Goal: Task Accomplishment & Management: Manage account settings

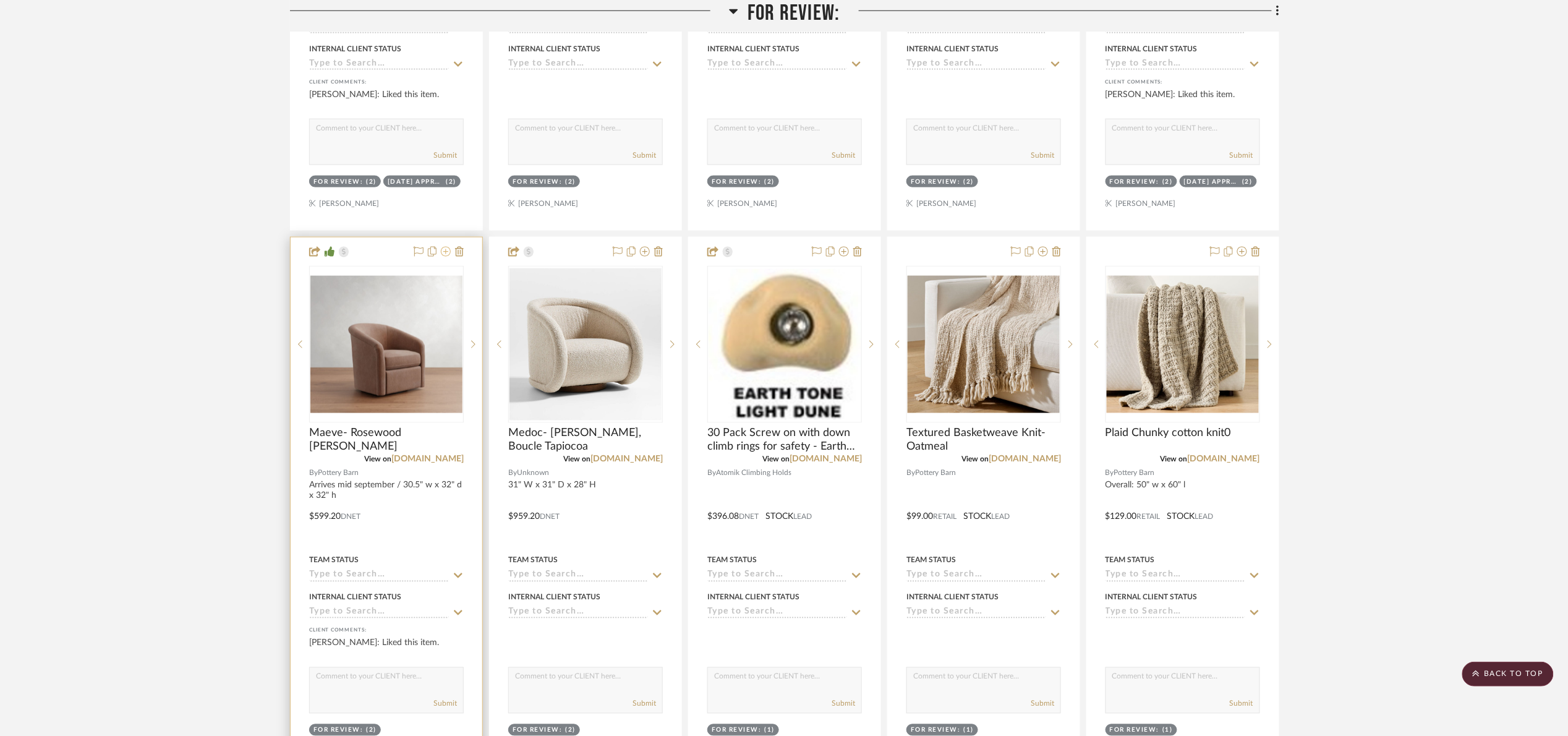
click at [444, 255] on icon at bounding box center [446, 252] width 10 height 10
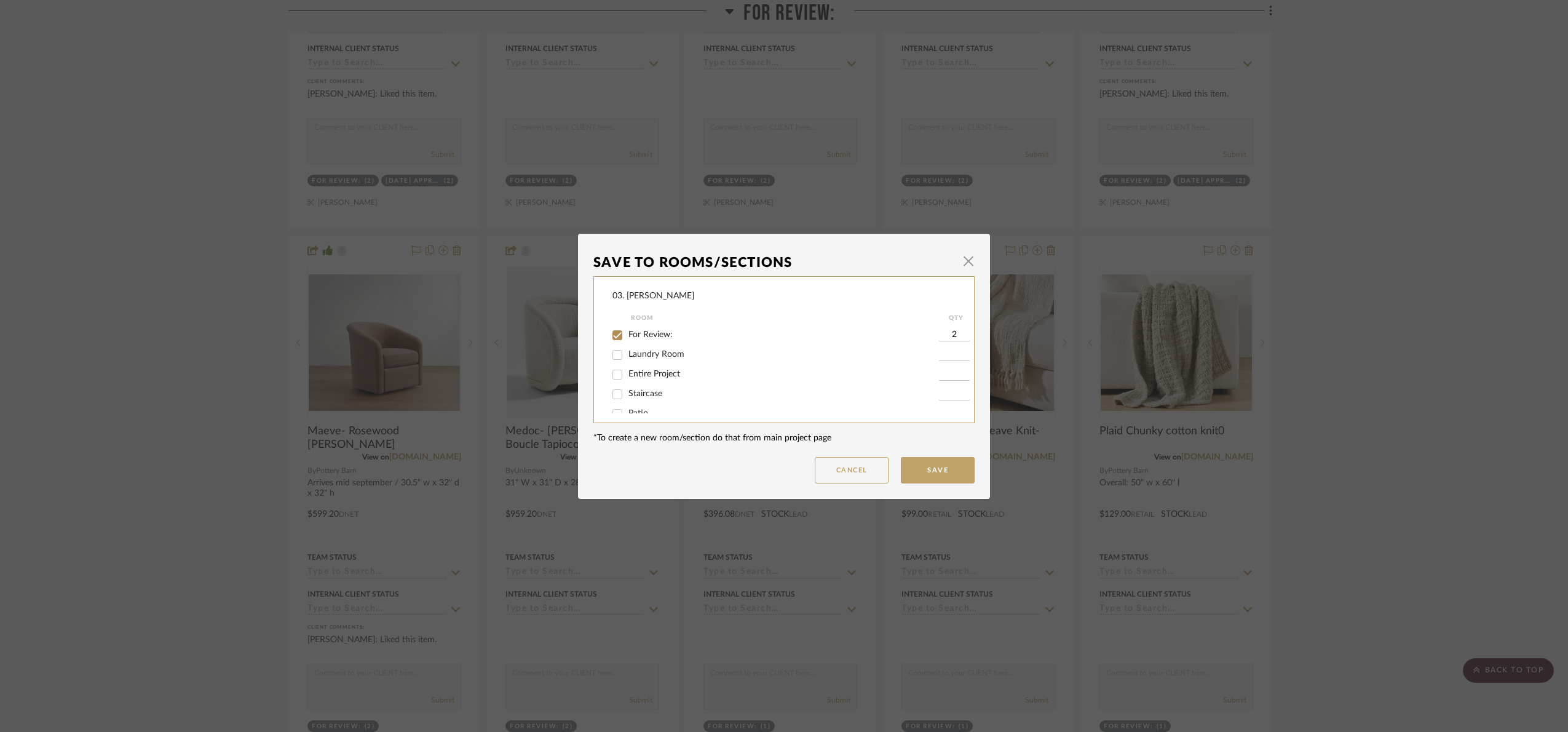
click at [646, 334] on span "For Review:" at bounding box center [651, 334] width 44 height 8
click at [627, 334] on input "For Review:" at bounding box center [617, 335] width 19 height 19
checkbox input "false"
click at [686, 402] on span "07.02.25 Approved Music Room" at bounding box center [687, 400] width 117 height 8
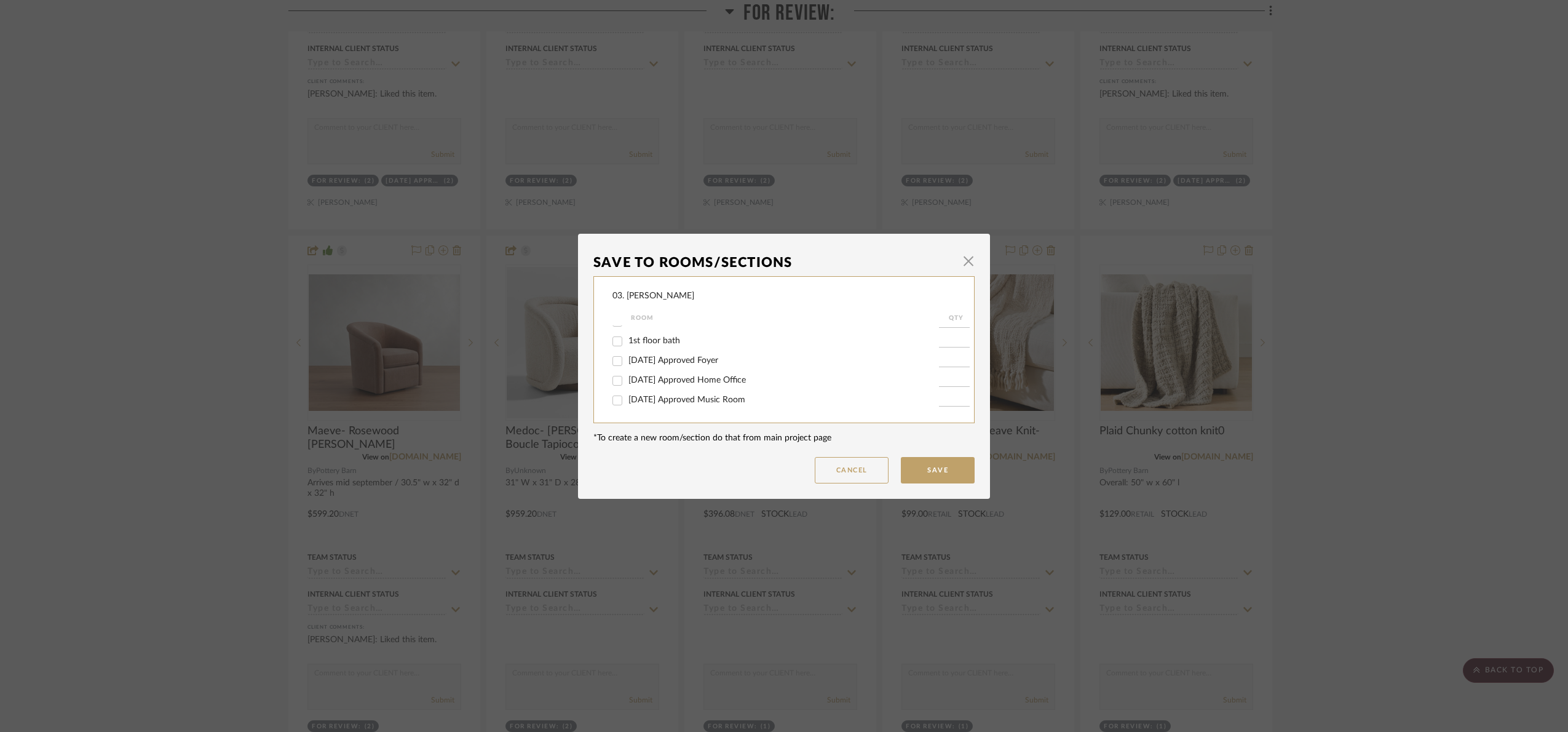
click at [627, 402] on input "07.02.25 Approved Music Room" at bounding box center [617, 400] width 19 height 19
checkbox input "true"
type input "1"
click at [941, 467] on button "Save" at bounding box center [938, 470] width 74 height 26
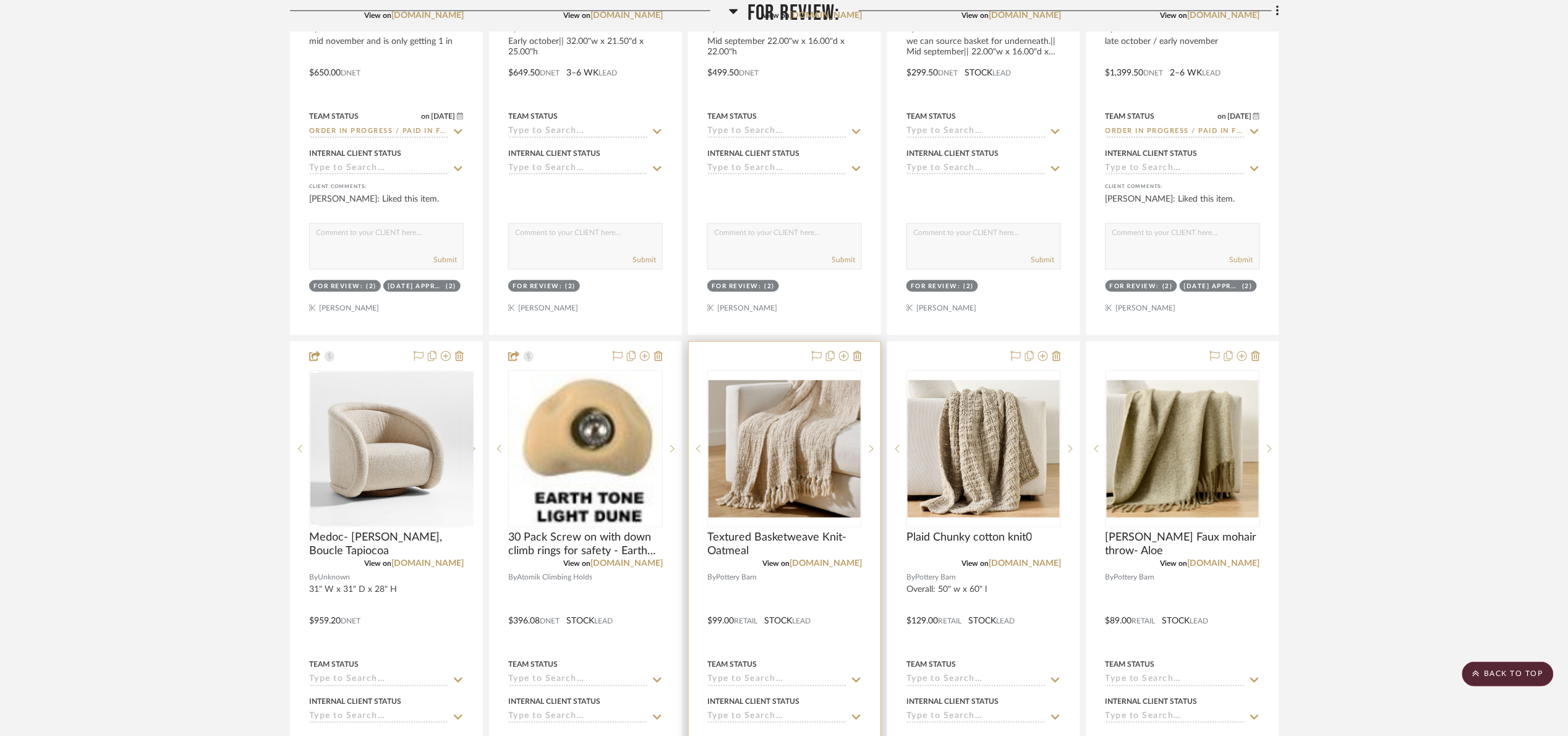
scroll to position [185, 0]
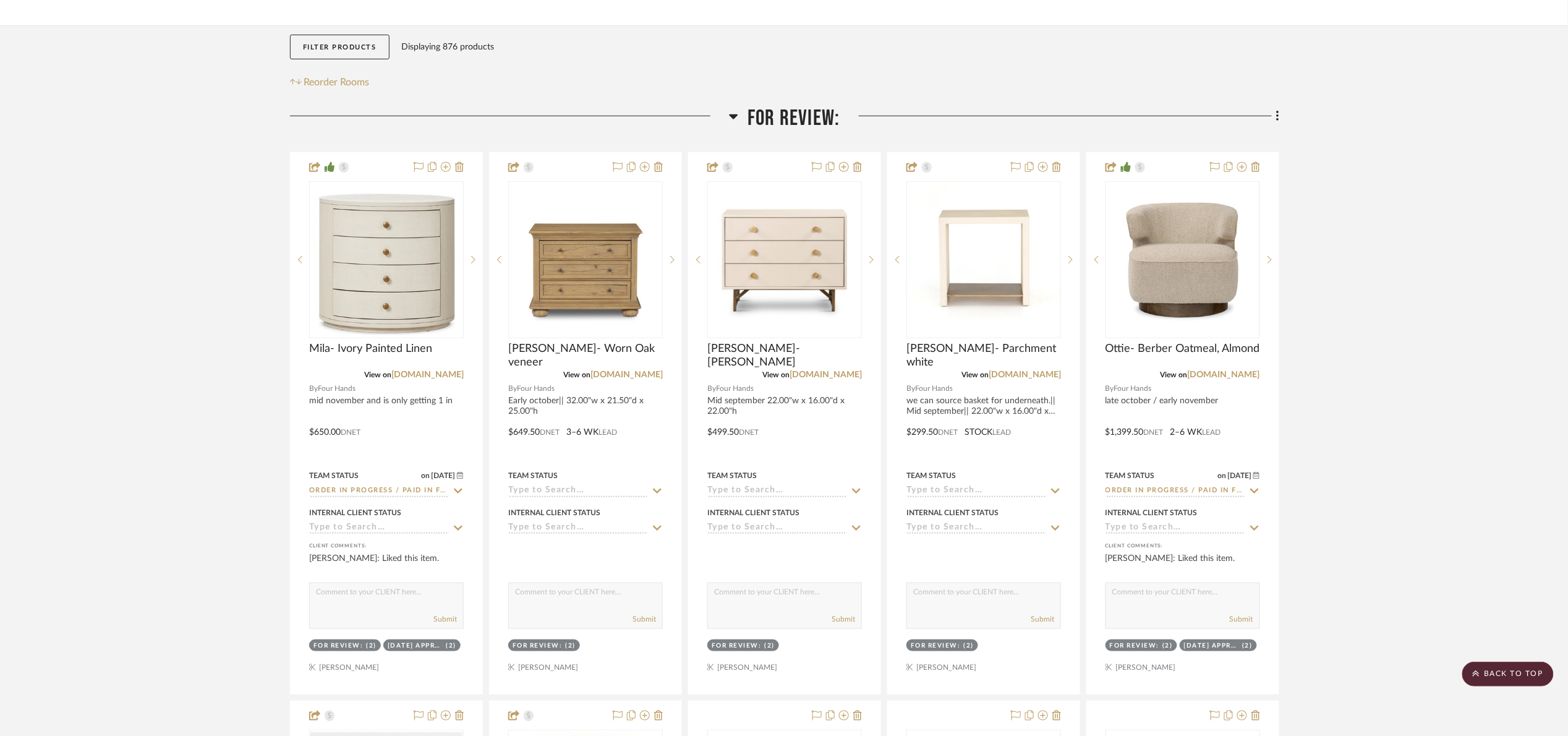
click at [774, 131] on span "For Review:" at bounding box center [793, 118] width 92 height 27
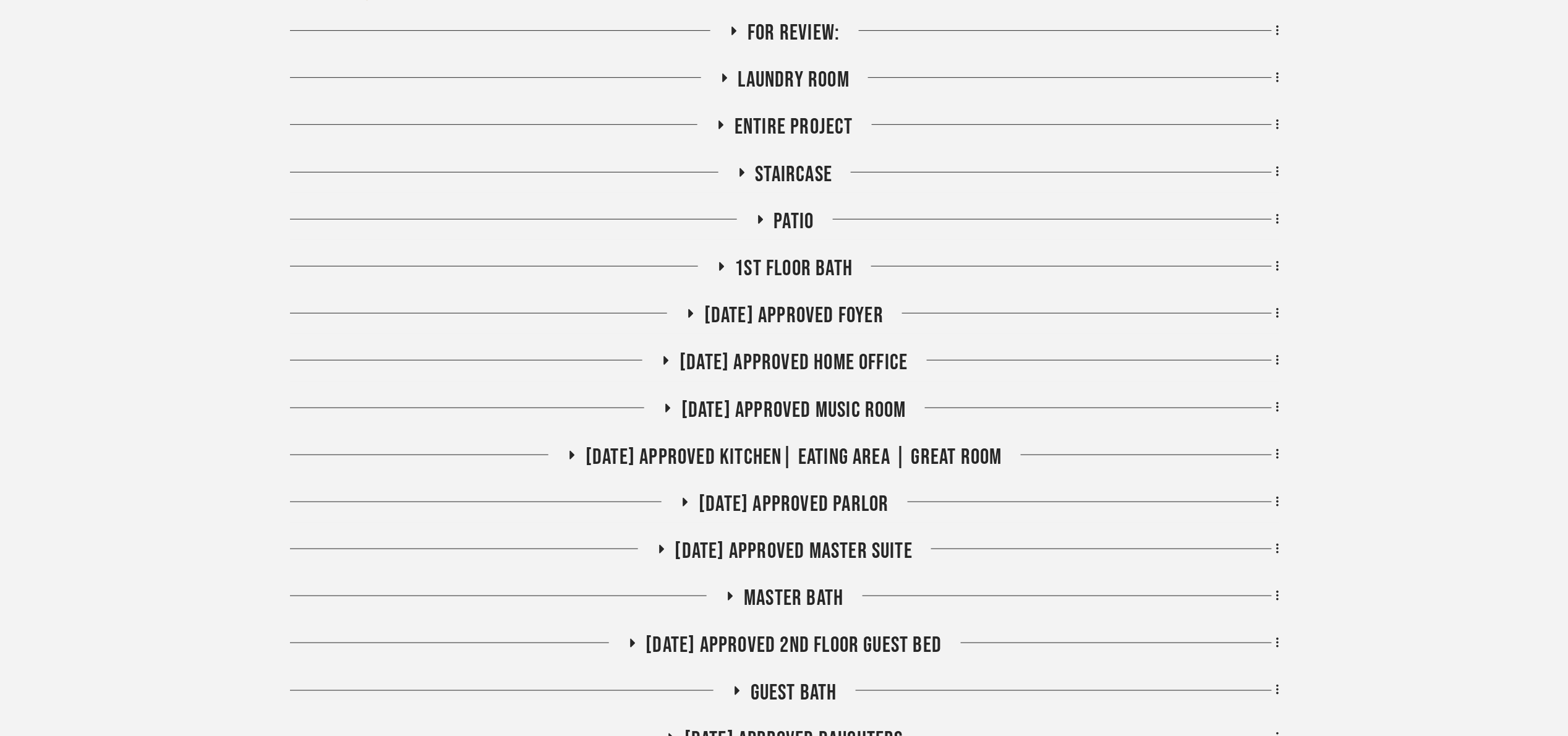
scroll to position [278, 0]
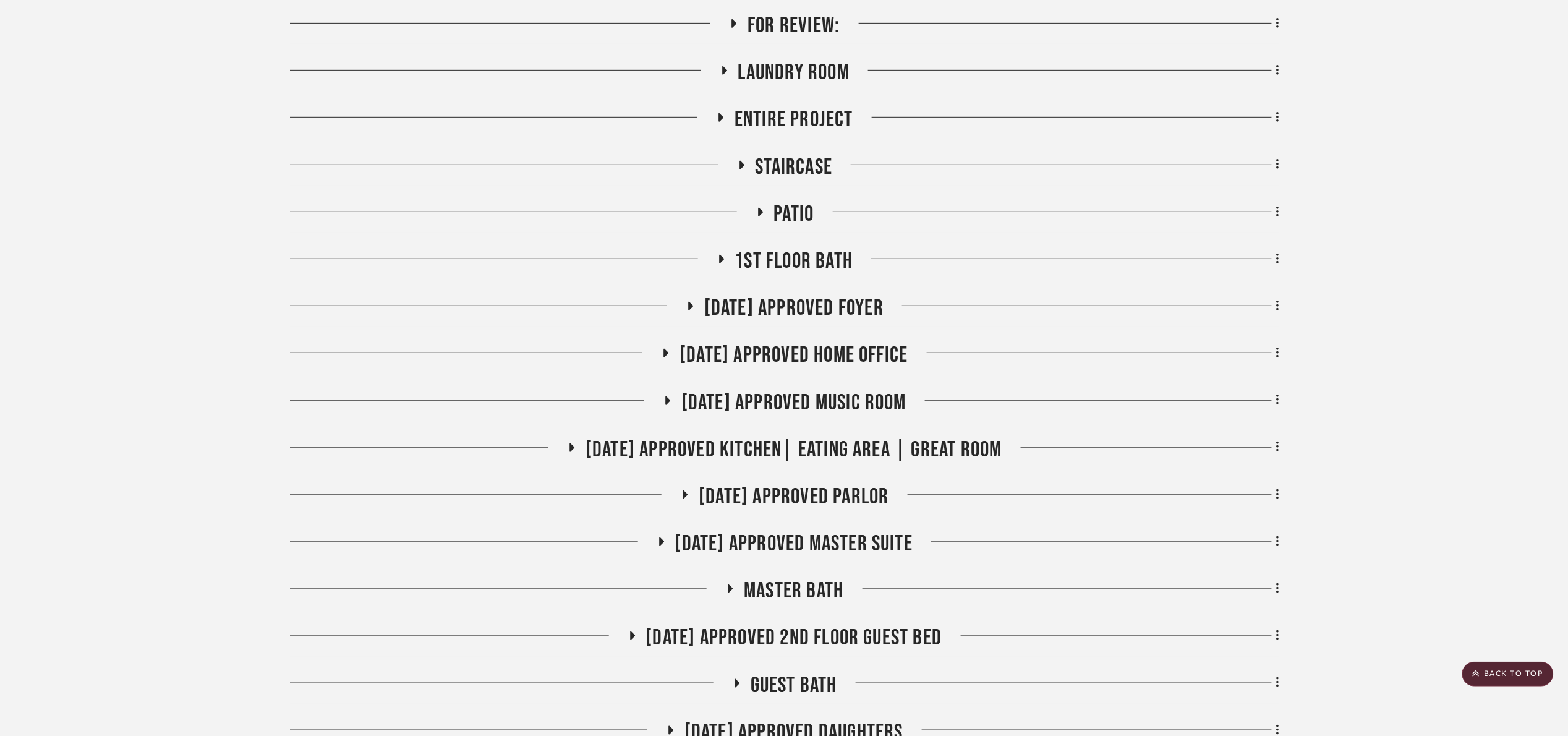
click at [854, 411] on span "07.02.25 Approved Music Room" at bounding box center [794, 403] width 225 height 27
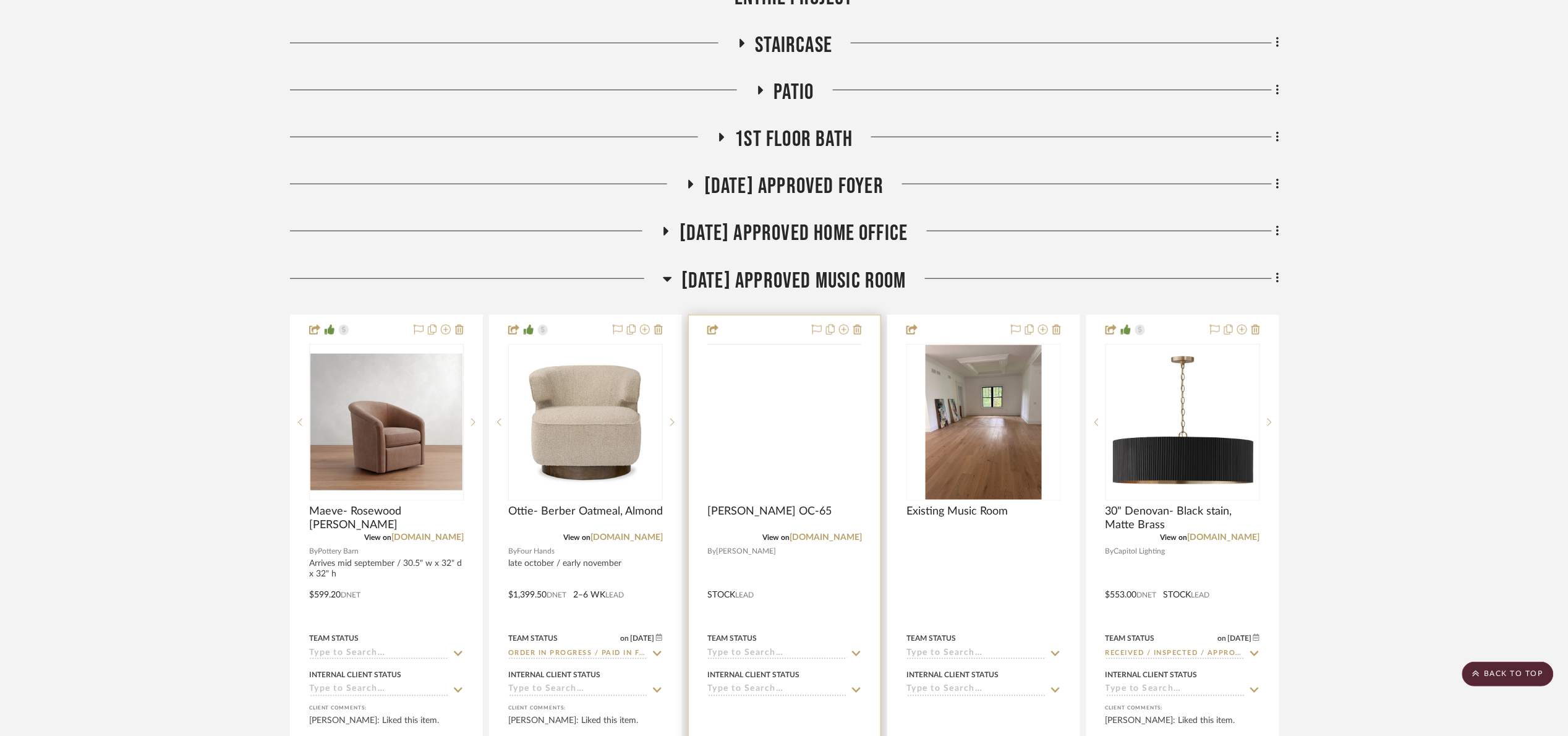
scroll to position [463, 0]
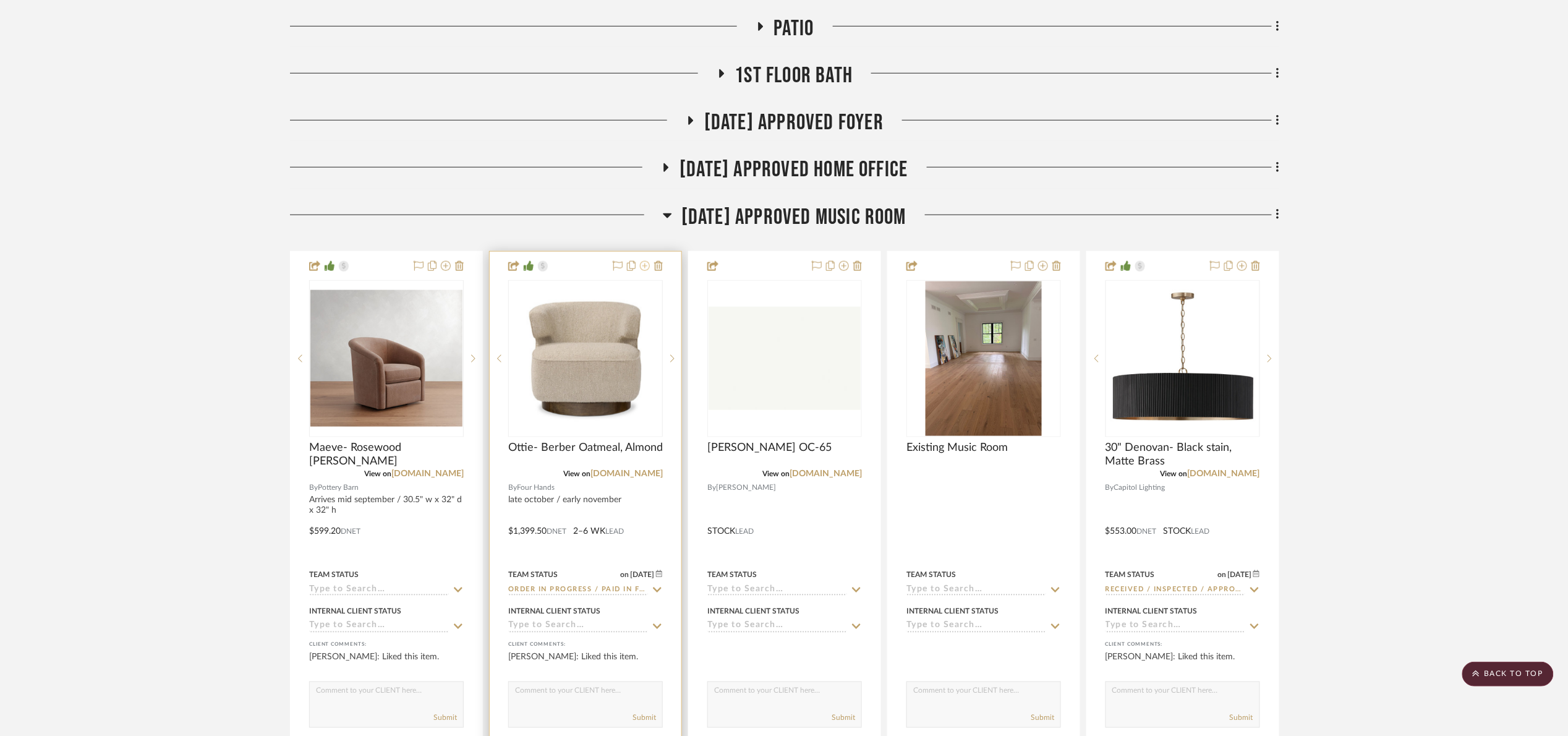
click at [648, 265] on icon at bounding box center [645, 266] width 10 height 10
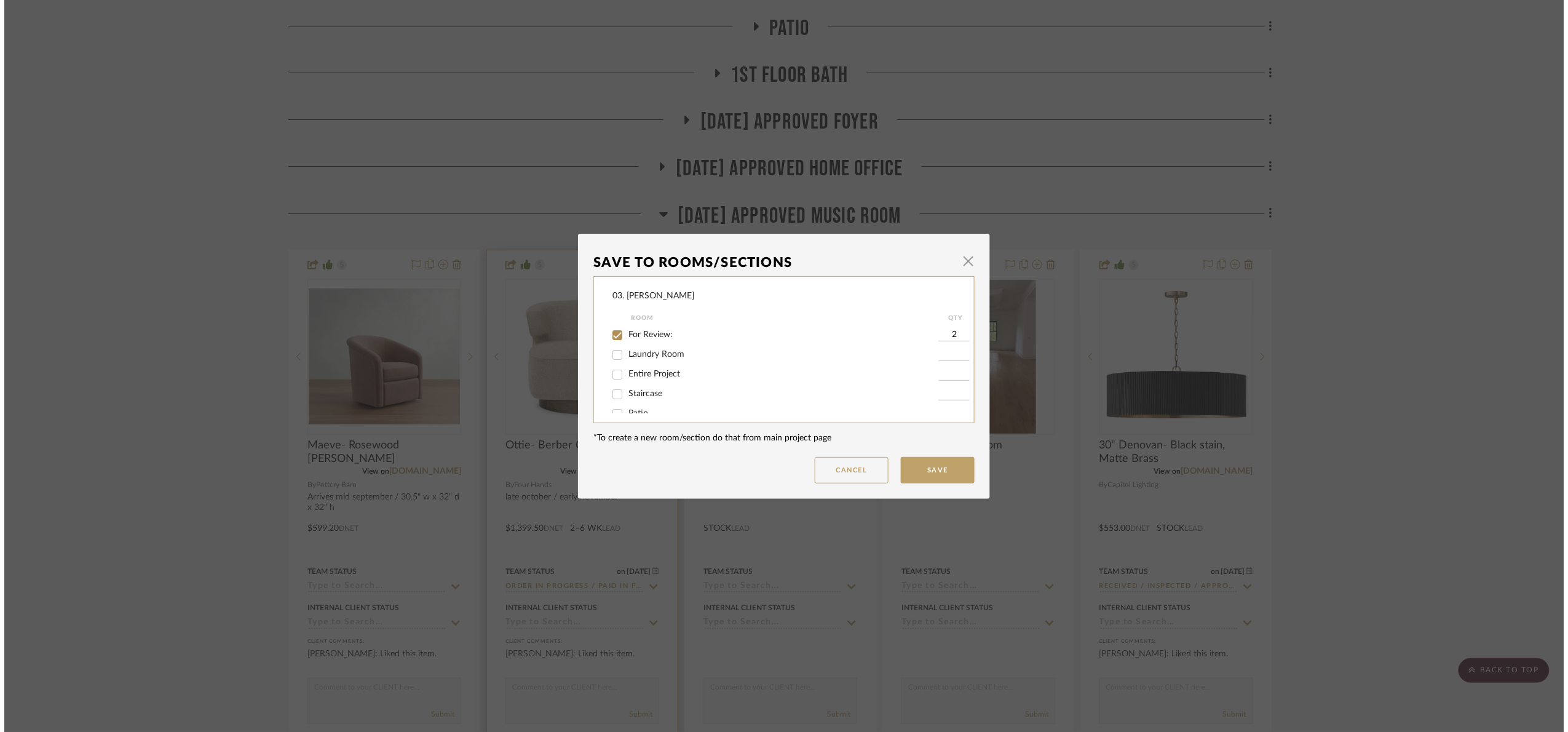
scroll to position [0, 0]
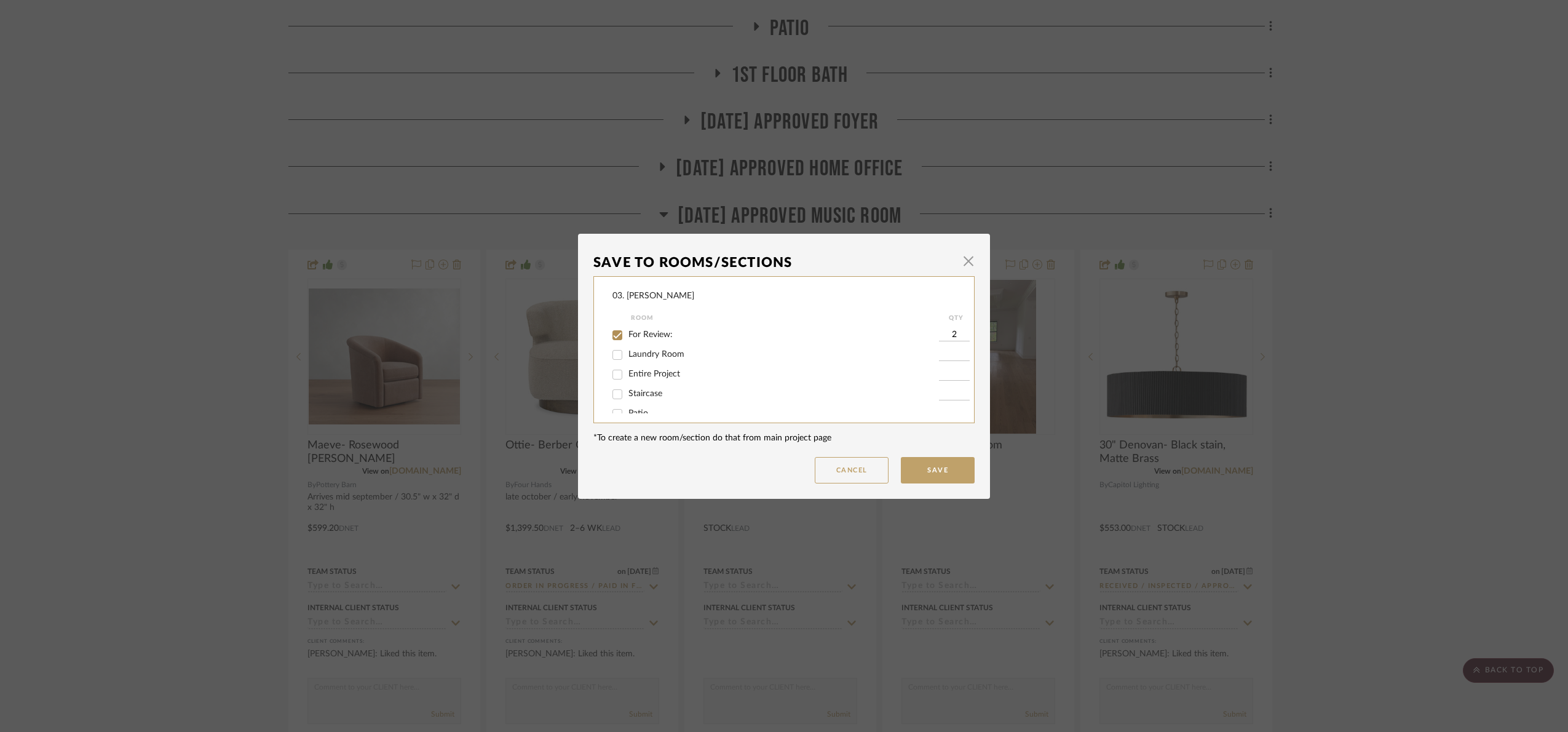
click at [641, 334] on span "For Review:" at bounding box center [651, 334] width 44 height 8
click at [627, 334] on input "For Review:" at bounding box center [617, 335] width 19 height 19
checkbox input "false"
click at [654, 397] on span "Will Not Use" at bounding box center [653, 400] width 49 height 8
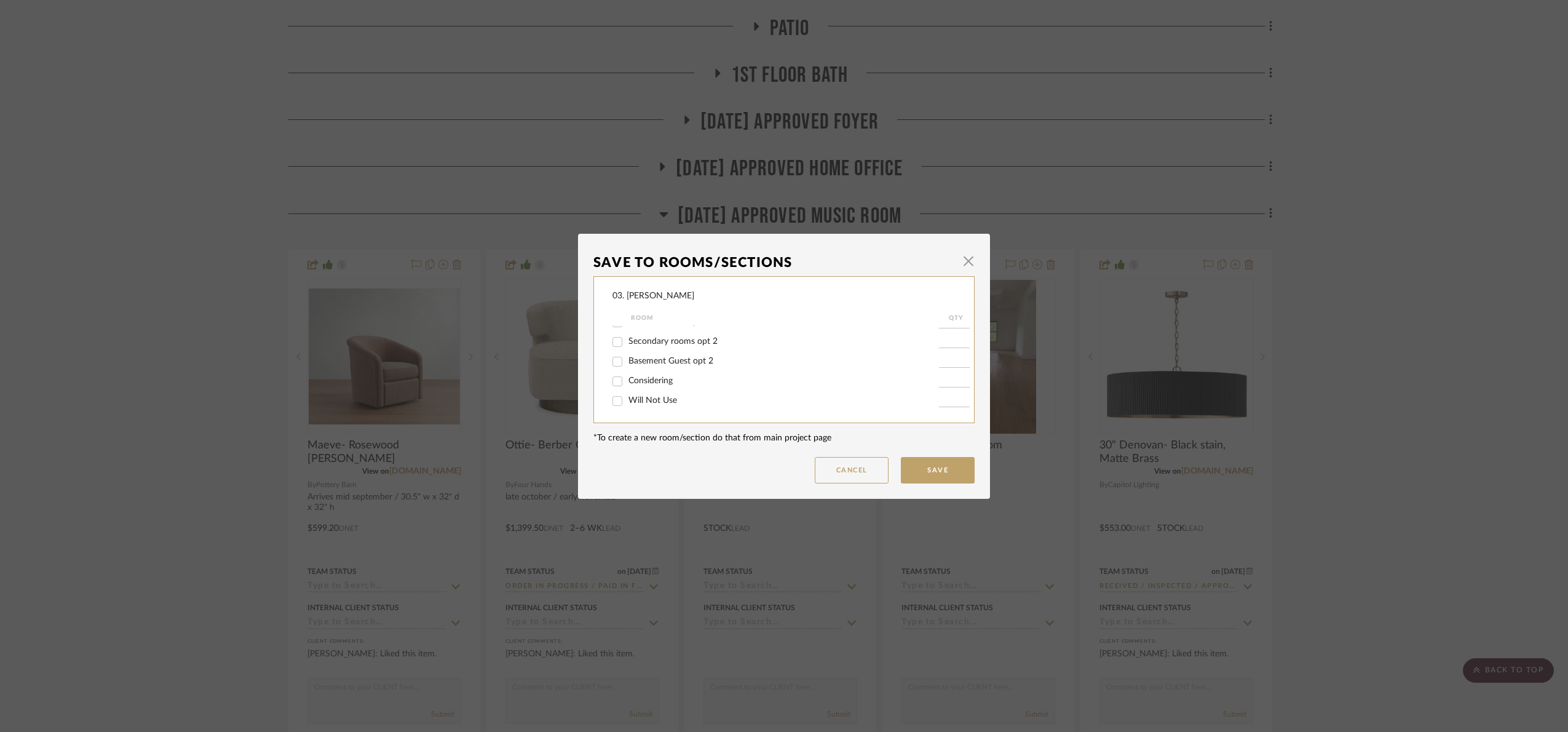
click at [631, 399] on span "Will Not Use" at bounding box center [653, 400] width 49 height 8
click at [627, 399] on input "Will Not Use" at bounding box center [617, 401] width 19 height 19
checkbox input "true"
type input "1"
click at [928, 455] on mat-dialog-content "Save To Rooms/Sections × 03. Jennifer Room QTY For Review: Laundry Room Entire …" at bounding box center [784, 366] width 381 height 234
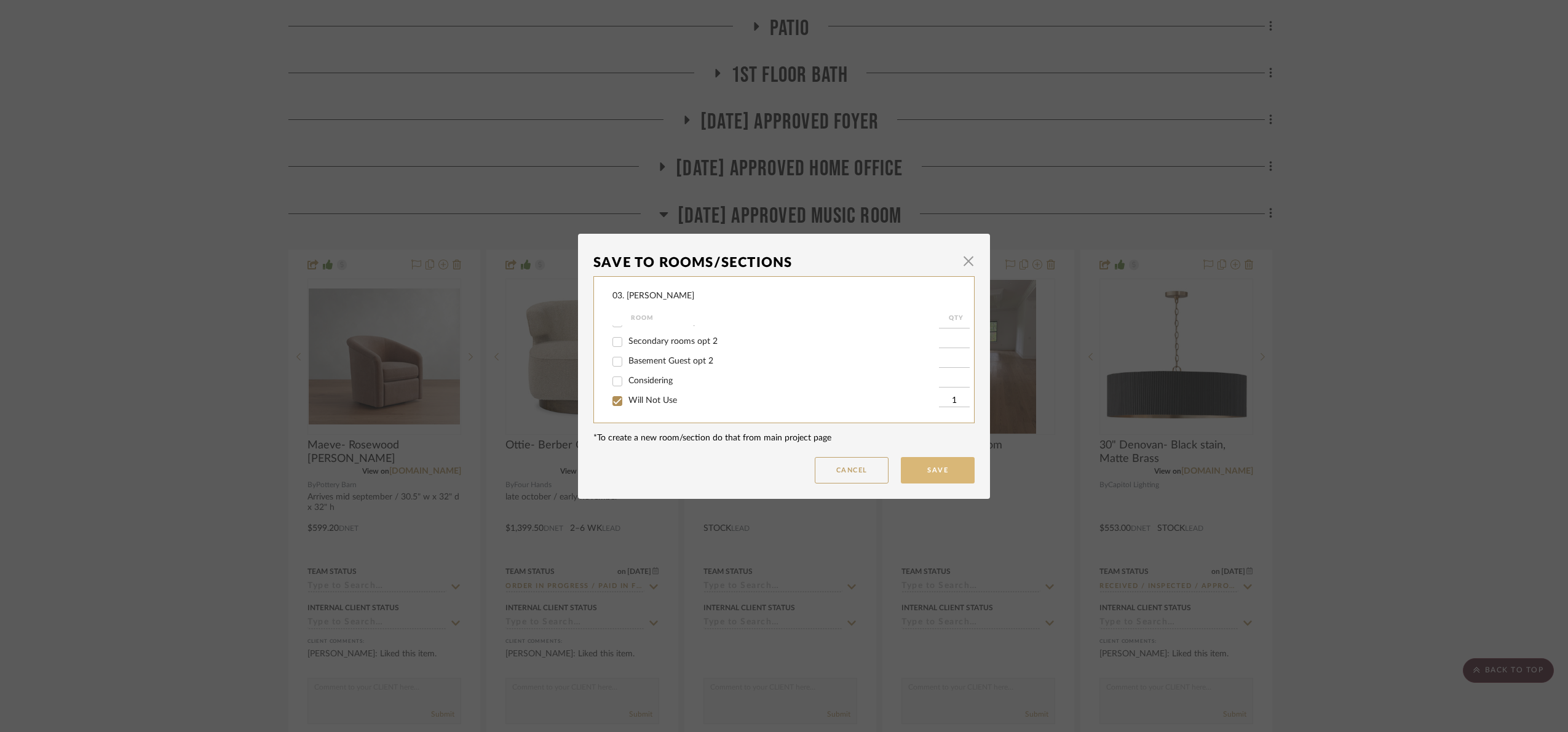
click at [939, 469] on button "Save" at bounding box center [938, 470] width 74 height 26
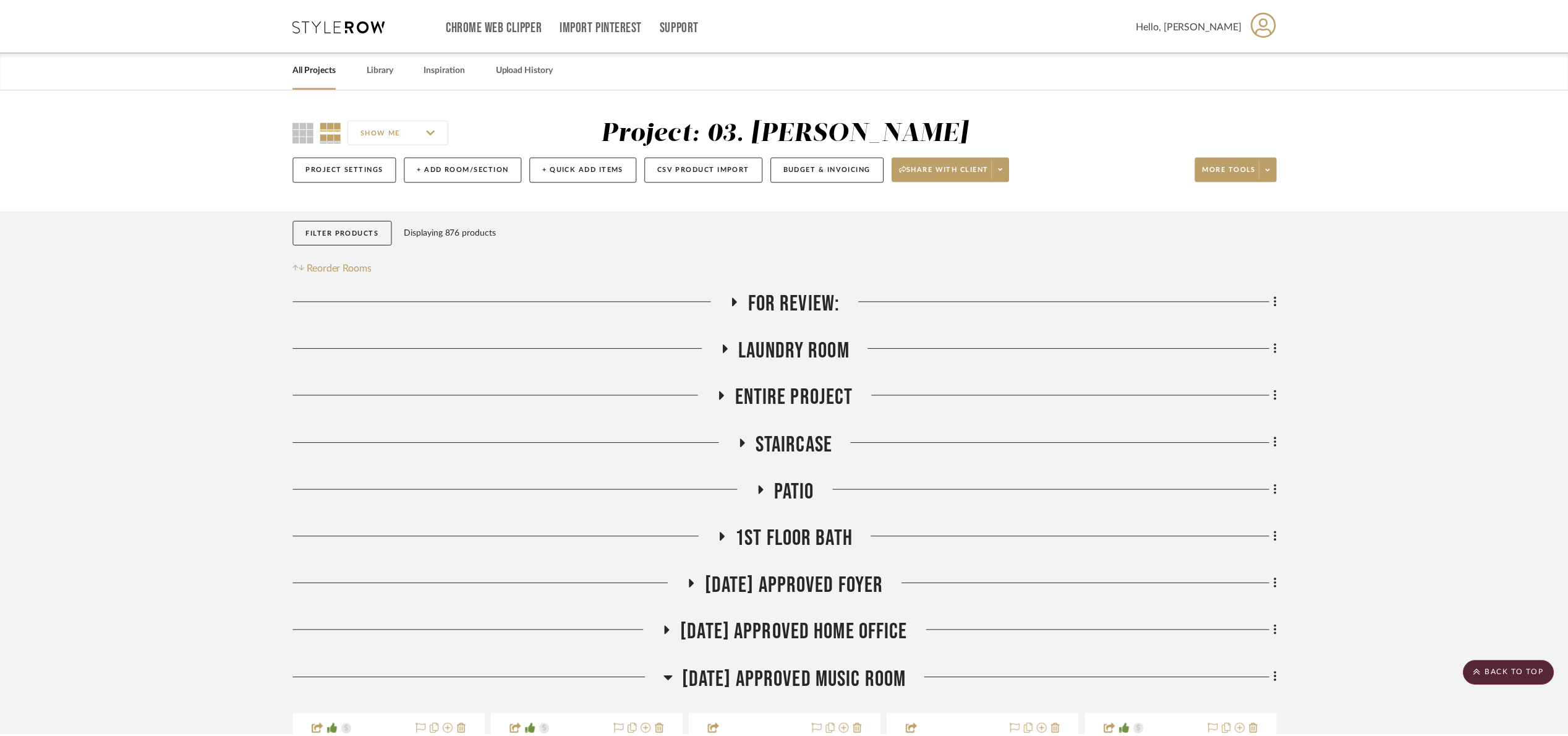
scroll to position [463, 0]
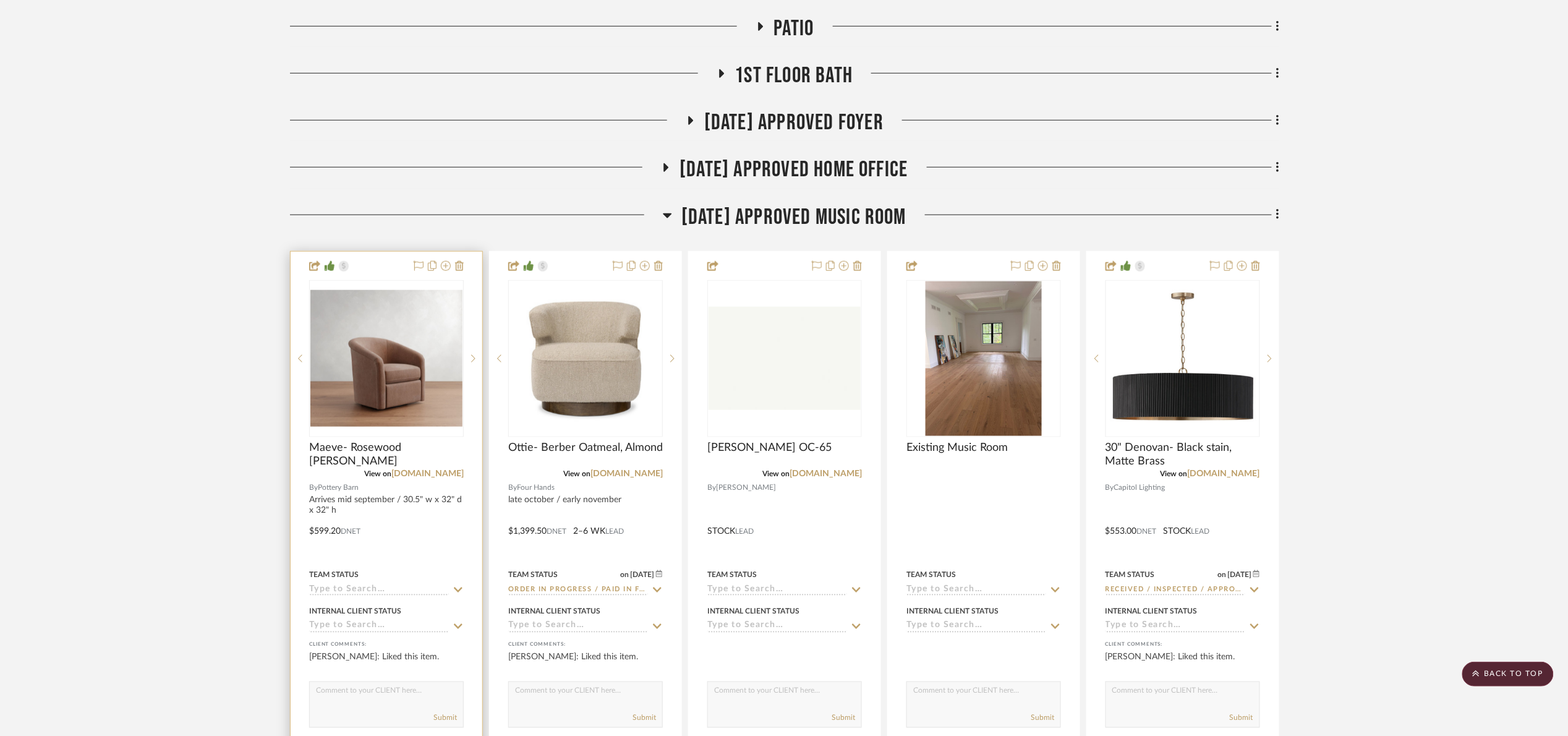
click at [360, 591] on input at bounding box center [379, 590] width 140 height 12
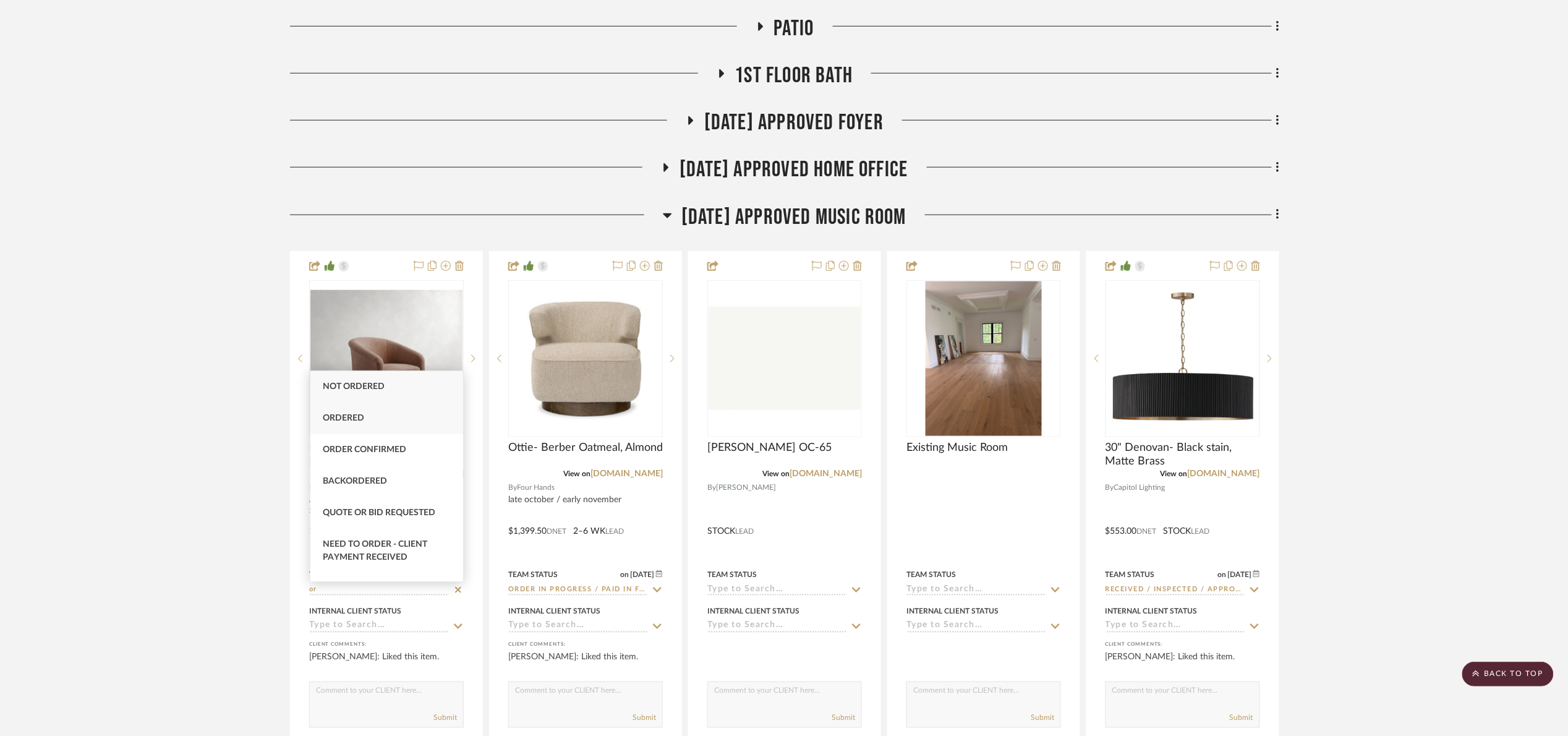
type input "or"
click at [375, 426] on div "Ordered" at bounding box center [387, 418] width 152 height 31
type input "8/21/2025"
type input "Ordered"
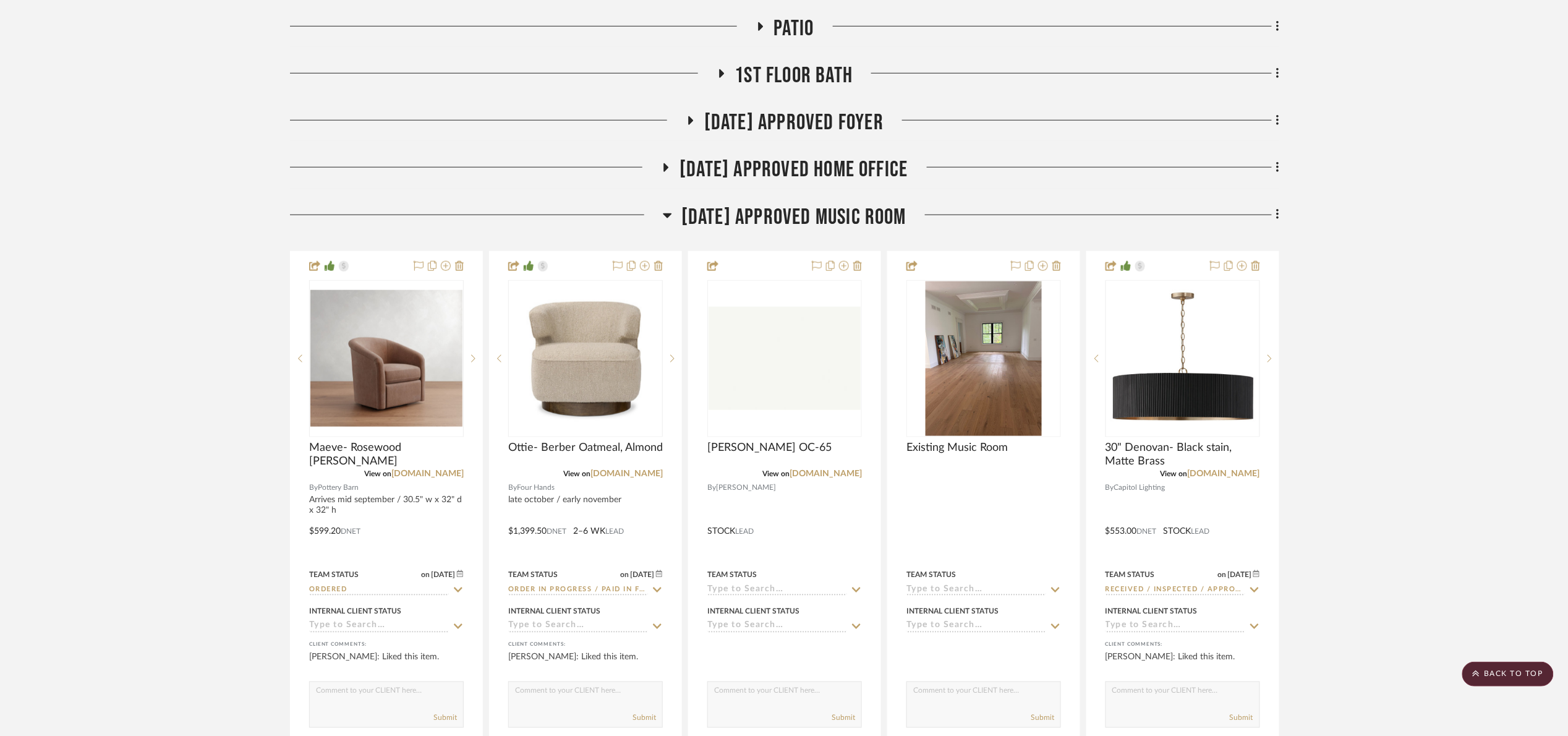
scroll to position [0, 0]
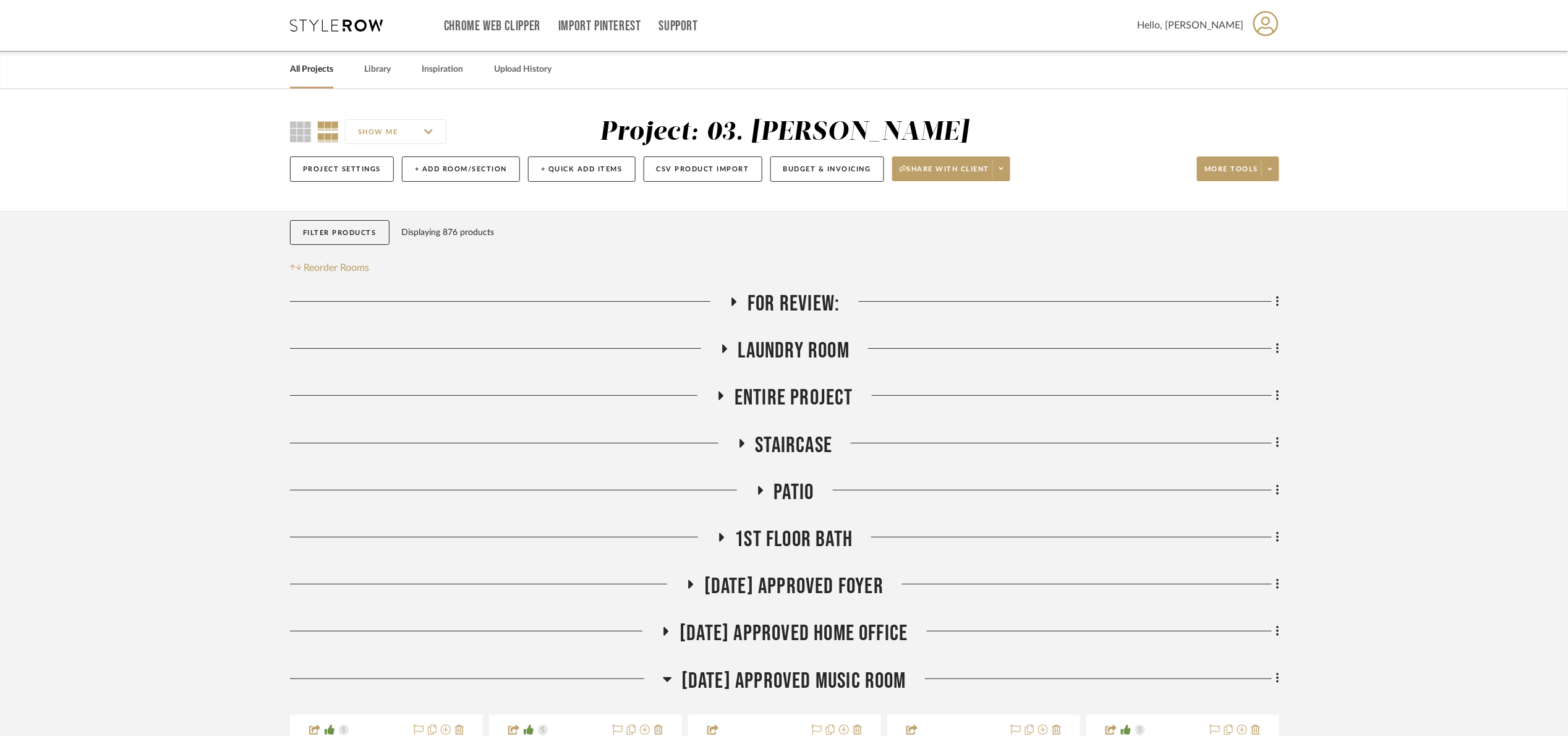
click at [775, 308] on span "For Review:" at bounding box center [793, 304] width 92 height 27
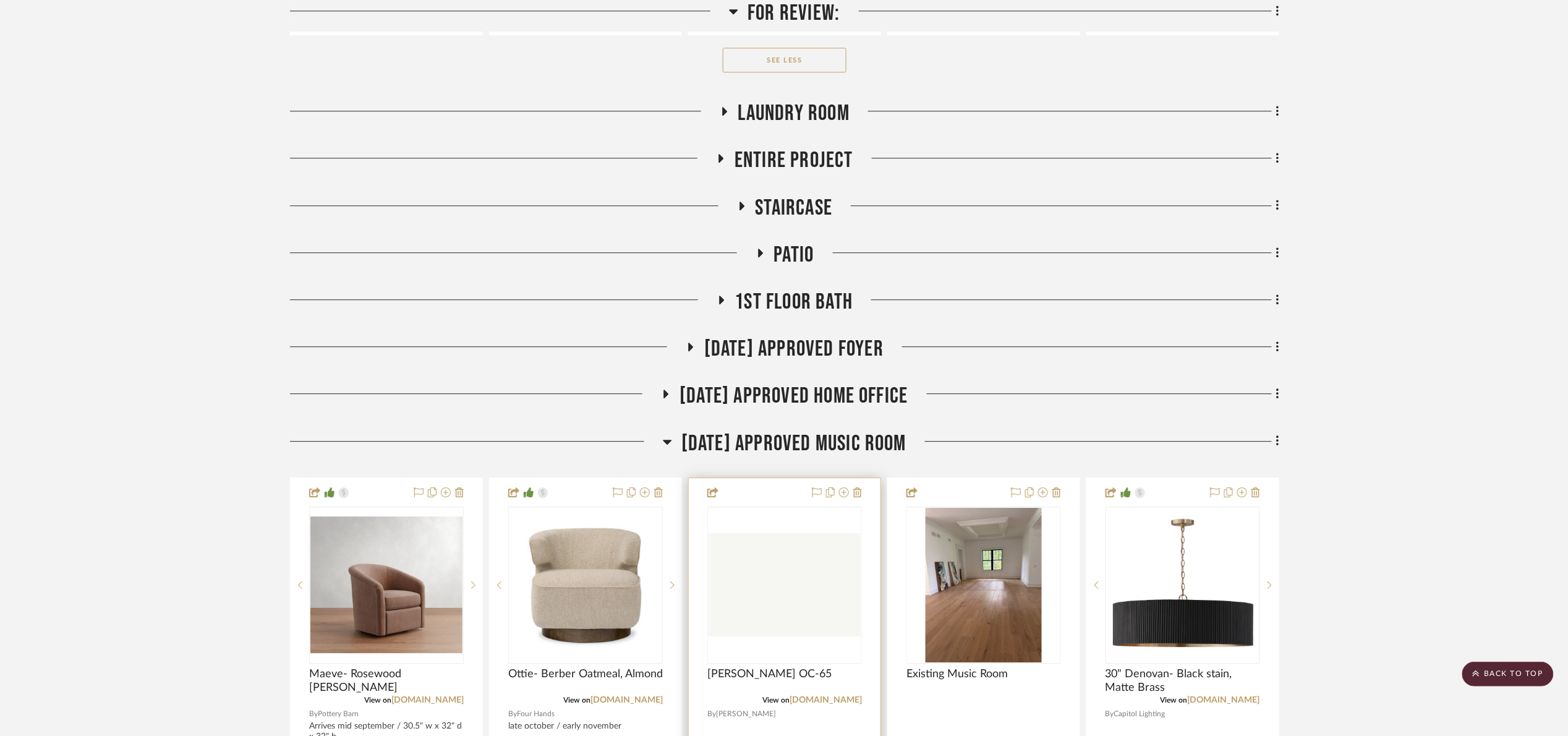
scroll to position [1855, 0]
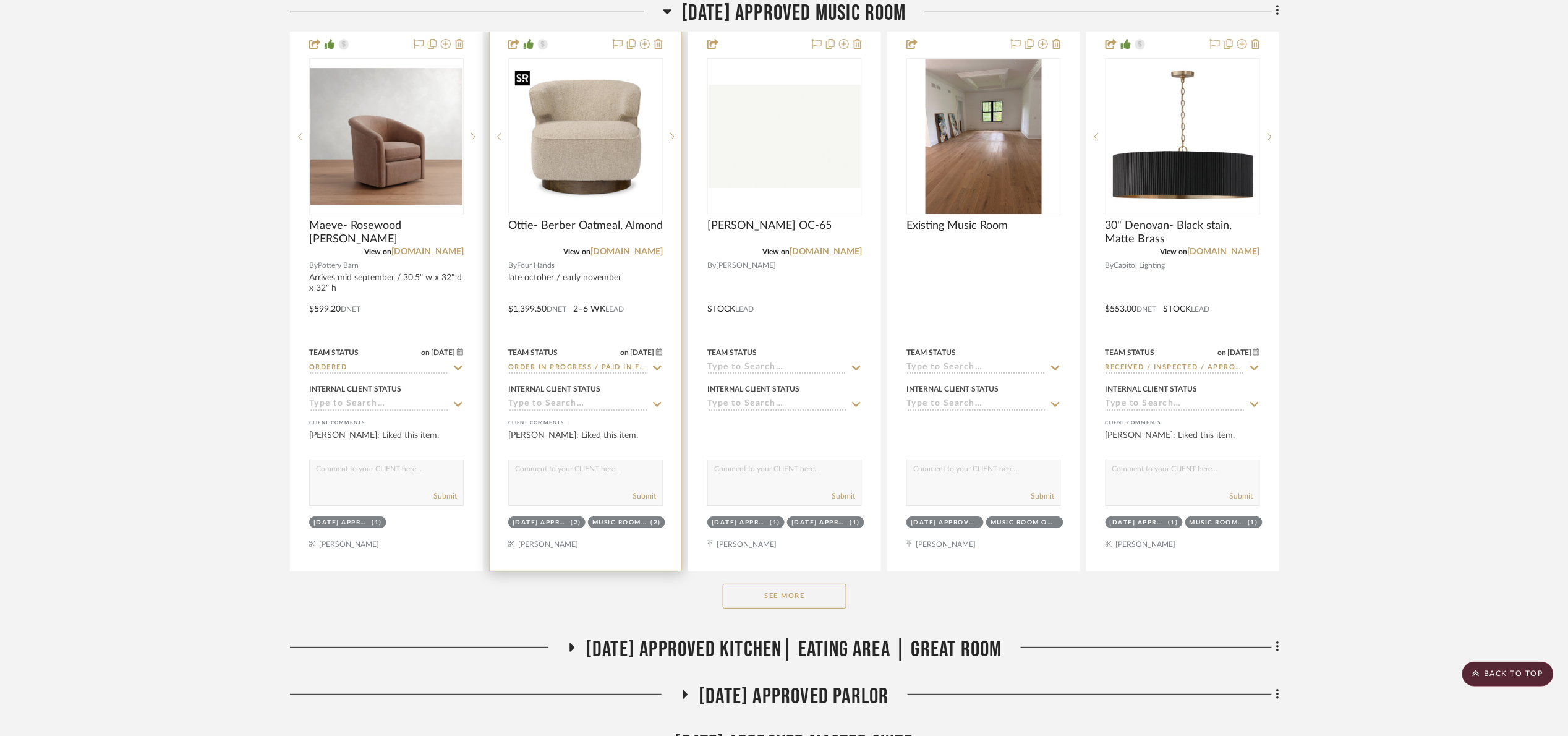
click at [616, 138] on img "0" at bounding box center [586, 137] width 152 height 152
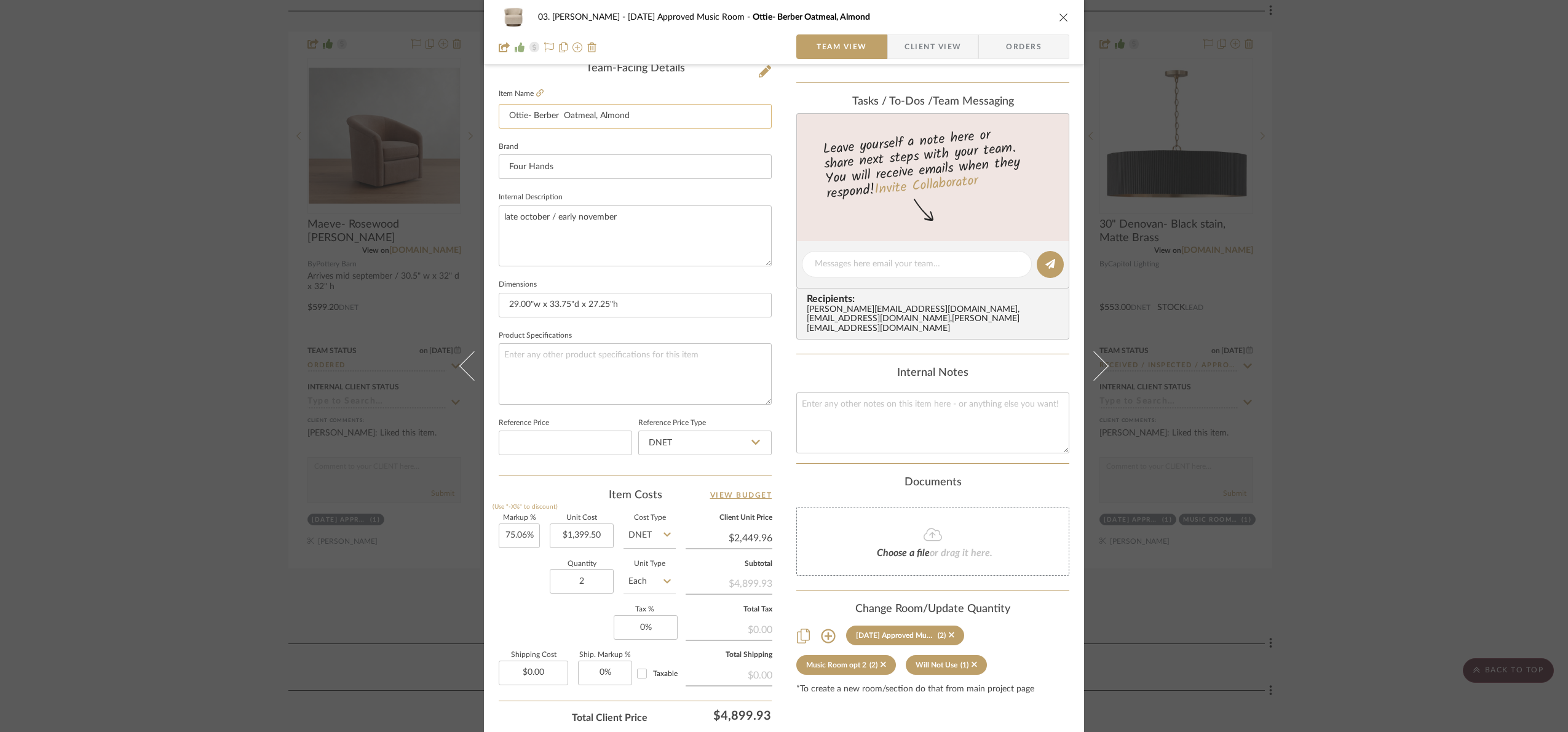
scroll to position [230, 0]
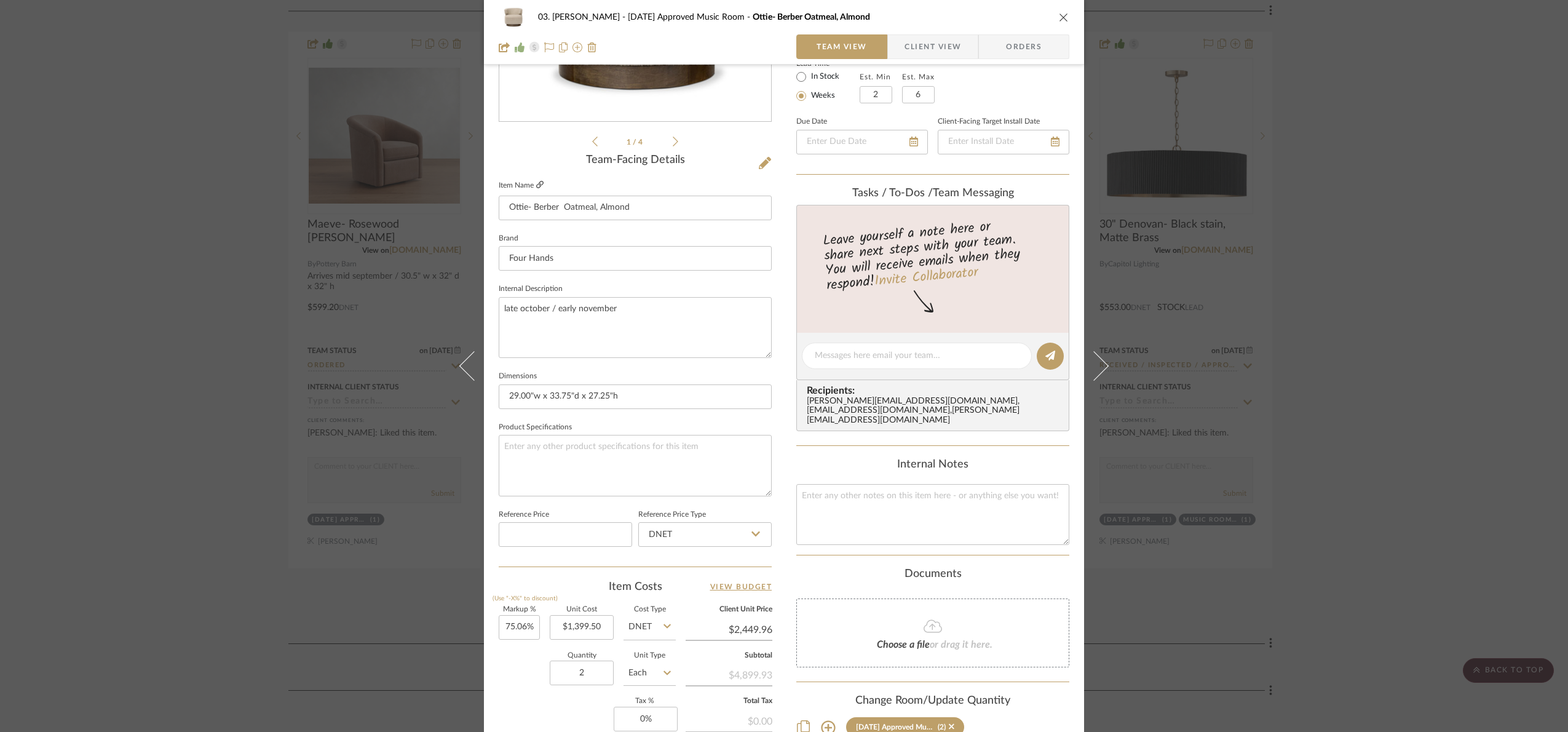
click at [536, 183] on icon at bounding box center [539, 184] width 8 height 8
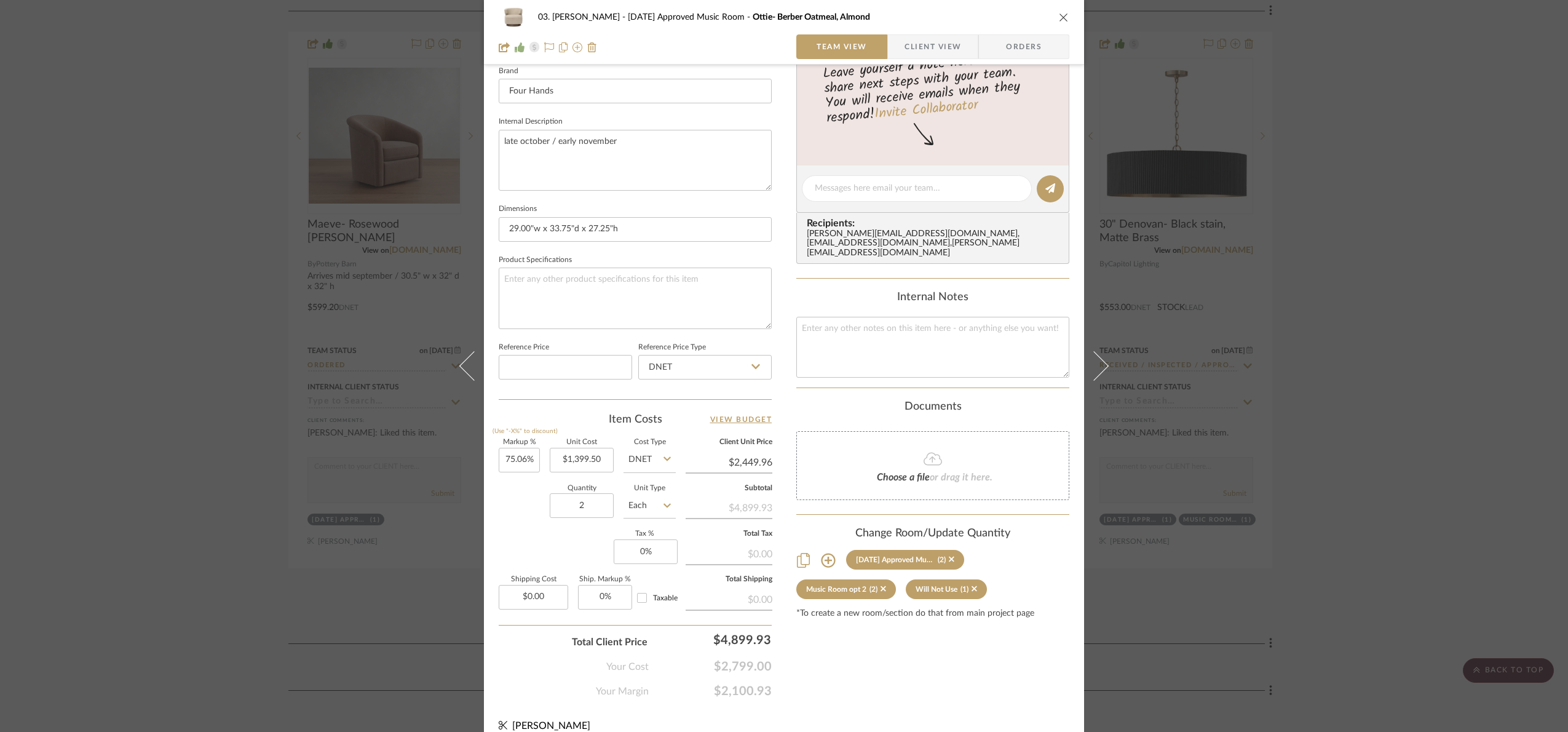
scroll to position [414, 0]
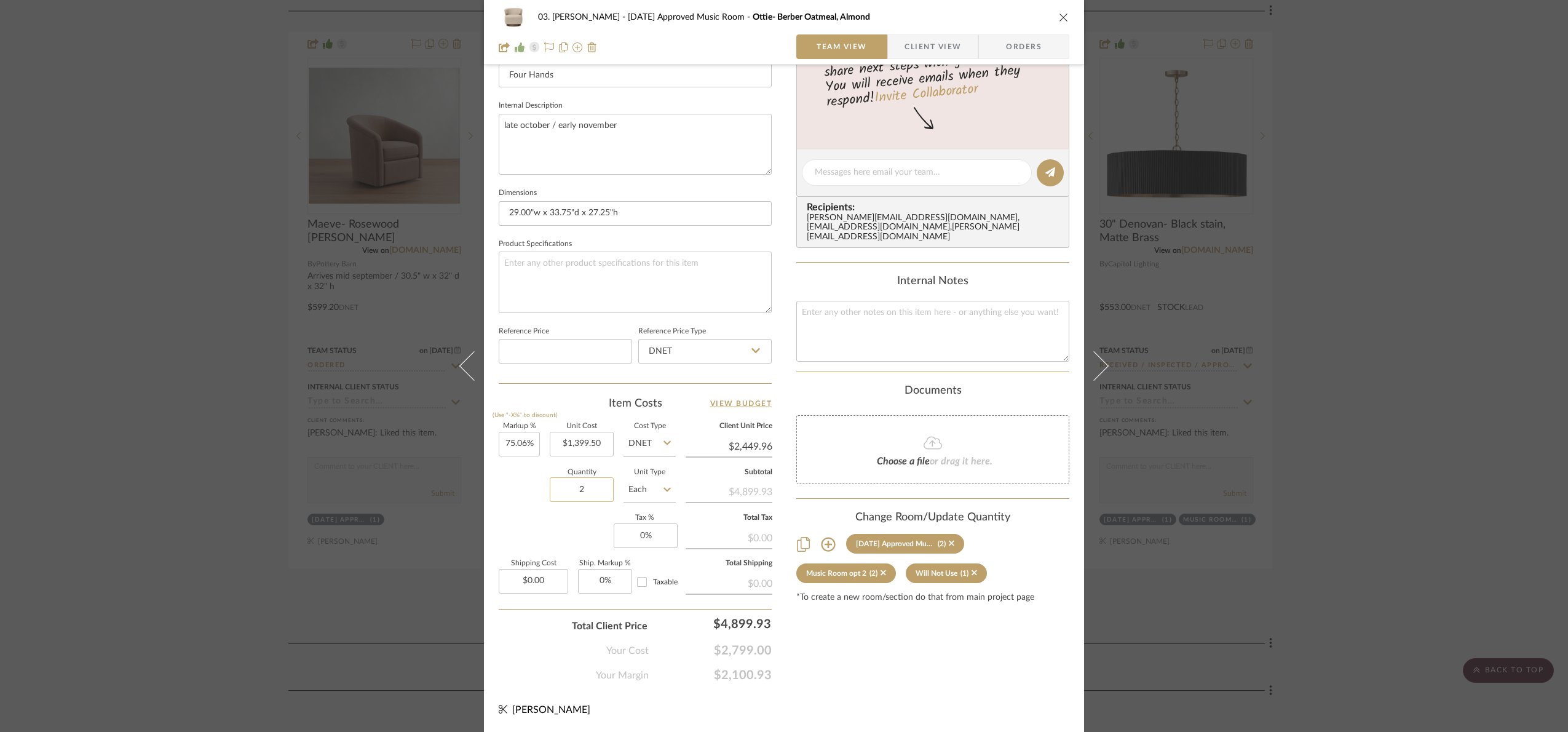
click at [582, 486] on input "2" at bounding box center [582, 489] width 64 height 24
type input "1"
click at [584, 531] on div "Markup % (Use "-X%" to discount) 75.06% Unit Cost $1,399.50 Cost Type DNET Clie…" at bounding box center [635, 513] width 273 height 179
click at [591, 496] on input "1" at bounding box center [582, 489] width 64 height 24
type input "2"
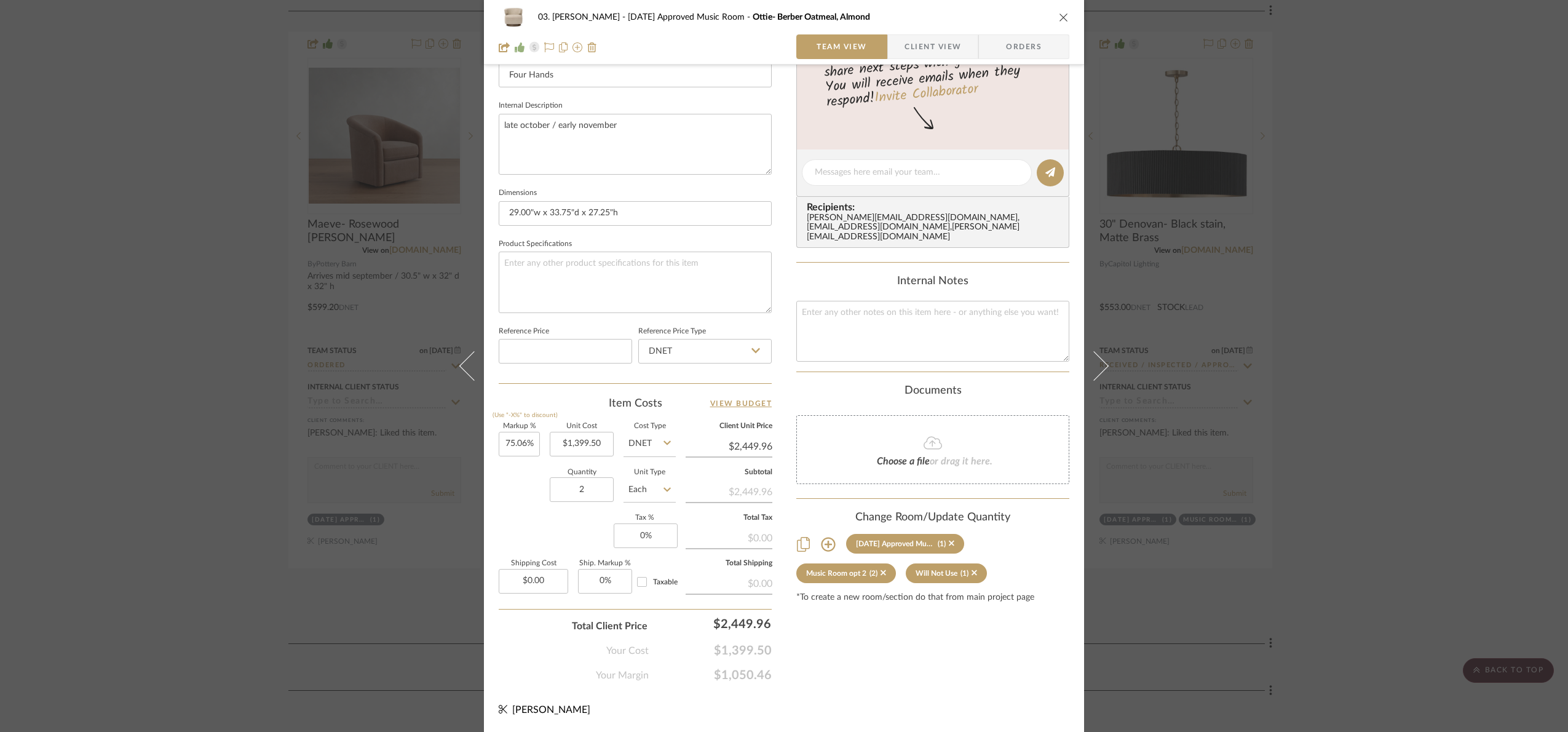
click at [576, 523] on div "Markup % (Use "-X%" to discount) 75.06% Unit Cost $1,399.50 Cost Type DNET Clie…" at bounding box center [635, 513] width 273 height 179
click at [1506, 355] on div "03. Jennifer 07.02.25 Approved Music Room Ottie- Berber Oatmeal, Almond Team Vi…" at bounding box center [784, 366] width 1568 height 732
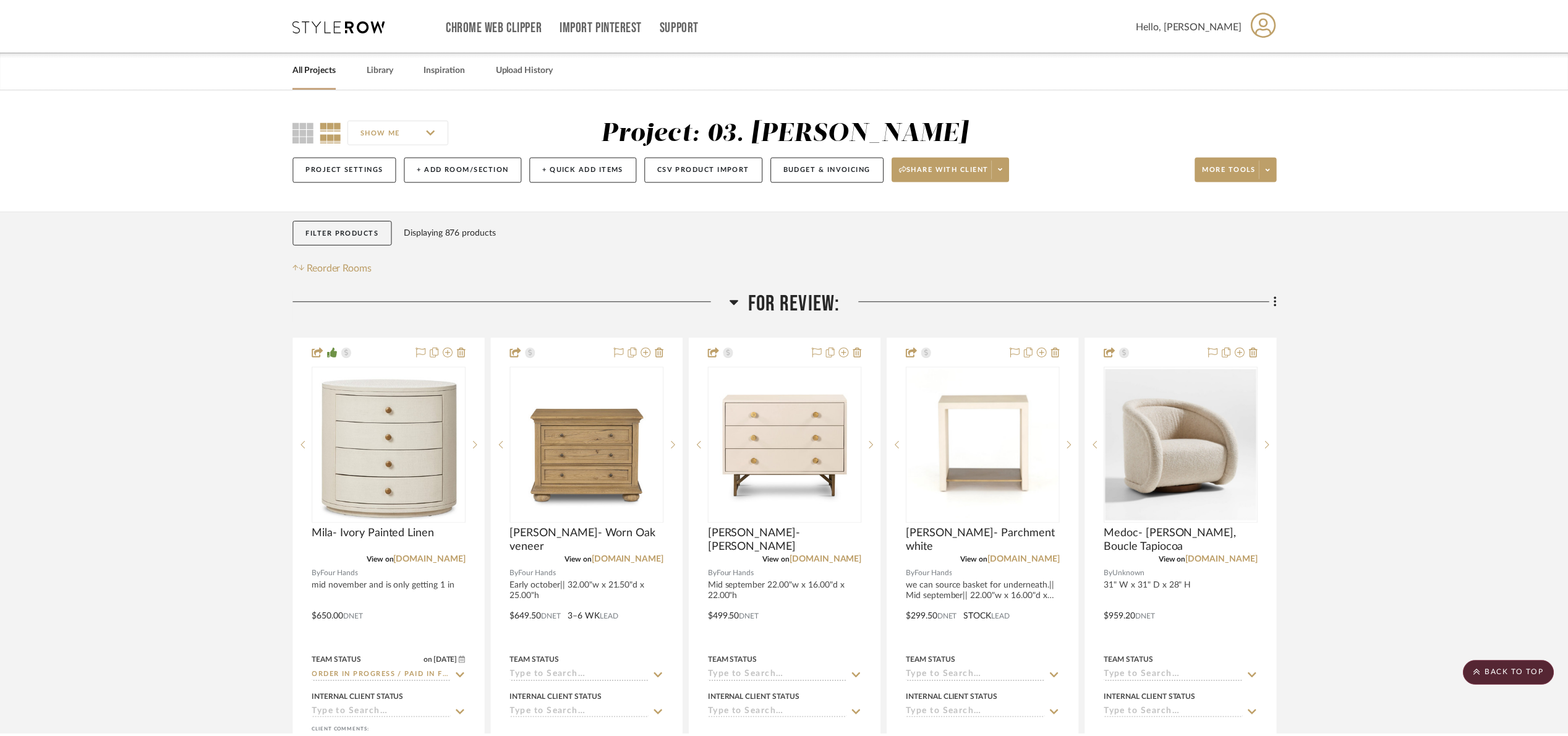
scroll to position [1855, 0]
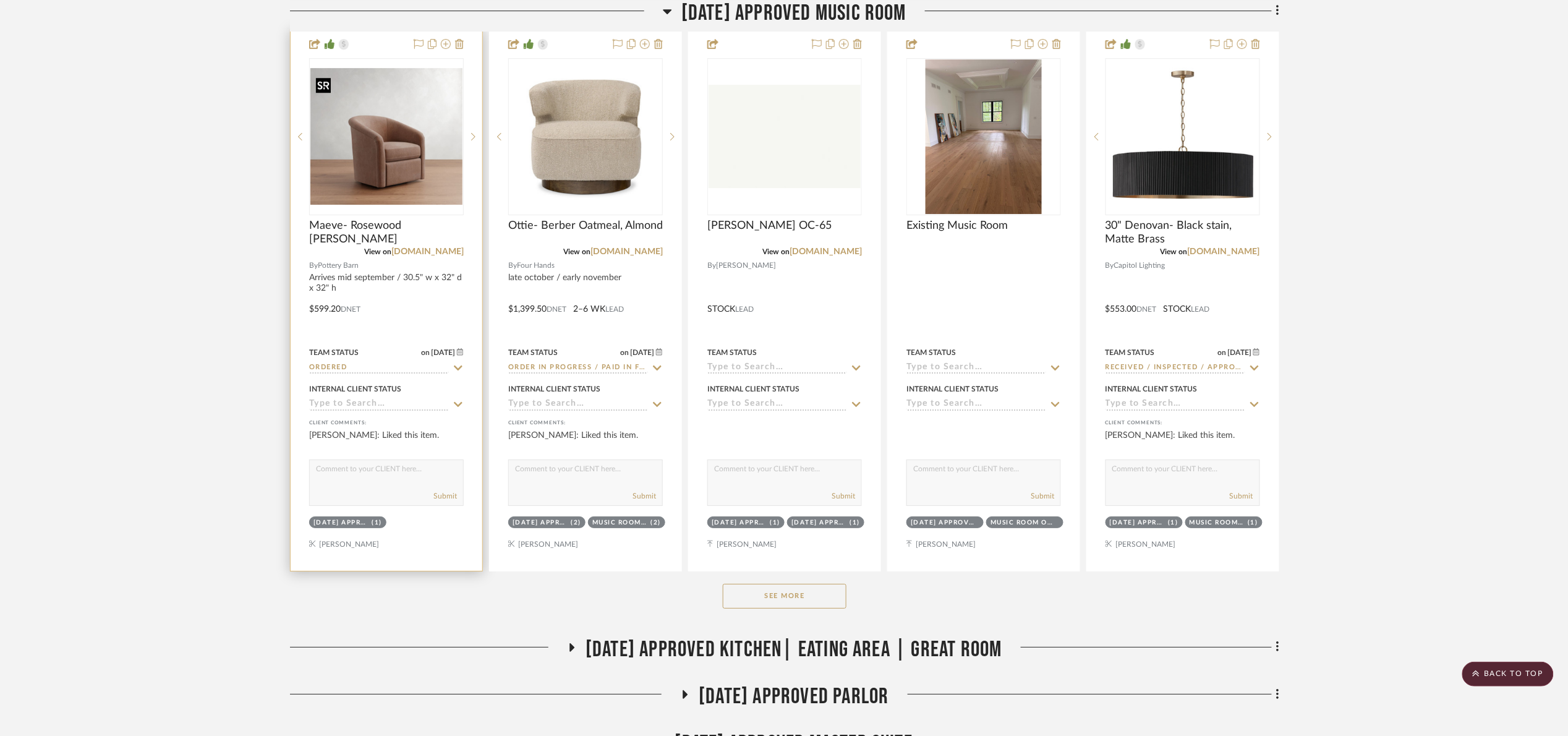
click at [357, 185] on img "0" at bounding box center [387, 136] width 152 height 136
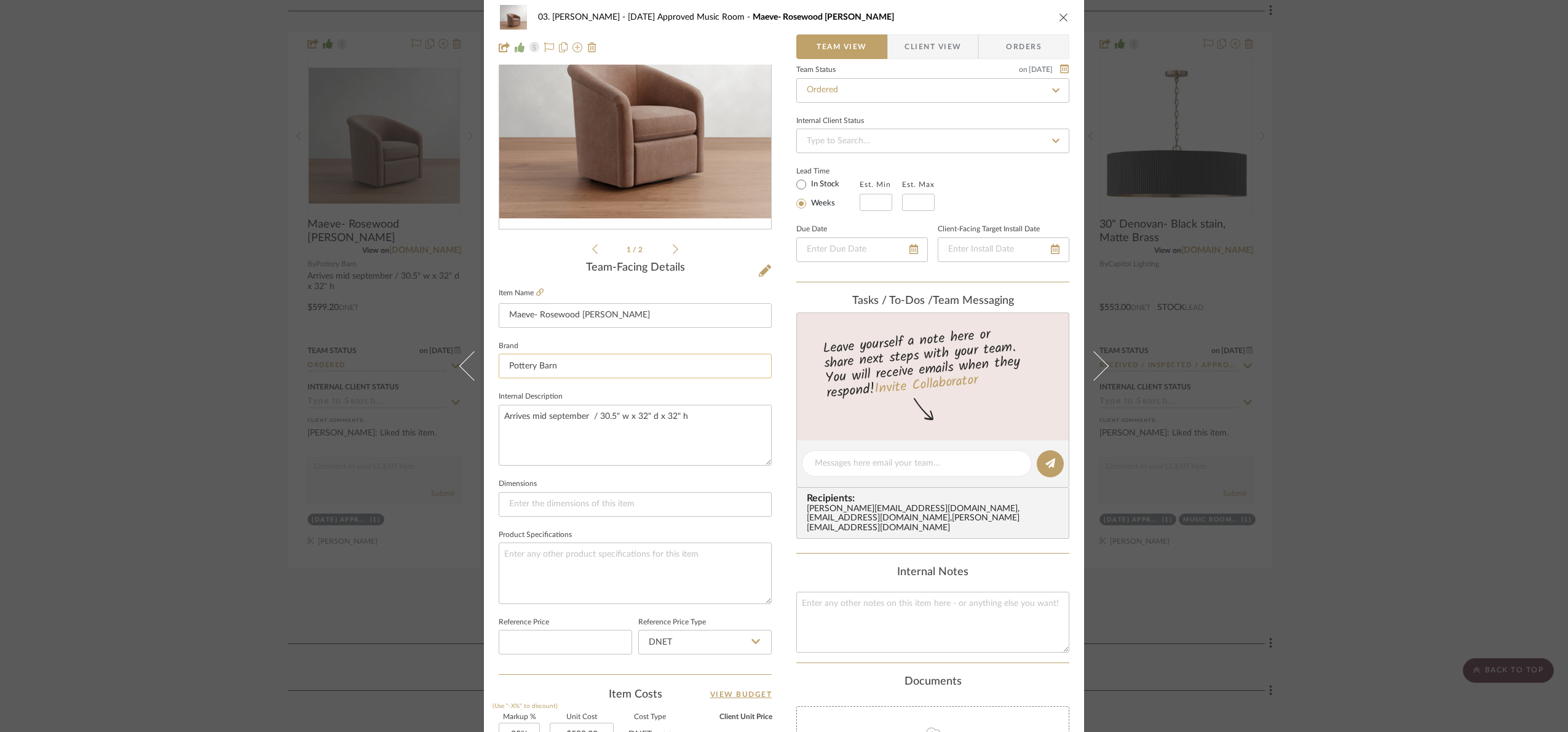
scroll to position [414, 0]
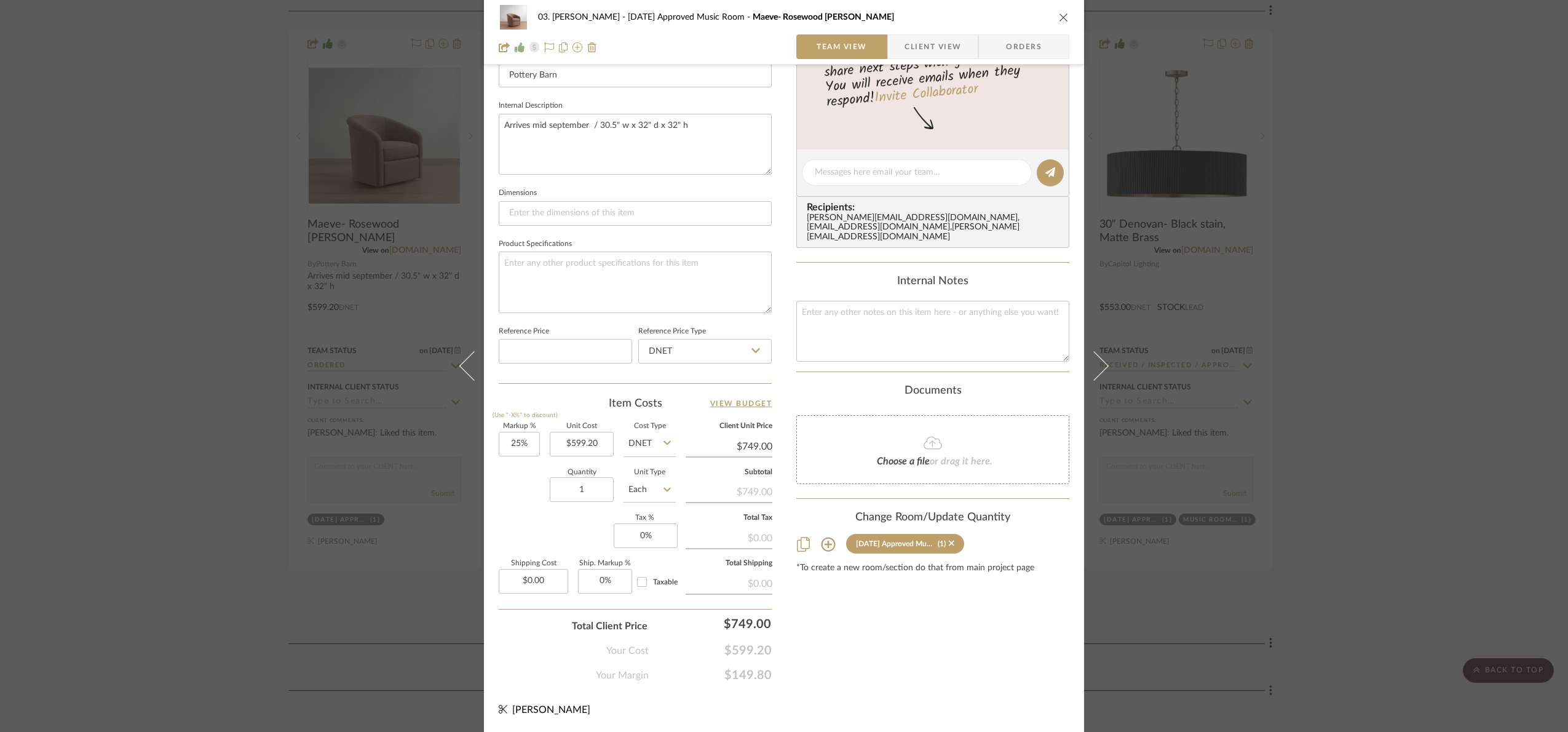
click at [1399, 387] on div "03. Jennifer 07.02.25 Approved Music Room Maeve- Rosewood rustic chenille Team …" at bounding box center [784, 366] width 1568 height 732
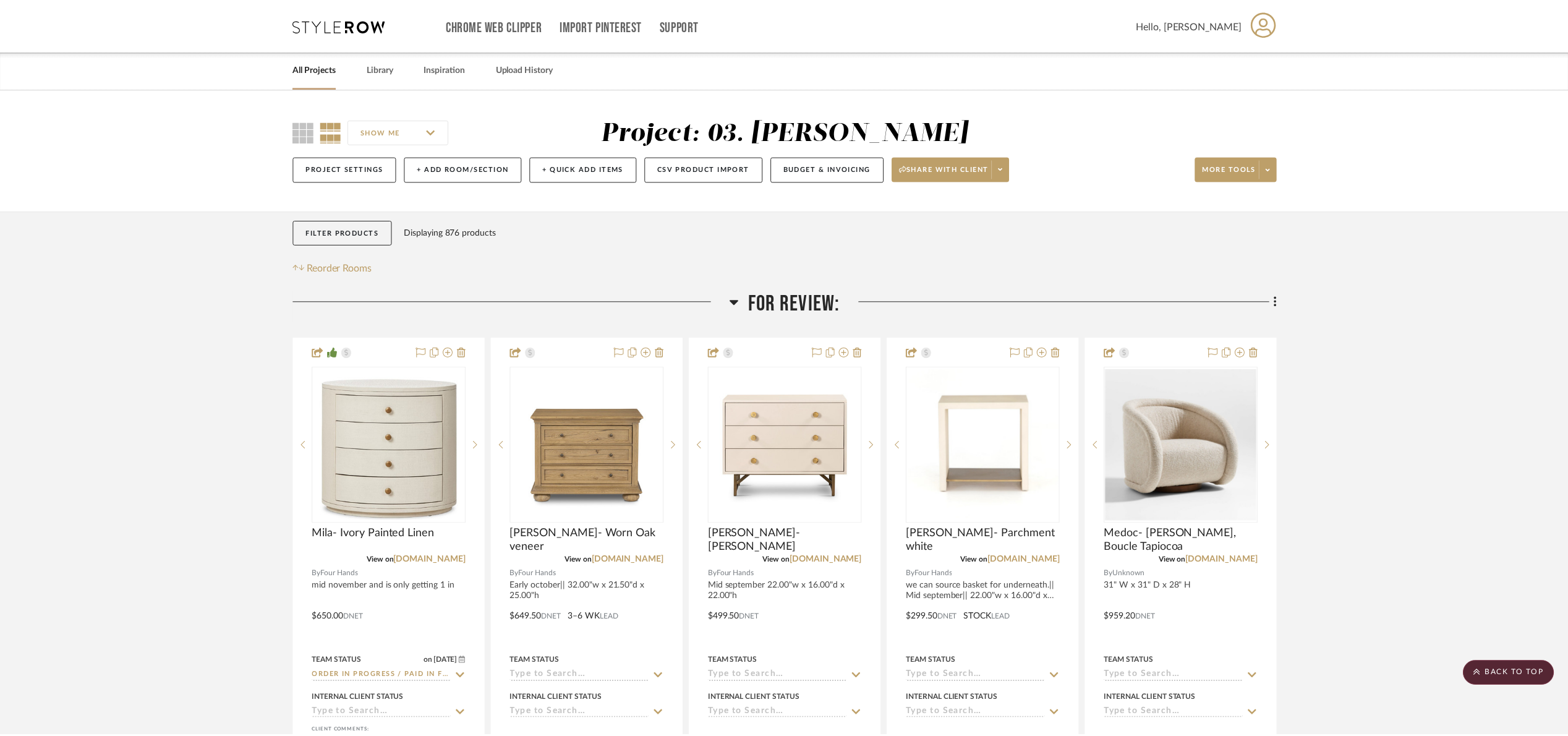
scroll to position [1855, 0]
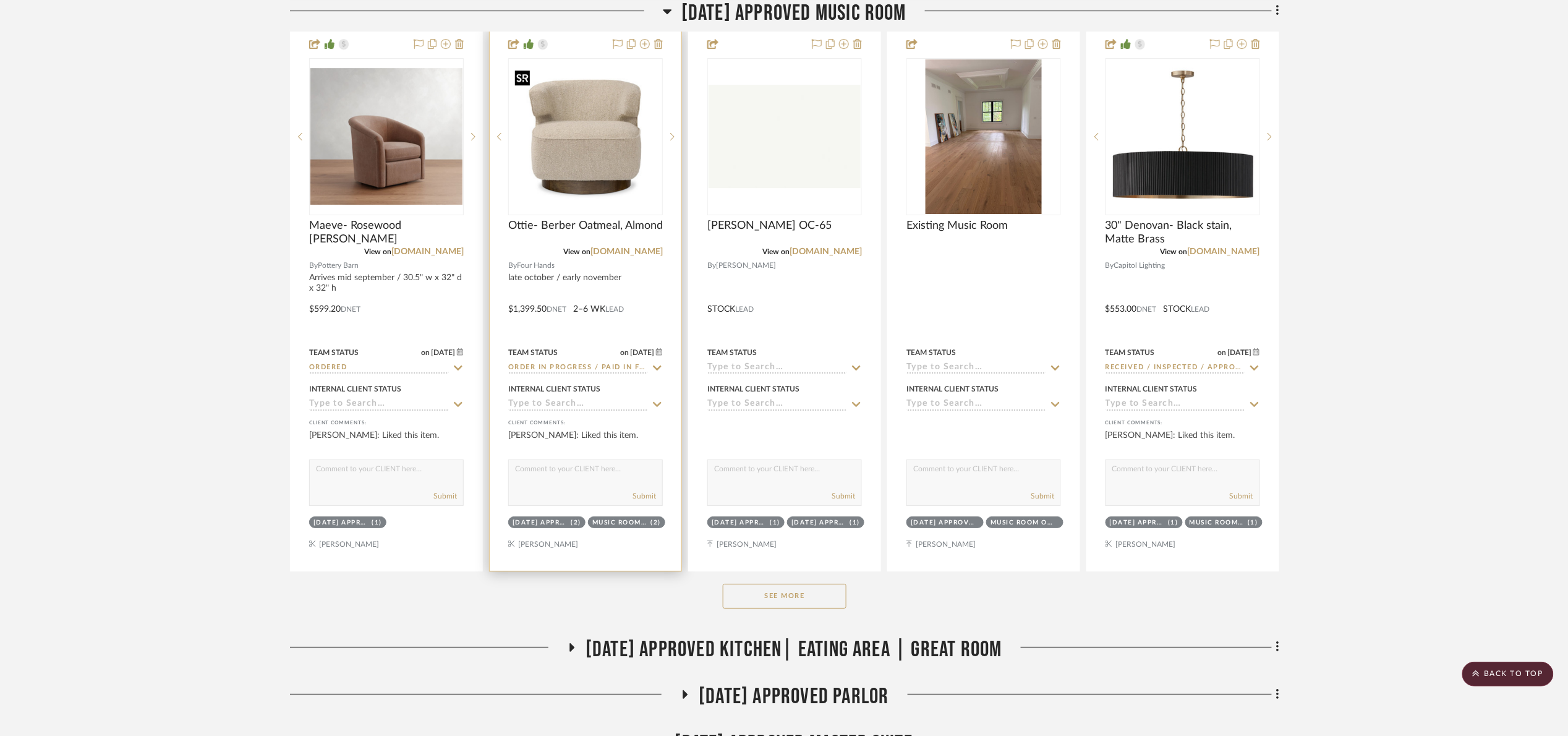
click at [554, 127] on img "0" at bounding box center [586, 137] width 152 height 152
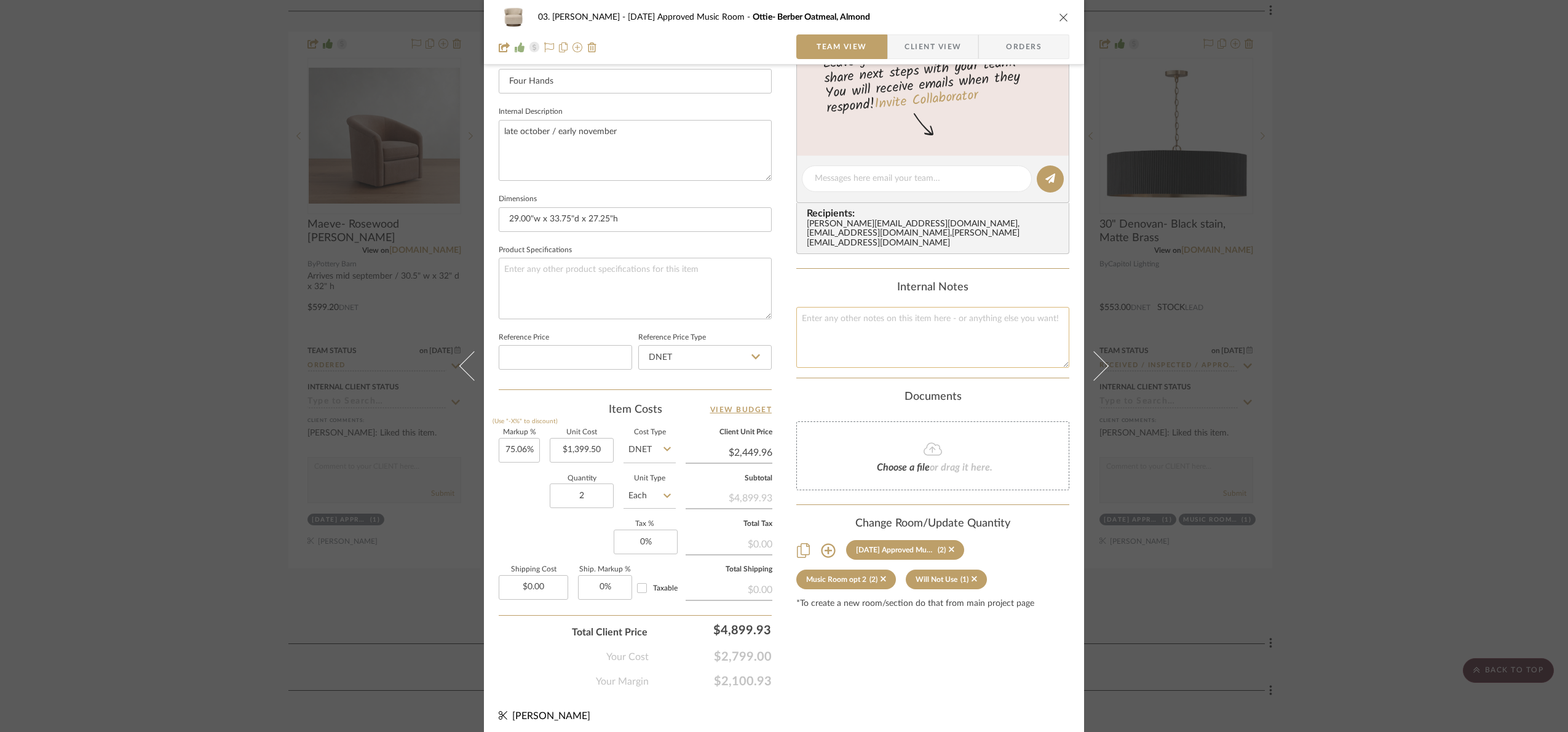
scroll to position [414, 0]
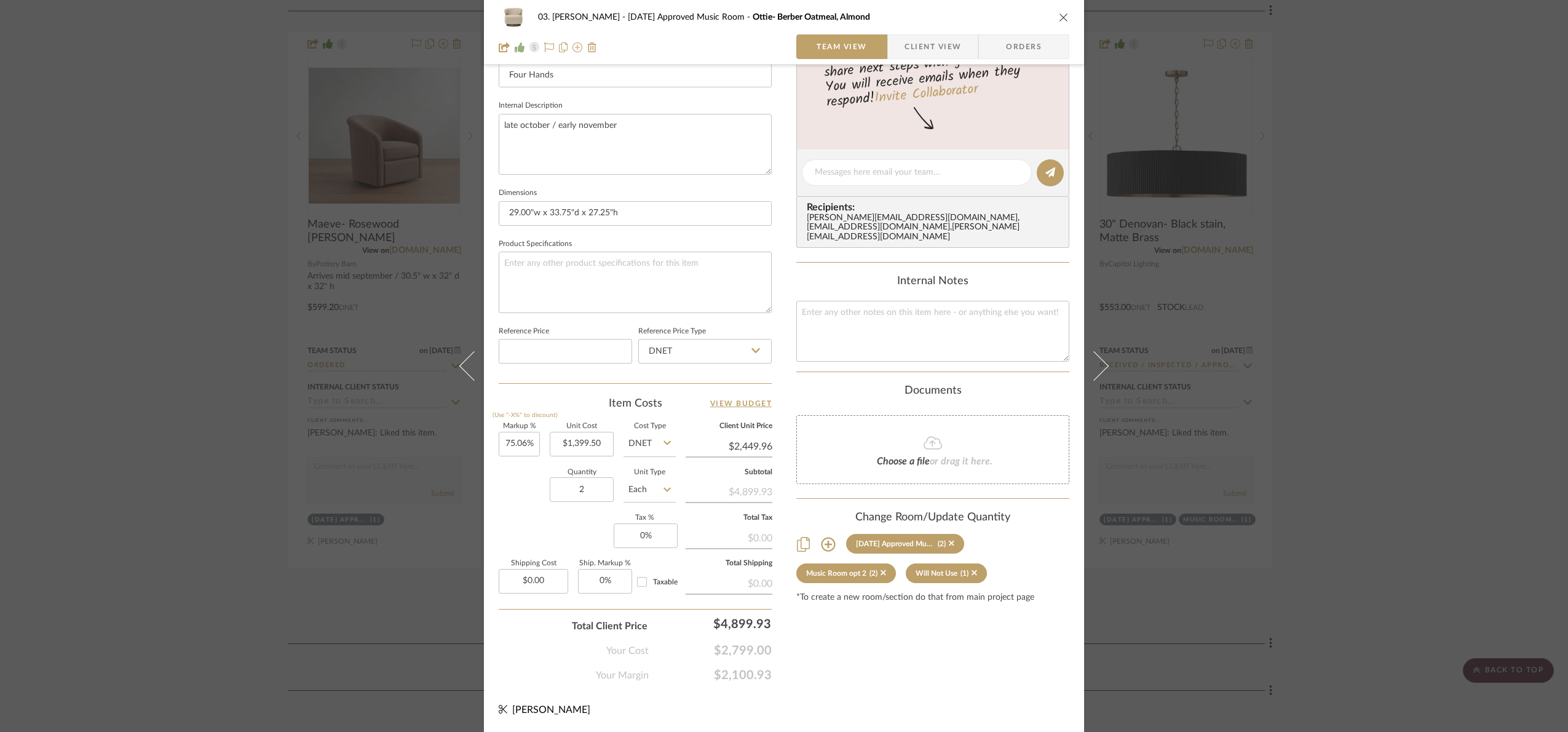
click at [1407, 219] on div "03. Jennifer 07.02.25 Approved Music Room Ottie- Berber Oatmeal, Almond Team Vi…" at bounding box center [784, 366] width 1568 height 732
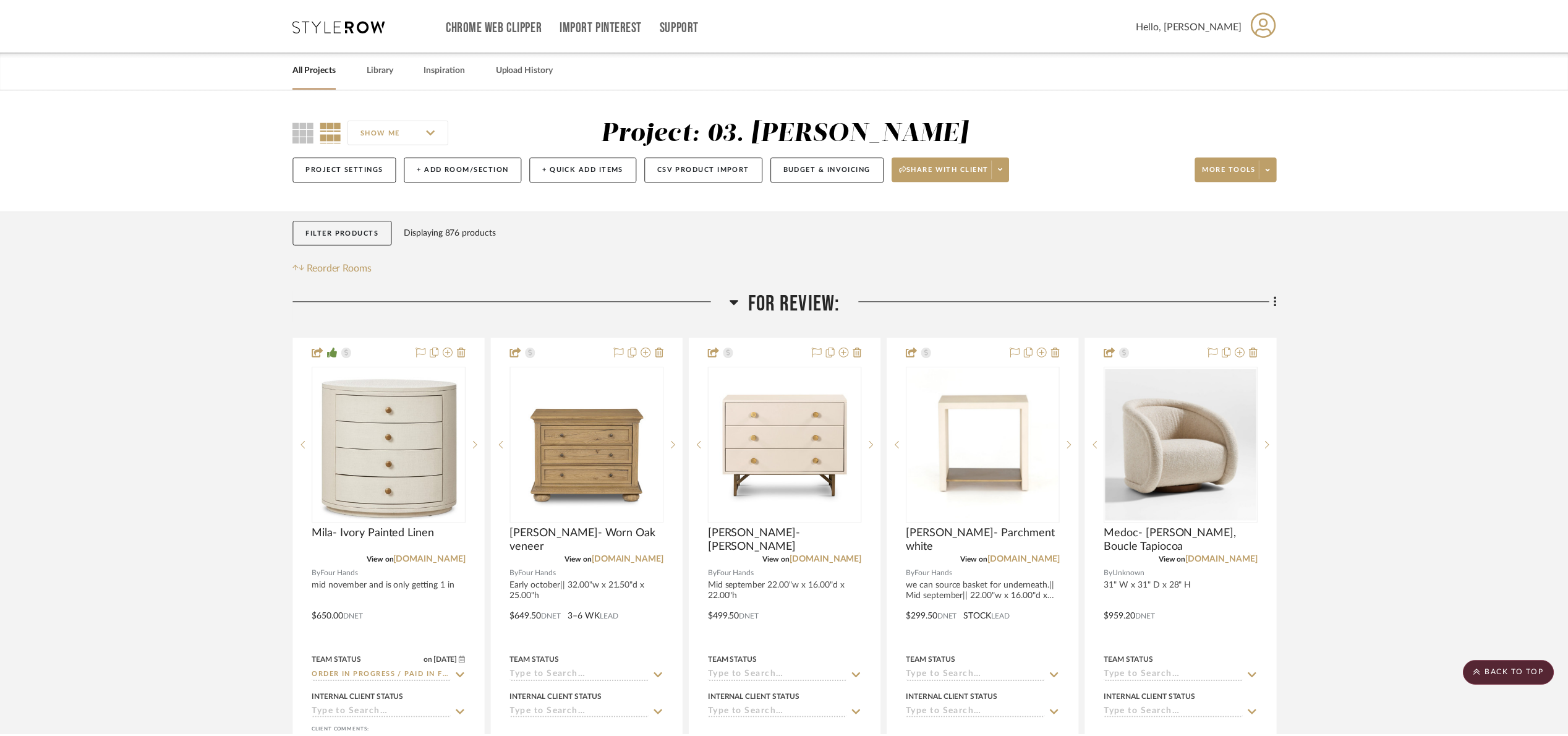
scroll to position [1855, 0]
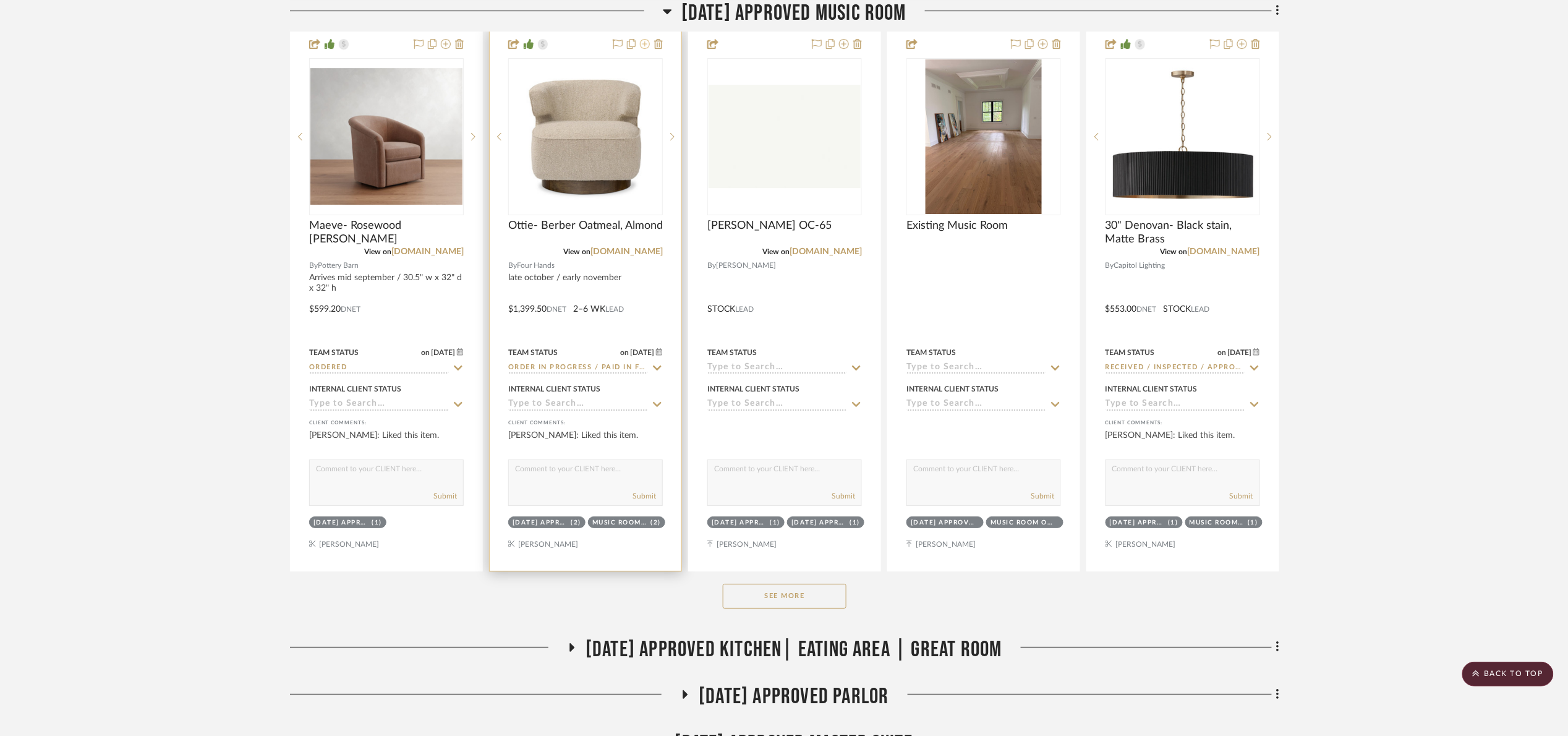
click at [648, 49] on icon at bounding box center [645, 44] width 10 height 10
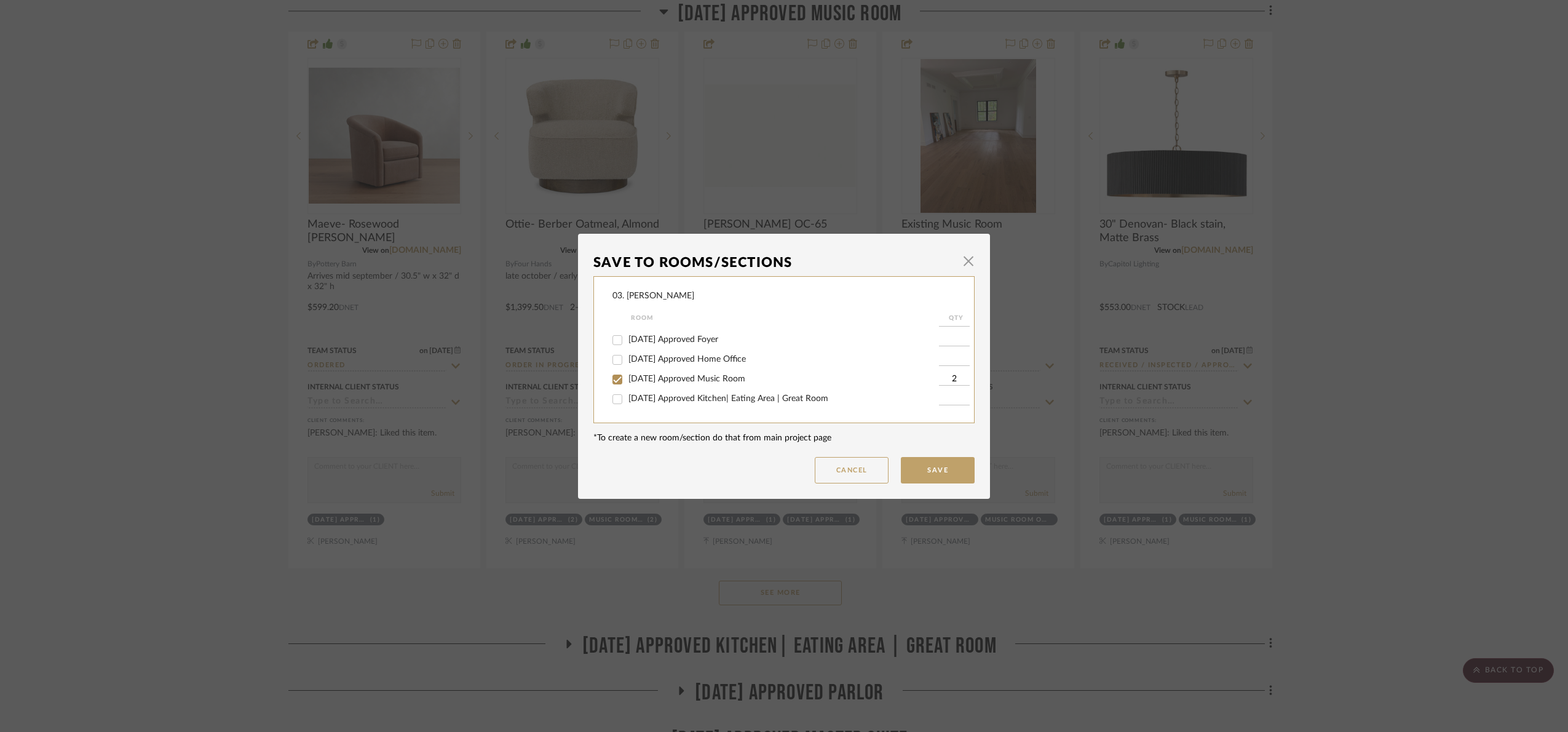
scroll to position [92, 0]
click at [662, 398] on span "07.02.25 Approved Music Room" at bounding box center [687, 400] width 117 height 8
click at [627, 398] on input "07.02.25 Approved Music Room" at bounding box center [617, 400] width 19 height 19
checkbox input "false"
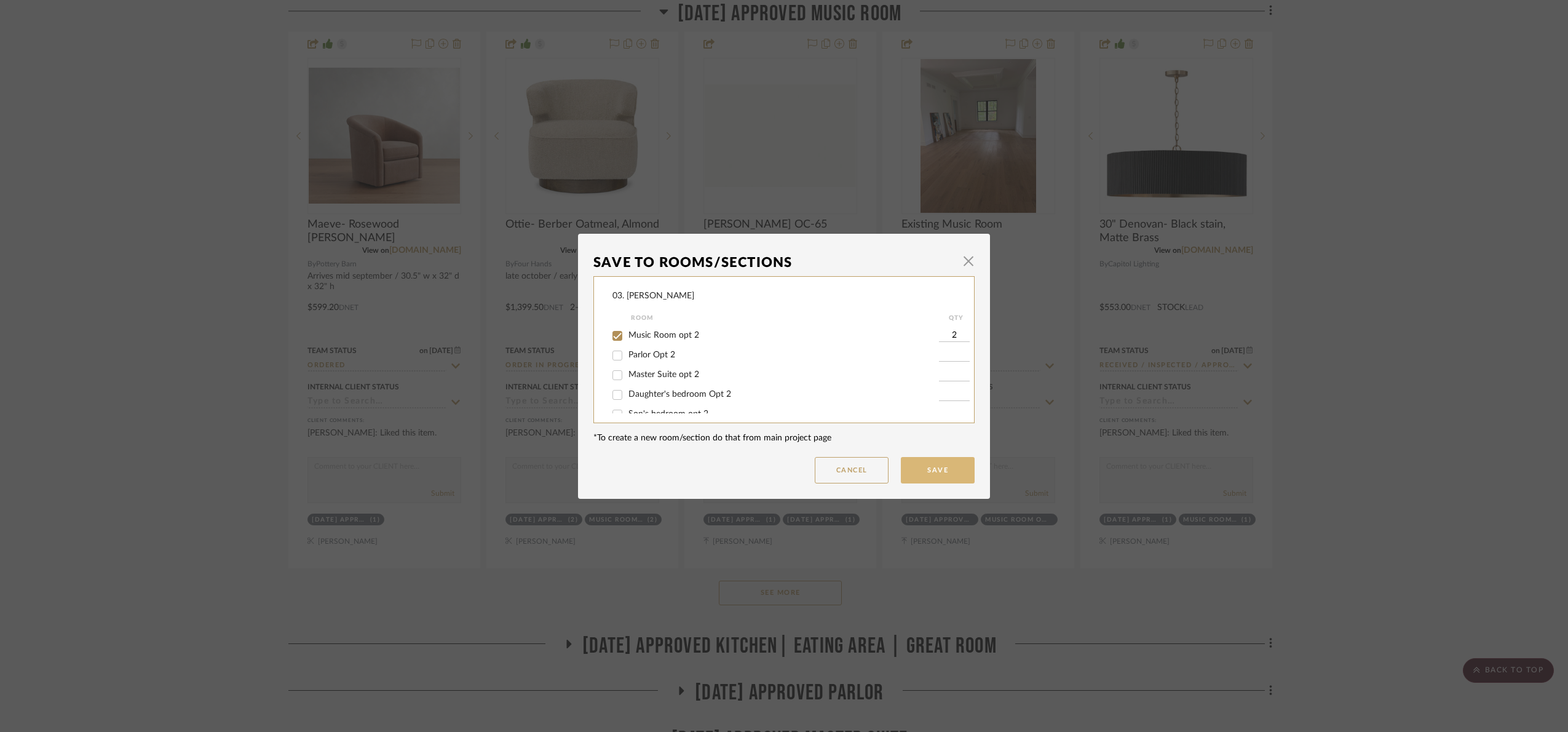
click at [929, 477] on button "Save" at bounding box center [938, 470] width 74 height 26
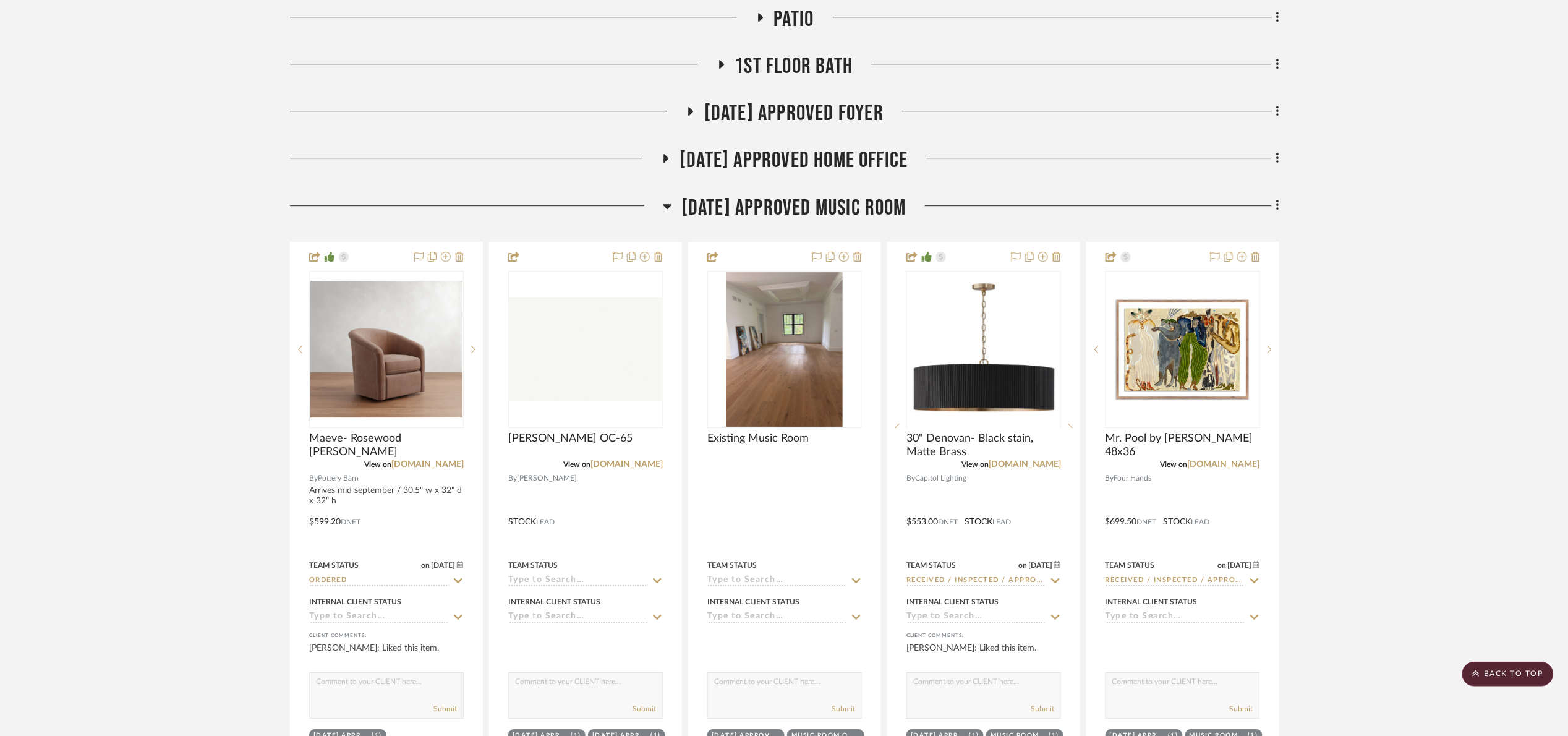
scroll to position [1577, 0]
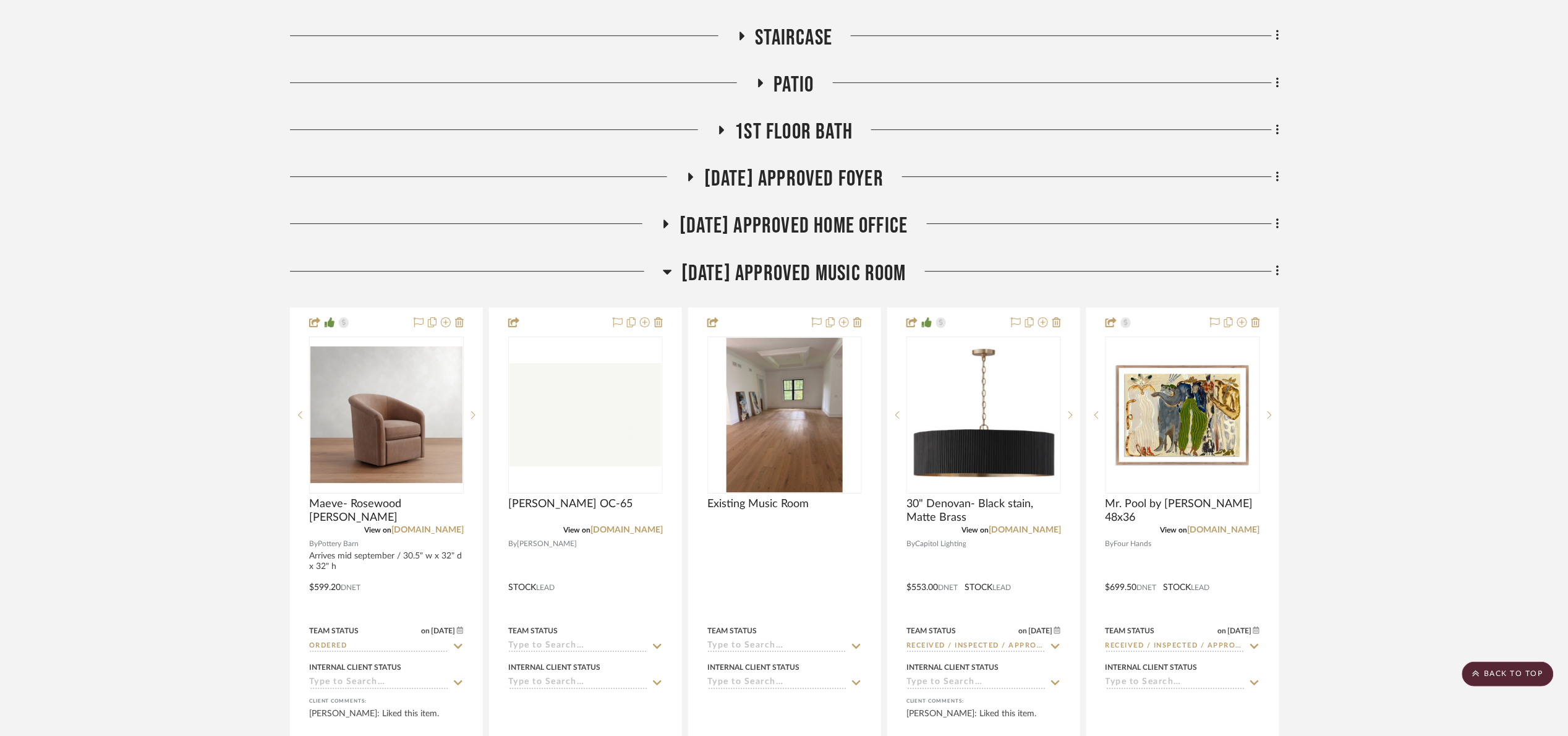
click at [789, 282] on span "07.02.25 Approved Music Room" at bounding box center [794, 273] width 225 height 27
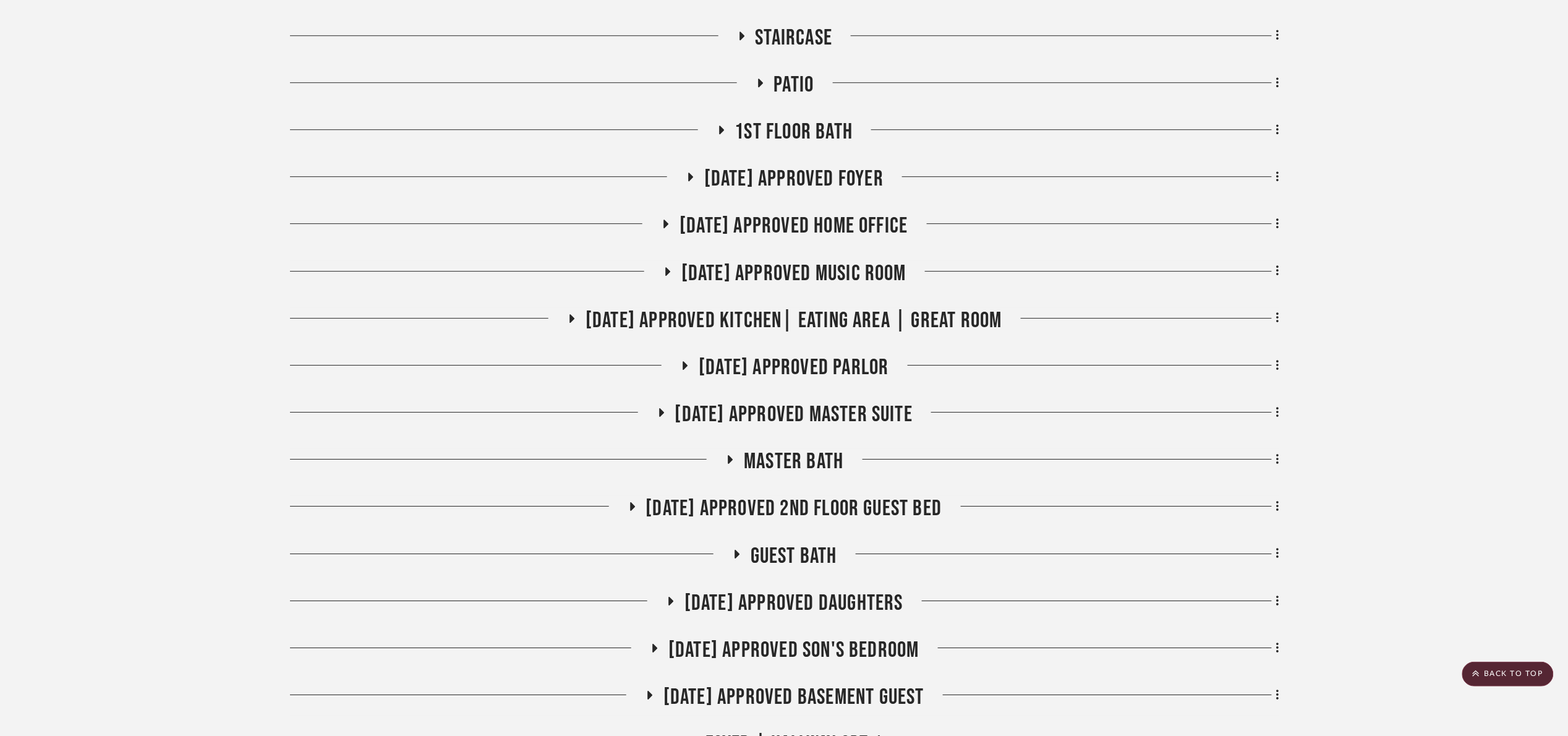
click at [866, 600] on span "07.02.25 Approved Daughters" at bounding box center [793, 603] width 219 height 27
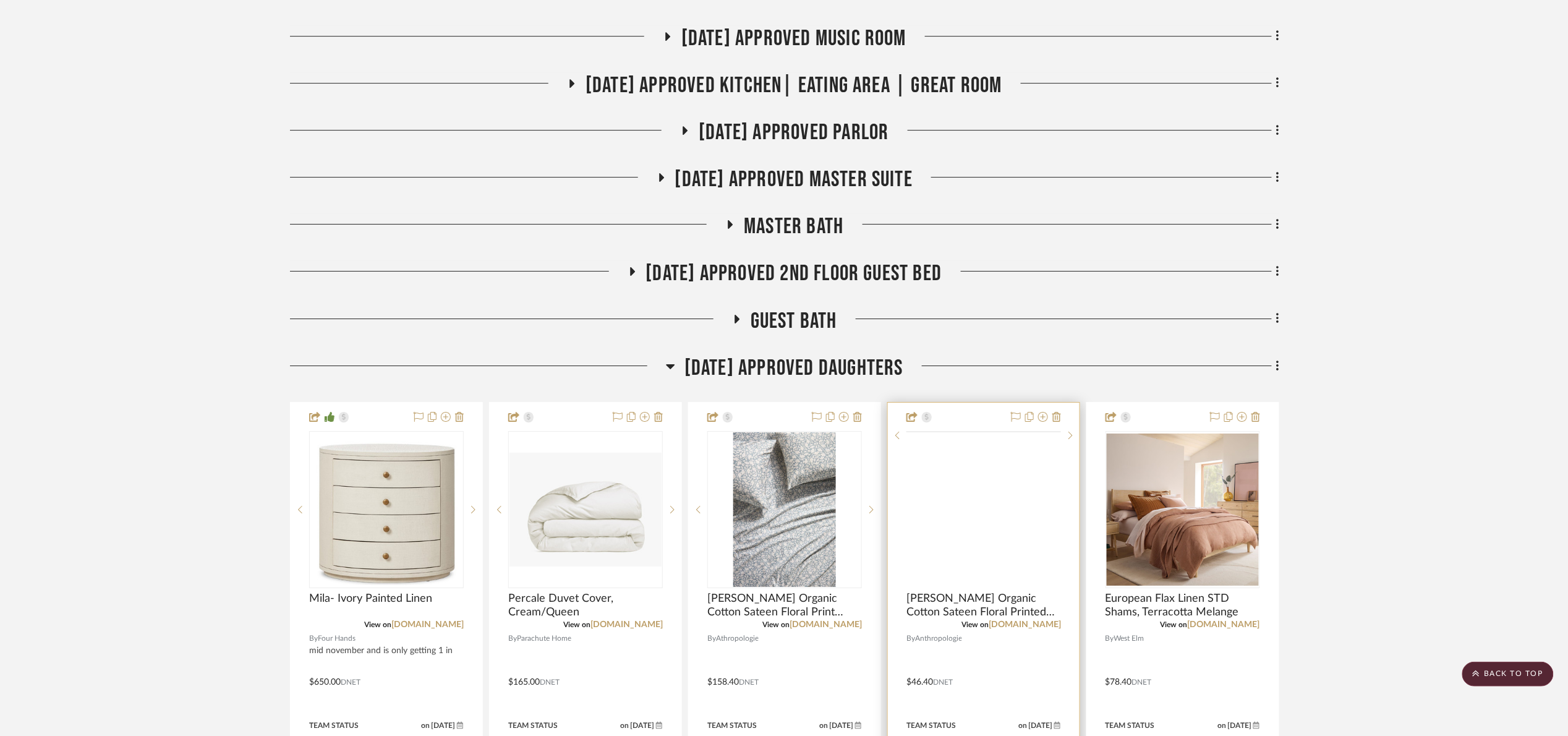
scroll to position [1855, 0]
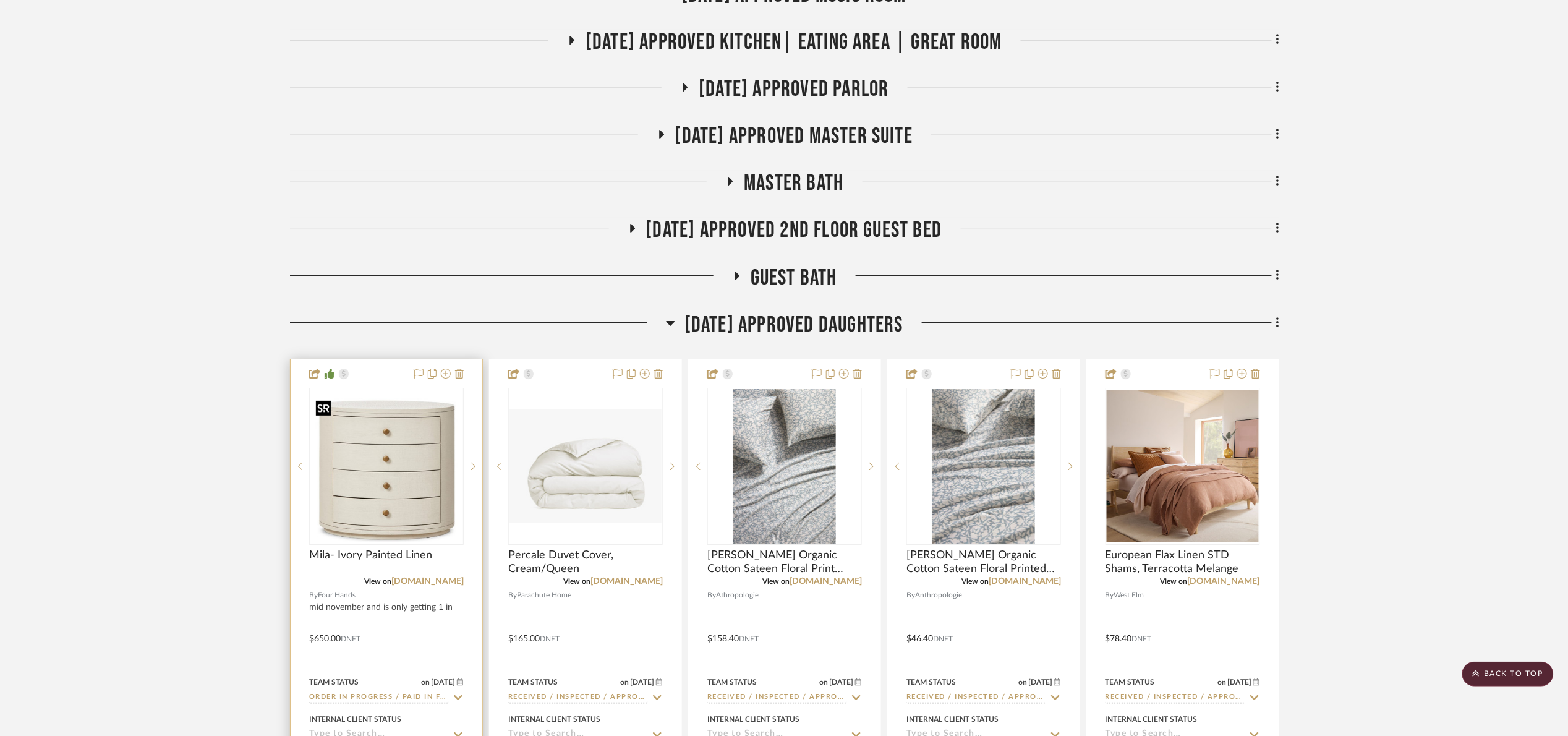
click at [419, 474] on img "0" at bounding box center [387, 466] width 152 height 152
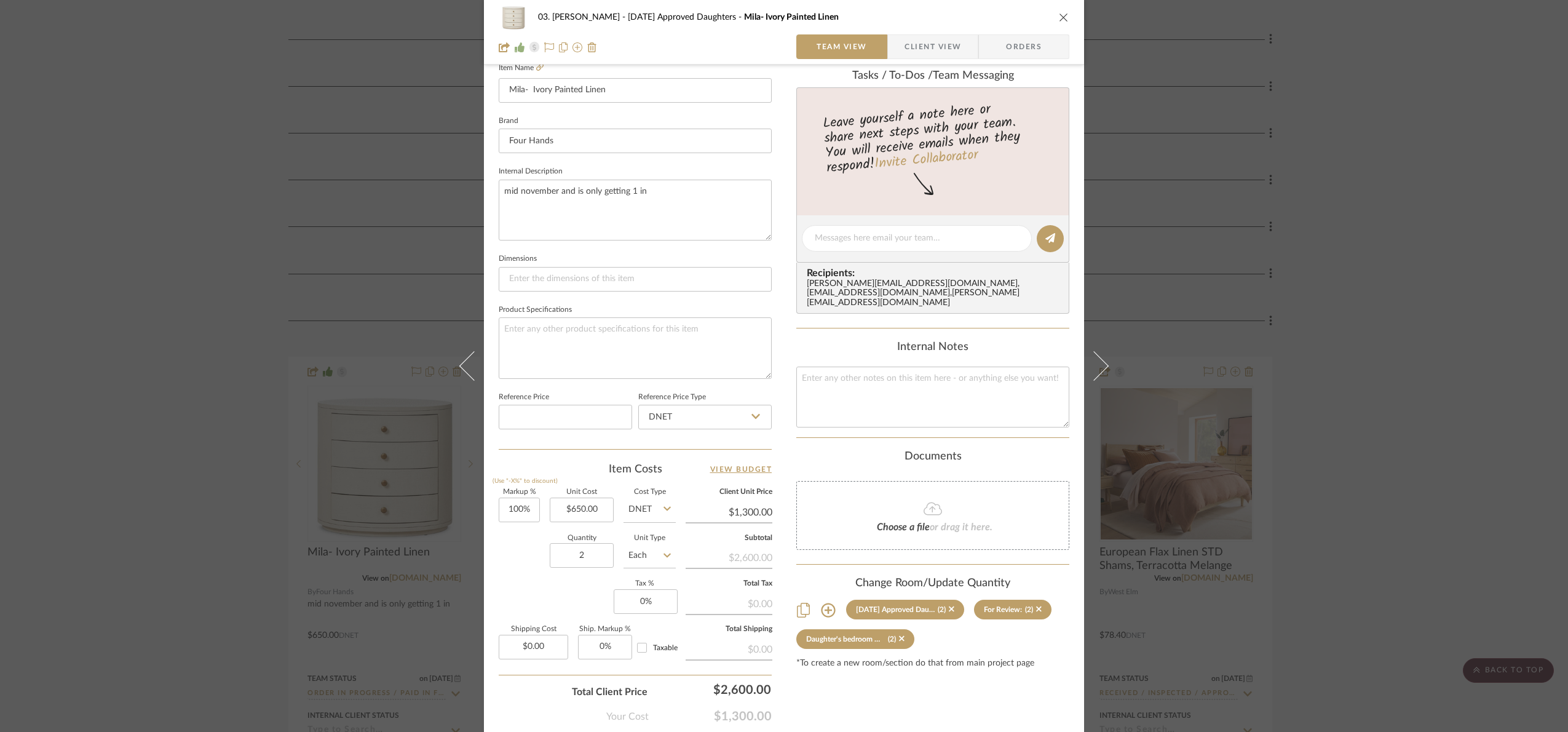
scroll to position [369, 0]
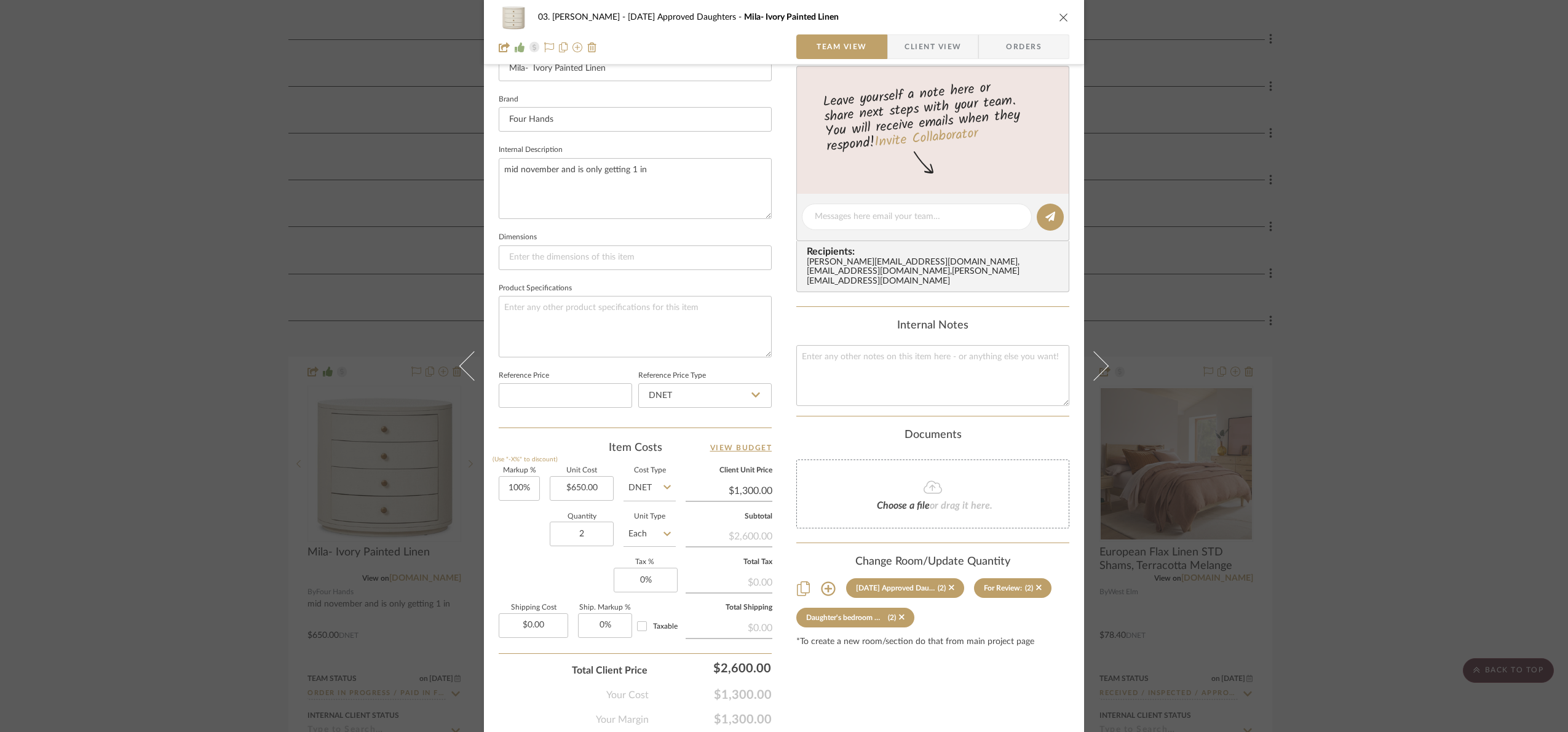
click at [1417, 294] on div "03. Jennifer 07.02.25 Approved Daughters Mila- Ivory Painted Linen Team View Cl…" at bounding box center [784, 366] width 1568 height 732
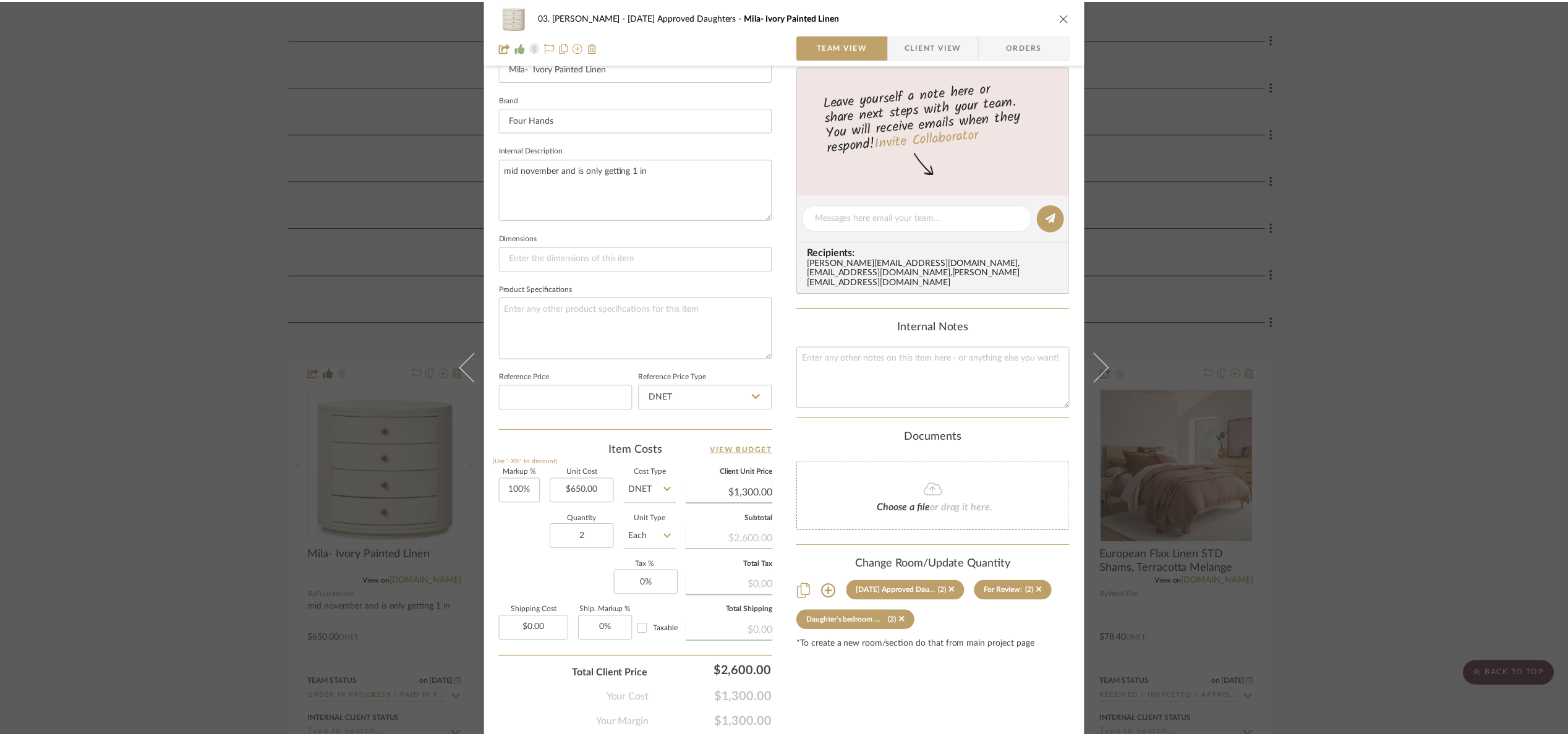
scroll to position [1855, 0]
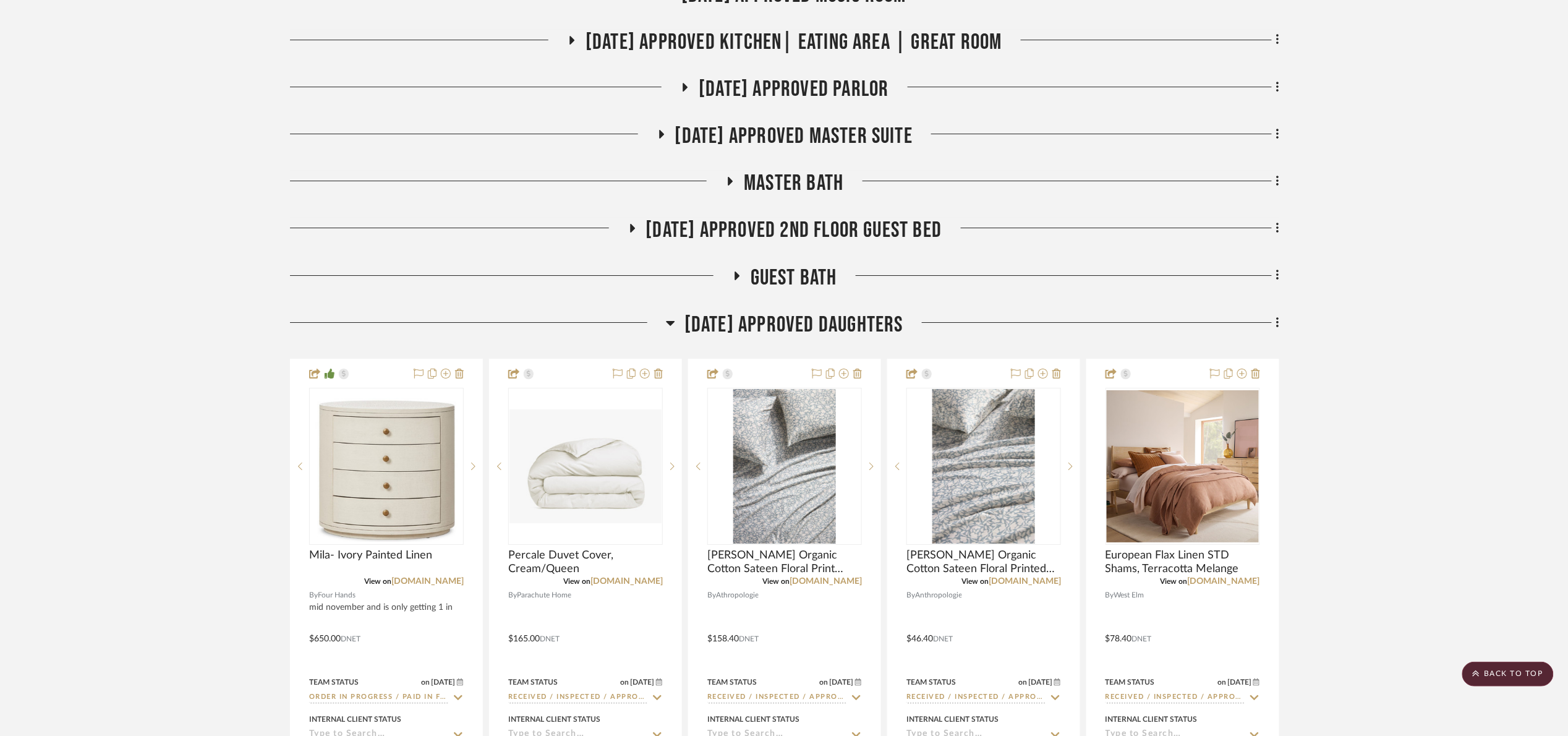
click at [726, 328] on span "07.02.25 Approved Daughters" at bounding box center [793, 325] width 219 height 27
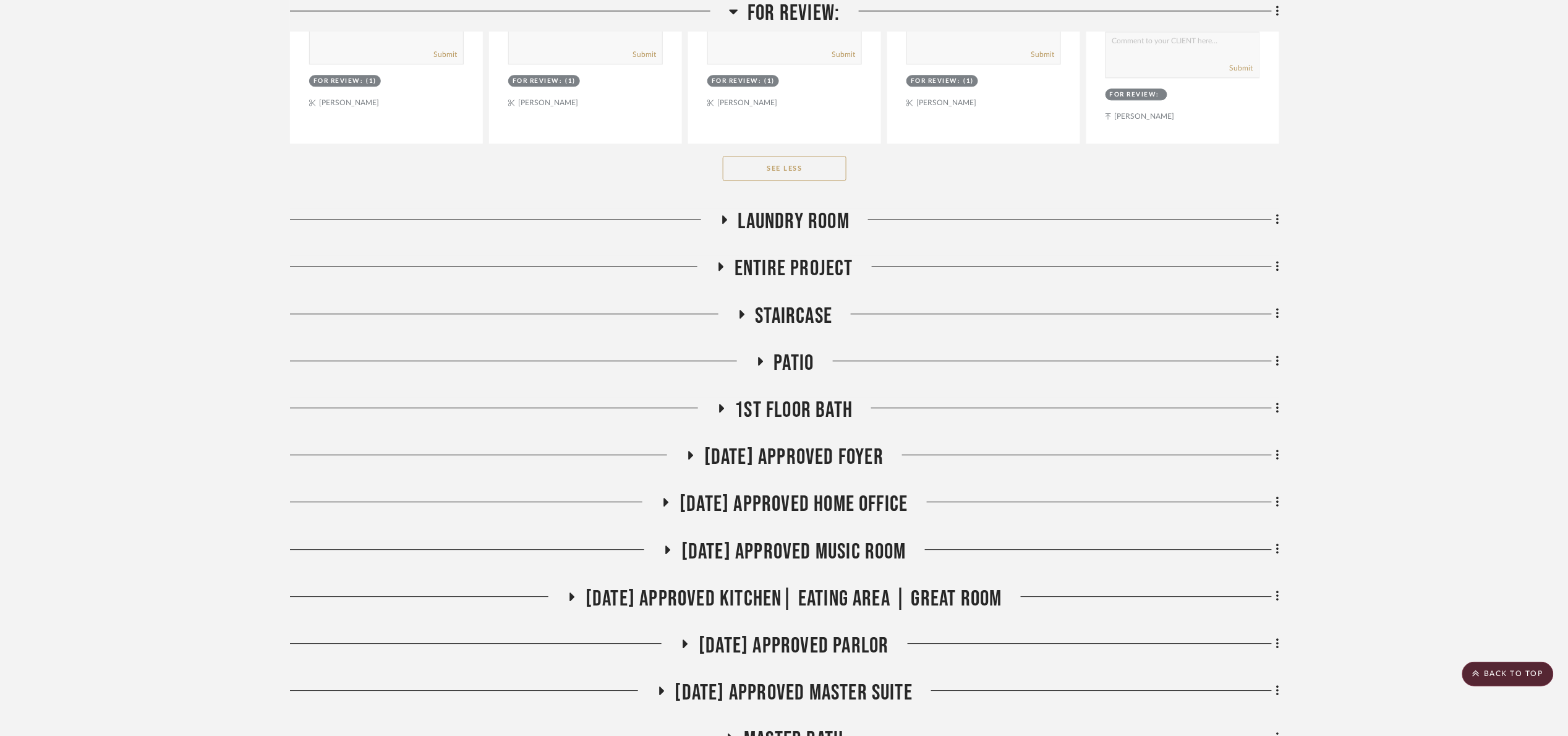
click at [823, 554] on span "07.02.25 Approved Music Room" at bounding box center [794, 551] width 225 height 27
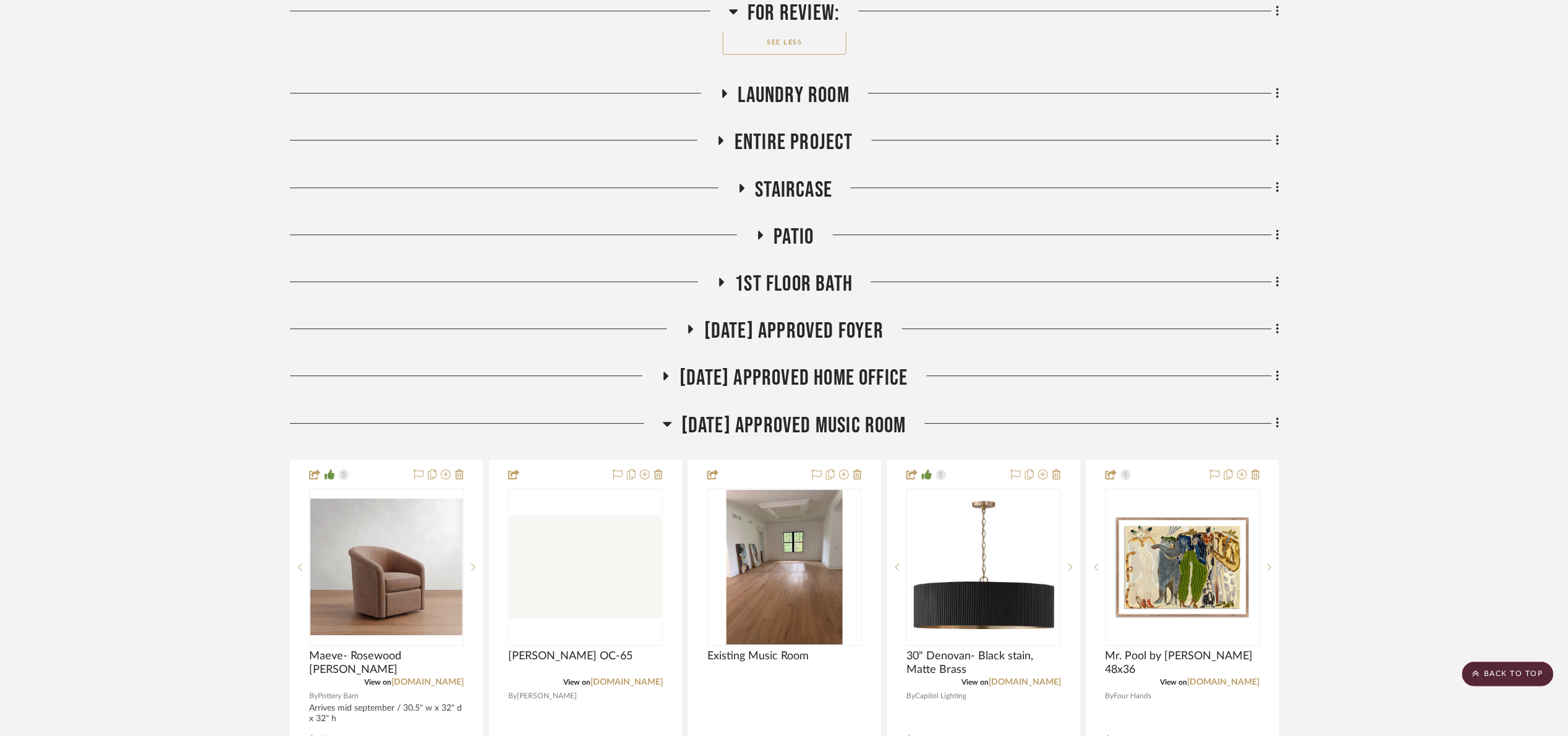
scroll to position [1484, 0]
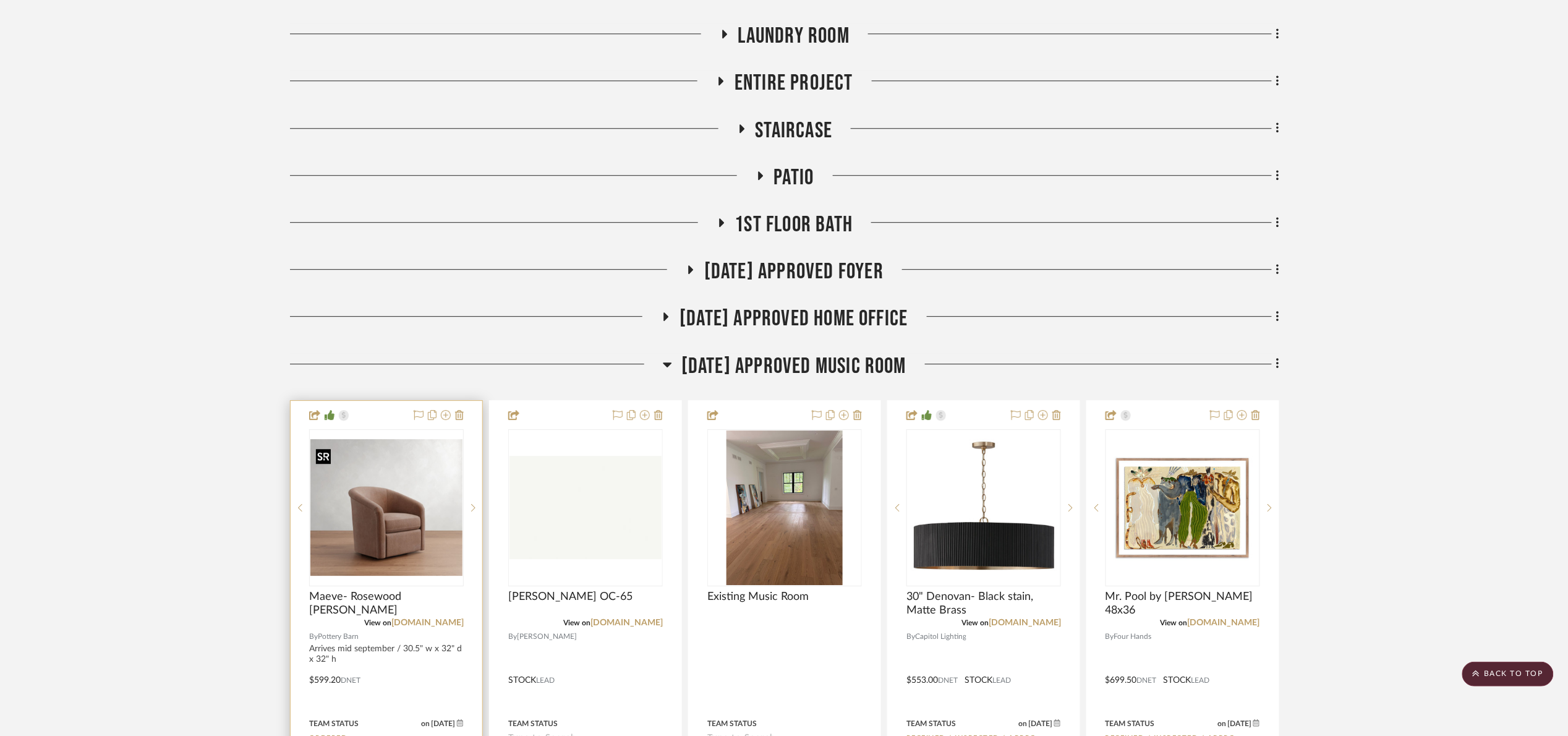
click at [0, 0] on img at bounding box center [0, 0] width 0 height 0
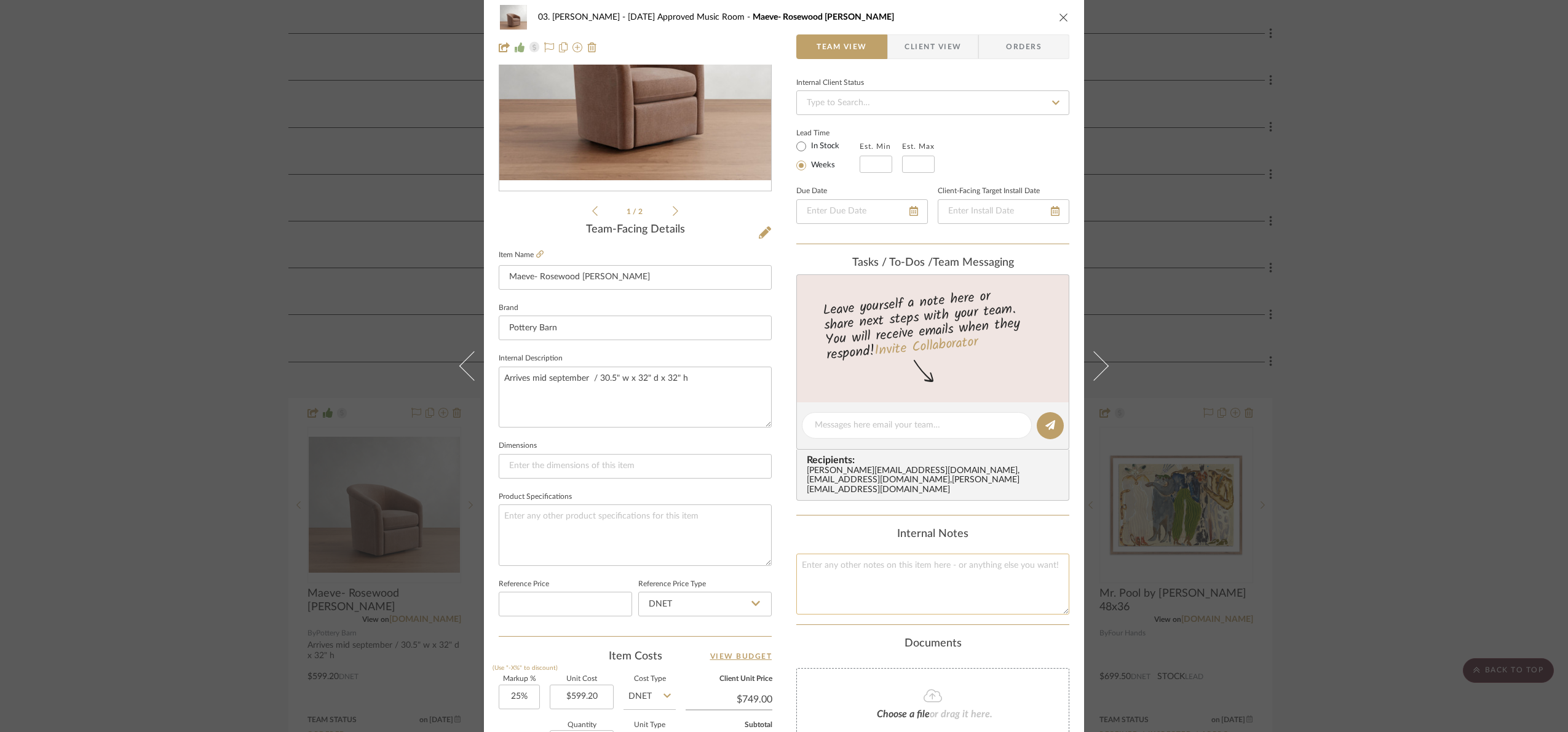
scroll to position [414, 0]
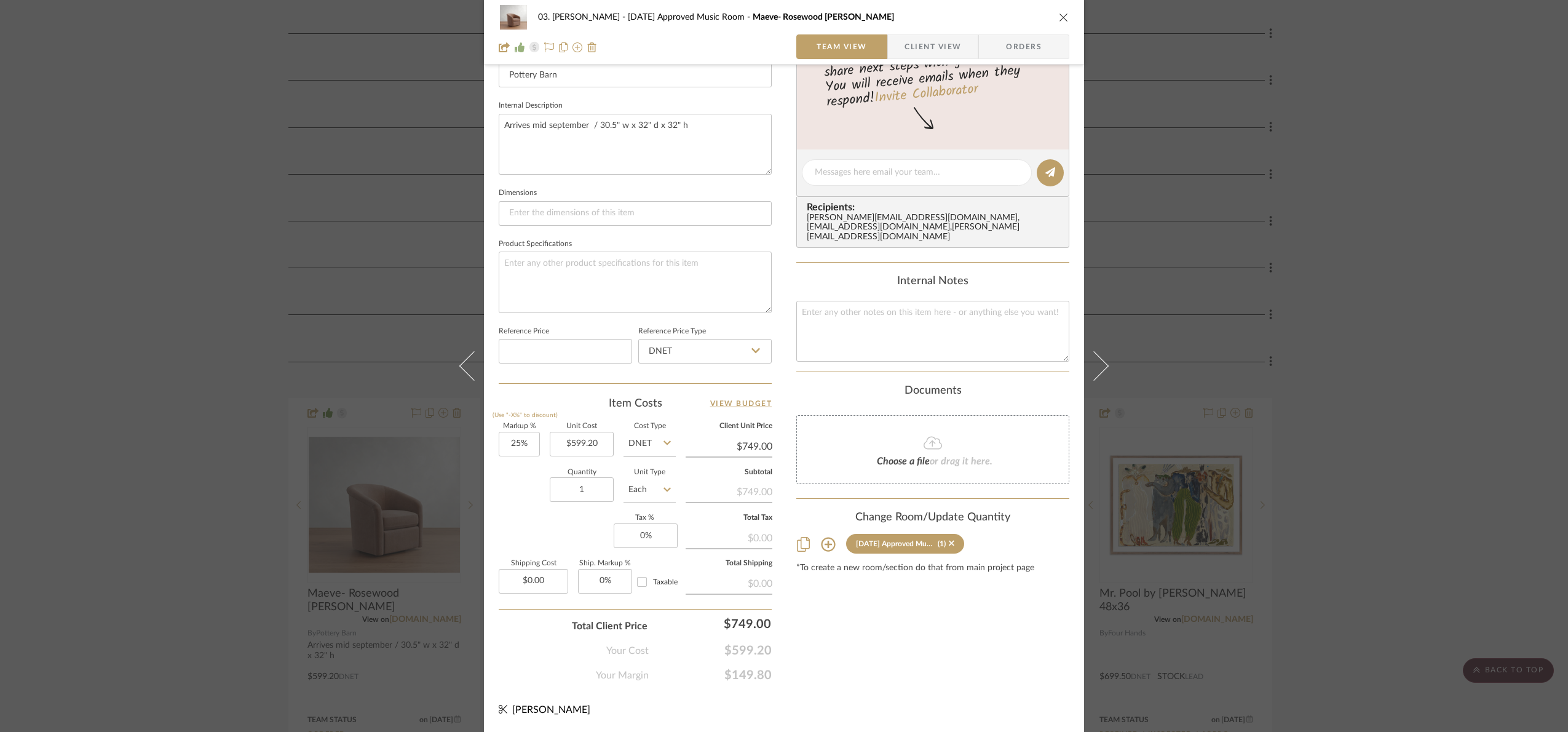
click at [1271, 325] on div "03. Jennifer 07.02.25 Approved Music Room Maeve- Rosewood rustic chenille Team …" at bounding box center [784, 366] width 1568 height 732
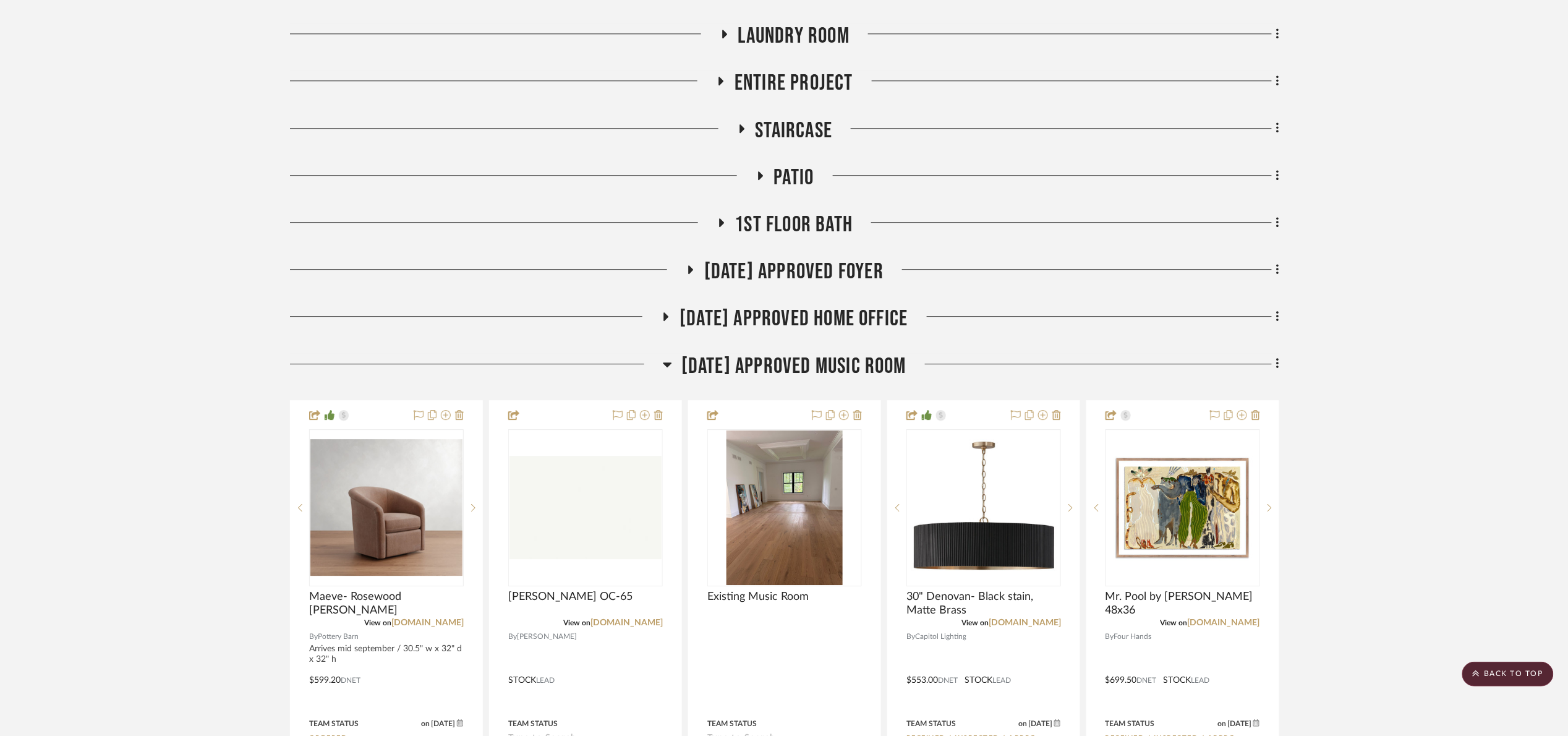
click at [821, 359] on span "07.02.25 Approved Music Room" at bounding box center [794, 366] width 225 height 27
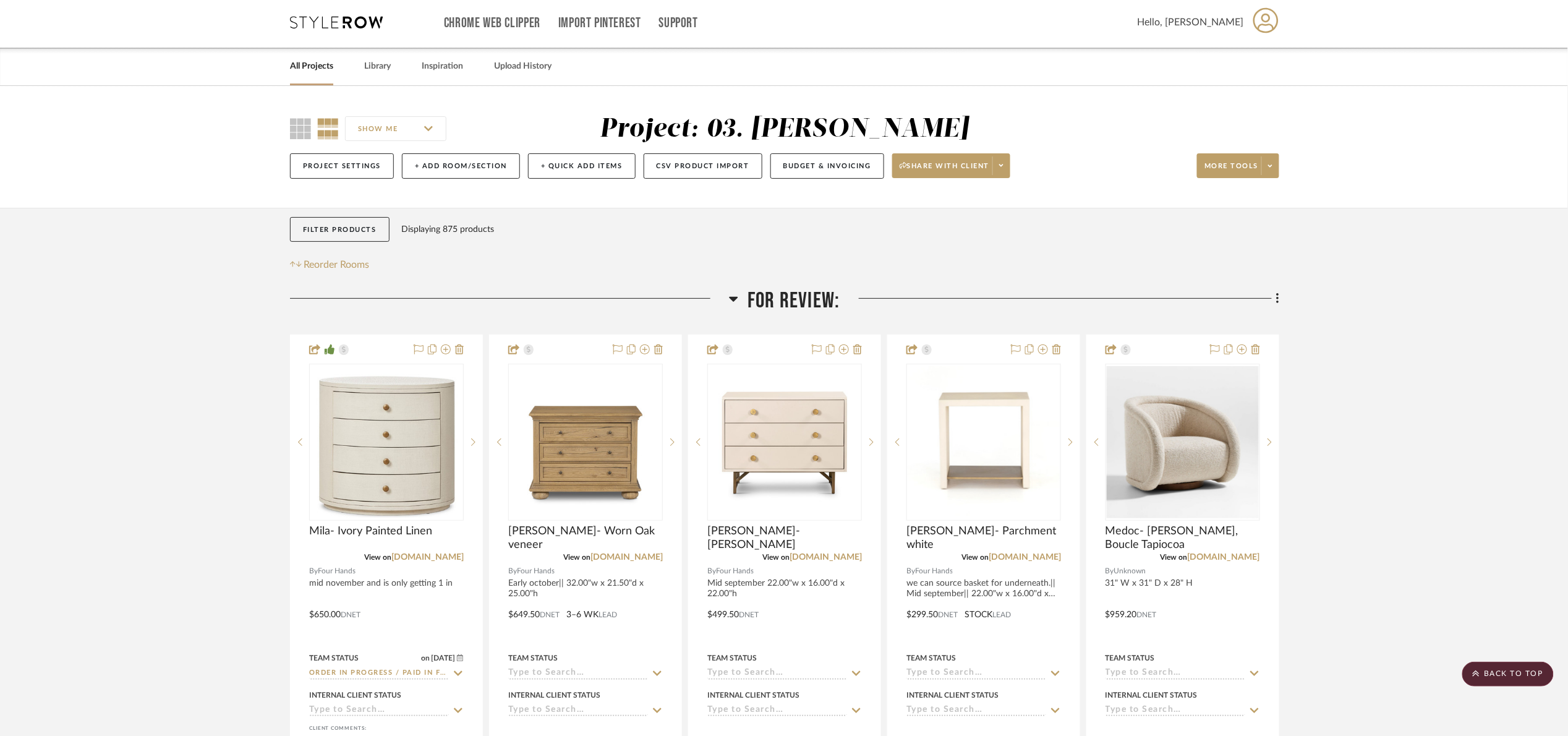
scroll to position [0, 0]
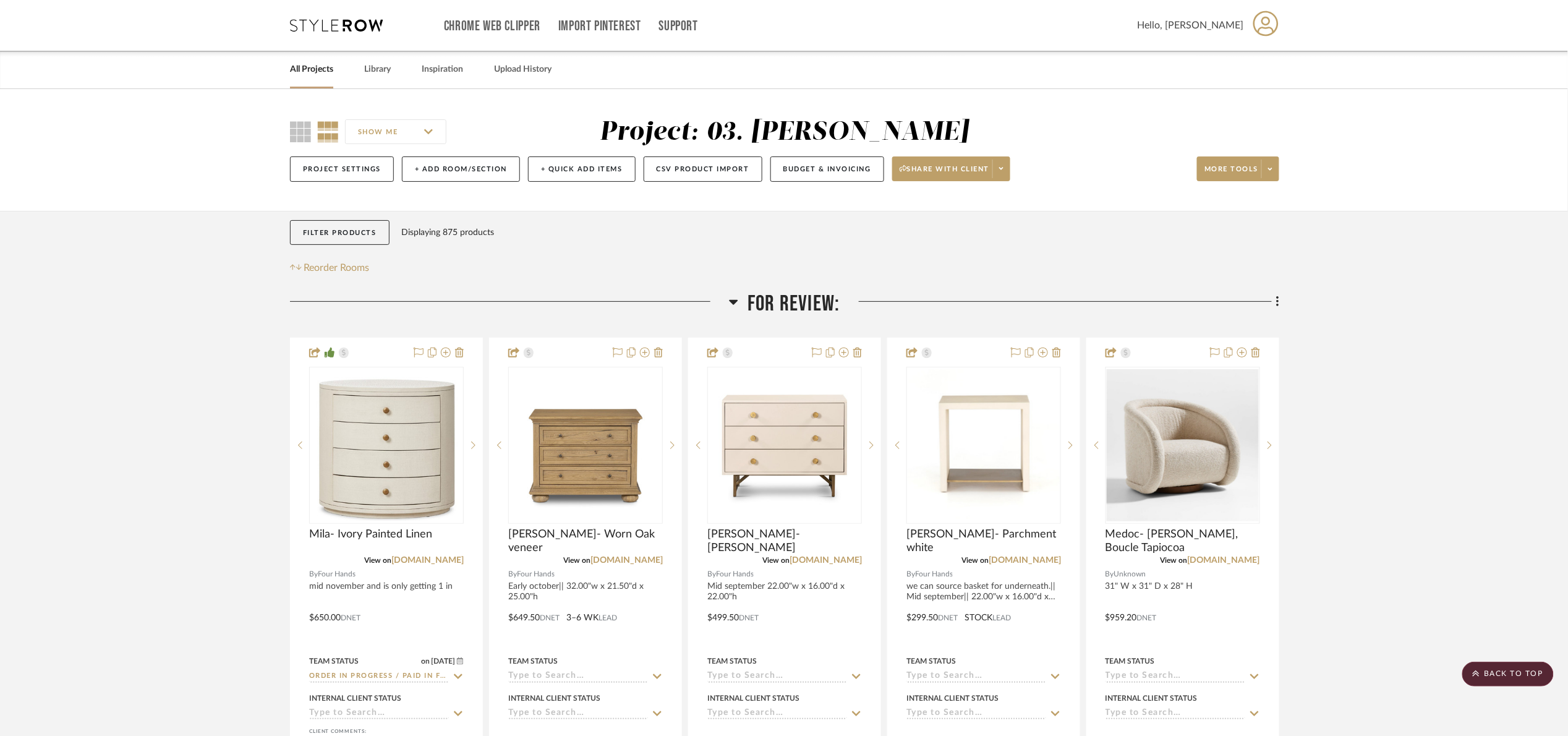
click at [786, 298] on span "For Review:" at bounding box center [793, 304] width 92 height 27
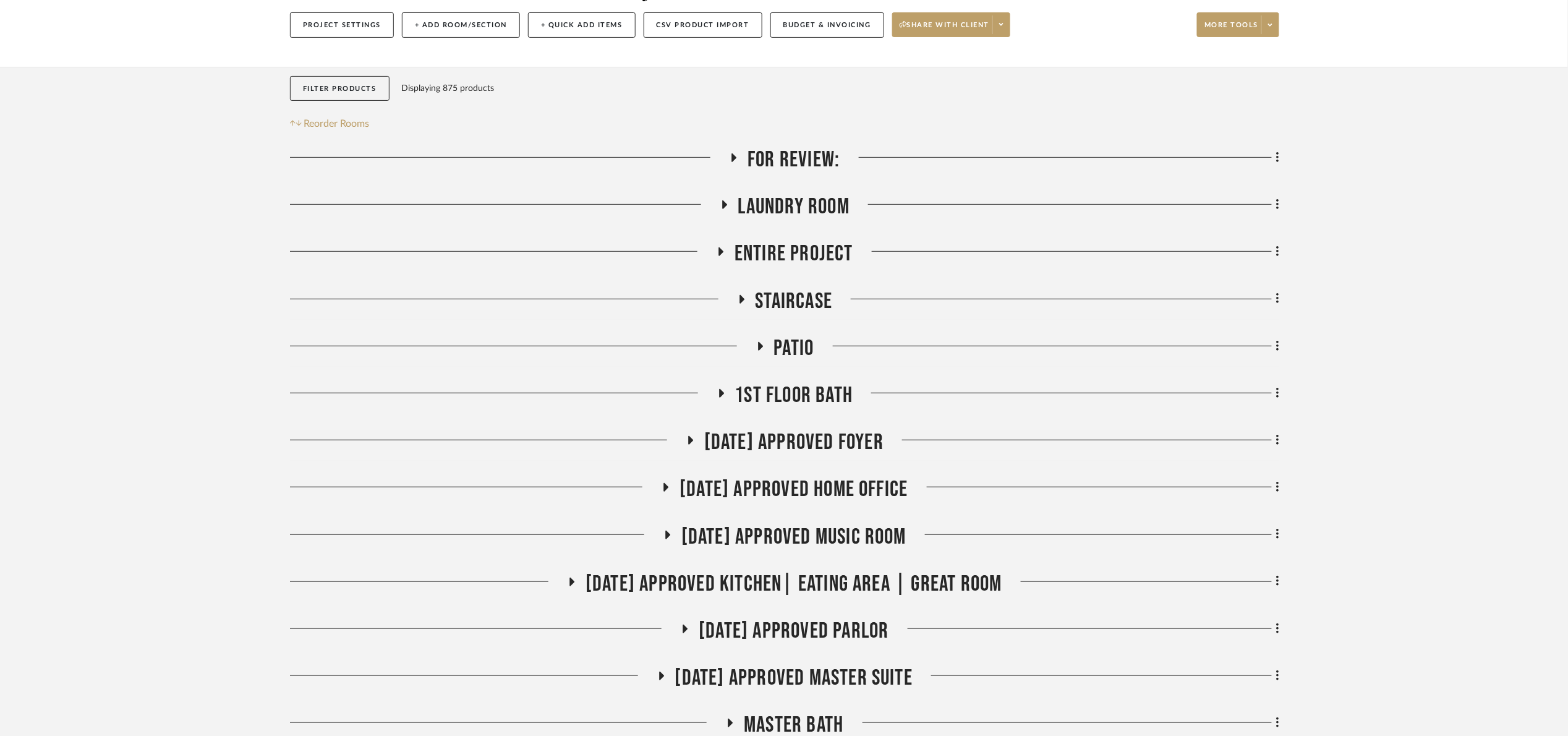
scroll to position [185, 0]
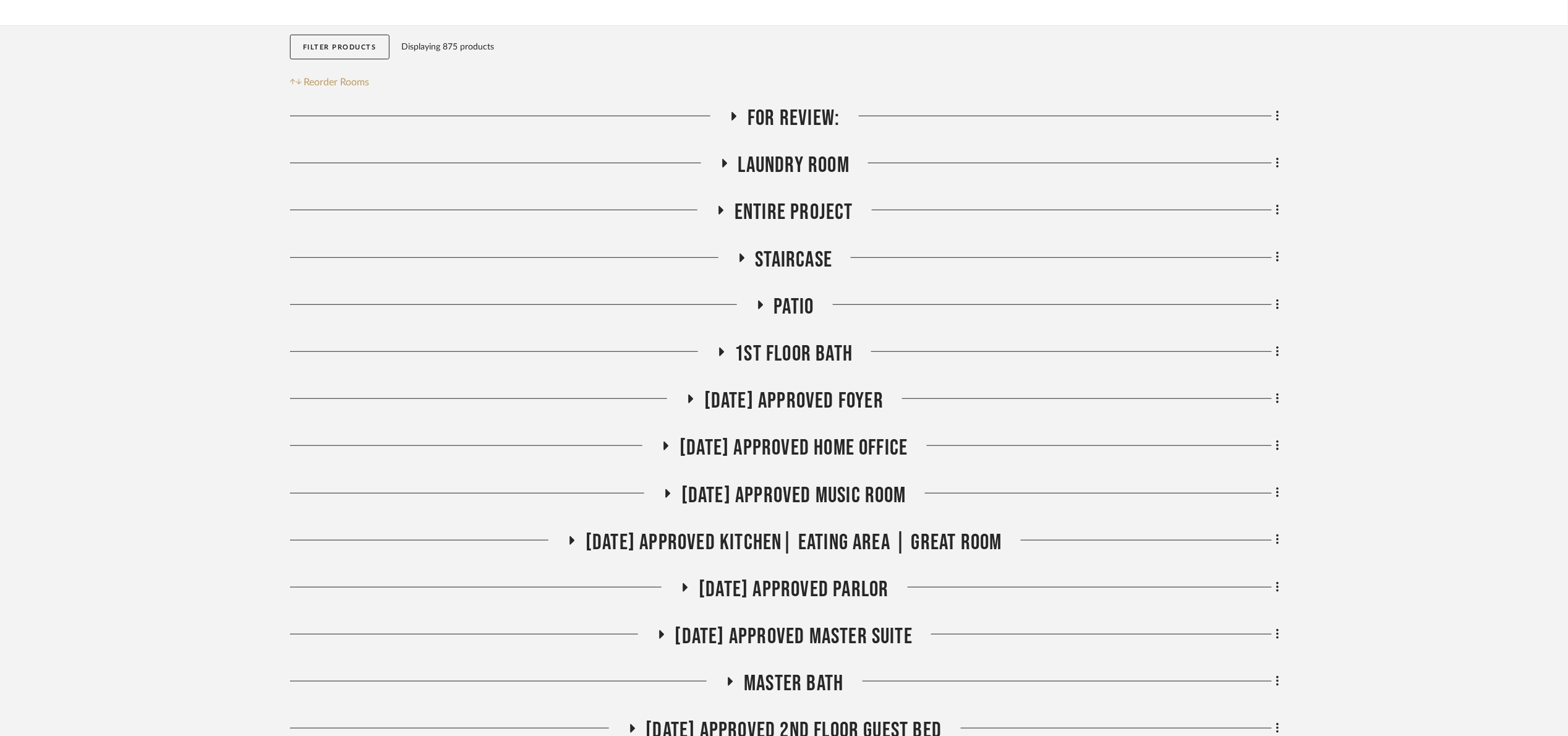
click at [819, 397] on span "07.02.25 Approved Foyer" at bounding box center [794, 401] width 180 height 27
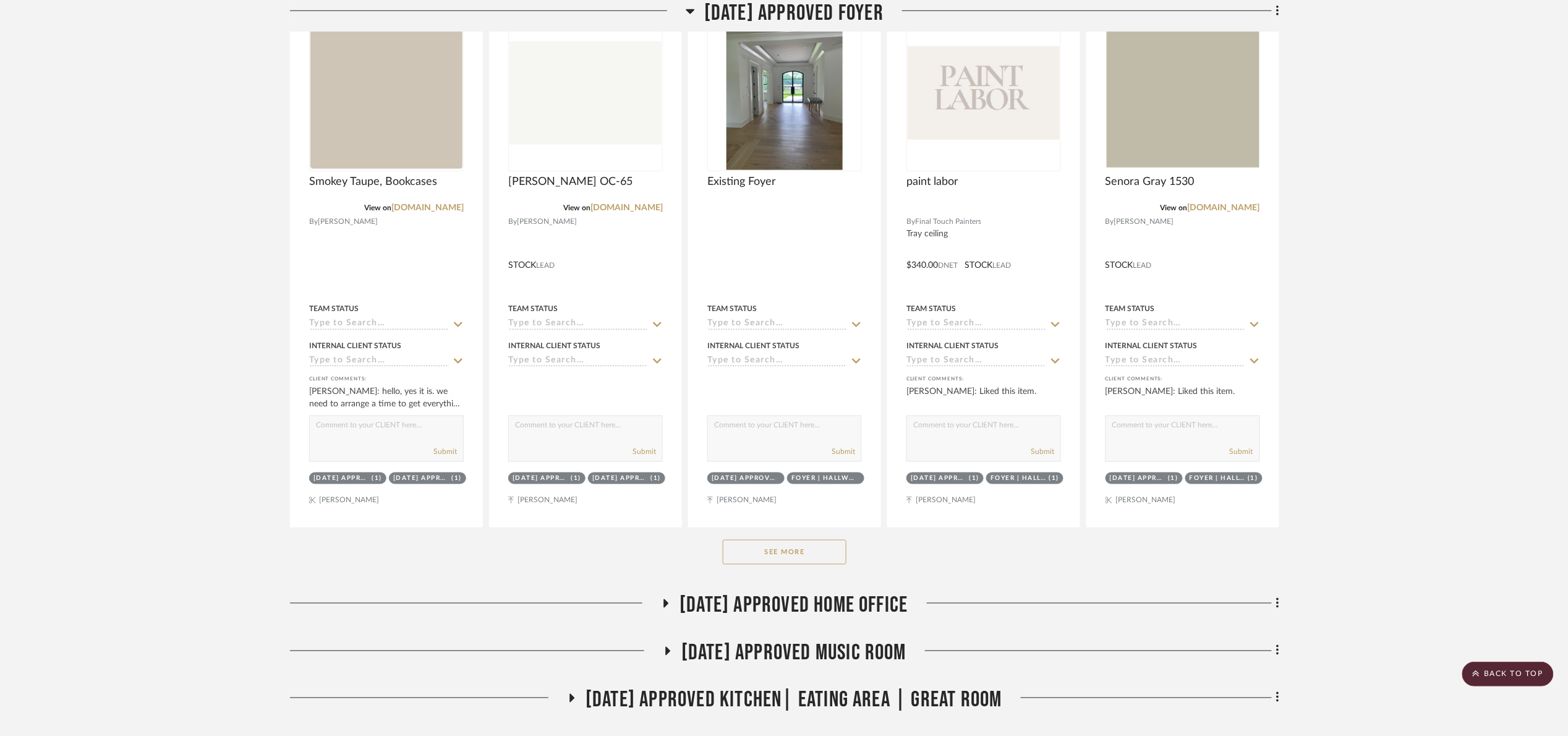
scroll to position [649, 0]
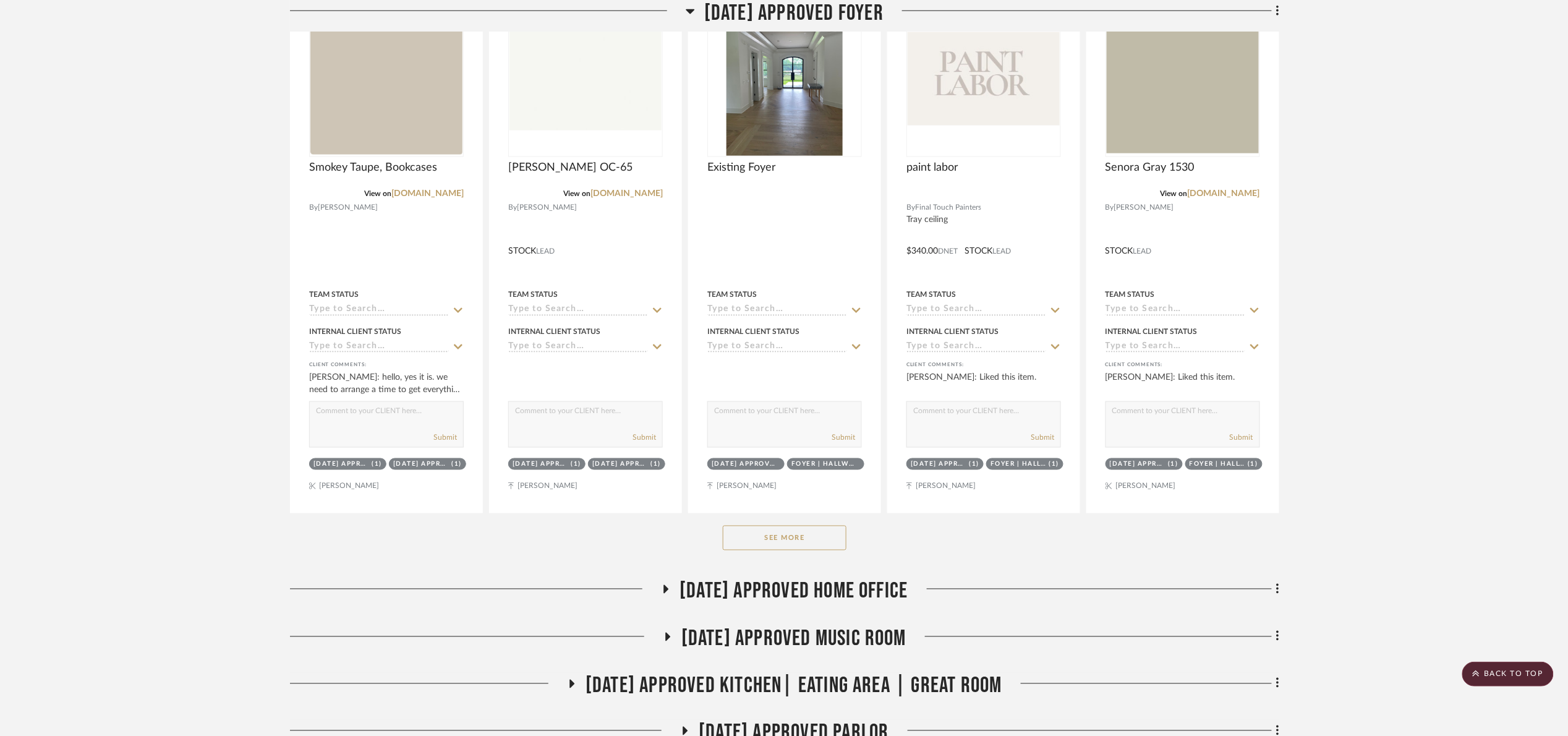
click at [756, 547] on button "See More" at bounding box center [784, 537] width 124 height 24
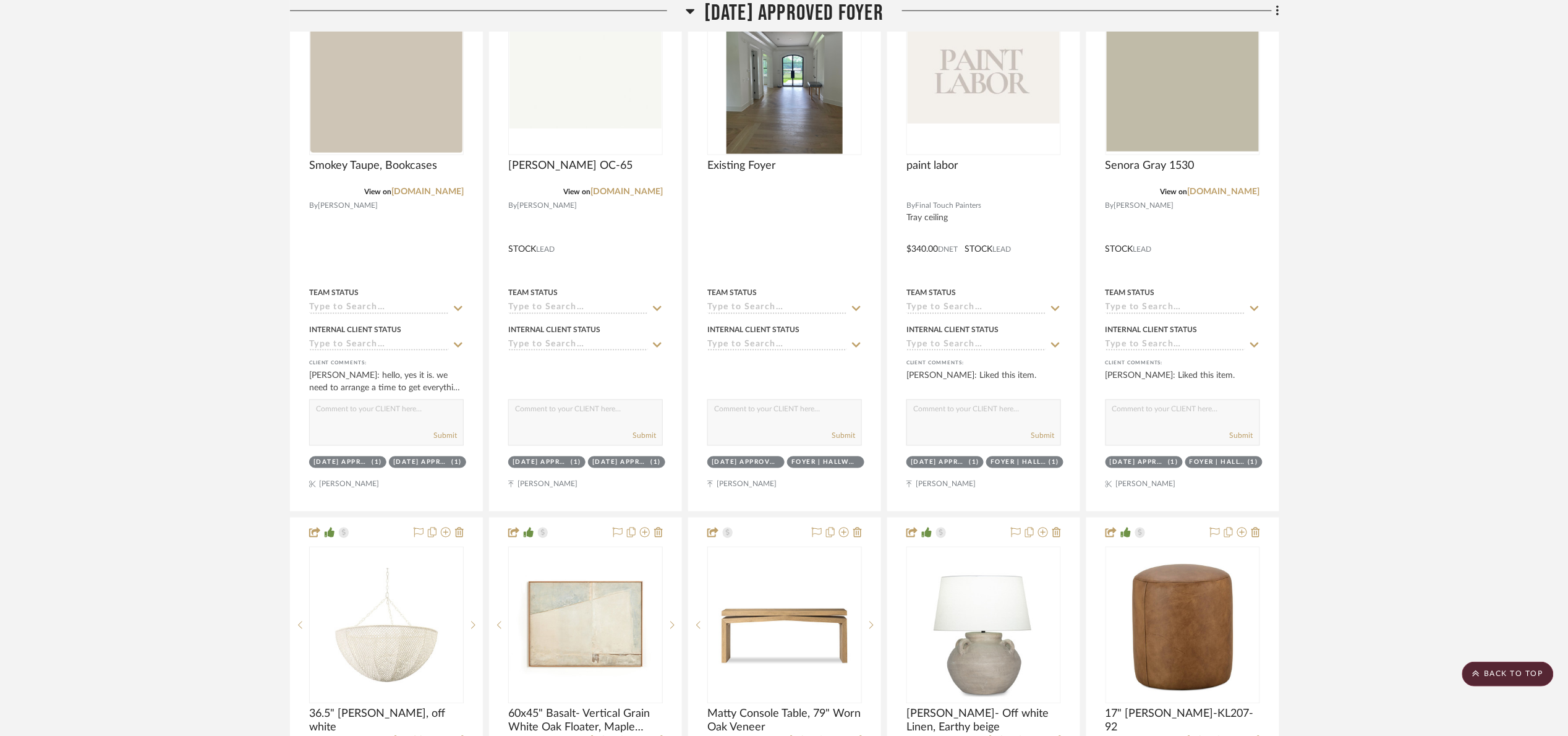
scroll to position [928, 0]
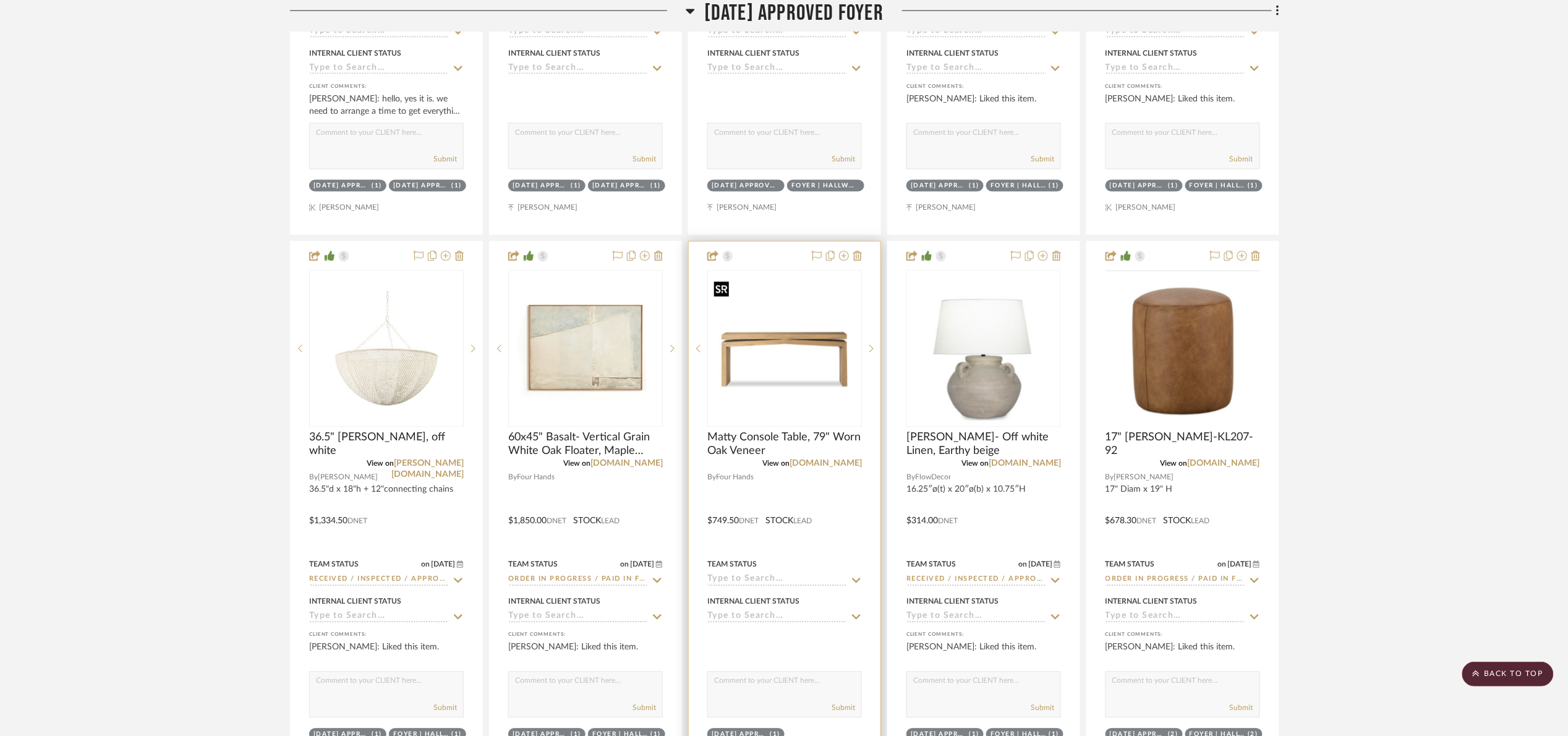
click at [0, 0] on img at bounding box center [0, 0] width 0 height 0
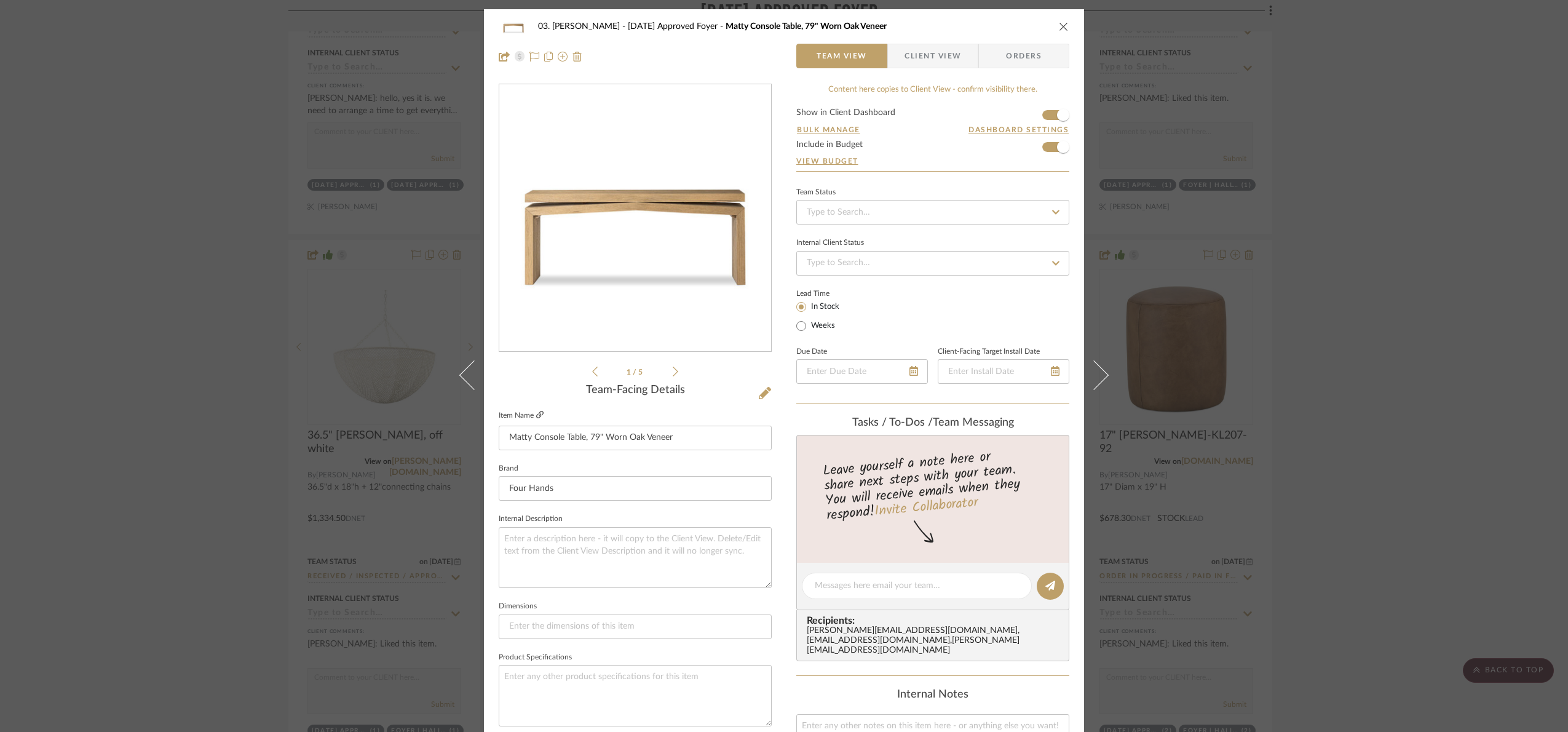
click at [537, 413] on icon at bounding box center [539, 414] width 8 height 8
click at [1345, 387] on div "03. Jennifer 07.02.25 Approved Foyer Matty Console Table, 79" Worn Oak Veneer T…" at bounding box center [784, 366] width 1568 height 732
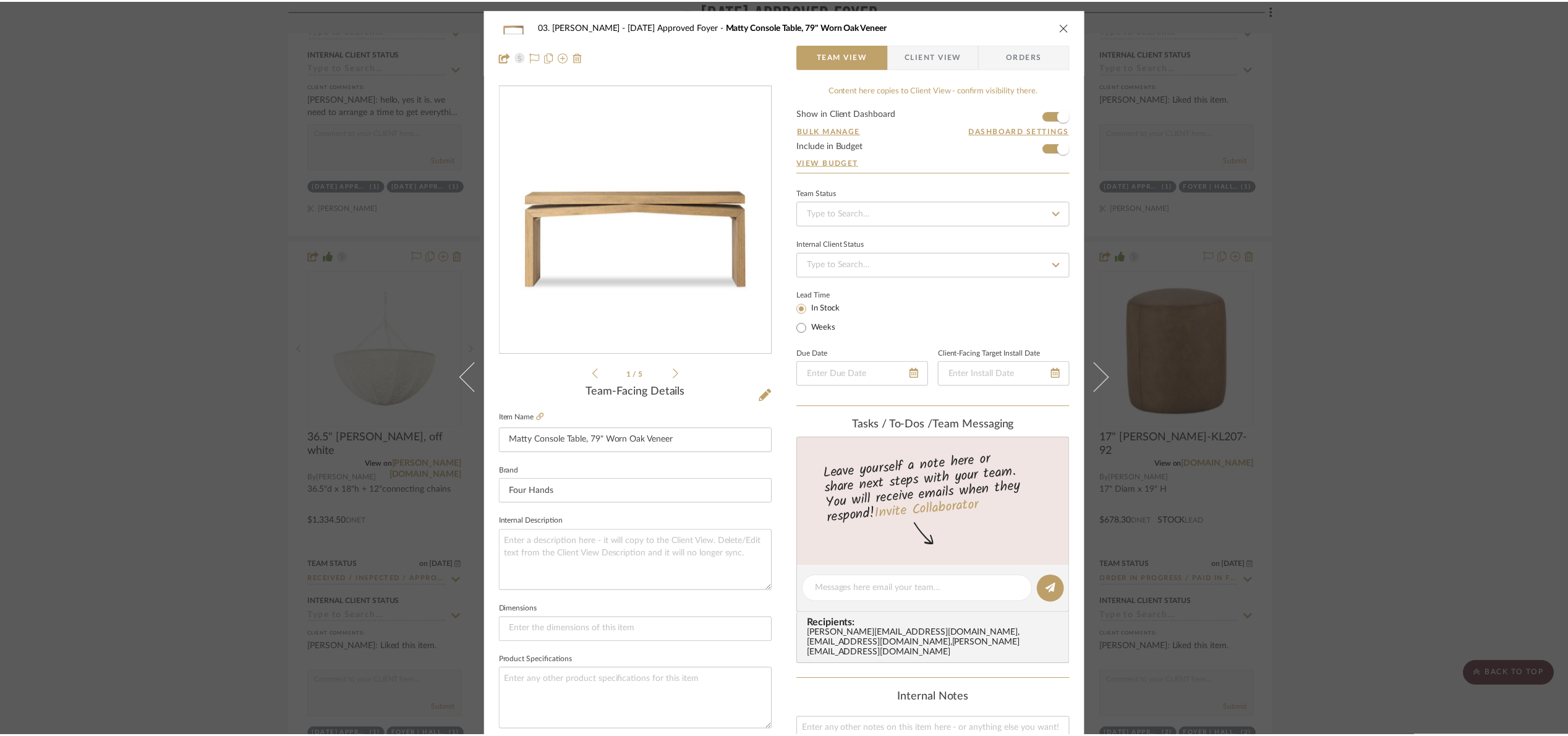
scroll to position [928, 0]
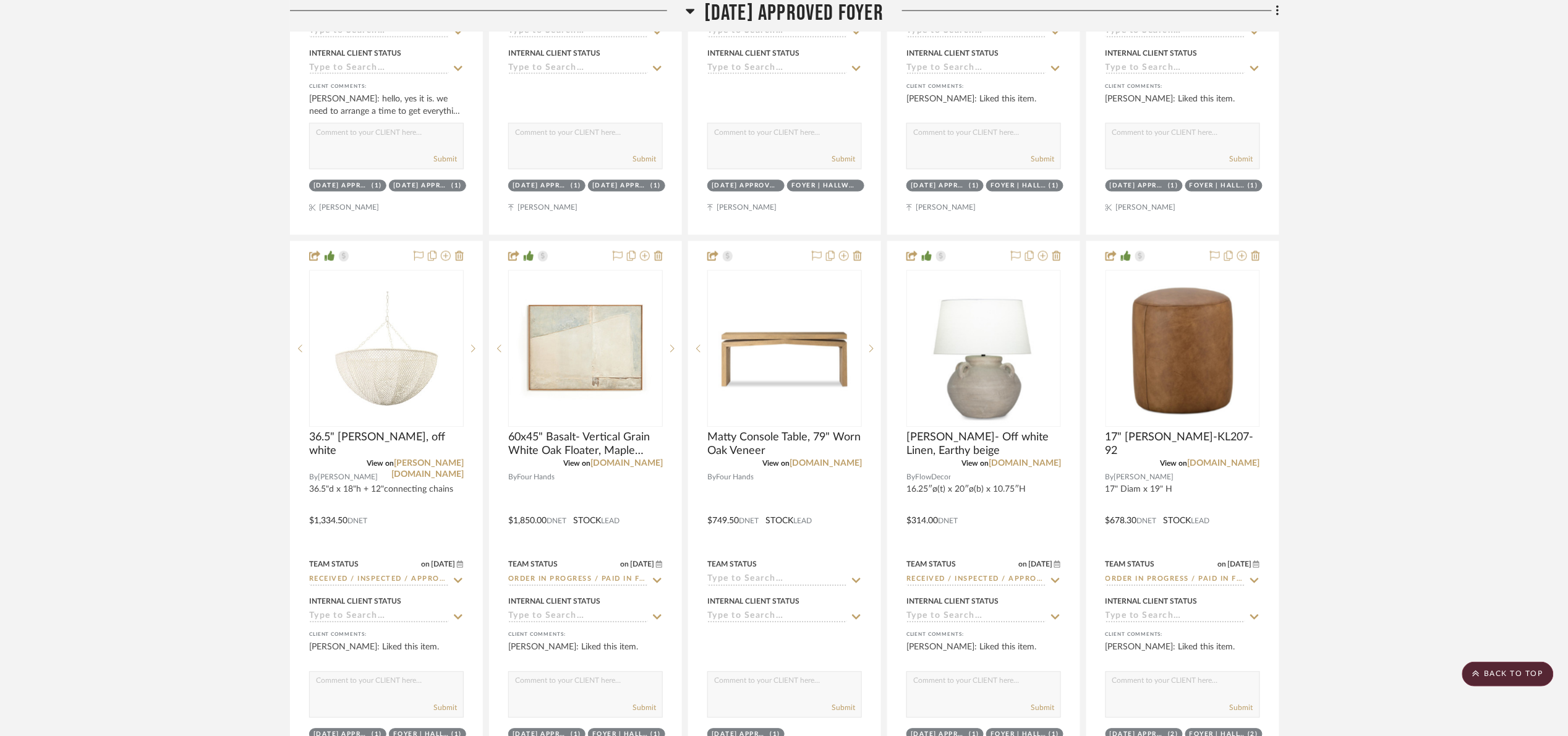
click at [756, 8] on span "07.02.25 Approved Foyer" at bounding box center [794, 13] width 180 height 27
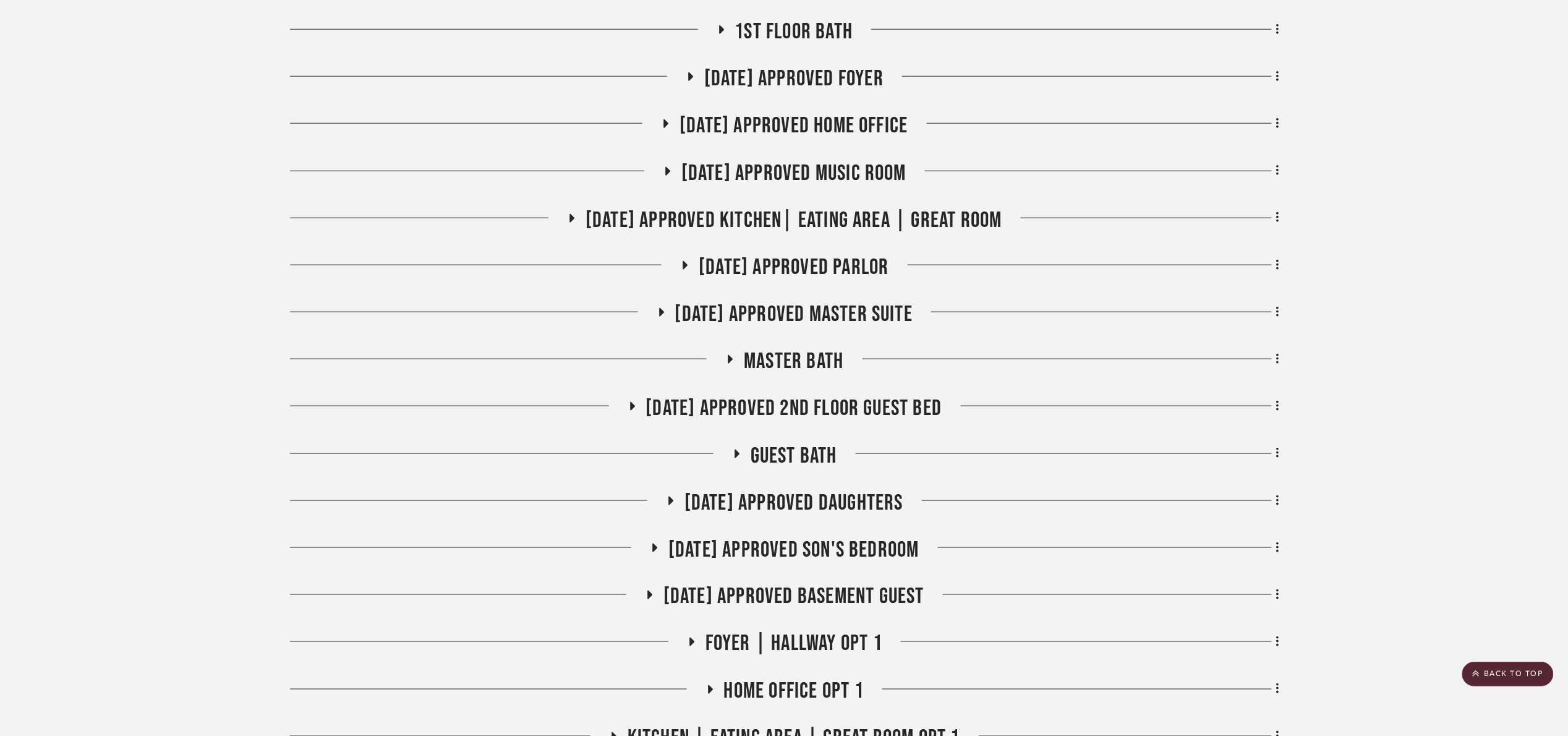
scroll to position [463, 0]
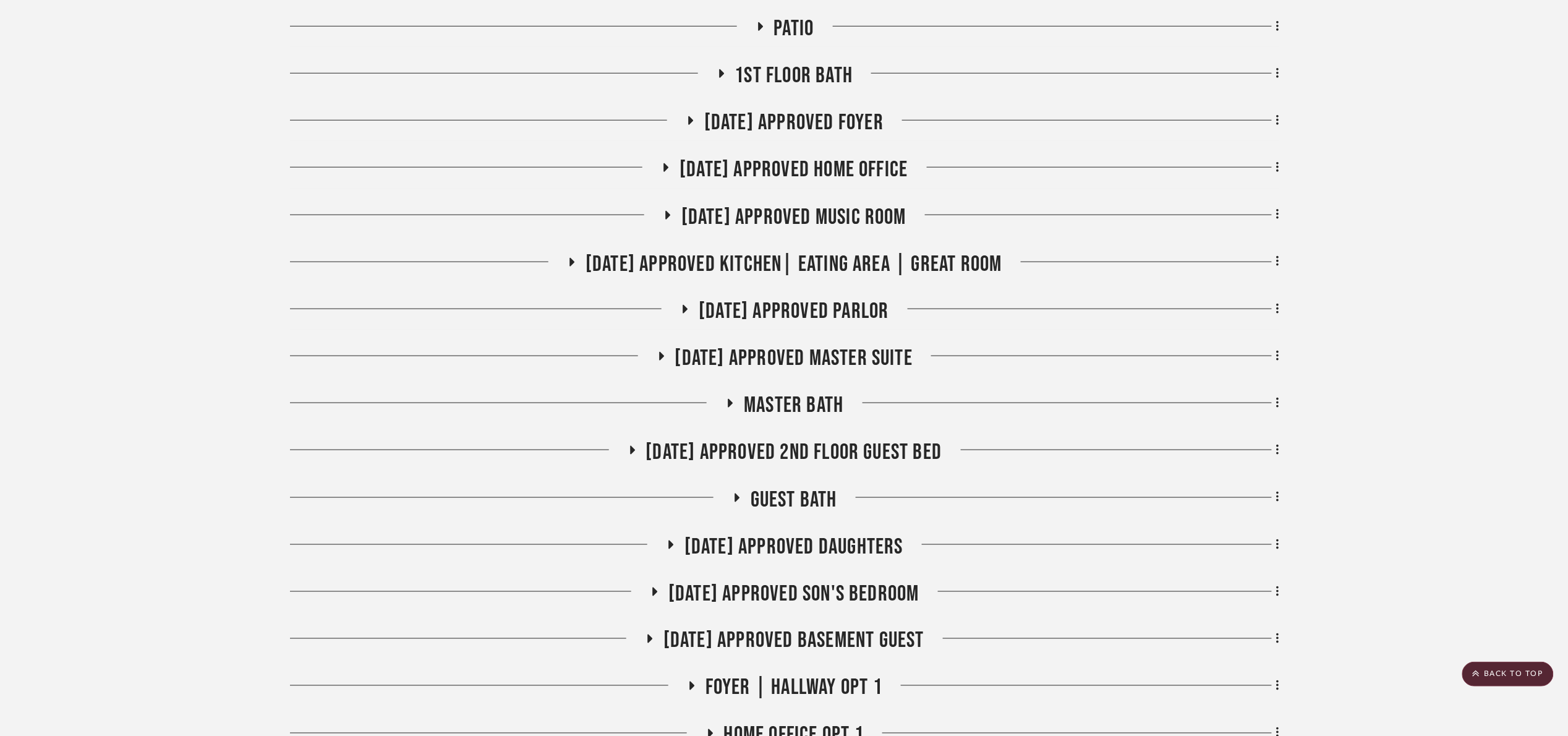
click at [889, 210] on span "07.02.25 Approved Music Room" at bounding box center [794, 217] width 225 height 27
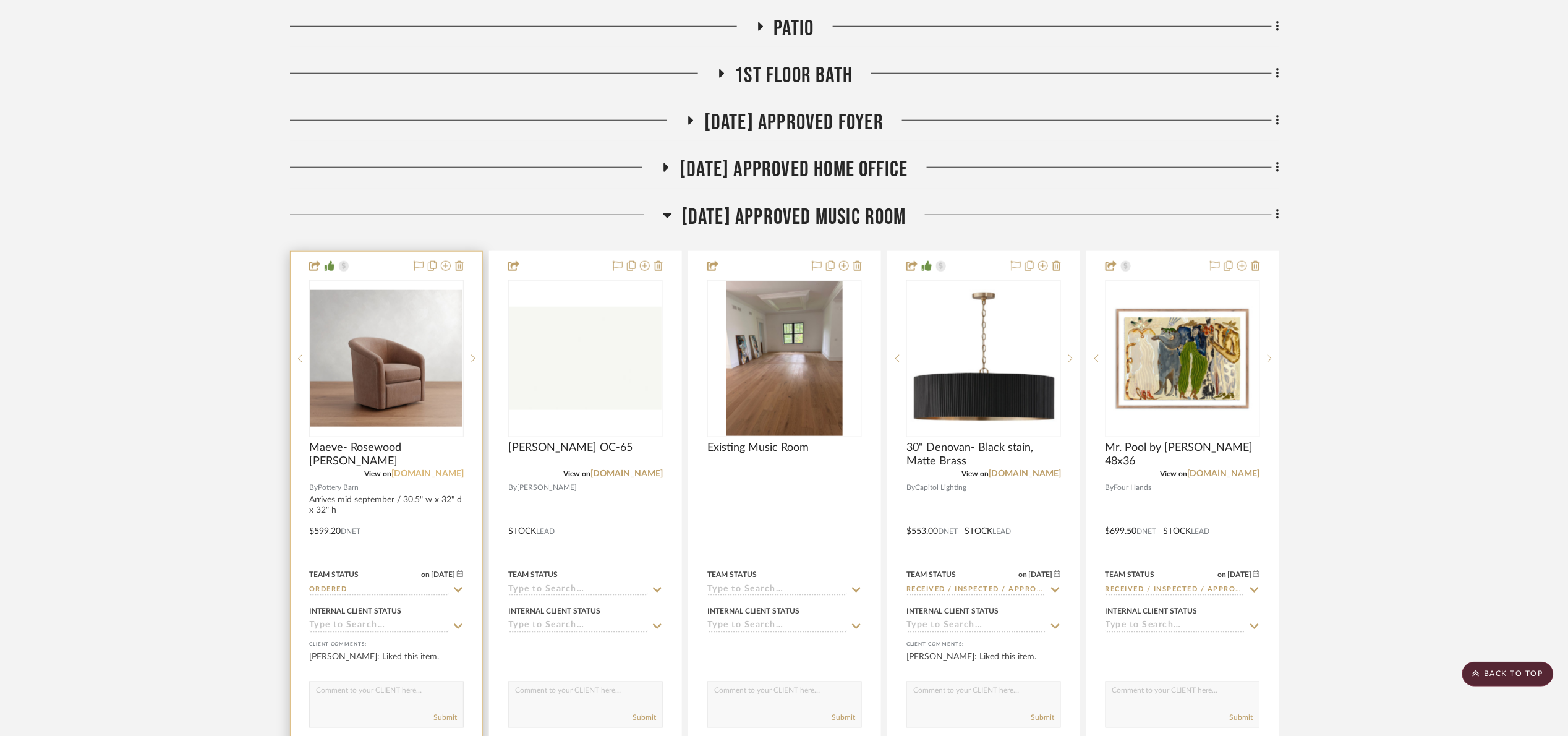
click at [425, 472] on link "potterybarn.com" at bounding box center [427, 473] width 72 height 8
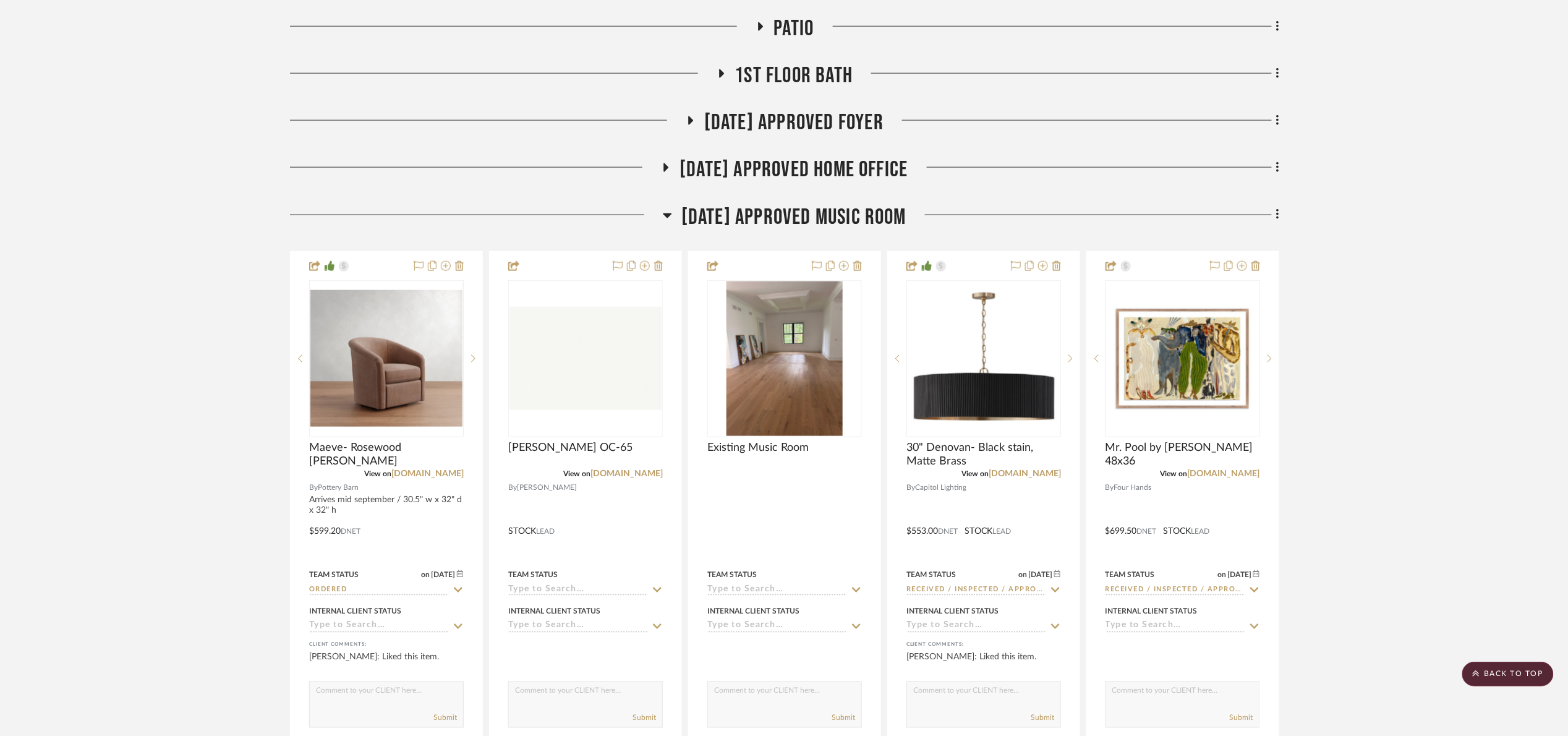
click at [761, 223] on span "07.02.25 Approved Music Room" at bounding box center [794, 217] width 225 height 27
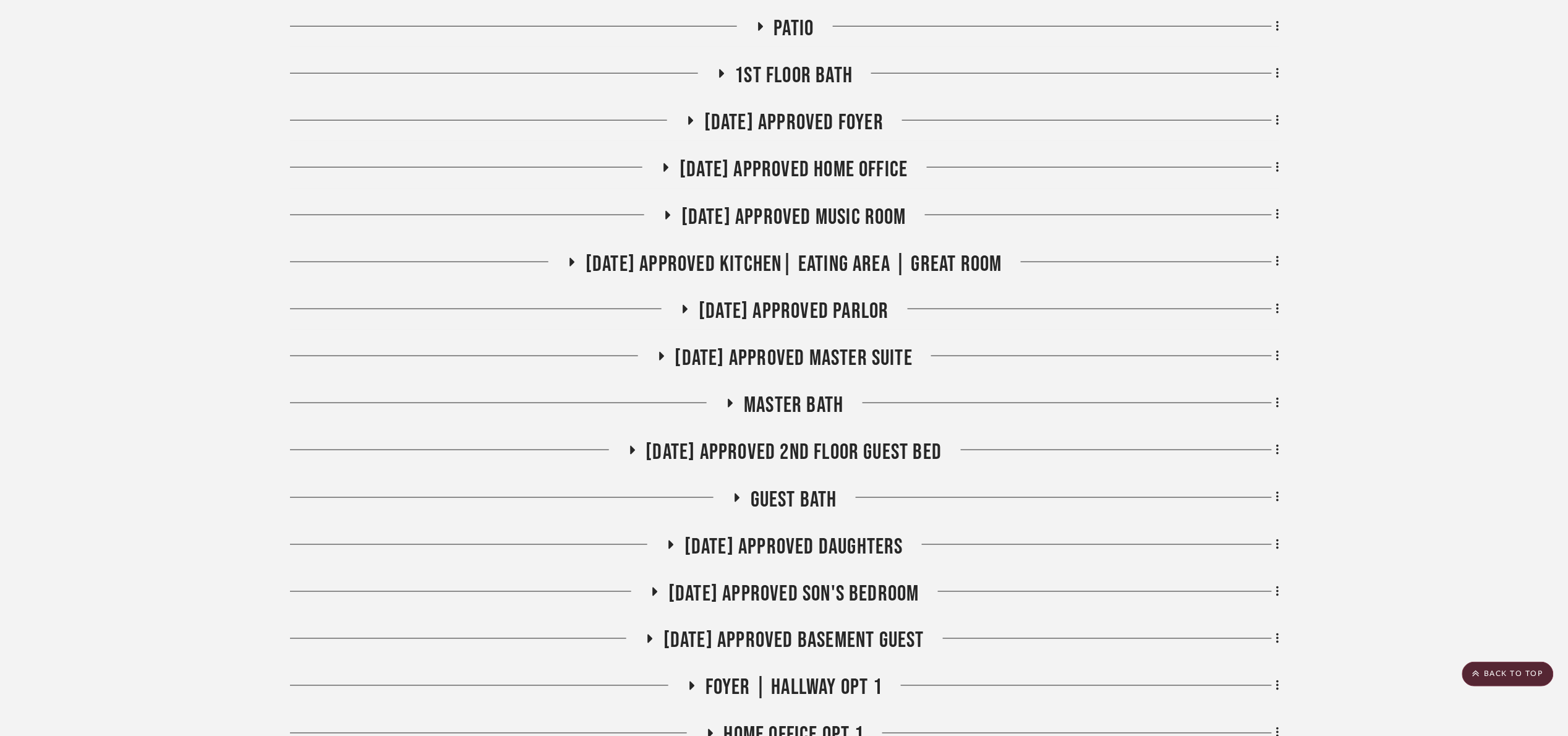
click at [833, 259] on span "07.02.25 Approved Kitchen| Eating Area | Great Room" at bounding box center [794, 264] width 417 height 27
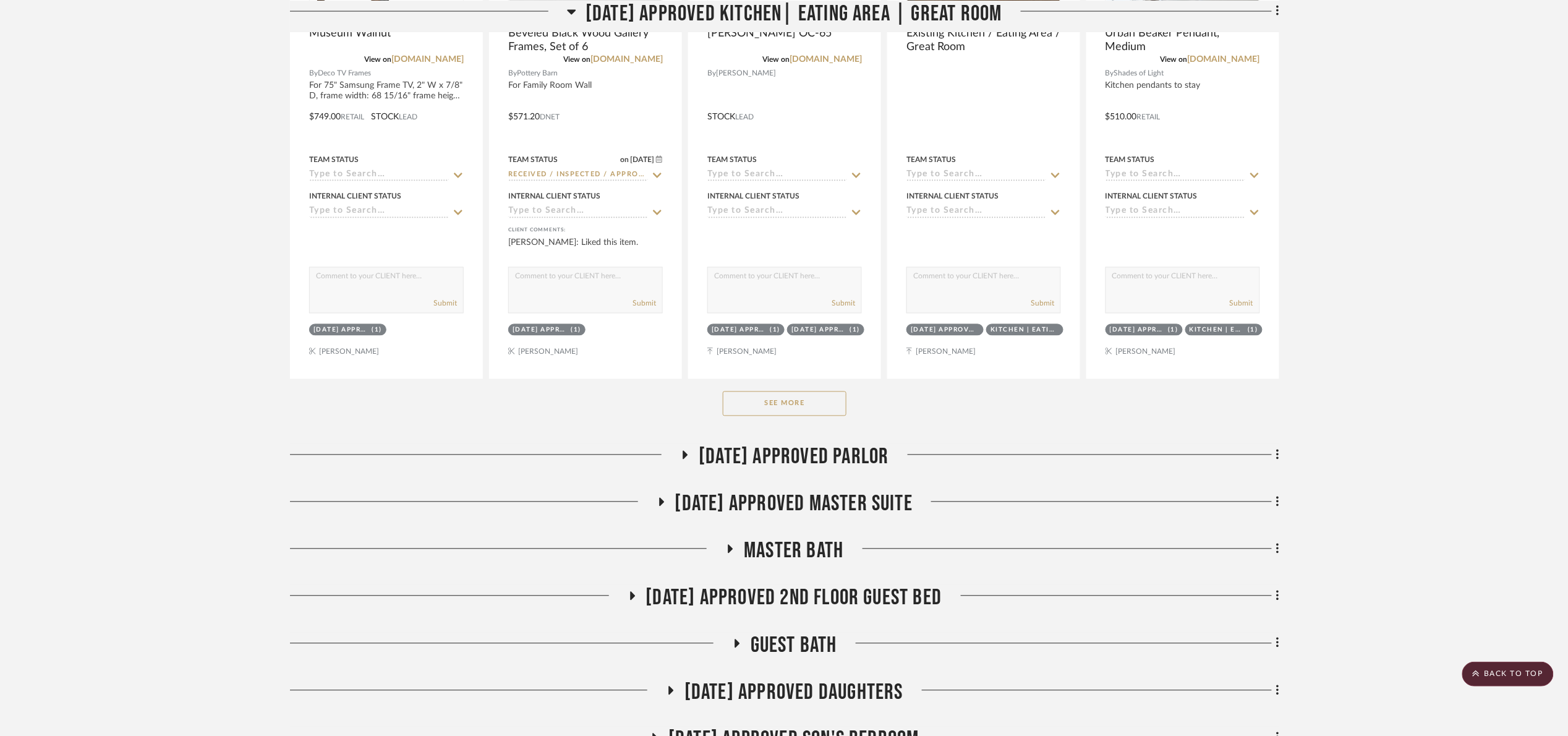
scroll to position [928, 0]
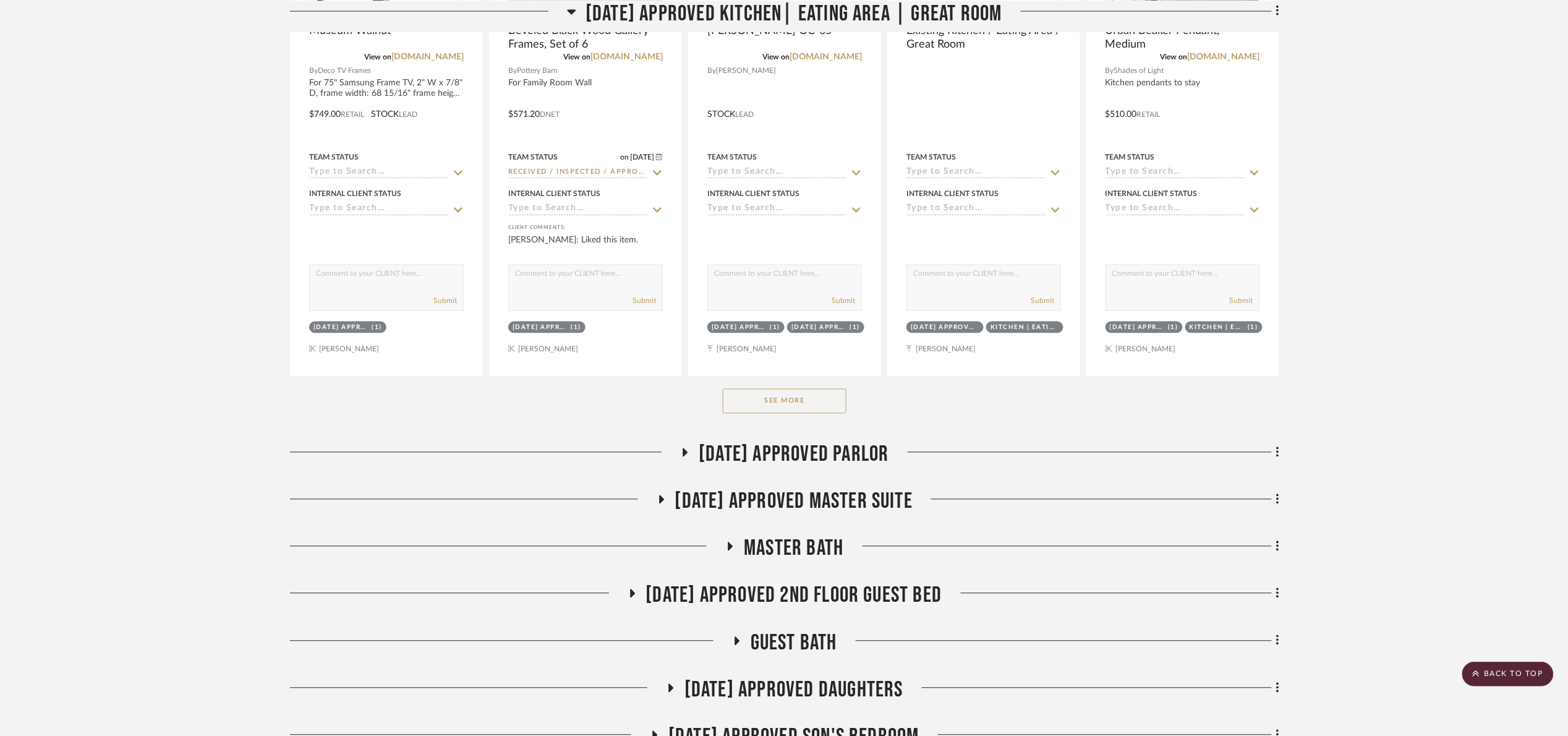
click at [804, 396] on button "See More" at bounding box center [784, 401] width 124 height 24
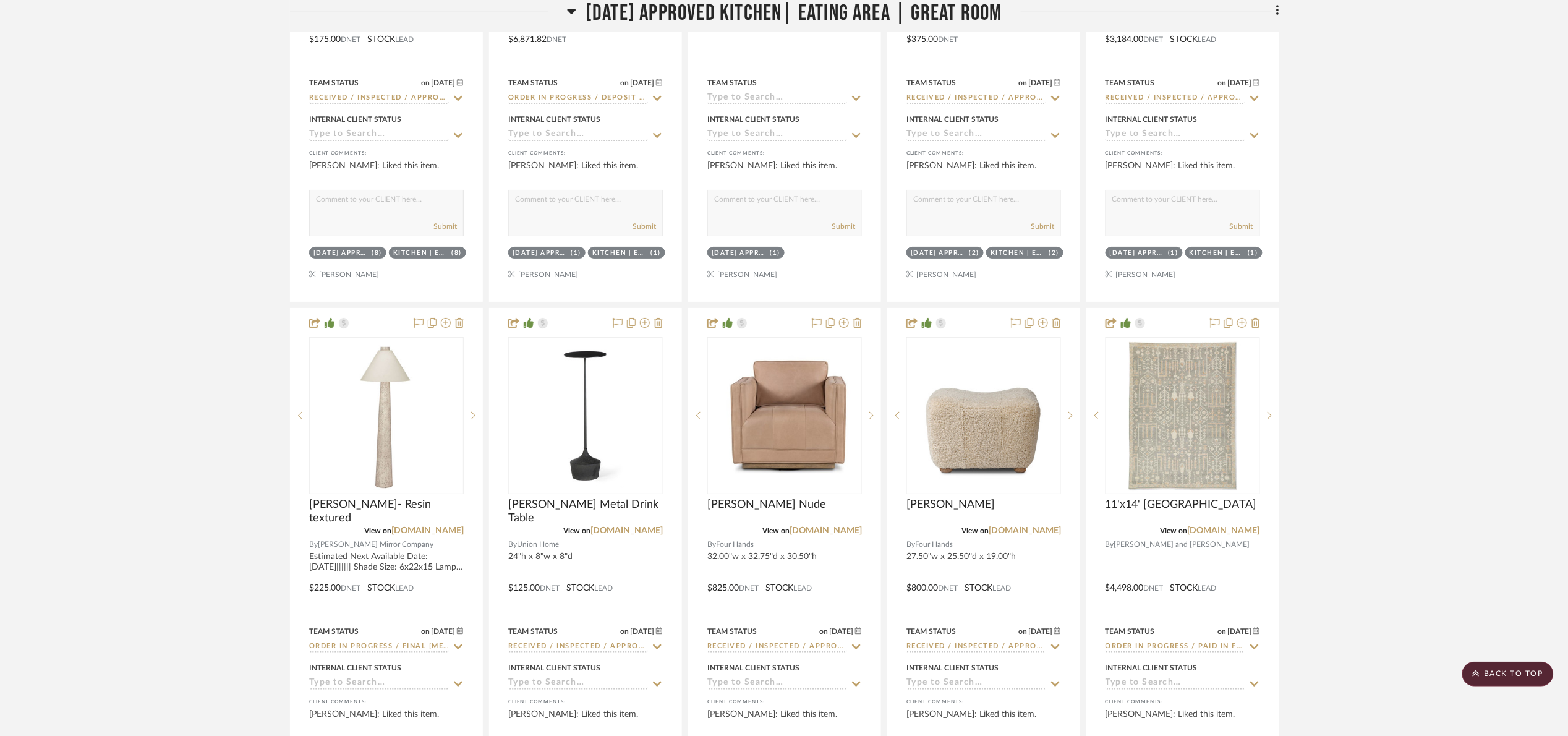
scroll to position [2133, 0]
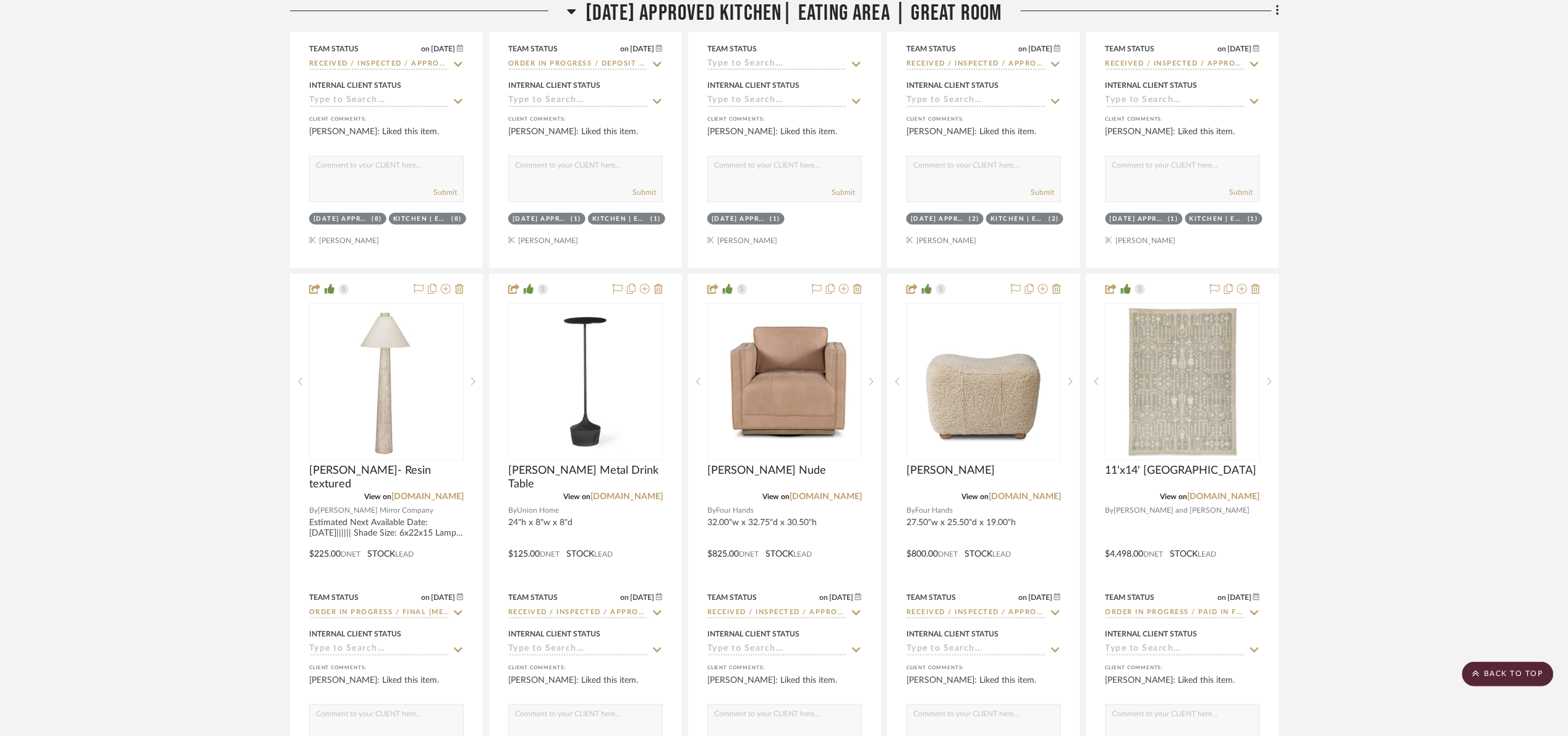
click at [758, 5] on span "07.02.25 Approved Kitchen| Eating Area | Great Room" at bounding box center [794, 13] width 417 height 27
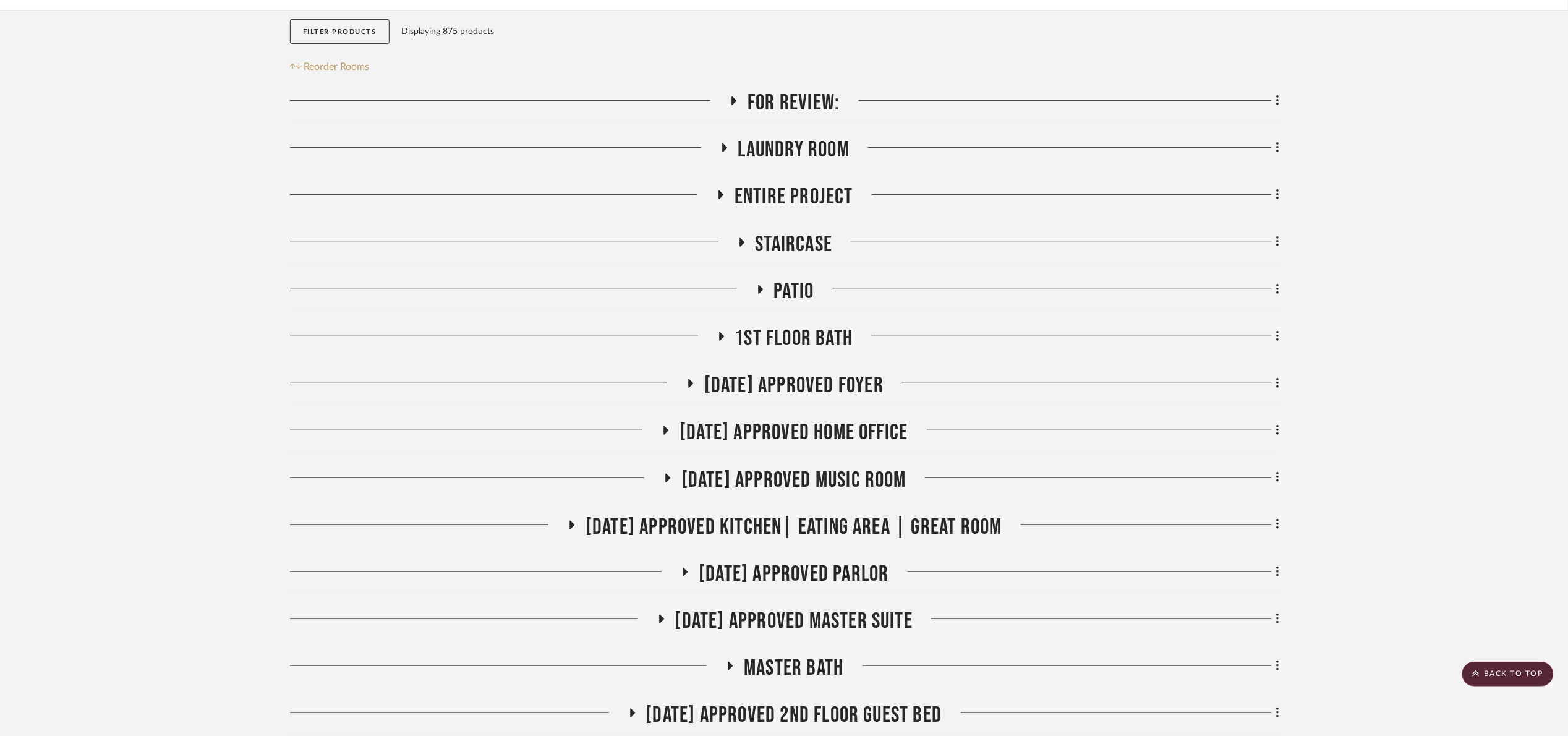
scroll to position [195, 0]
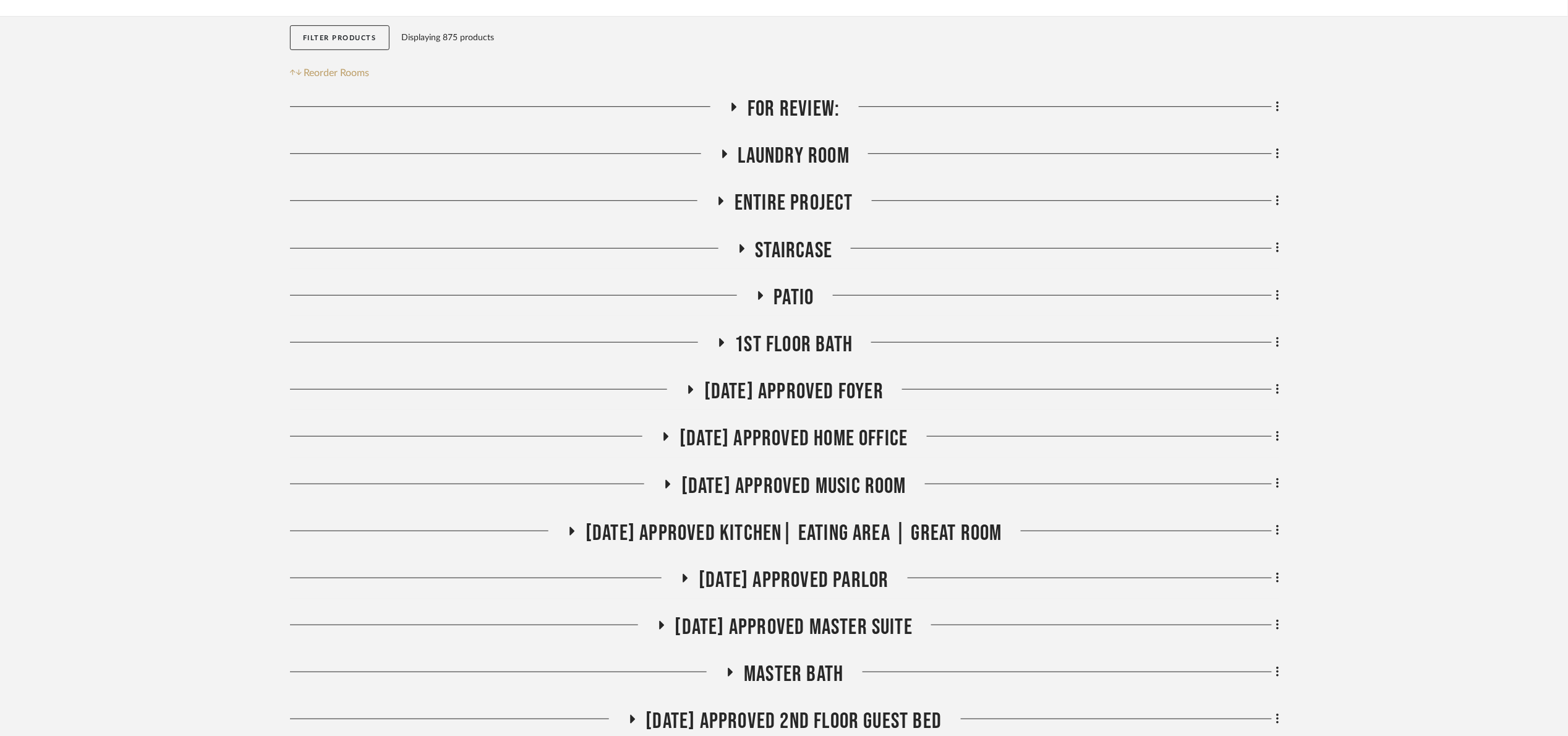
click at [817, 150] on span "Laundry Room" at bounding box center [793, 156] width 111 height 27
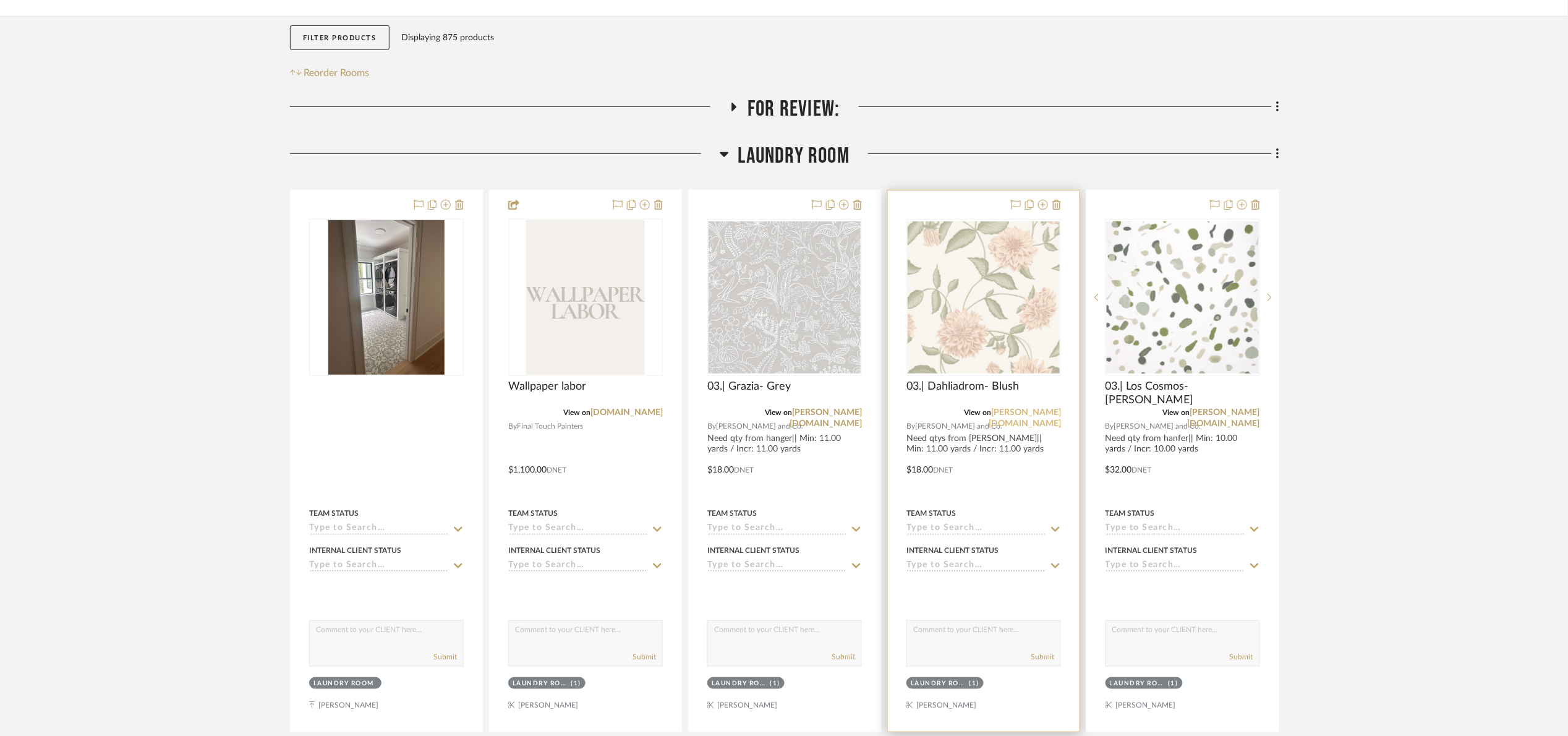
click at [1047, 410] on link "schumacher.com" at bounding box center [1024, 418] width 72 height 20
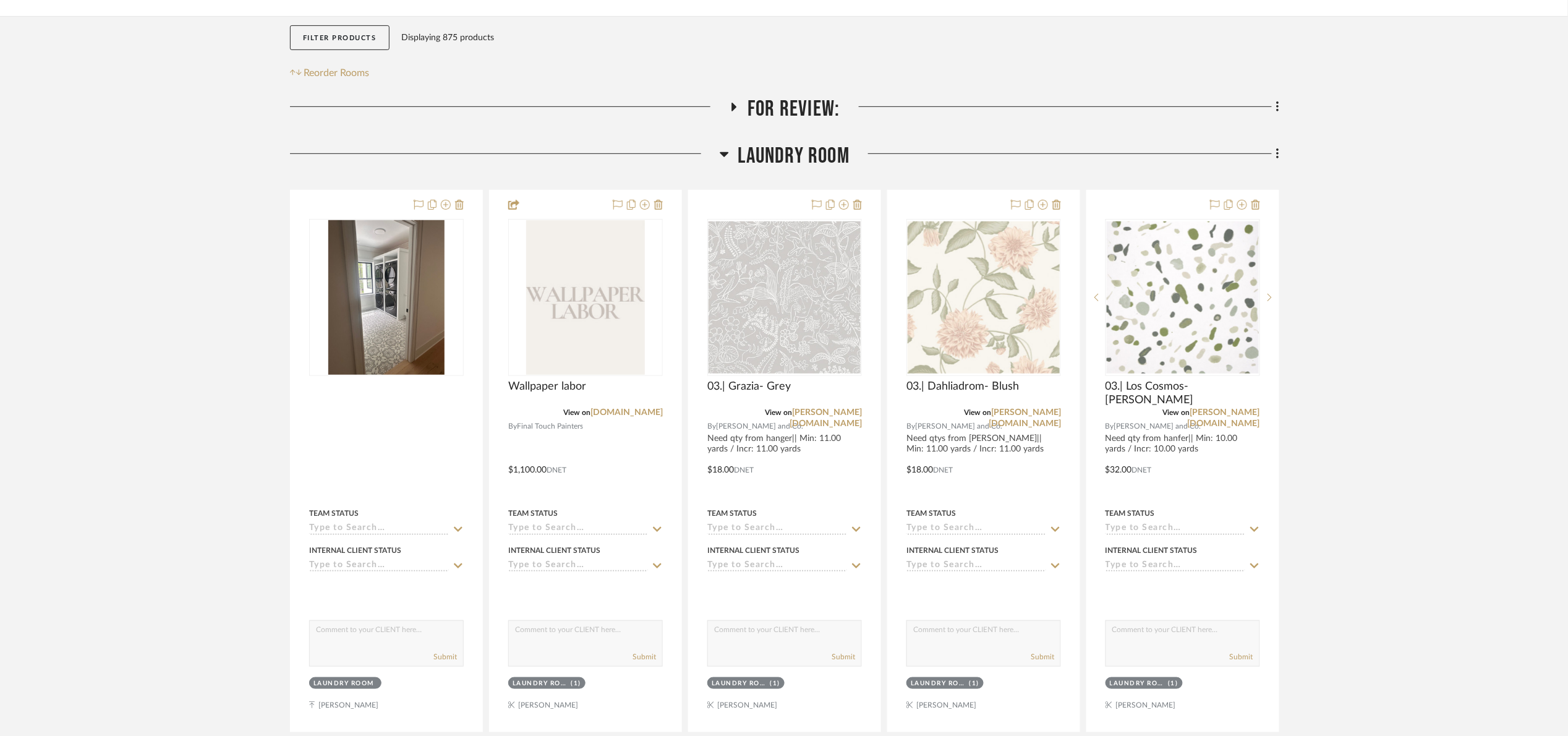
click at [743, 165] on span "Laundry Room" at bounding box center [793, 156] width 111 height 27
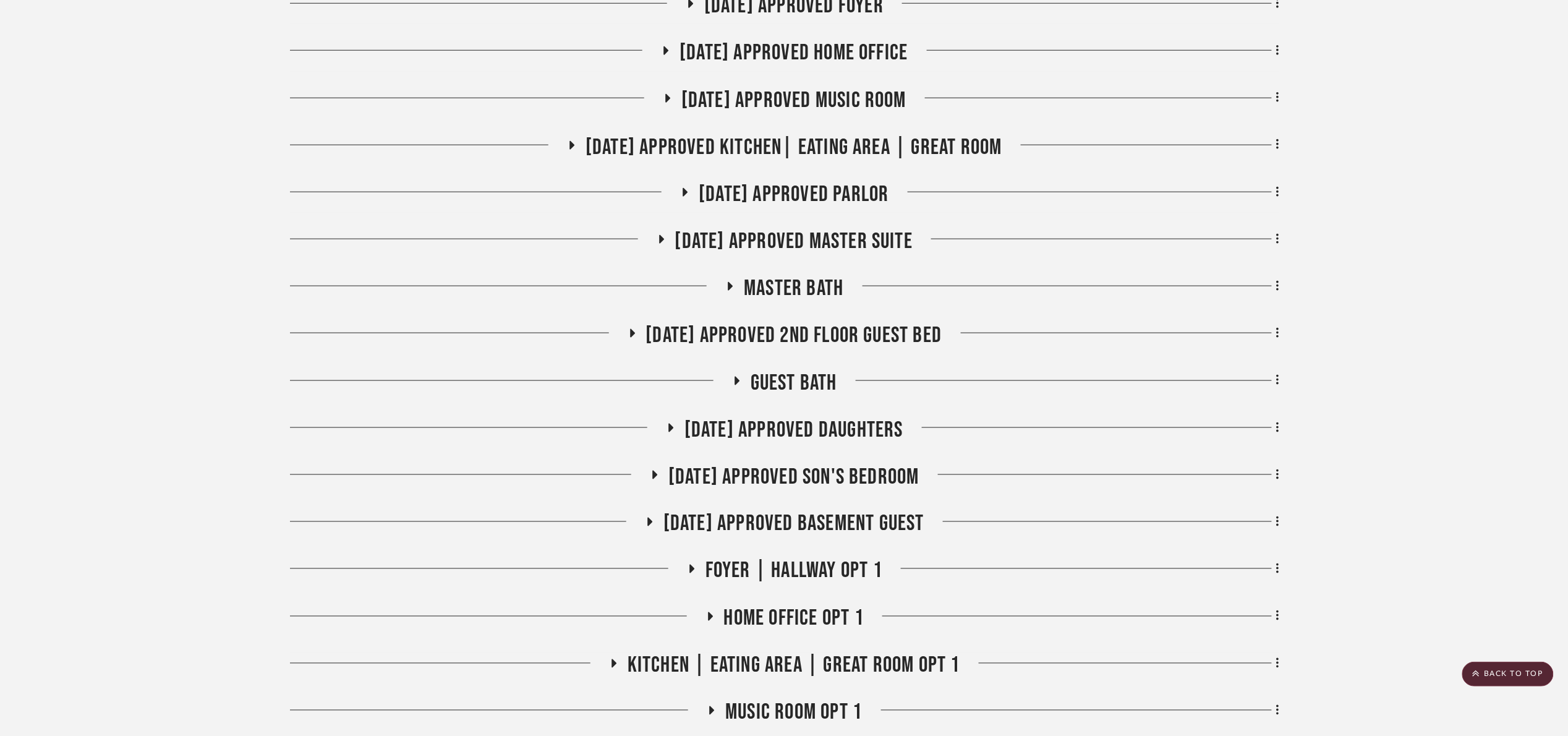
scroll to position [565, 0]
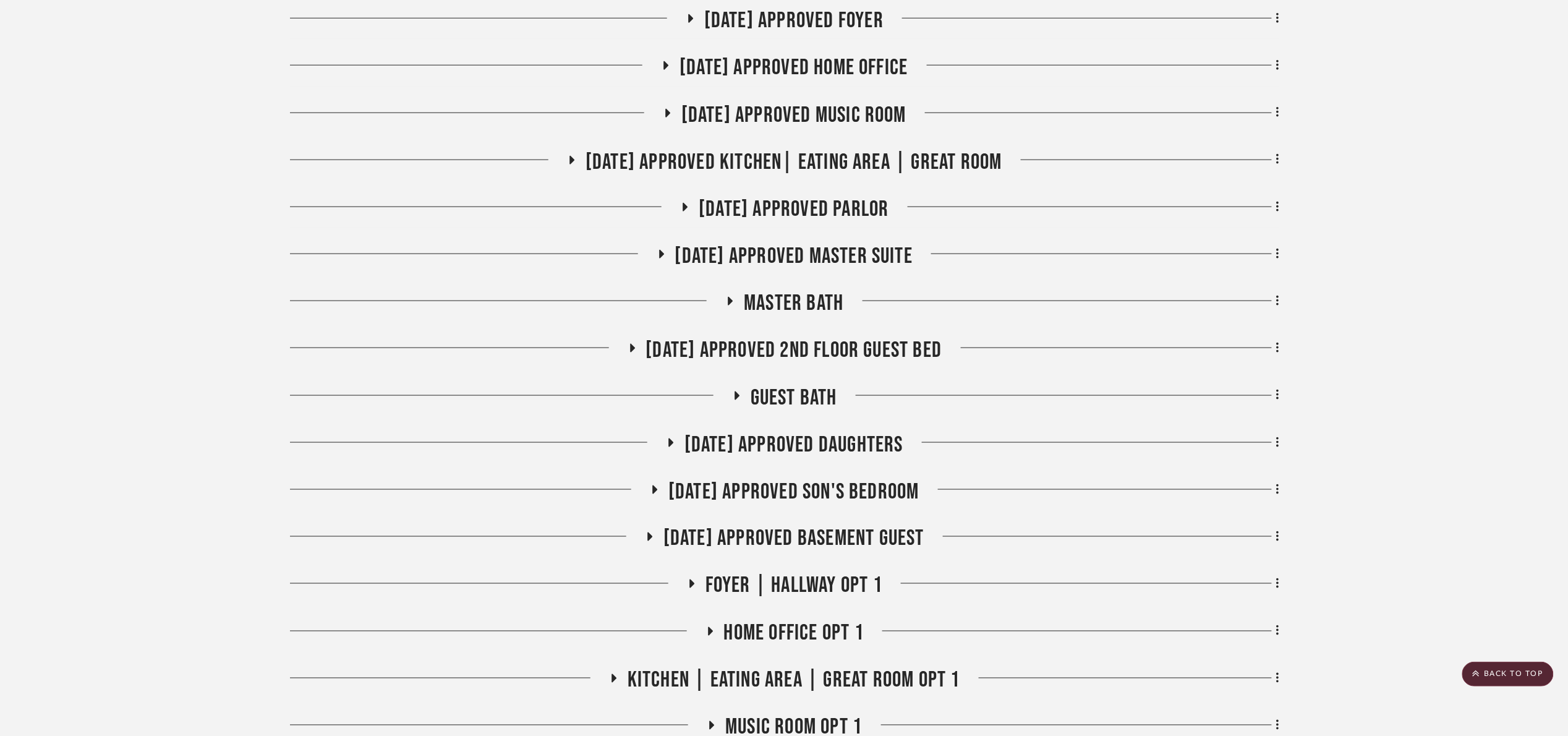
click at [801, 168] on span "07.02.25 Approved Kitchen| Eating Area | Great Room" at bounding box center [794, 162] width 417 height 27
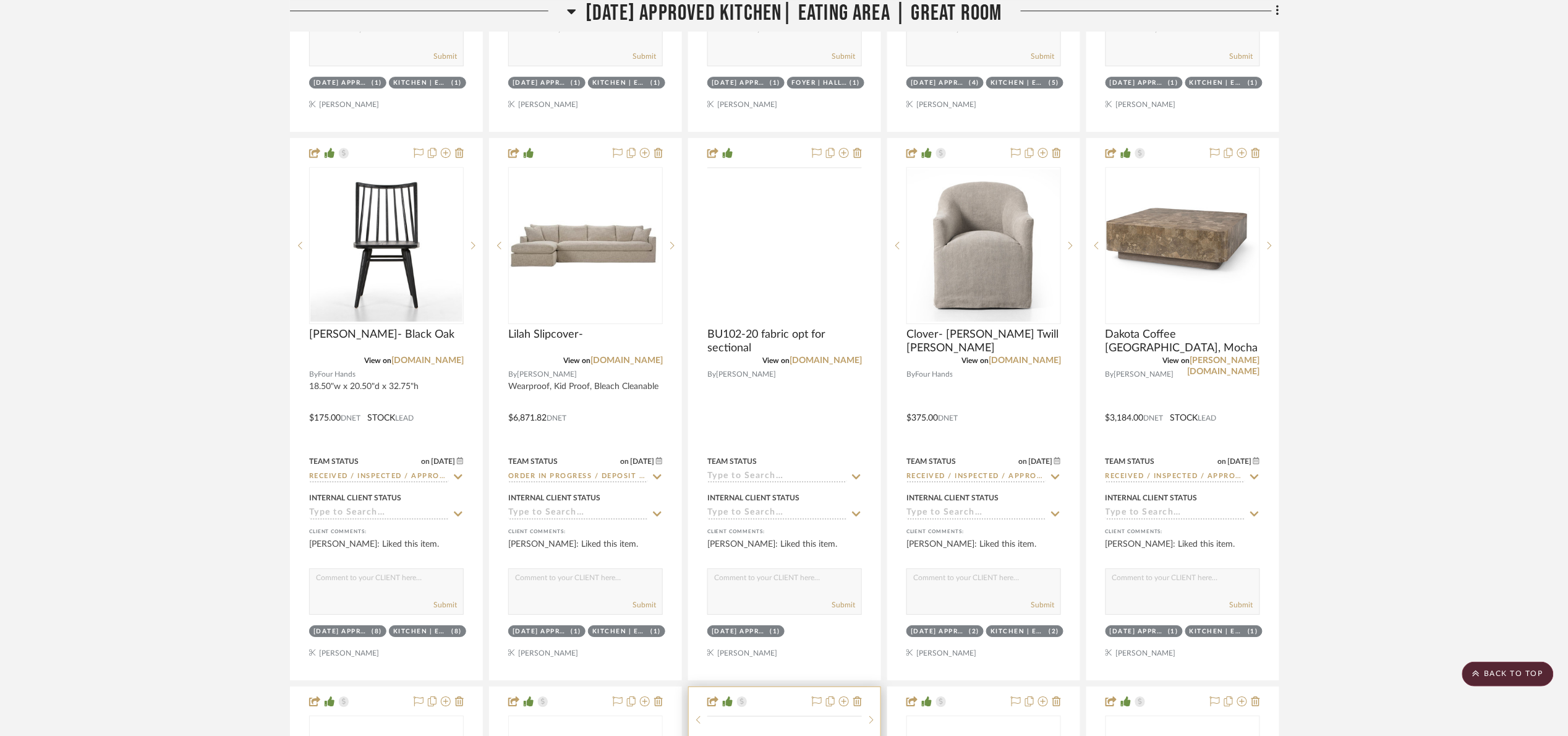
scroll to position [2142, 0]
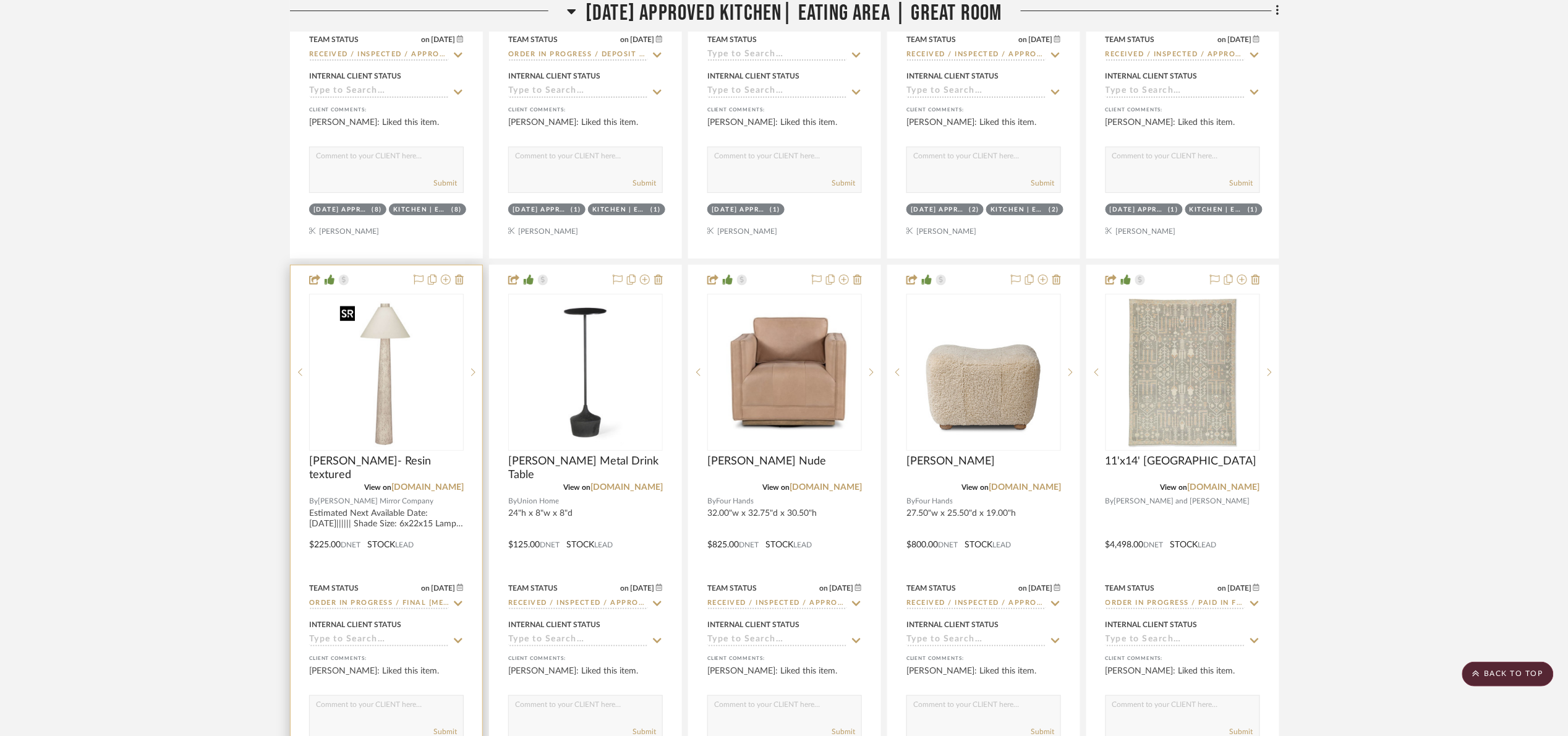
click at [0, 0] on img at bounding box center [0, 0] width 0 height 0
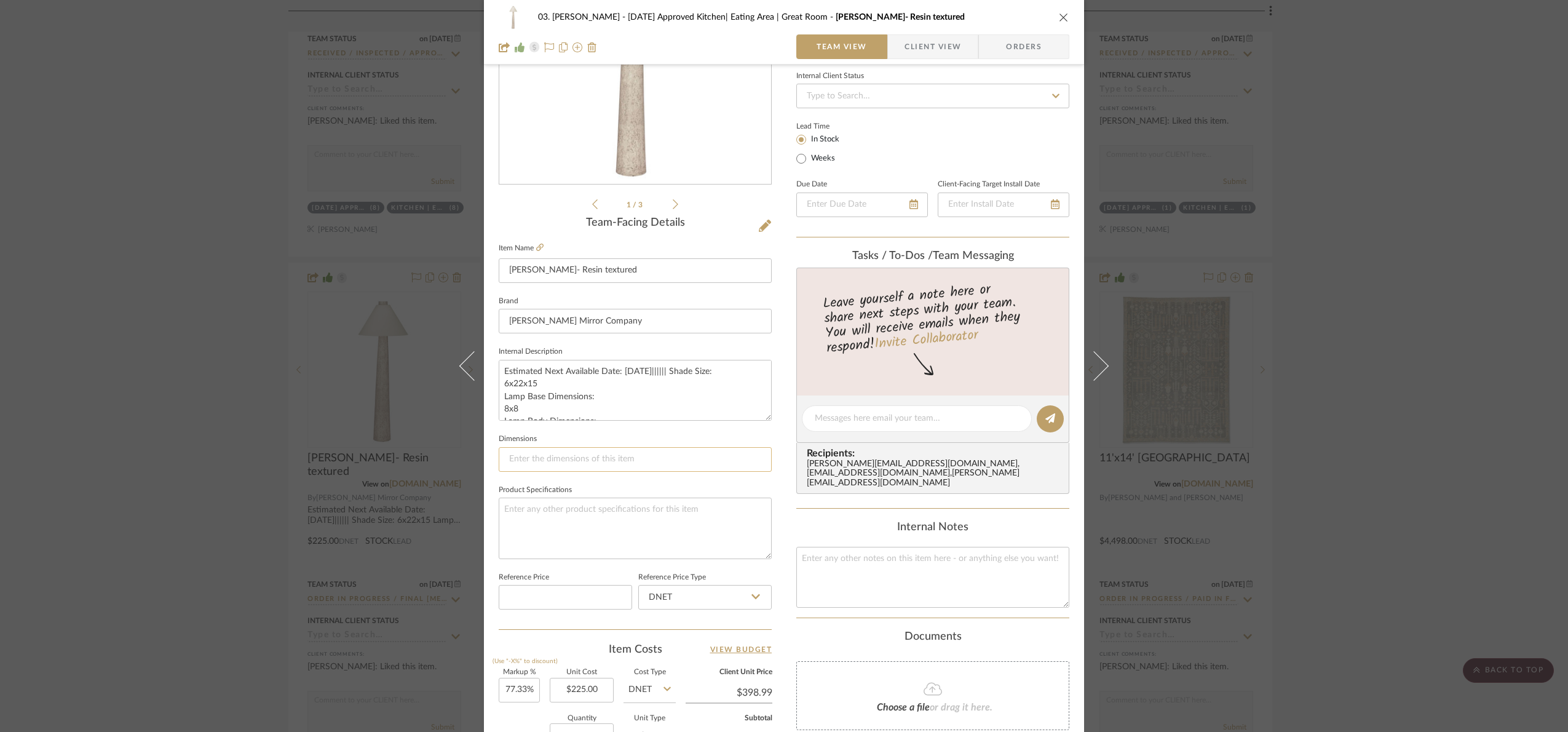
scroll to position [184, 0]
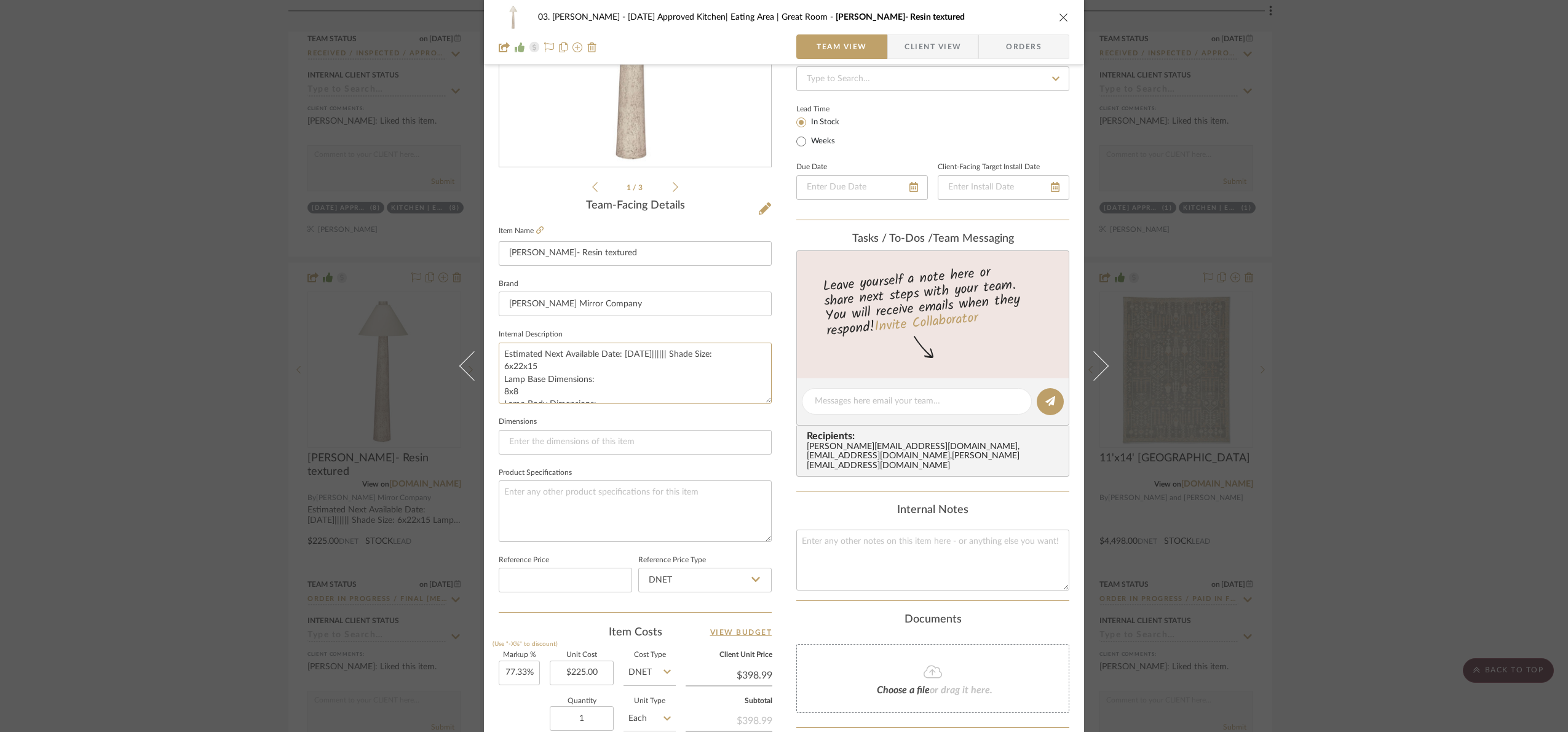
drag, startPoint x: 661, startPoint y: 354, endPoint x: 487, endPoint y: 342, distance: 174.4
click at [487, 342] on div "03. Jennifer 07.02.25 Approved Kitchen| Eating Area | Great Room Butler- Resin …" at bounding box center [783, 393] width 600 height 1136
paste textarea "9/26"
type textarea "9/26/2025 |||||| Shade Size: 6x22x15 Lamp Base Dimensions: 8x8 Lamp Body Dimens…"
click at [592, 330] on fieldset "Internal Description 9/26/2025 |||||| Shade Size: 6x22x15 Lamp Base Dimensions:…" at bounding box center [635, 364] width 273 height 77
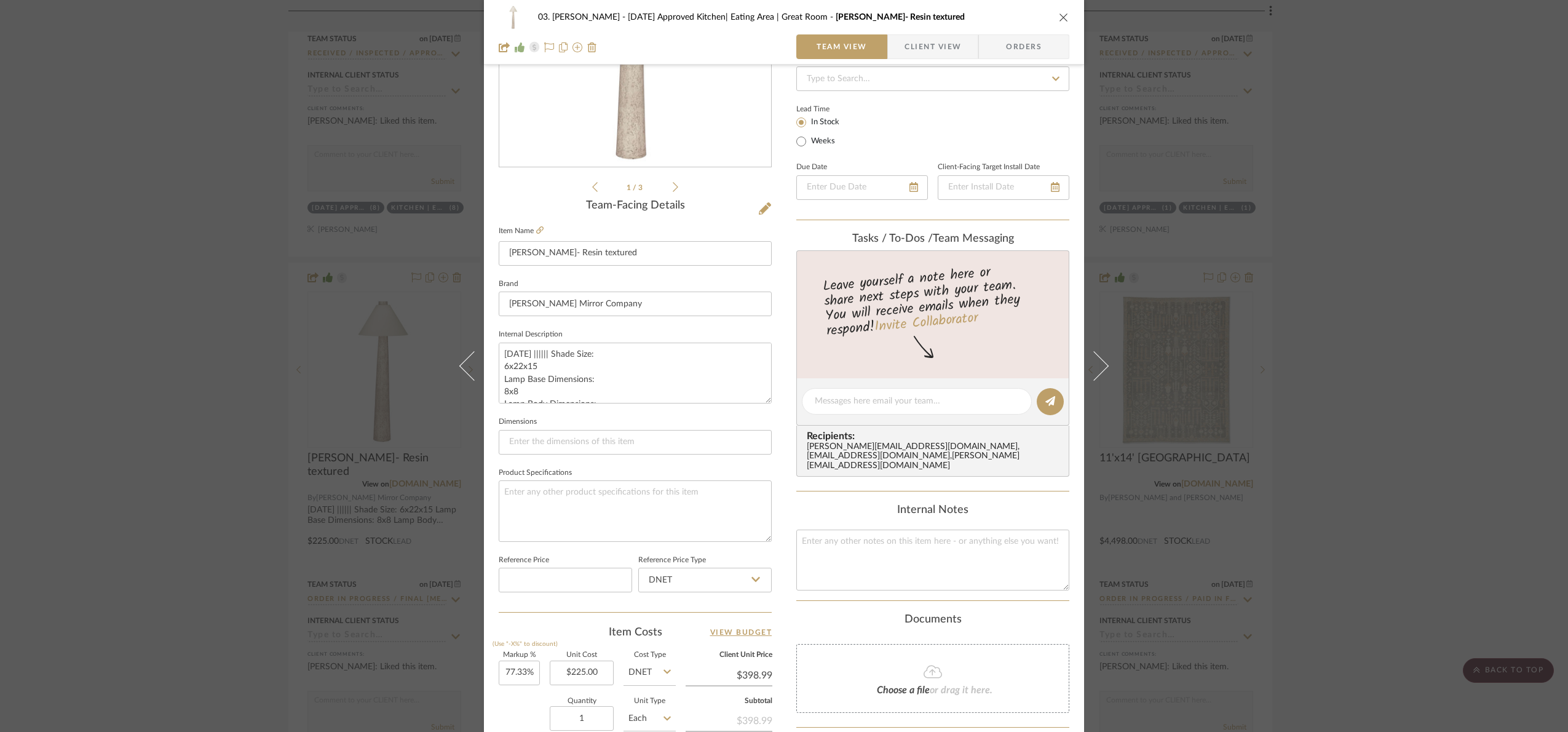
click at [1469, 334] on div "03. Jennifer 07.02.25 Approved Kitchen| Eating Area | Great Room Butler- Resin …" at bounding box center [784, 366] width 1568 height 732
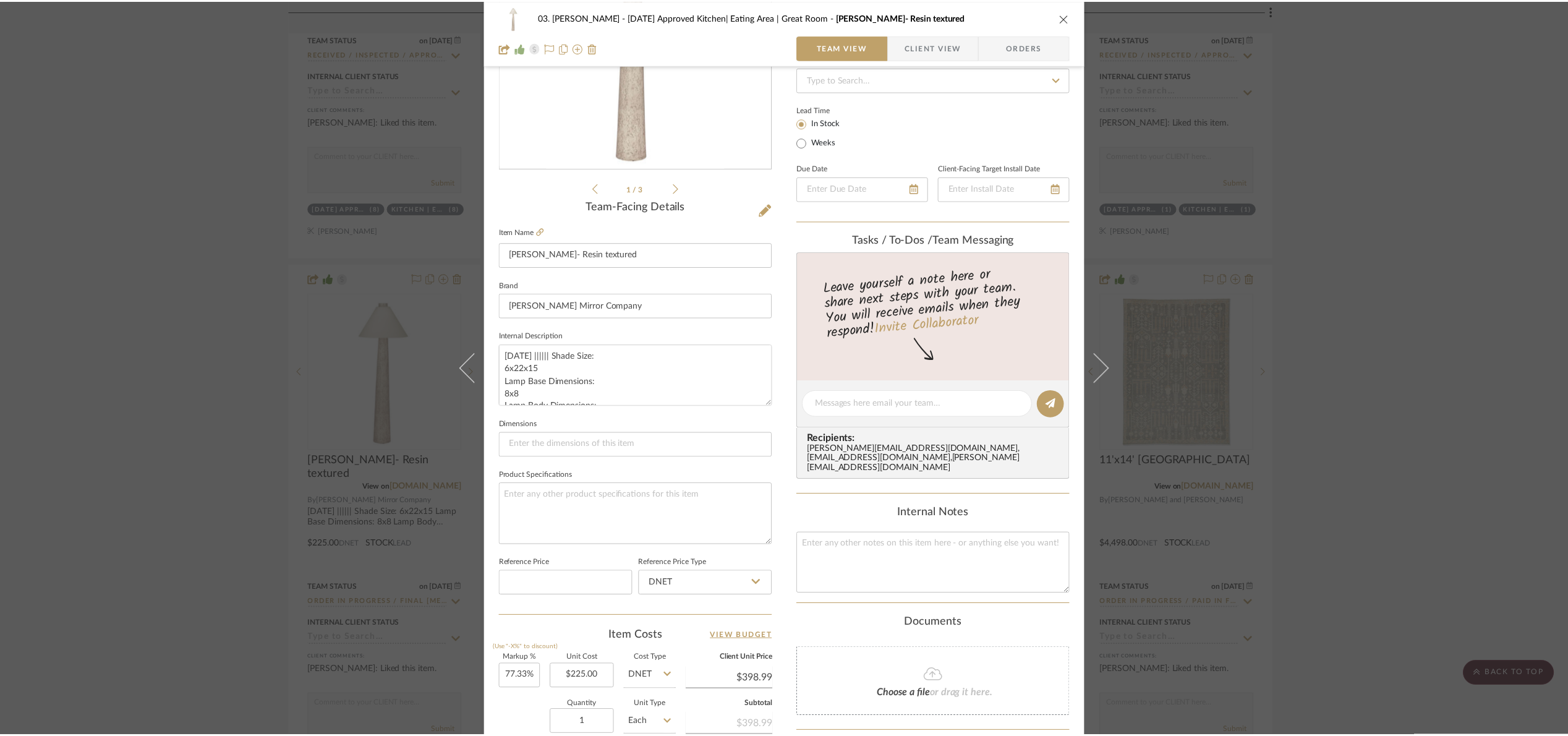
scroll to position [2142, 0]
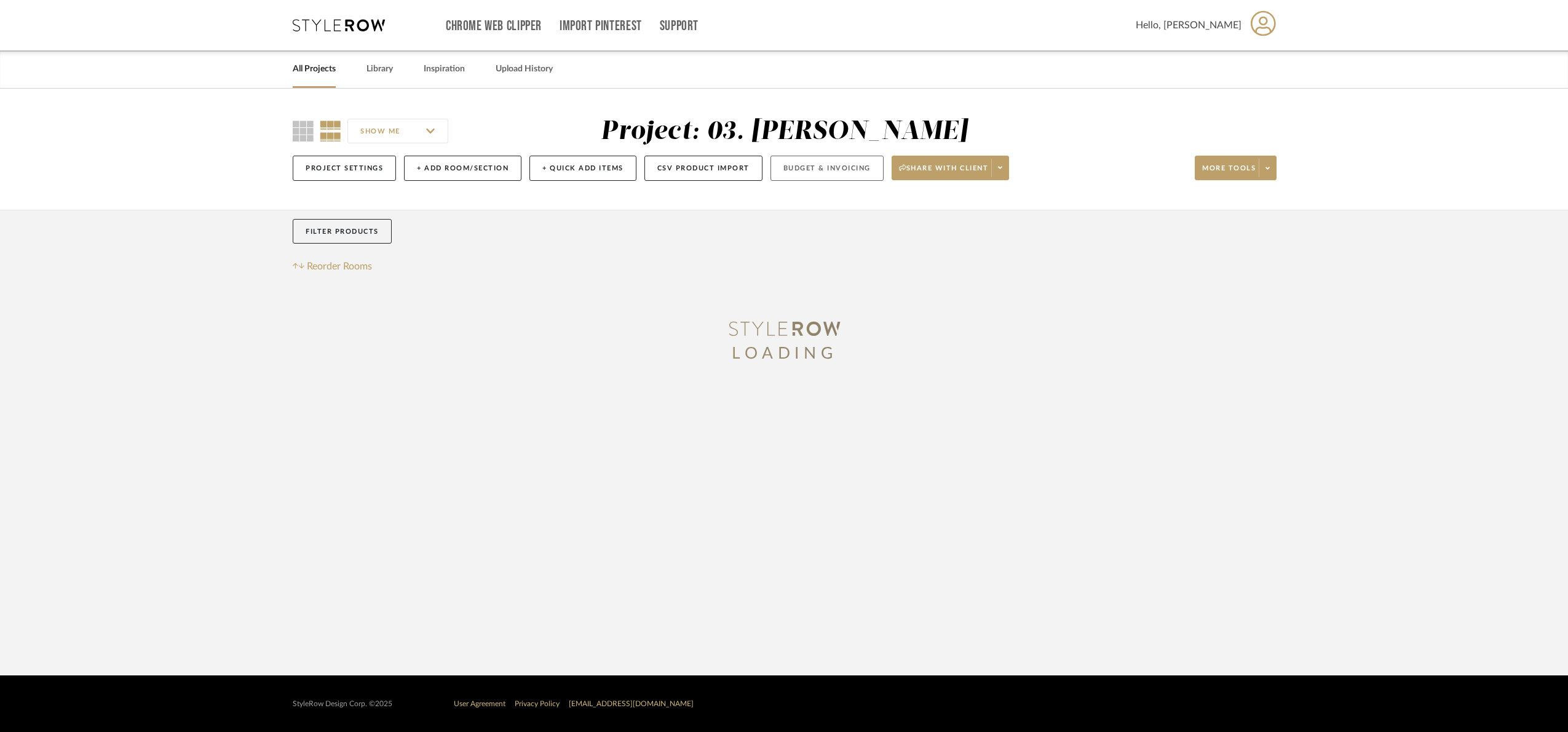
click at [856, 170] on button "Budget & Invoicing" at bounding box center [826, 168] width 113 height 25
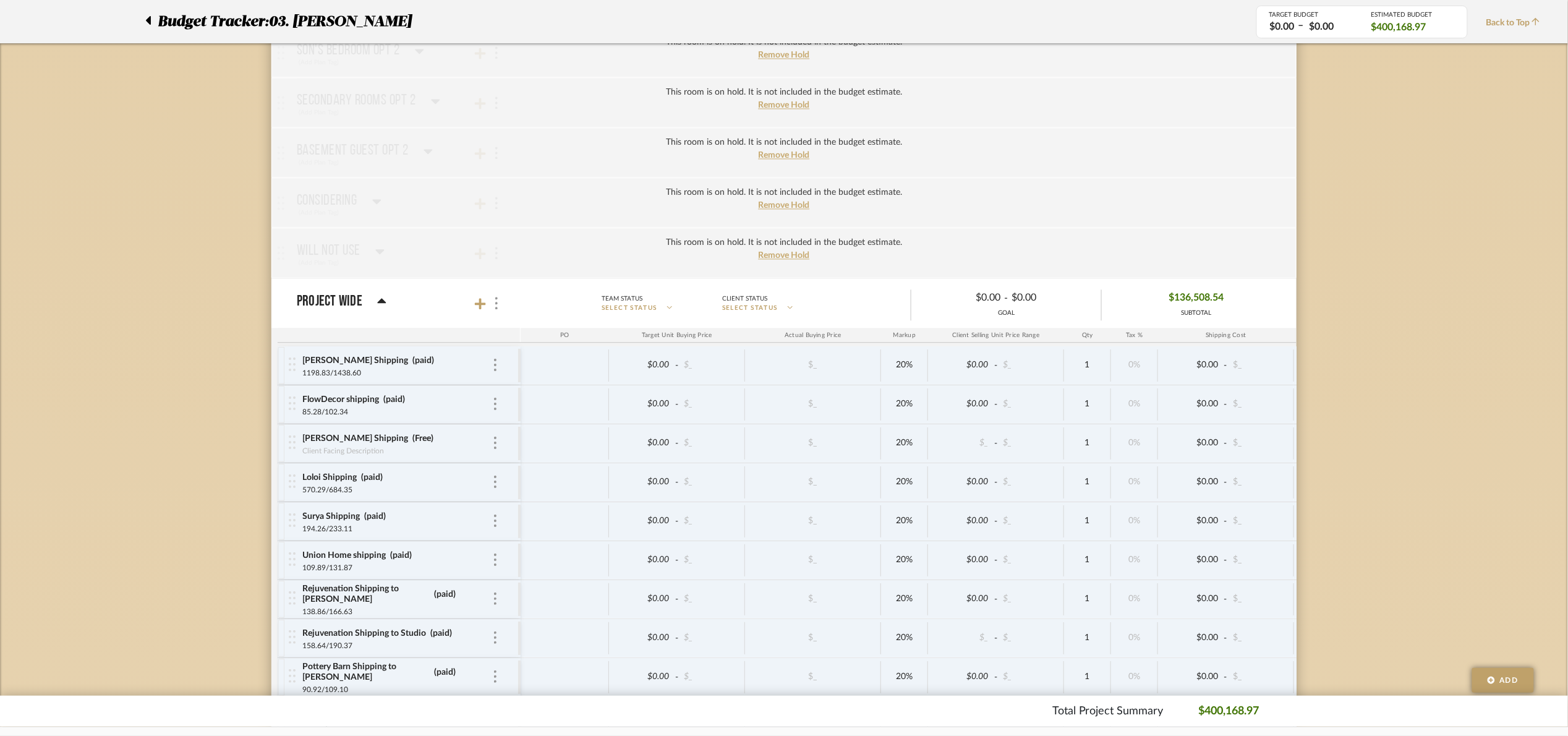
scroll to position [3189, 0]
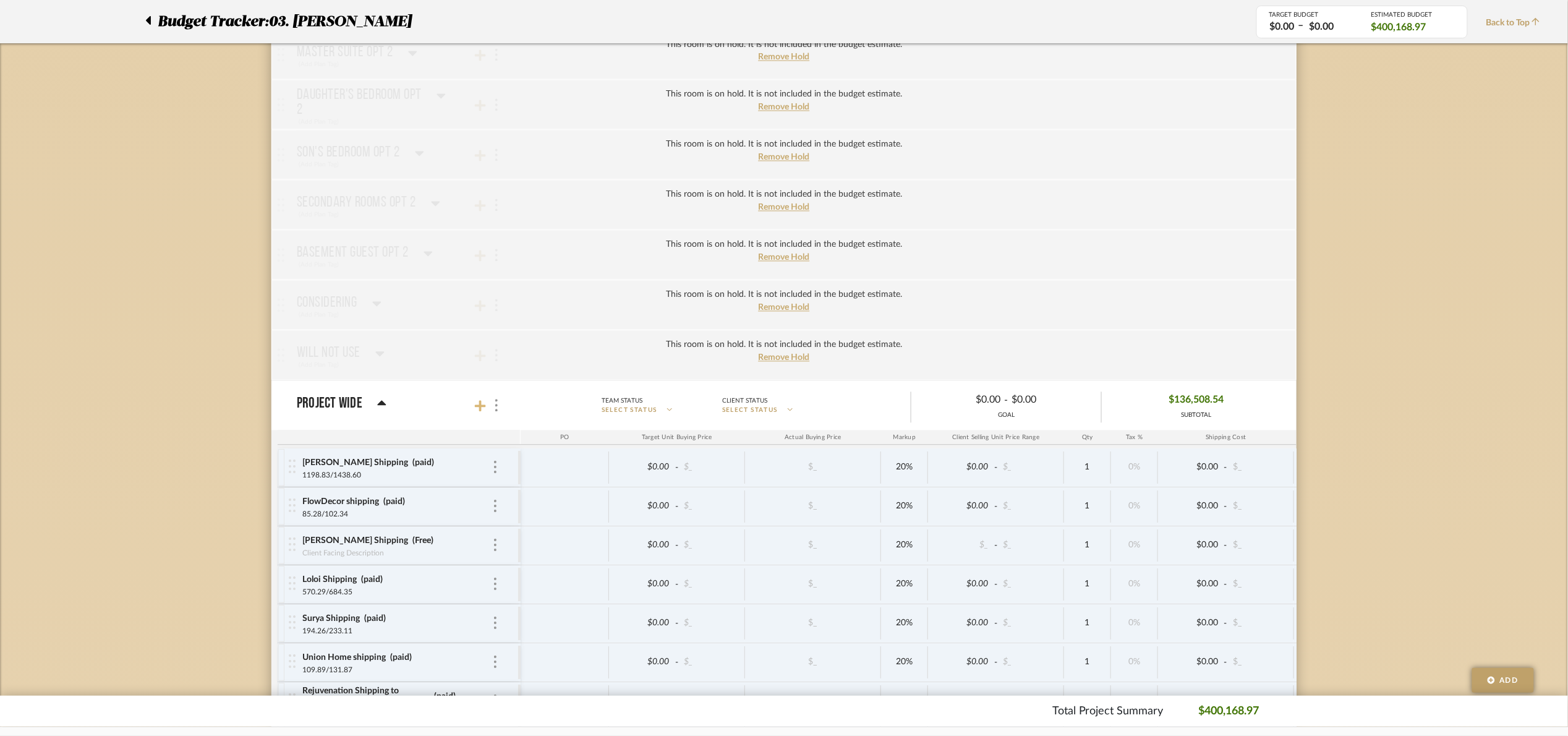
click at [477, 412] on icon at bounding box center [480, 406] width 11 height 13
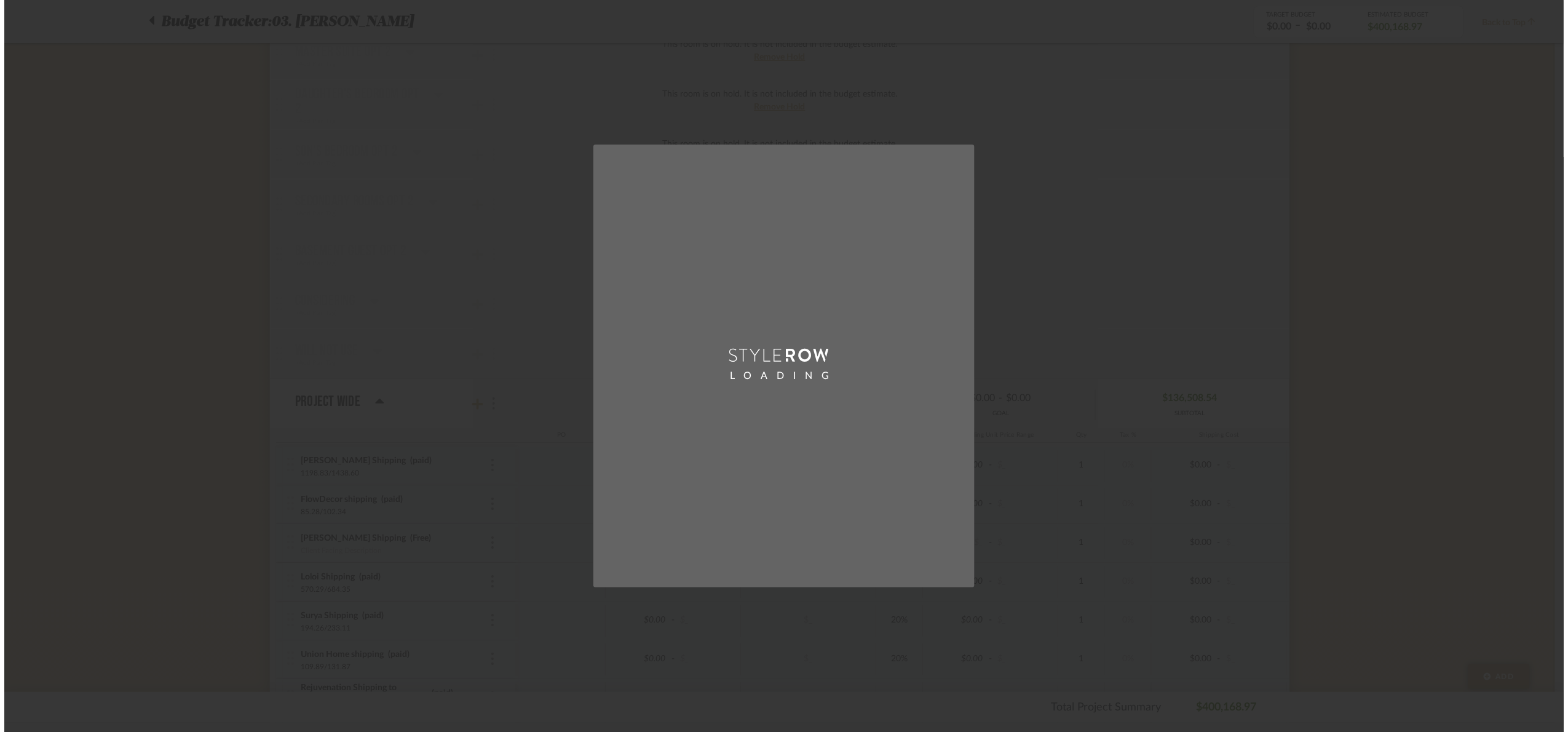
scroll to position [0, 0]
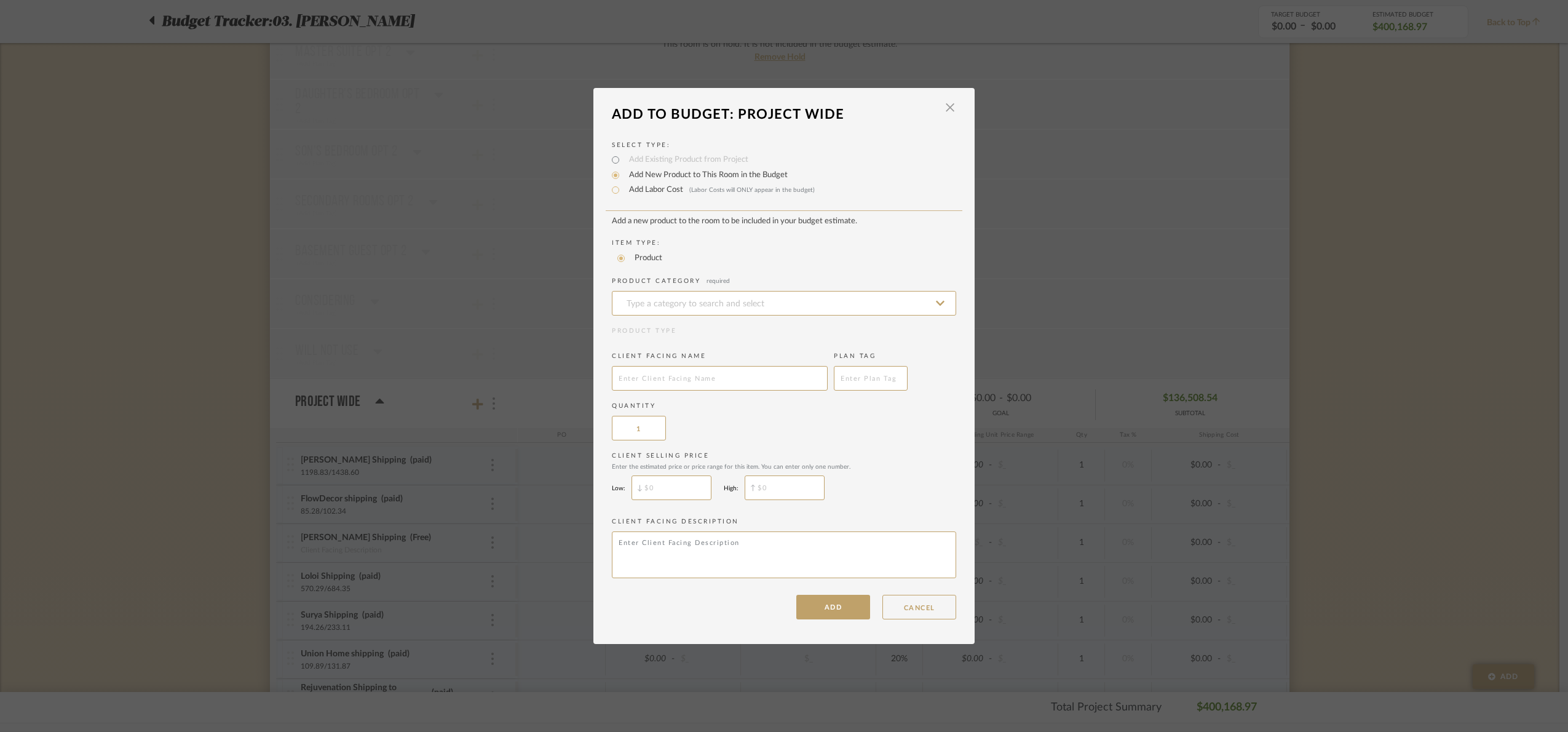
click at [641, 190] on label "Add Labor Cost (Labor Costs will ONLY appear in the budget)" at bounding box center [719, 190] width 192 height 13
click at [623, 190] on input "Add Labor Cost (Labor Costs will ONLY appear in the budget)" at bounding box center [615, 190] width 15 height 15
radio input "true"
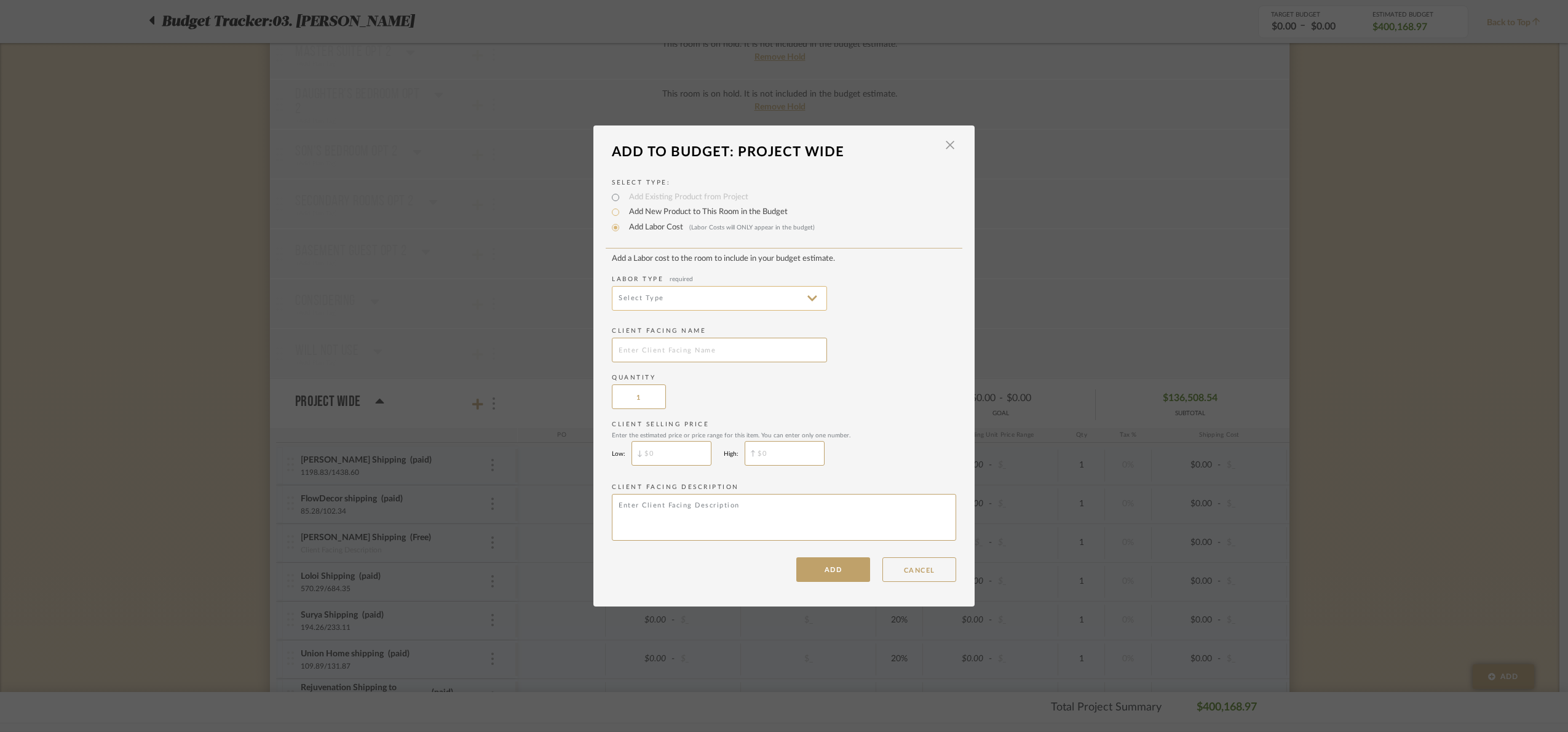
click at [691, 301] on input at bounding box center [719, 298] width 215 height 24
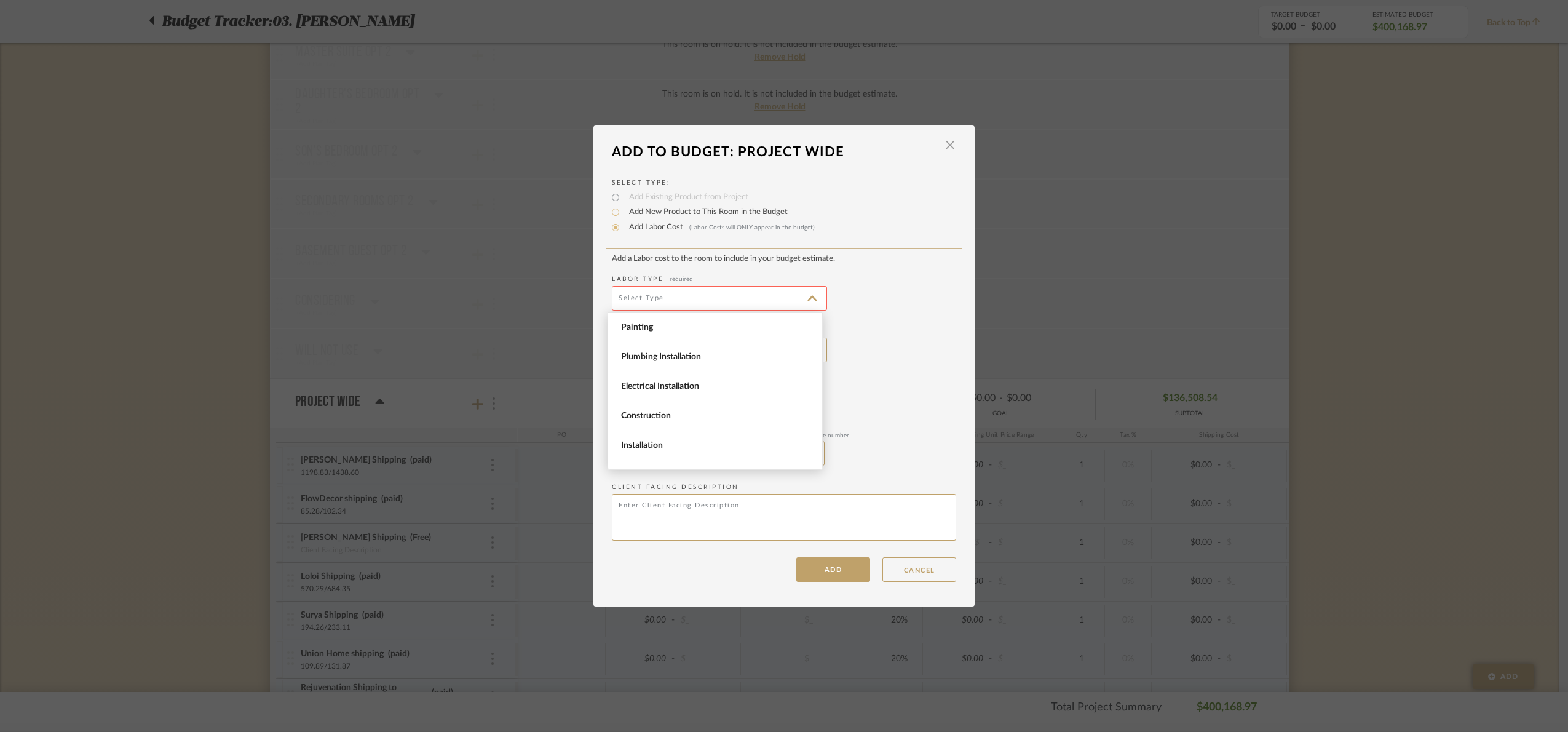
click at [702, 442] on span "Installation" at bounding box center [716, 445] width 191 height 10
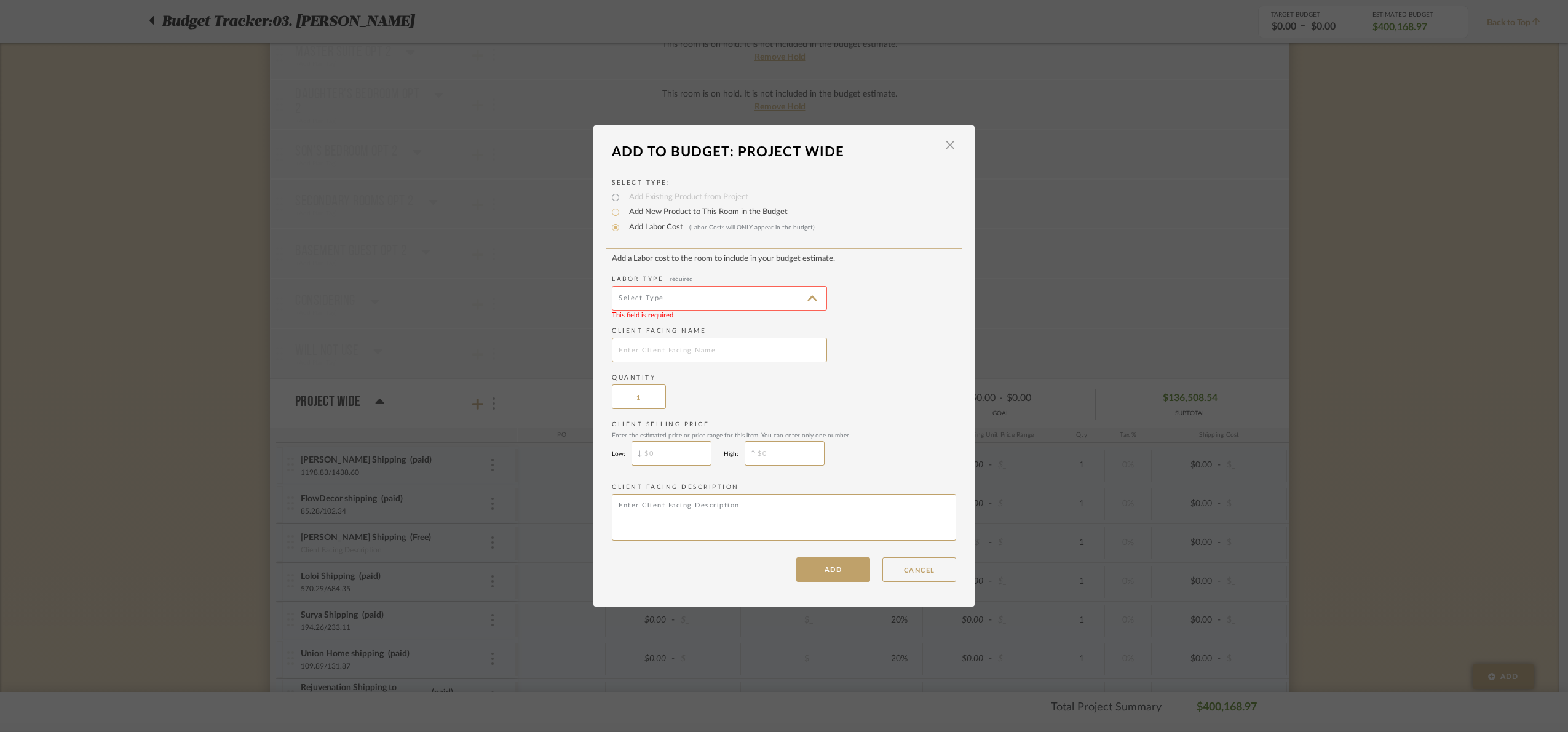
type input "Installation"
click at [655, 359] on input "text" at bounding box center [719, 350] width 215 height 24
type input "Pottery Barn swivel shipping"
click at [826, 574] on button "ADD" at bounding box center [833, 569] width 74 height 24
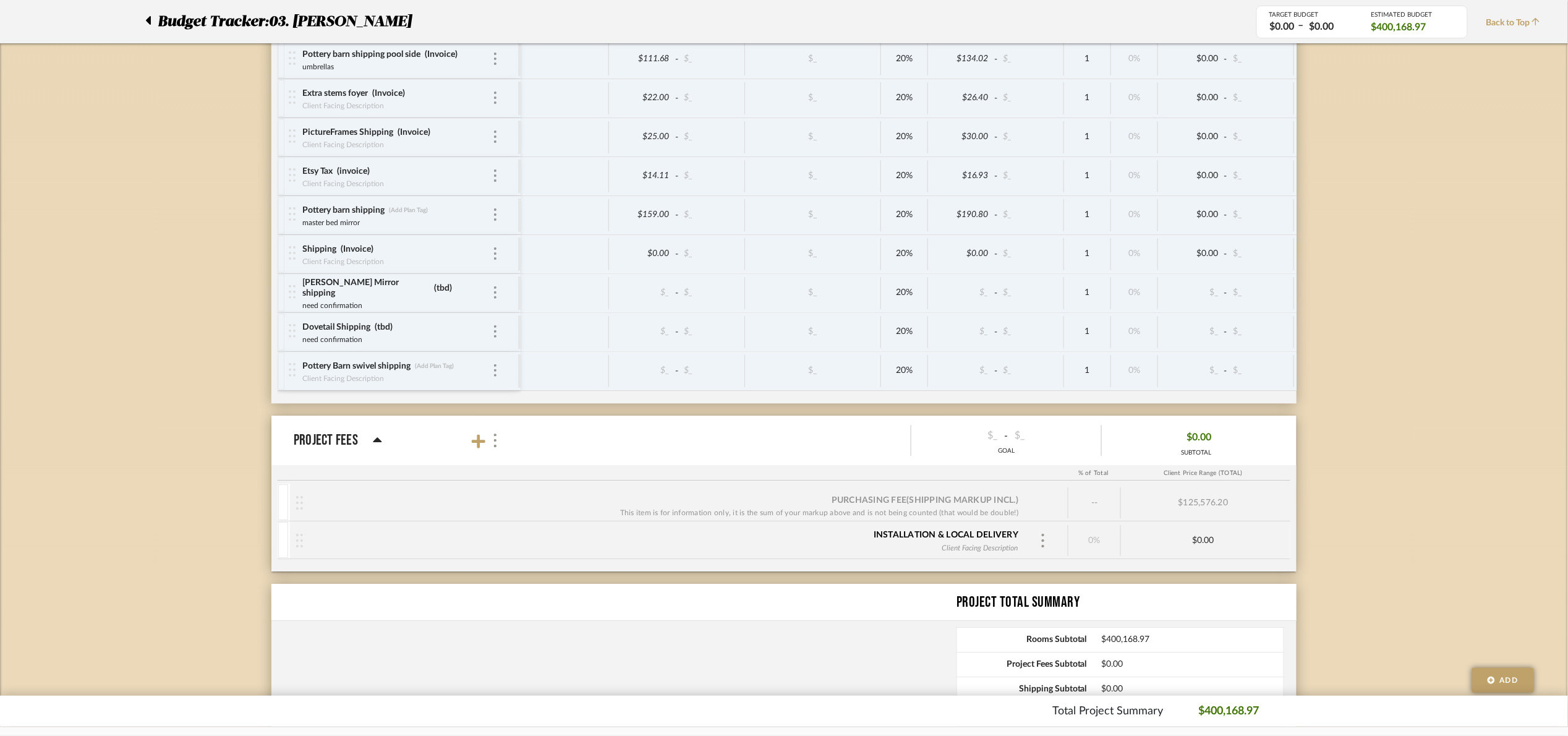
scroll to position [5731, 0]
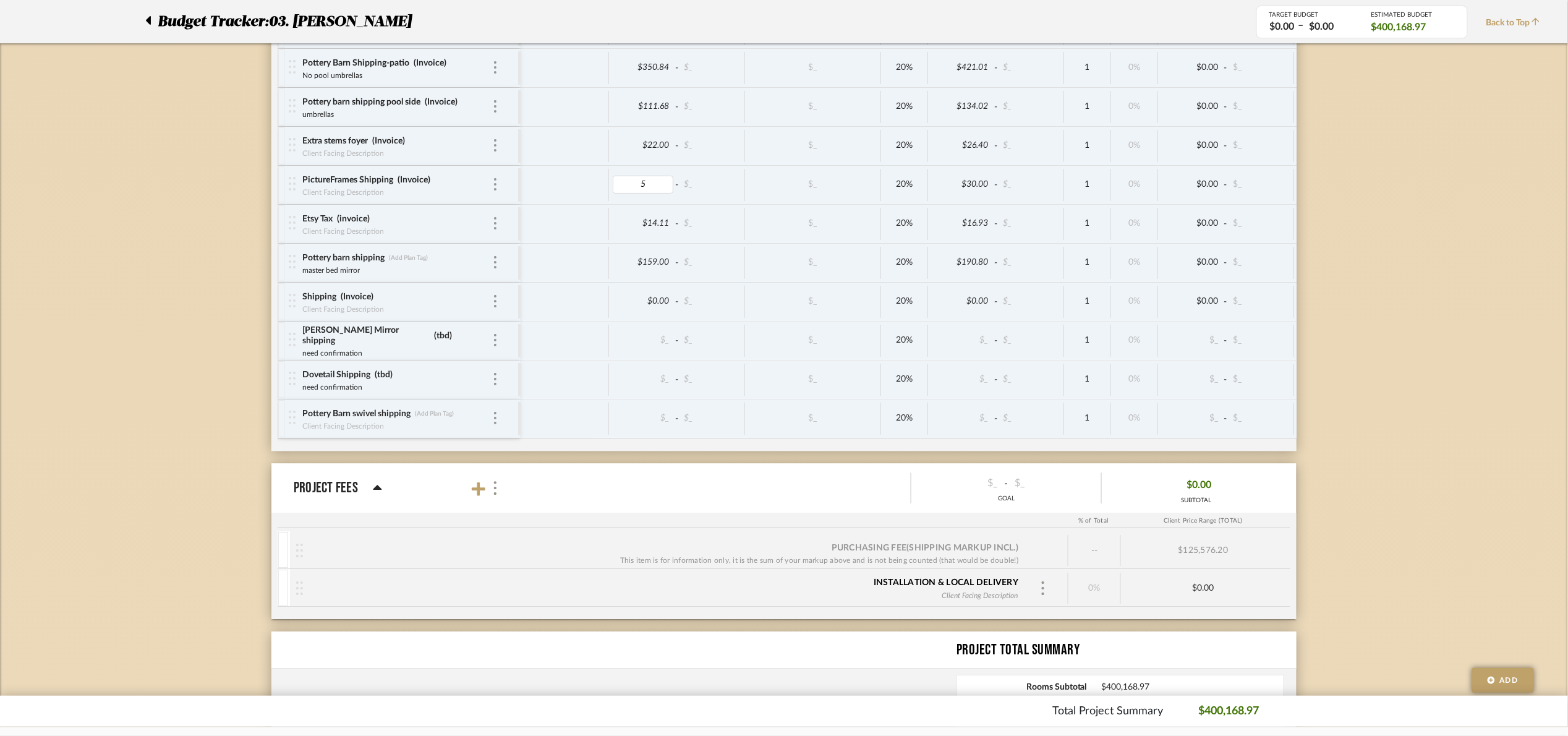
type input "50"
type input "299.60"
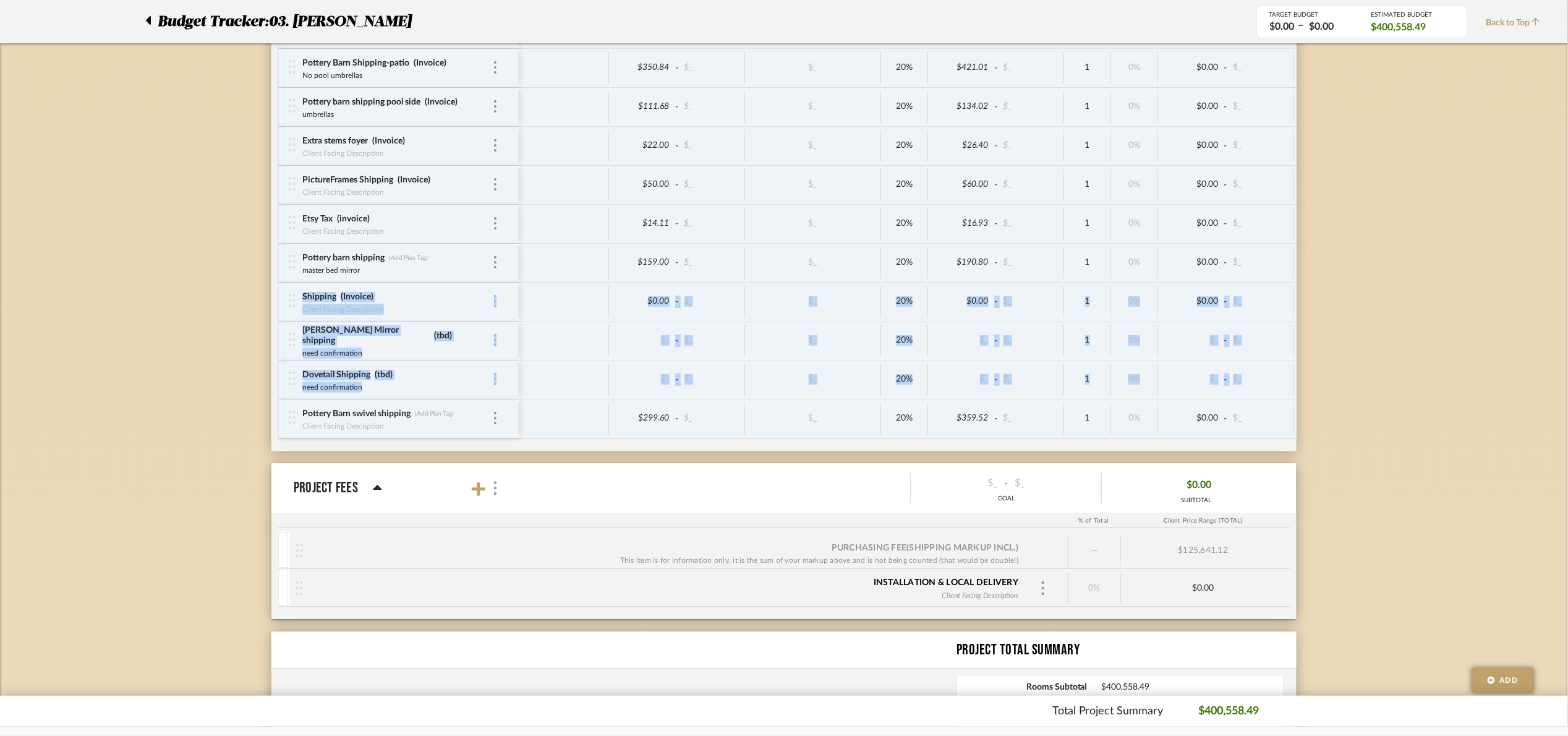
drag, startPoint x: 282, startPoint y: 447, endPoint x: 292, endPoint y: 379, distance: 68.7
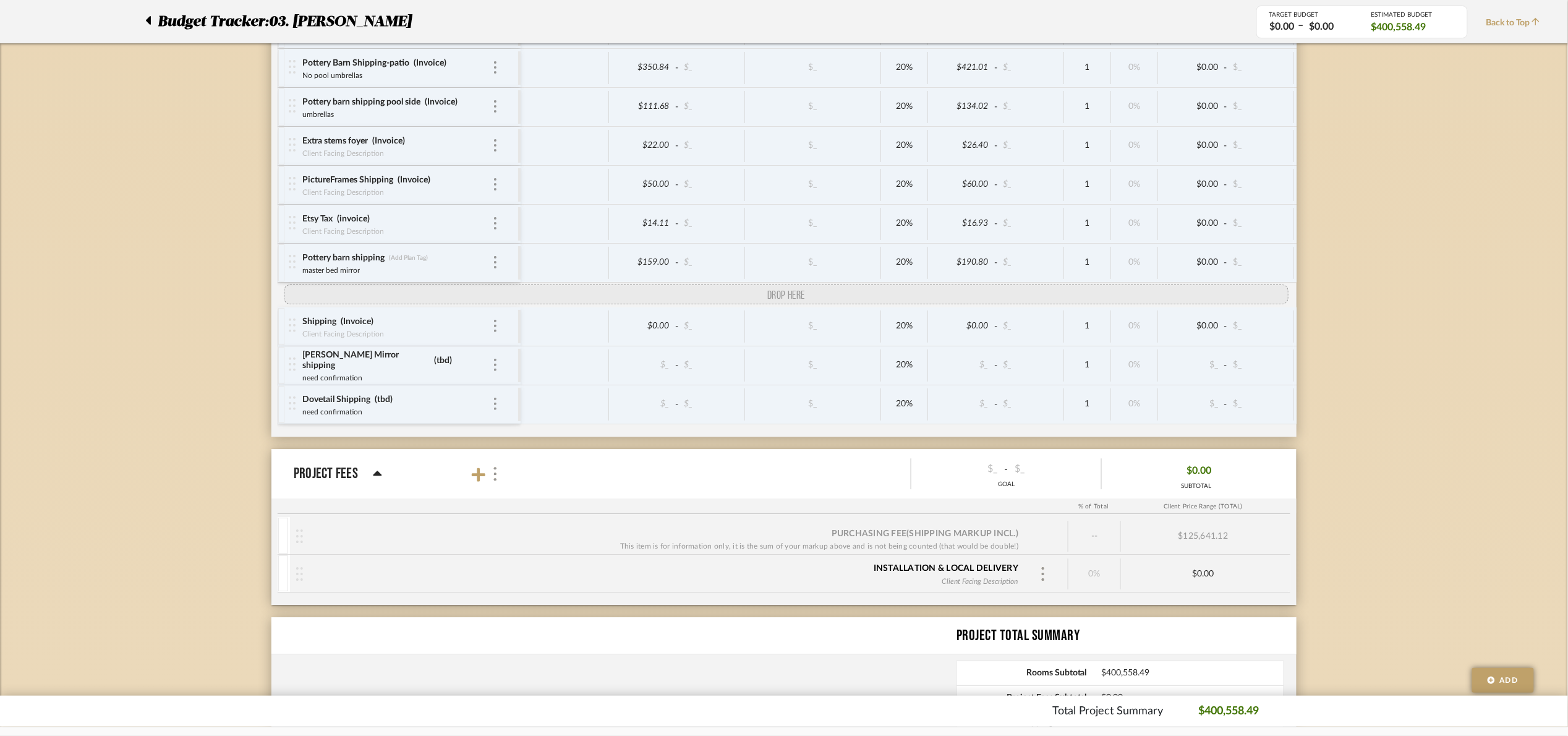
drag, startPoint x: 297, startPoint y: 451, endPoint x: 289, endPoint y: 319, distance: 132.2
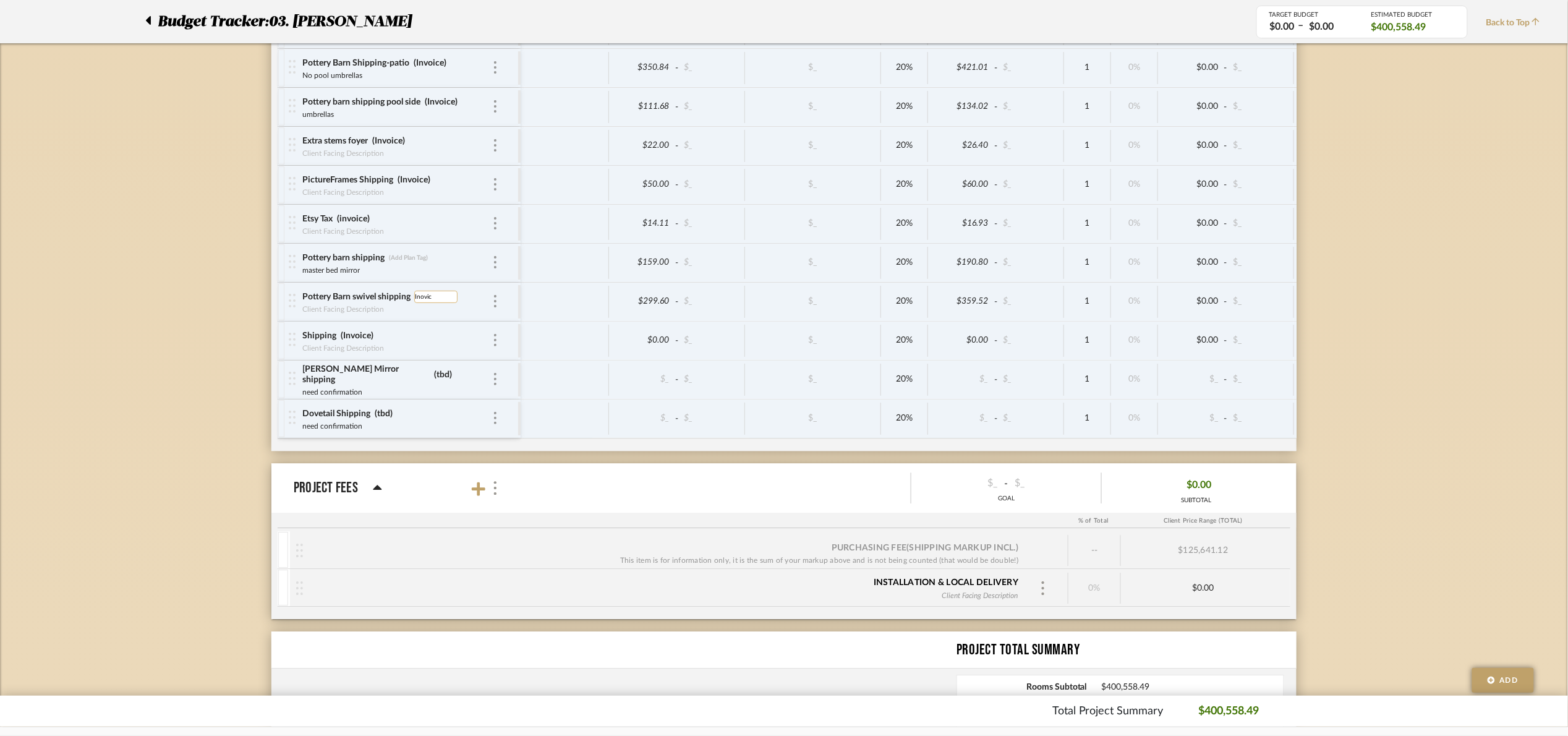
type input "Inovice"
type input "Invoice"
click at [1267, 354] on div "$0.00 - $_" at bounding box center [1226, 340] width 136 height 32
type input "279"
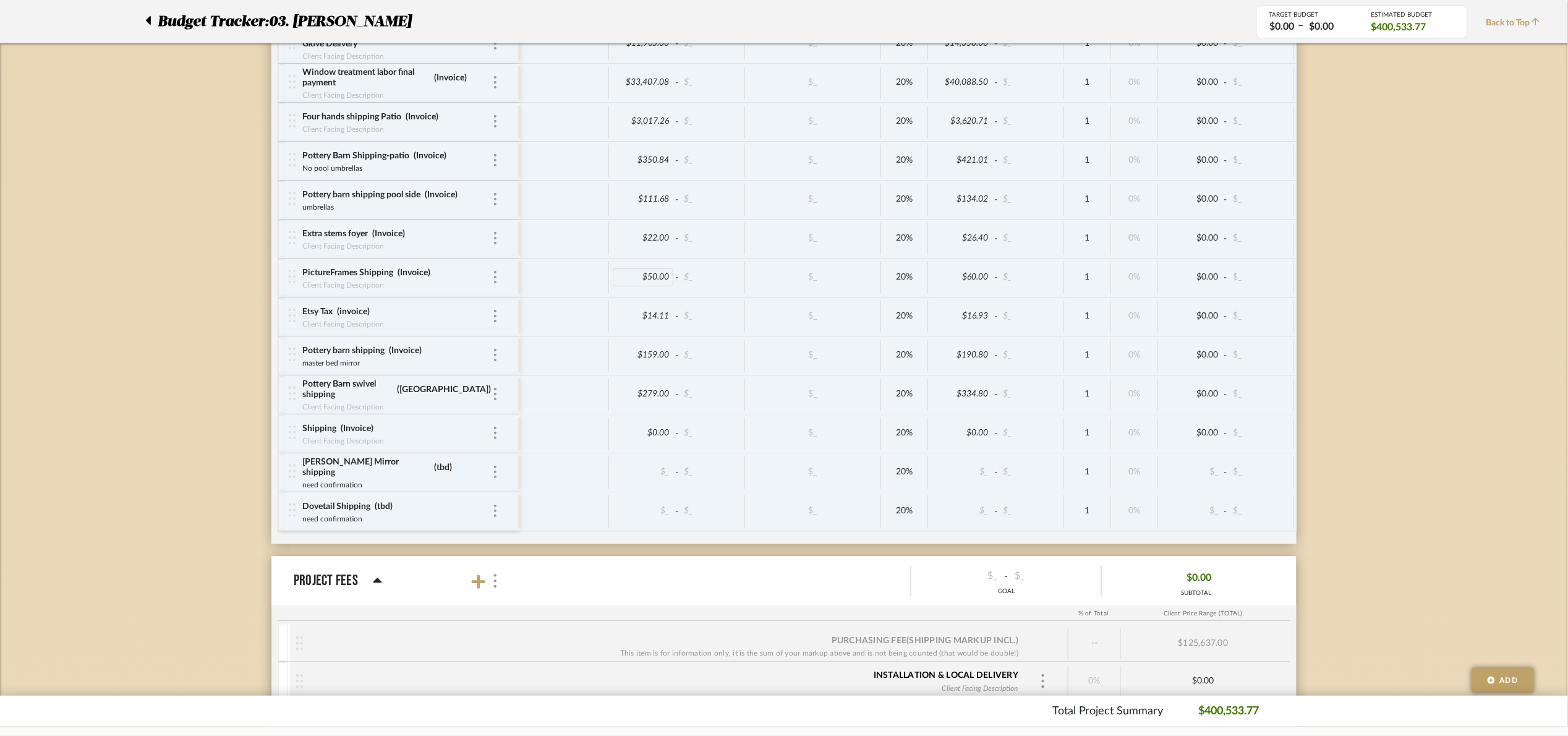
scroll to position [5546, 0]
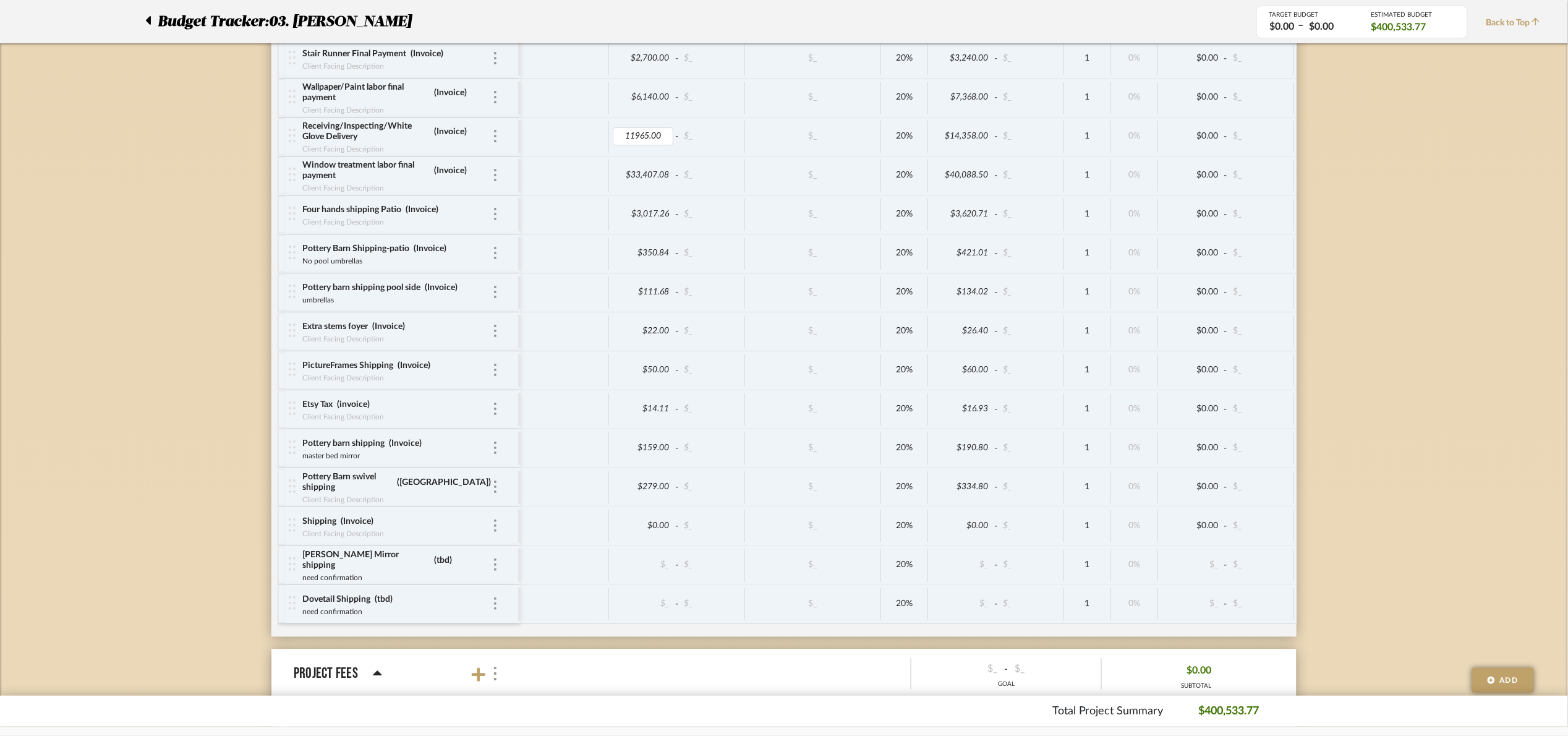
type input "$11,965.00"
type input "11785"
type input "11585"
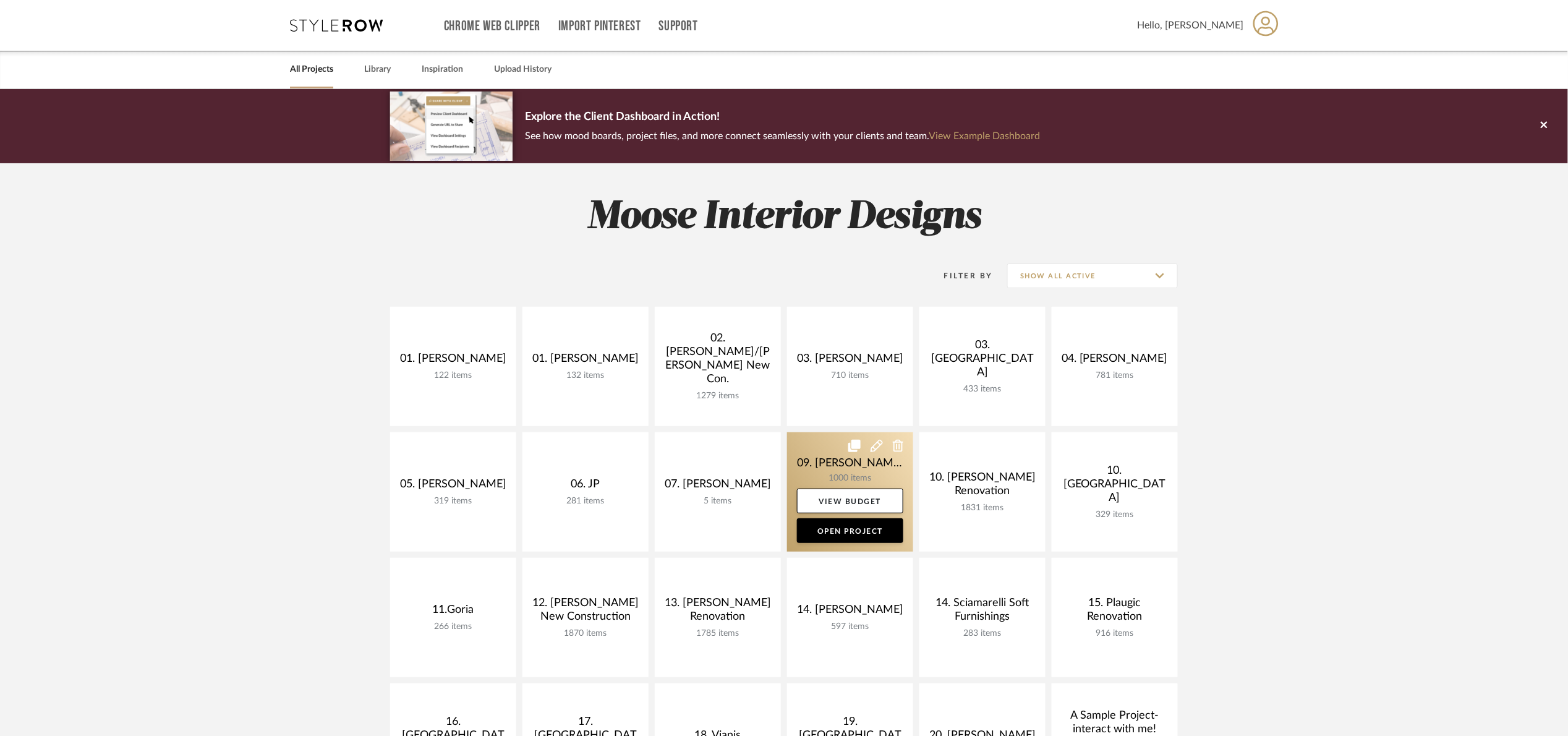
click at [816, 448] on link at bounding box center [850, 491] width 126 height 120
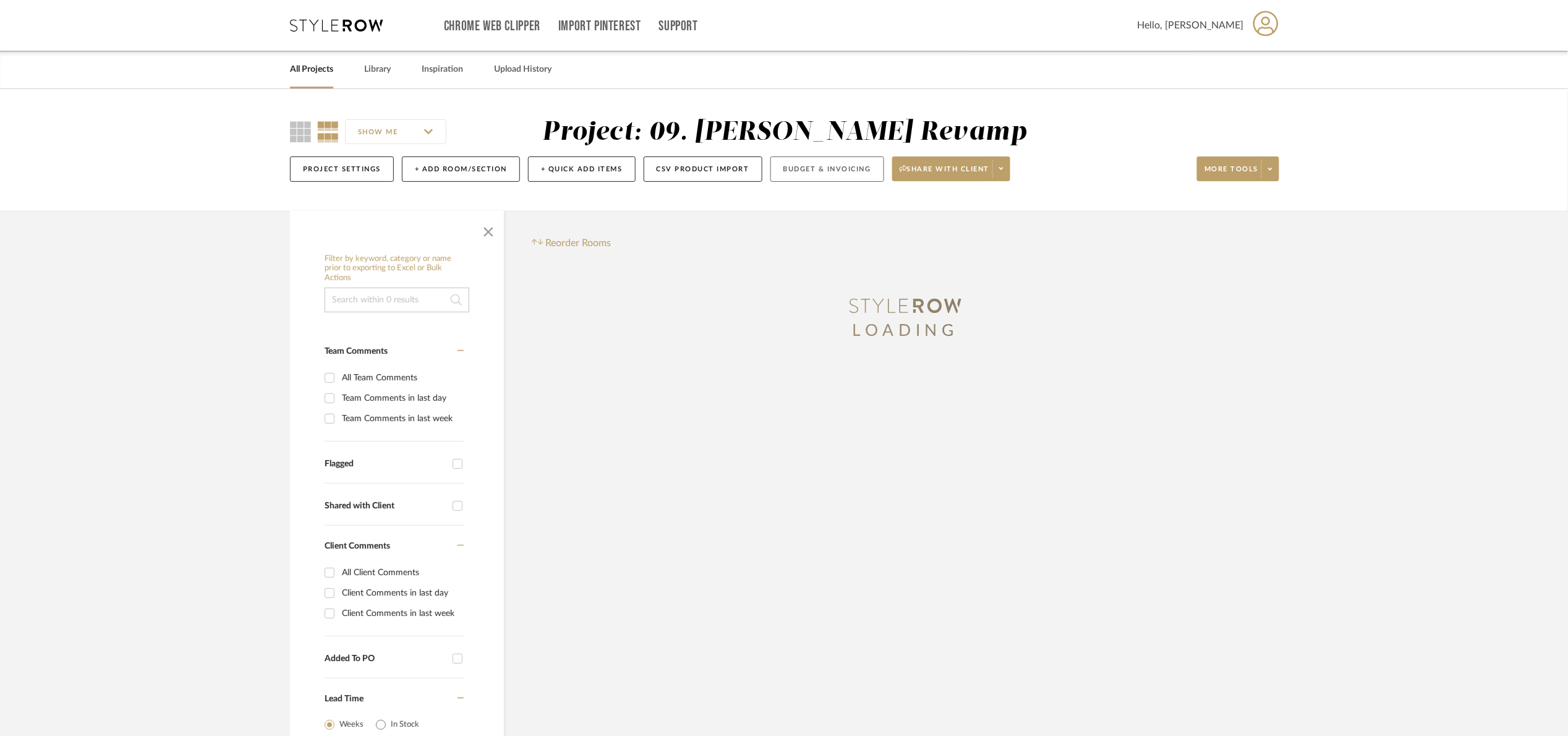
click at [812, 171] on button "Budget & Invoicing" at bounding box center [827, 169] width 114 height 25
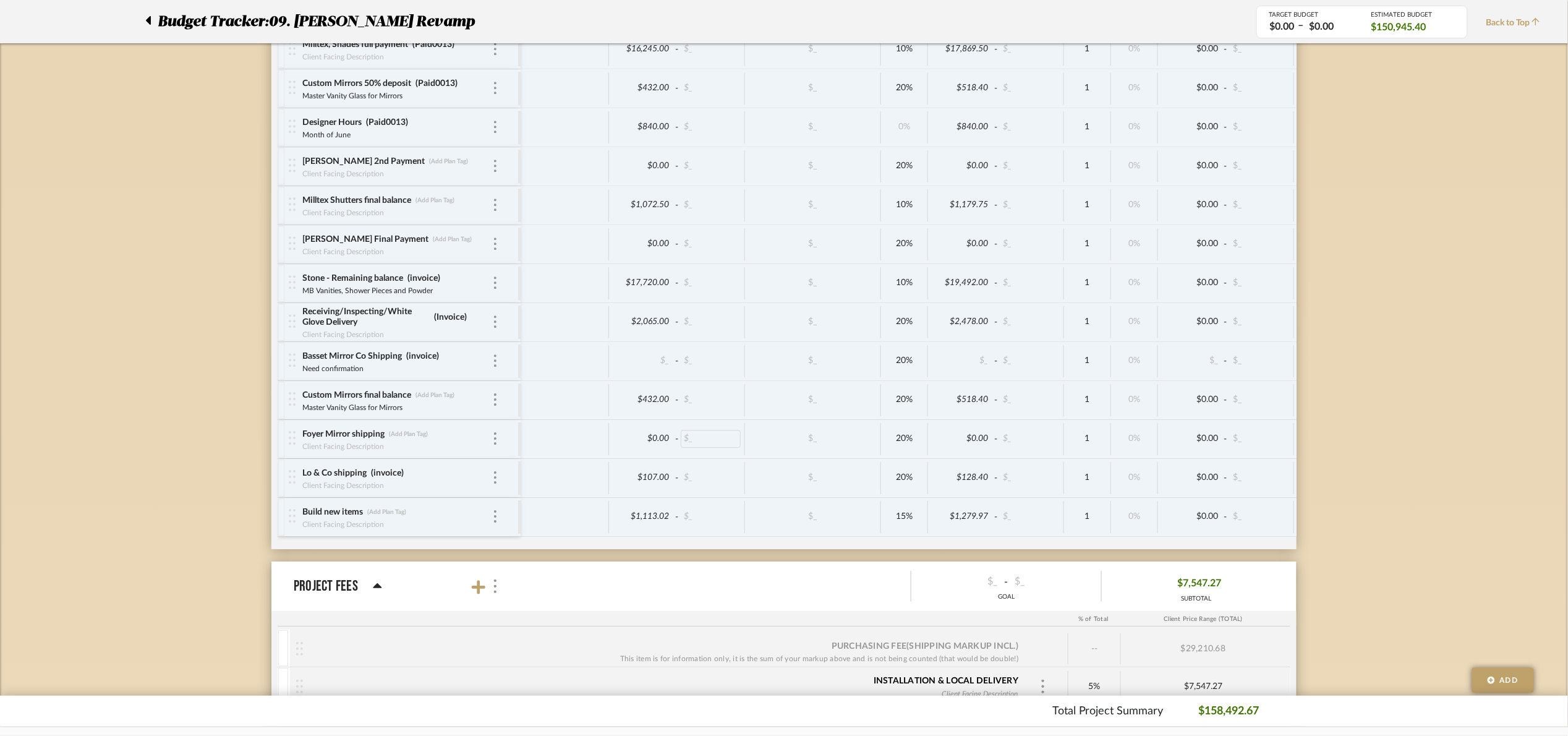
scroll to position [4092, 0]
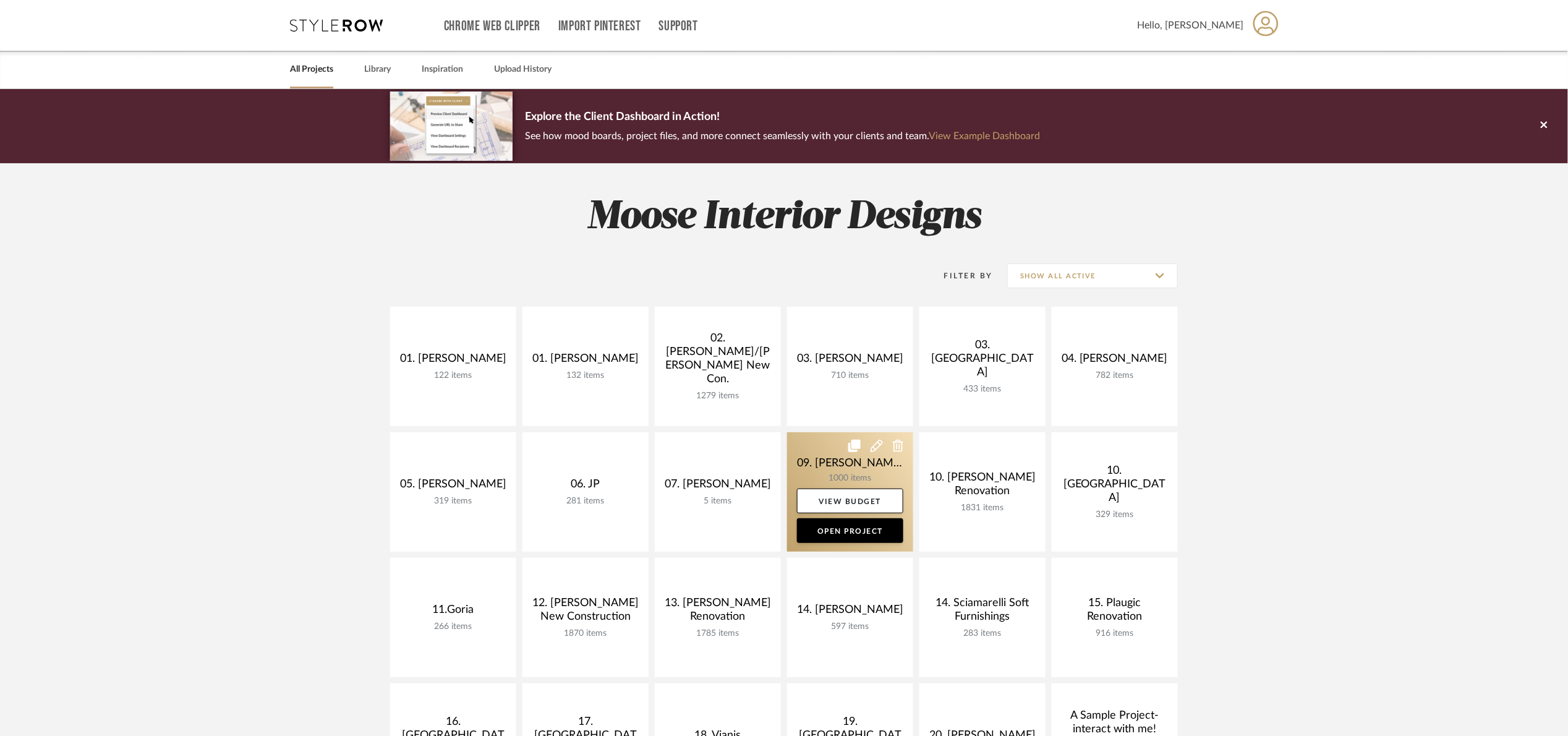
click at [807, 463] on link at bounding box center [850, 491] width 126 height 120
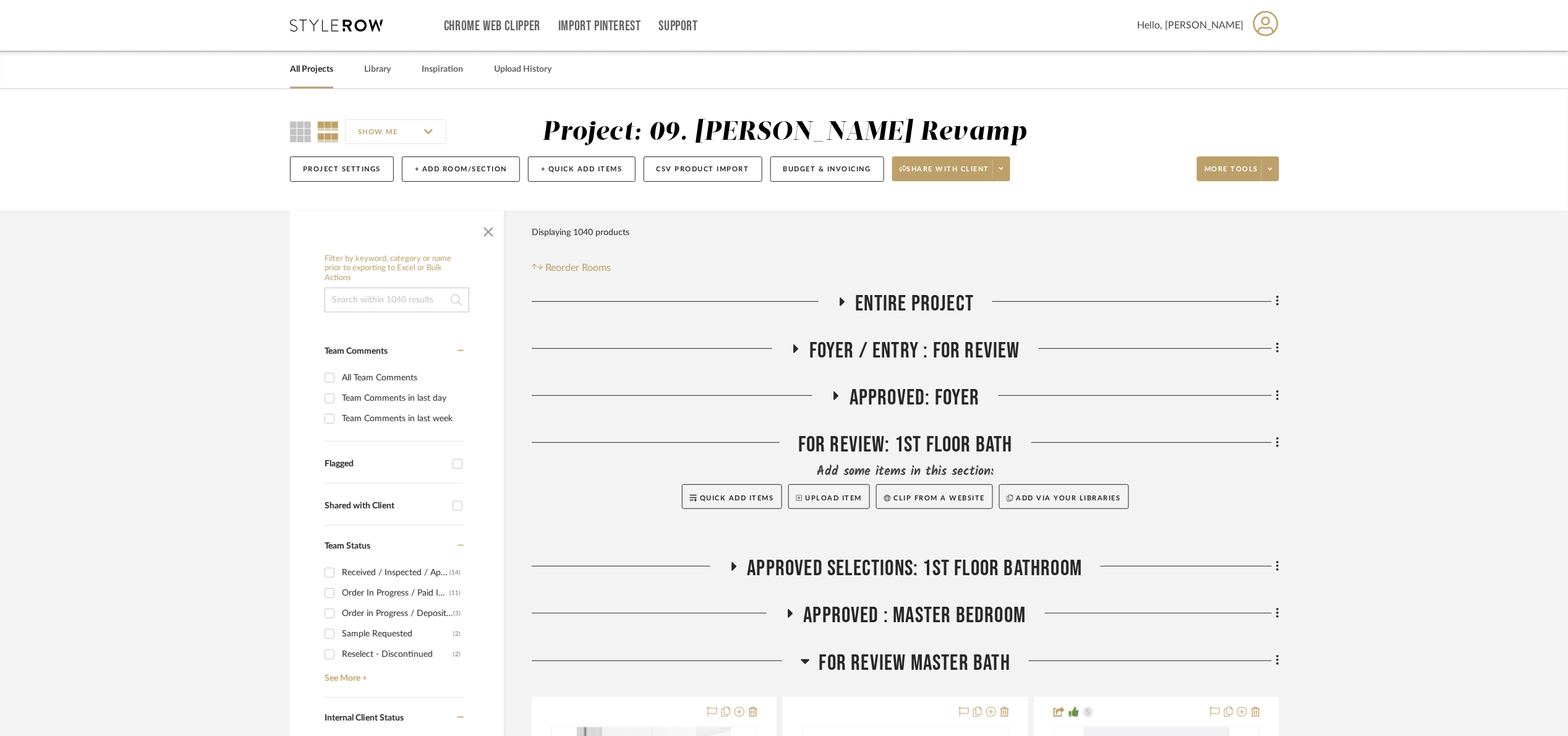
click at [493, 229] on span "button" at bounding box center [489, 229] width 29 height 29
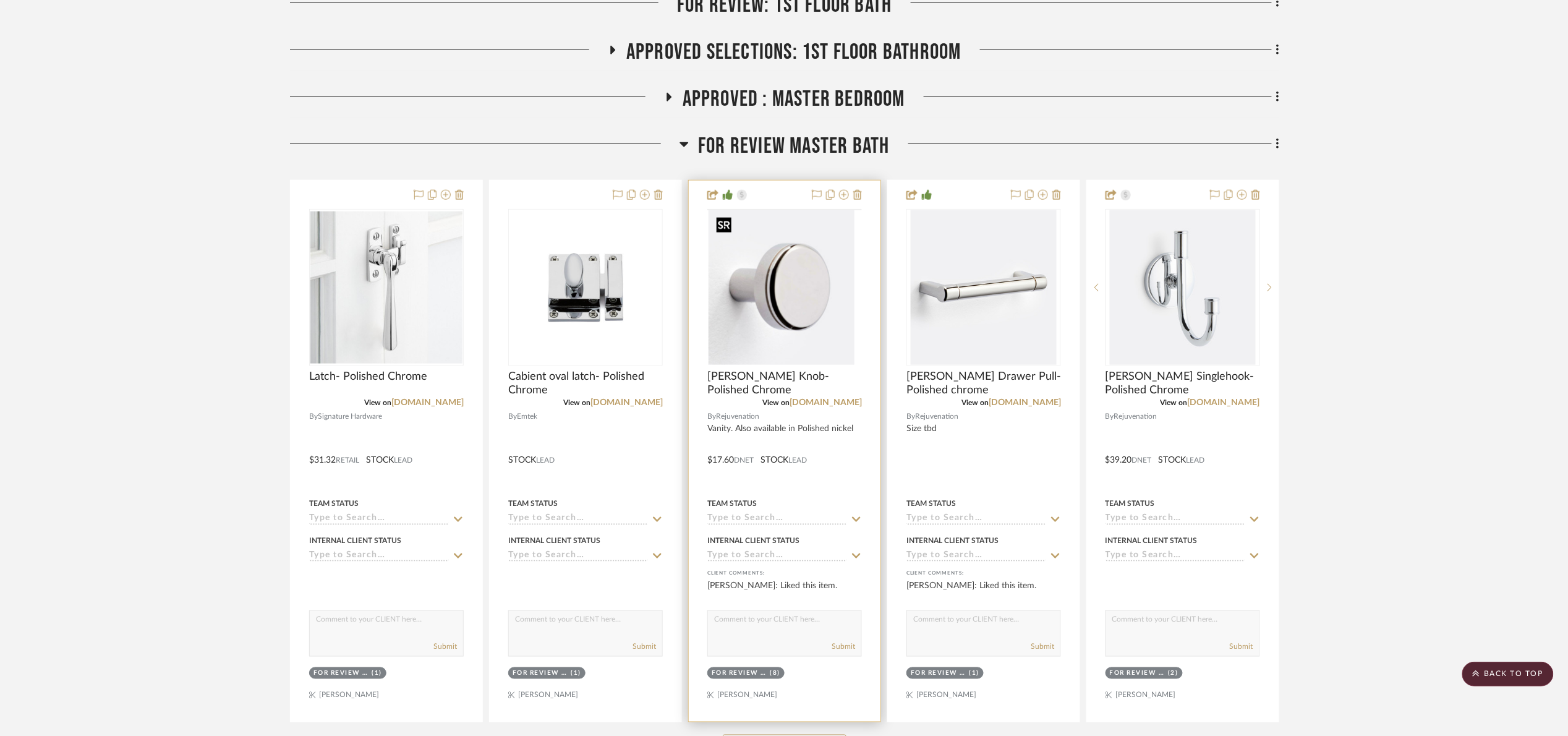
scroll to position [556, 0]
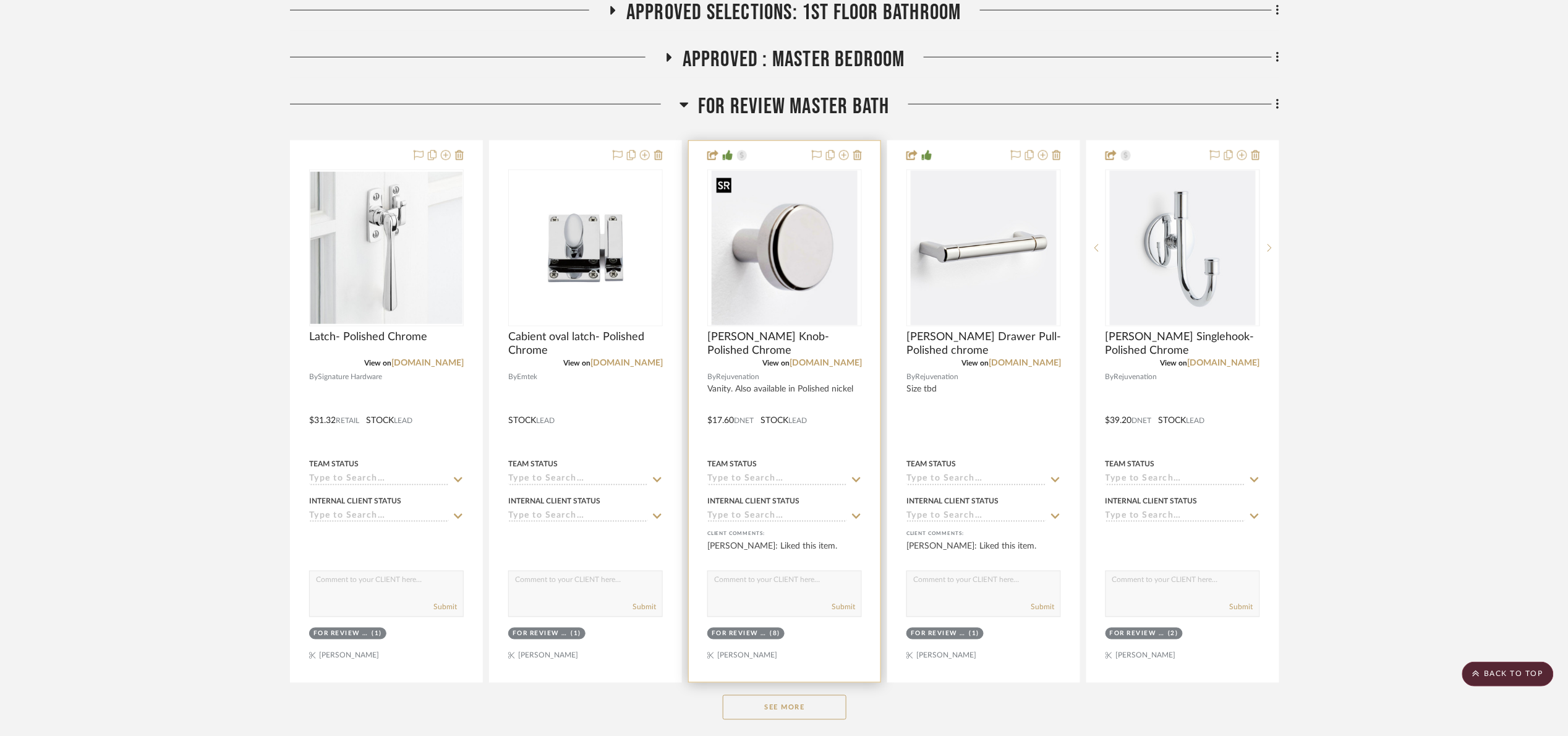
click at [809, 247] on img "0" at bounding box center [784, 247] width 146 height 154
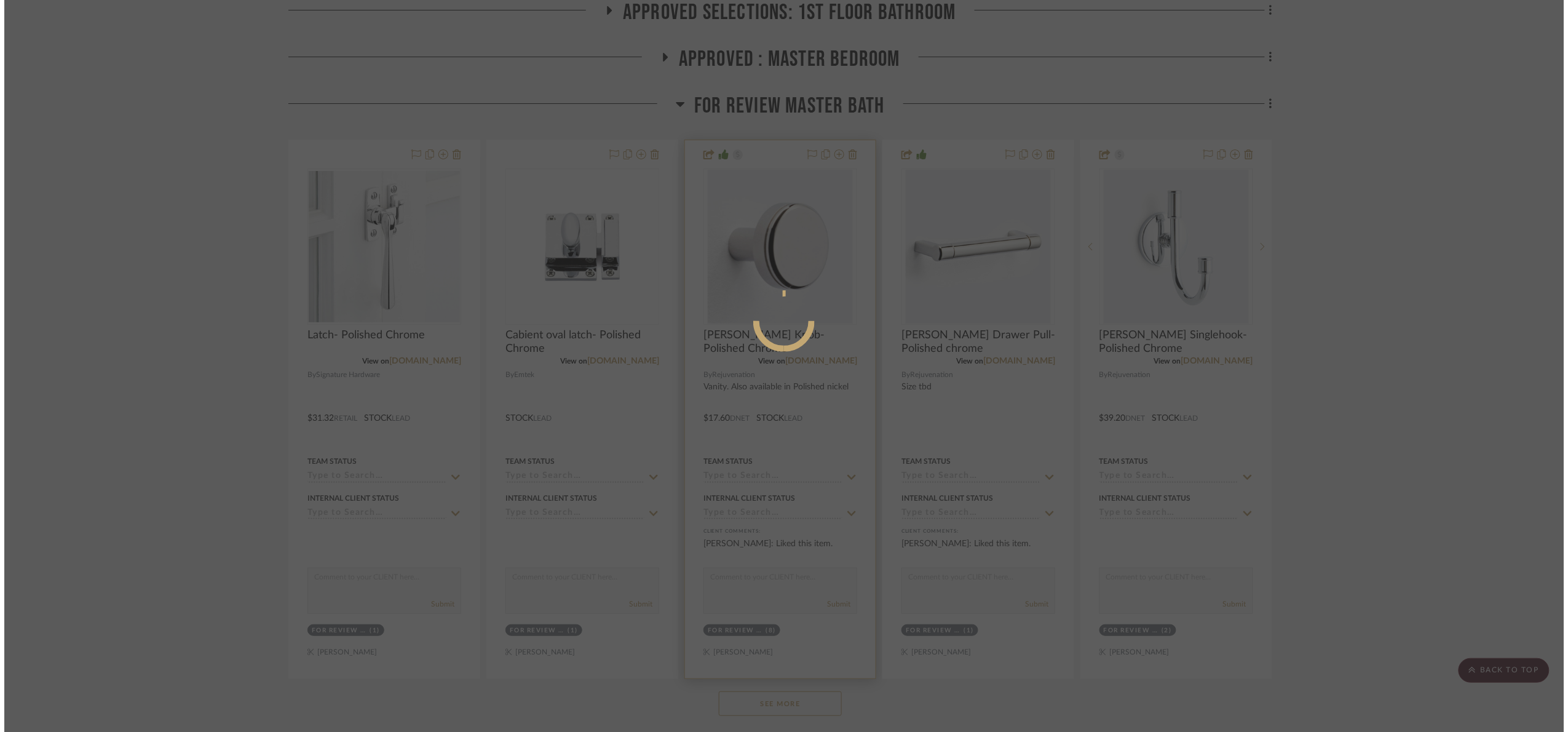
scroll to position [0, 0]
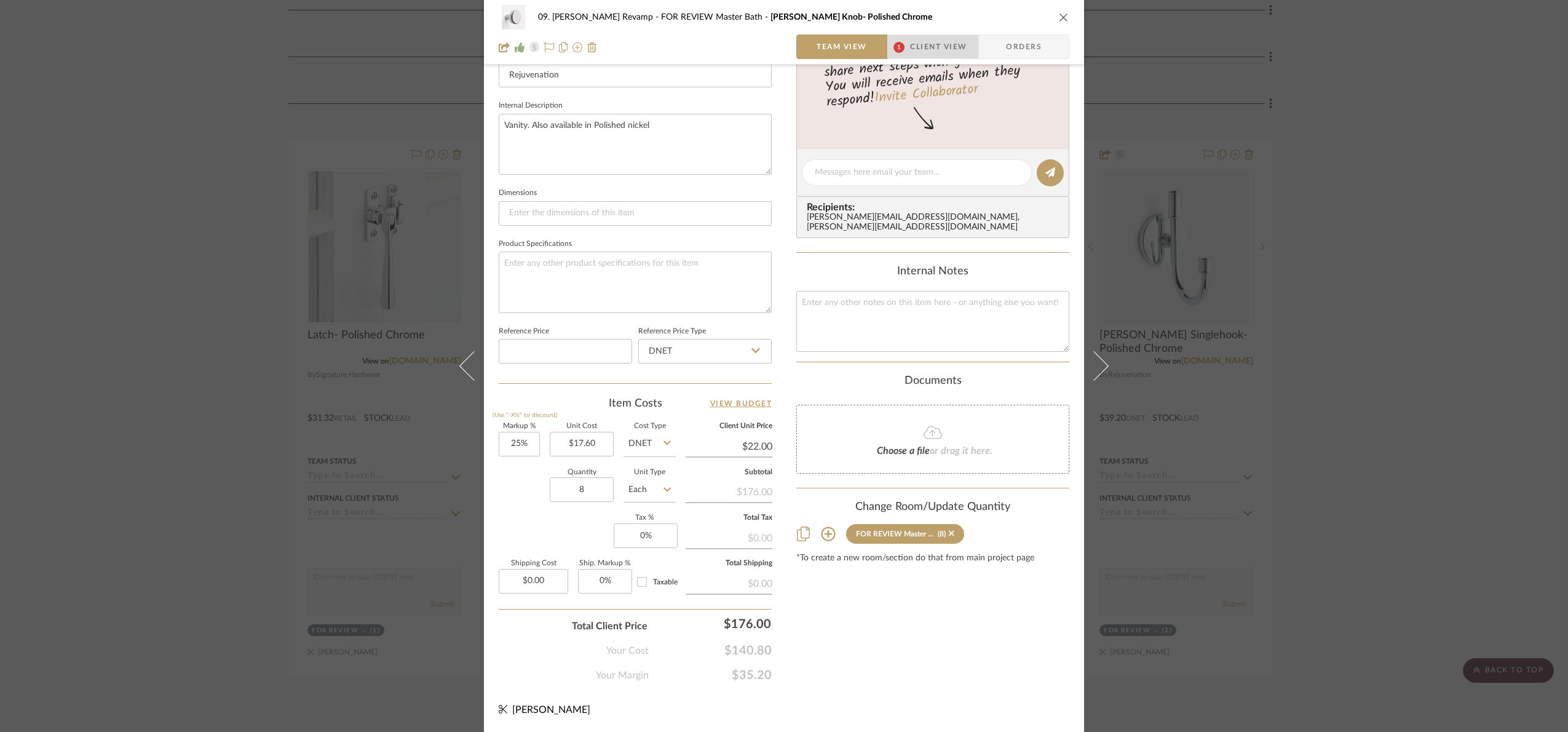
click at [961, 40] on span "Client View" at bounding box center [938, 47] width 56 height 24
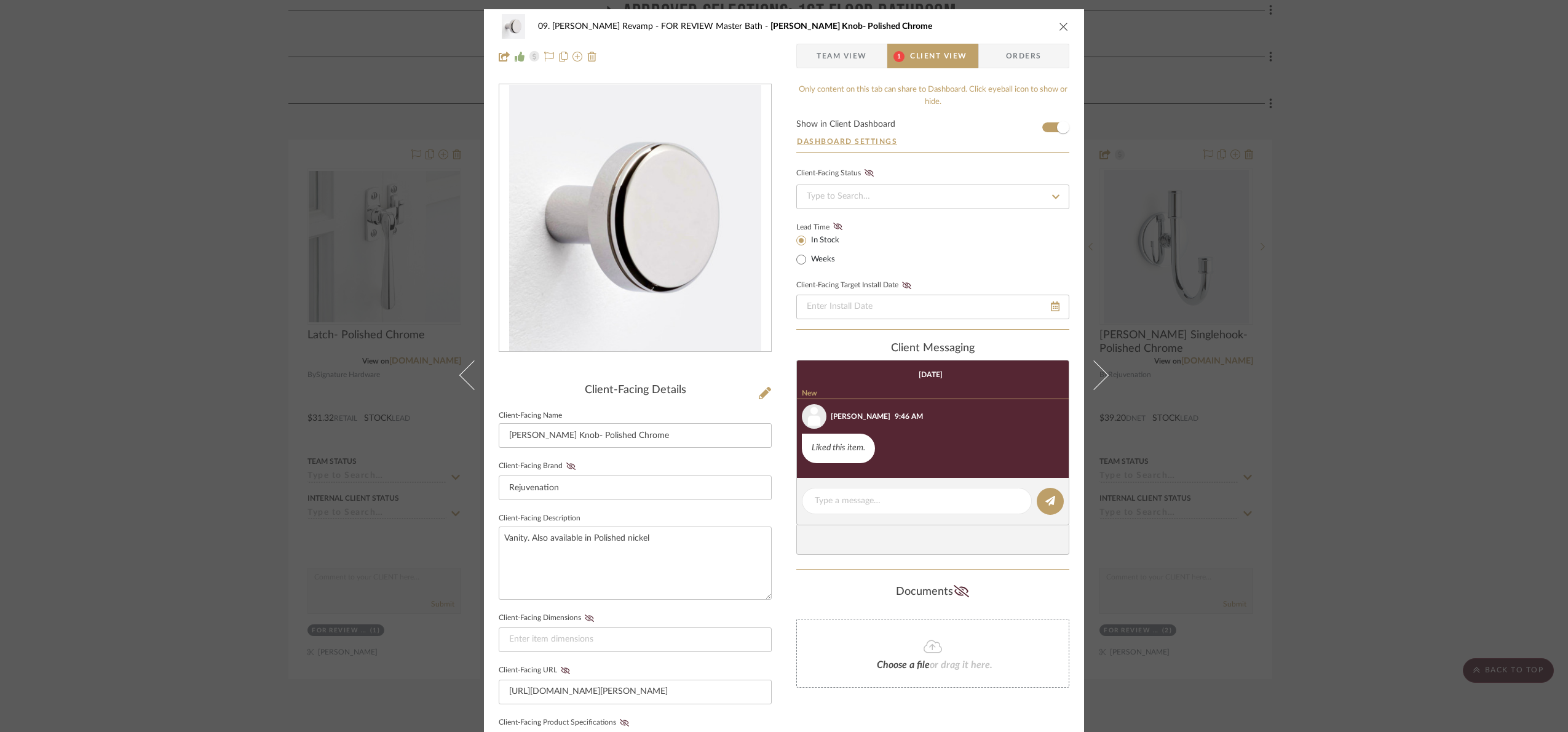
click at [1469, 299] on div "09. Jones Revamp FOR REVIEW Master Bath Blair Knob- Polished Chrome Team View 1…" at bounding box center [784, 366] width 1568 height 732
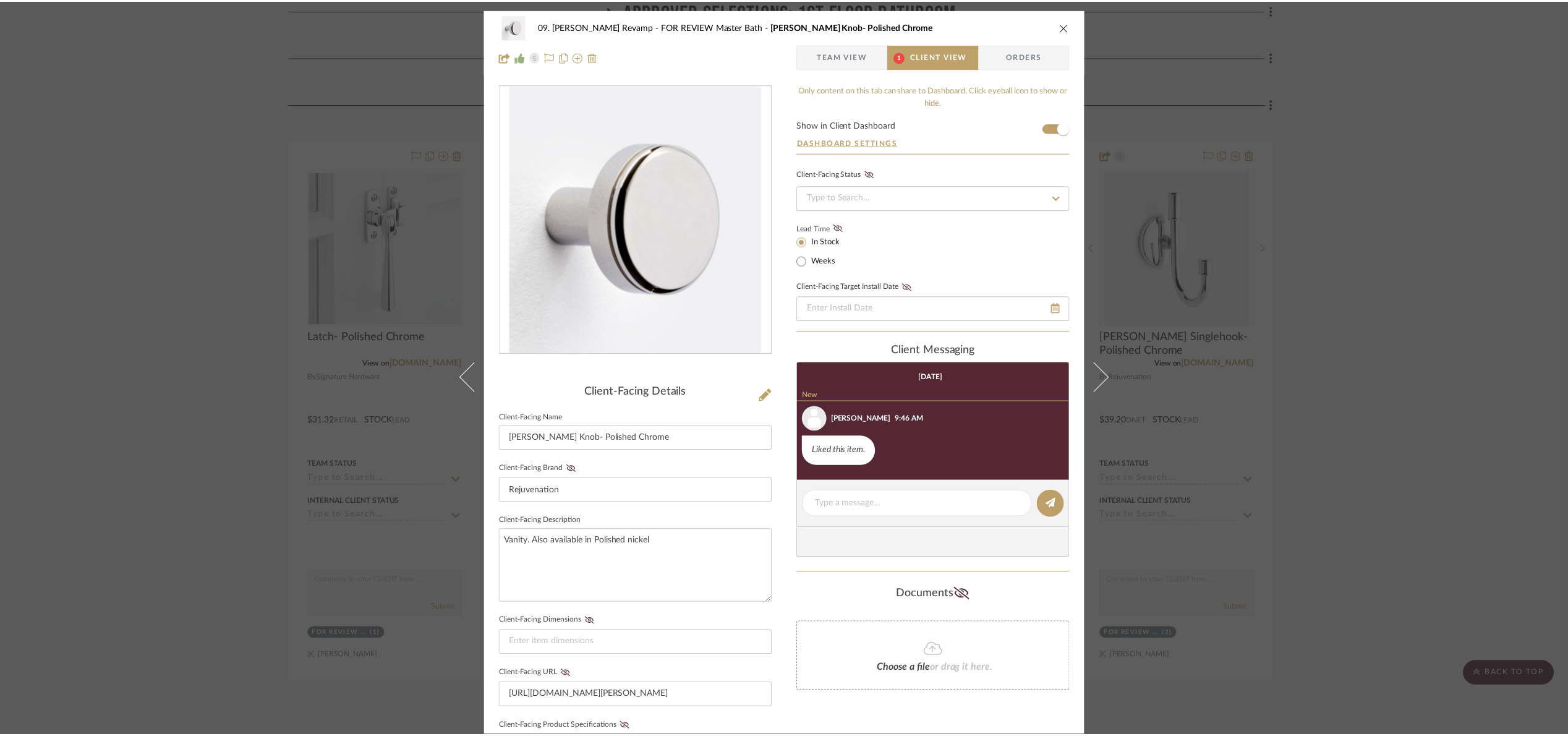
scroll to position [556, 0]
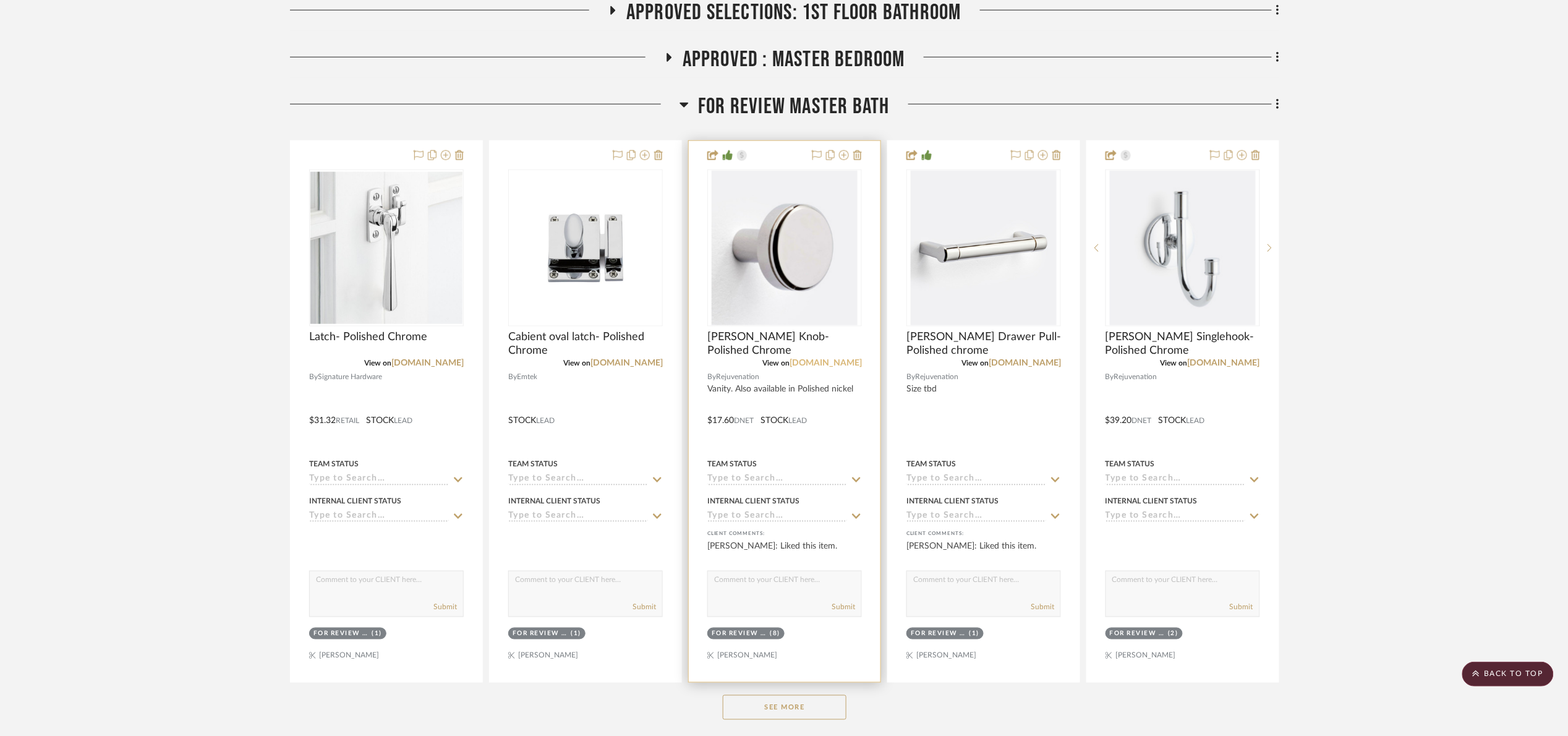
click at [821, 364] on link "[DOMAIN_NAME]" at bounding box center [826, 363] width 72 height 8
click at [818, 179] on img "0" at bounding box center [784, 247] width 146 height 154
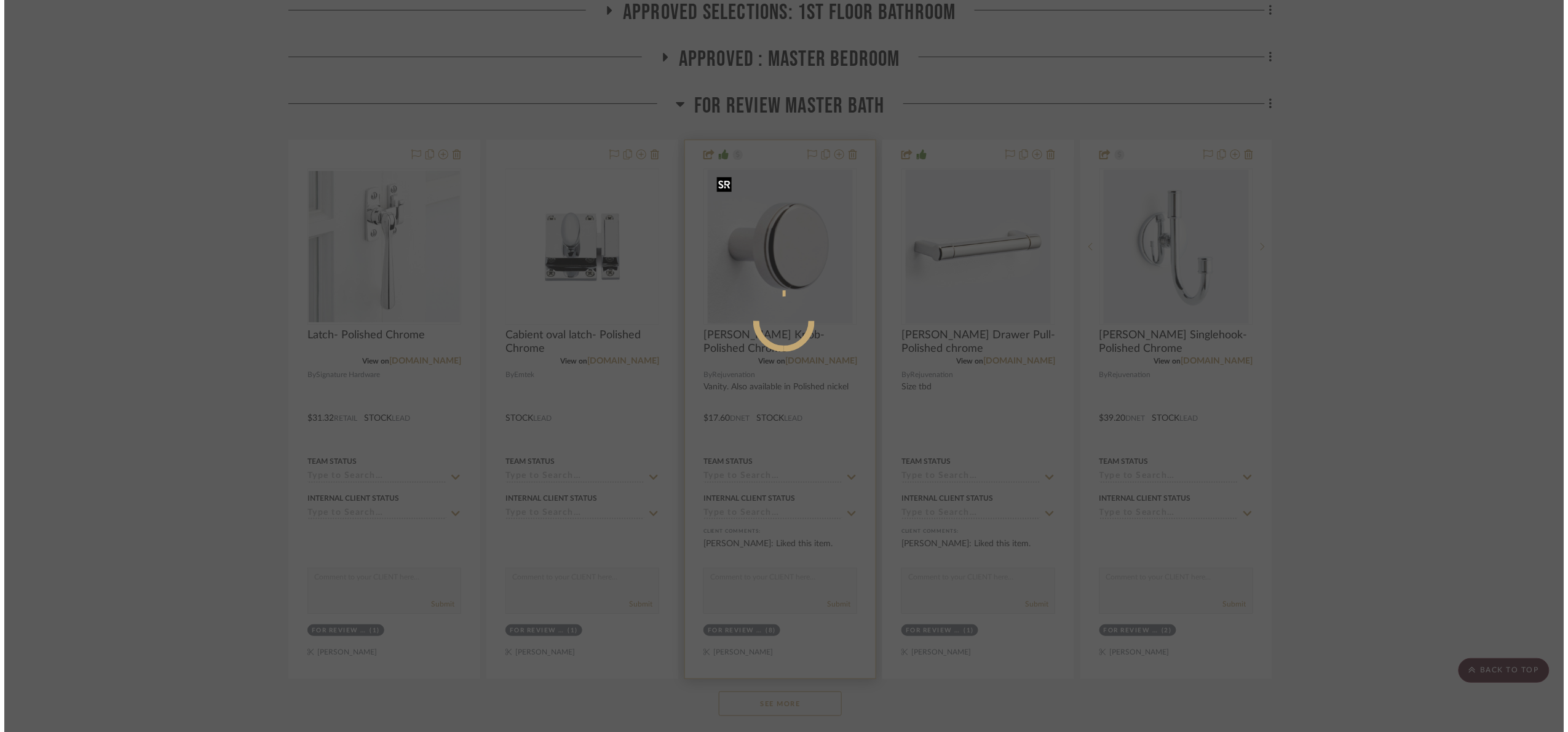
scroll to position [0, 0]
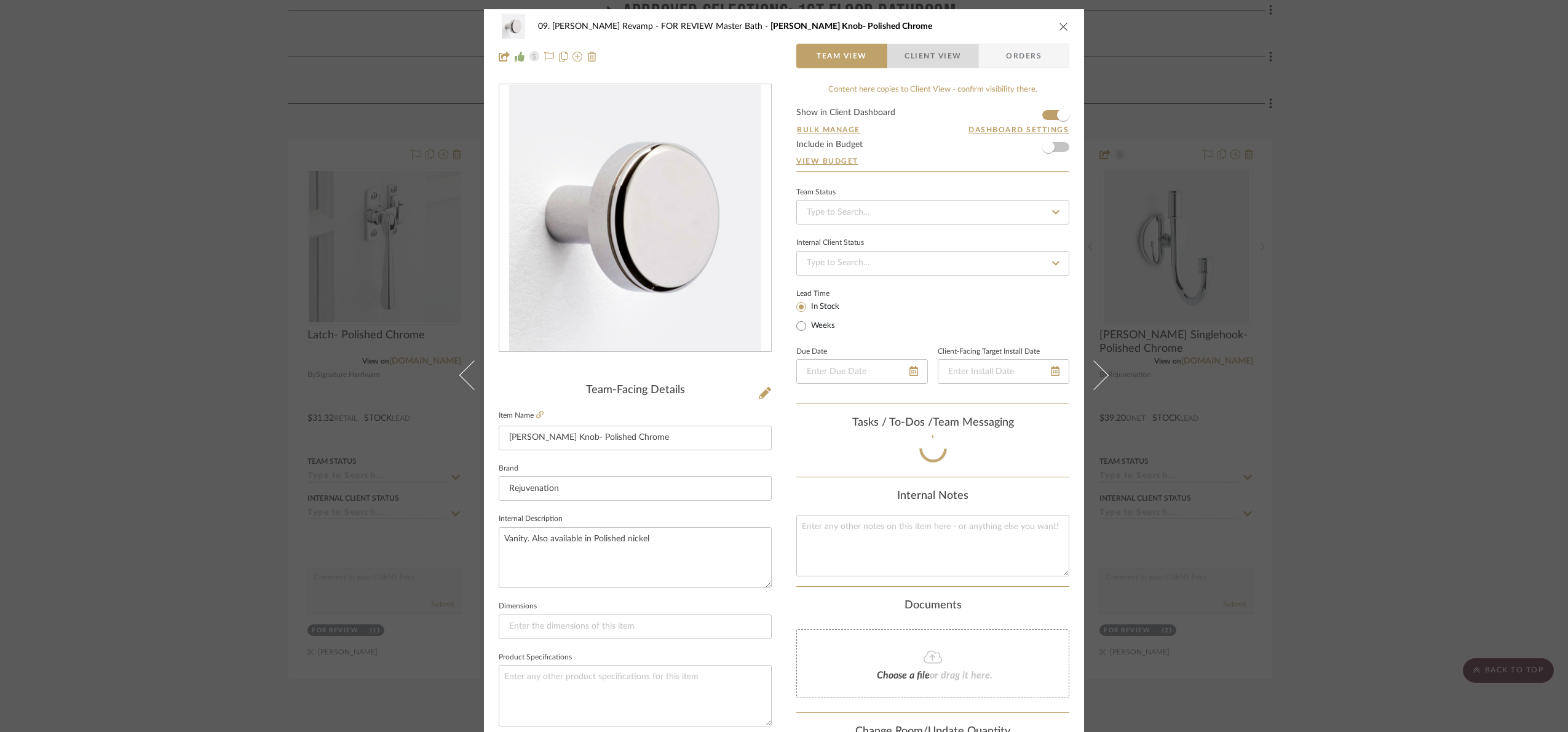
click at [938, 54] on span "Client View" at bounding box center [932, 56] width 56 height 24
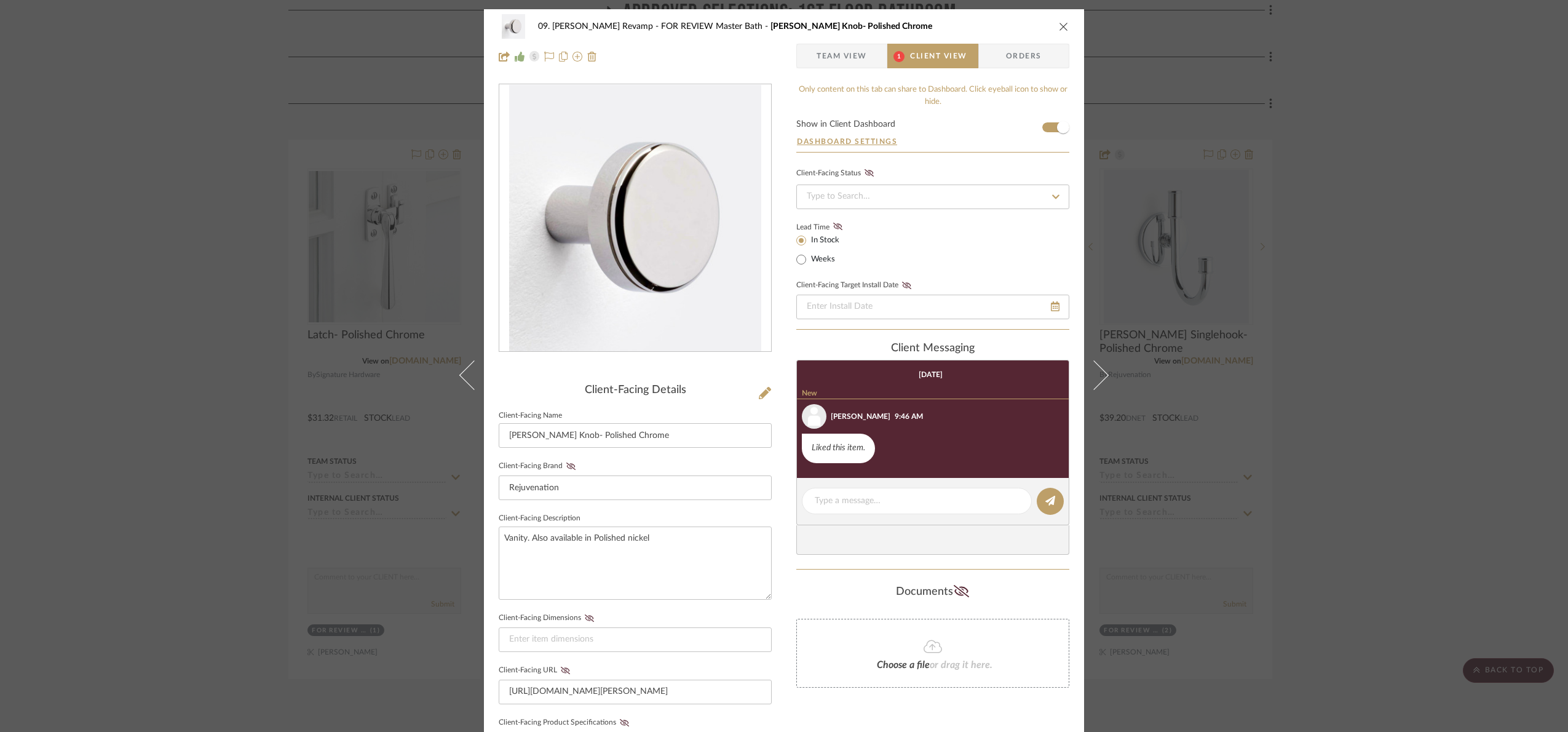
drag, startPoint x: 1444, startPoint y: 298, endPoint x: 1436, endPoint y: 295, distance: 8.5
click at [1437, 295] on div "09. Jones Revamp FOR REVIEW Master Bath Blair Knob- Polished Chrome Team View 1…" at bounding box center [784, 366] width 1568 height 732
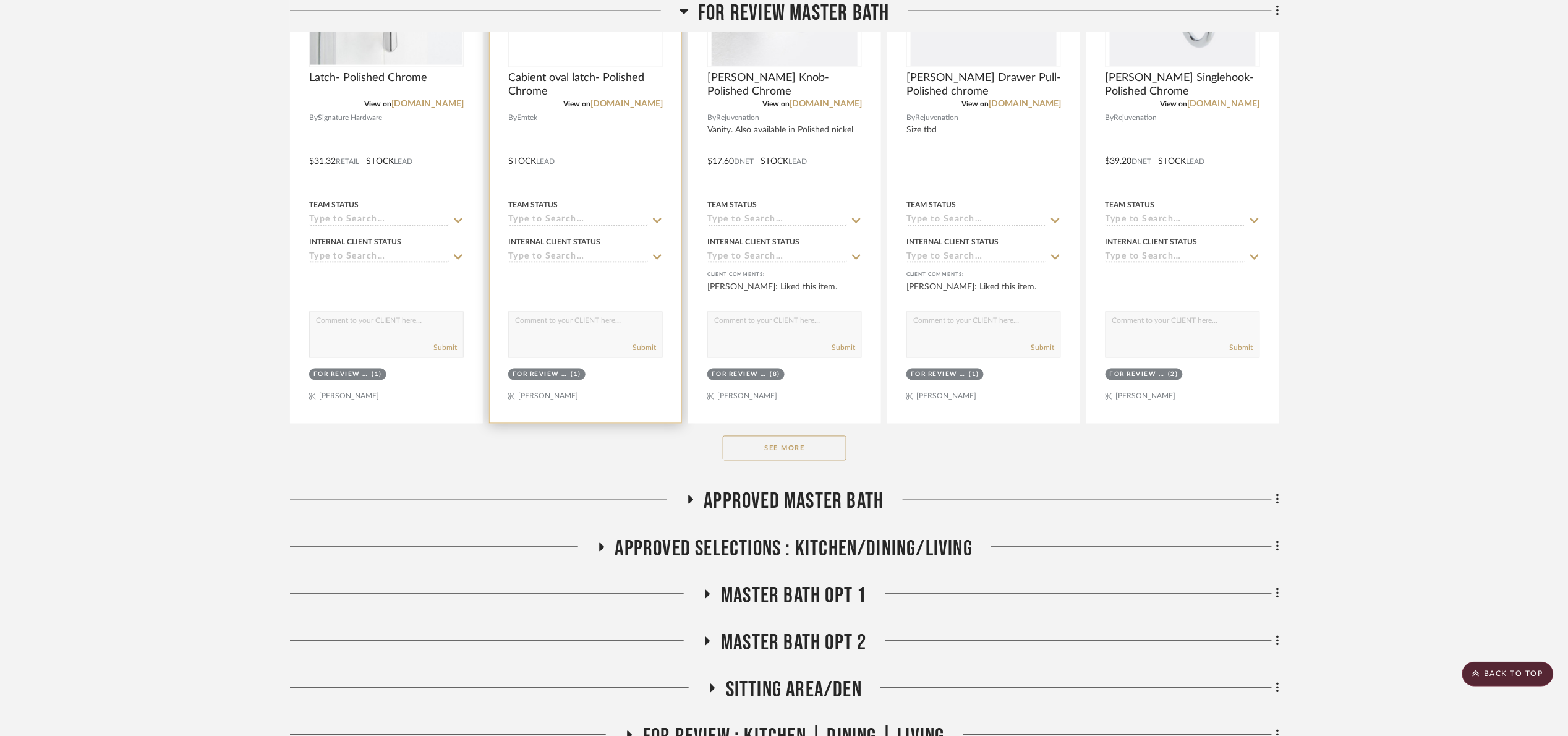
scroll to position [835, 0]
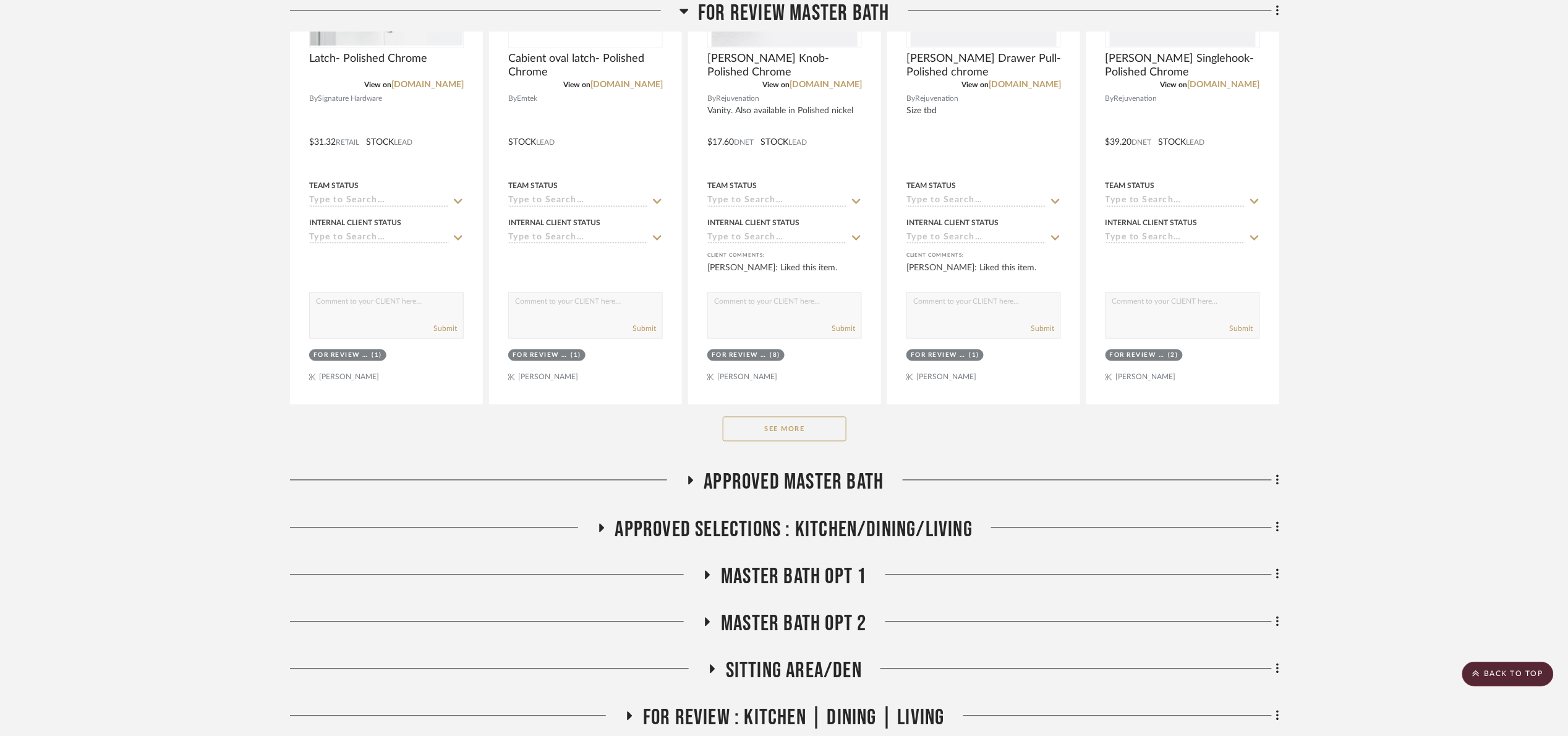
click at [813, 433] on button "See More" at bounding box center [784, 428] width 124 height 24
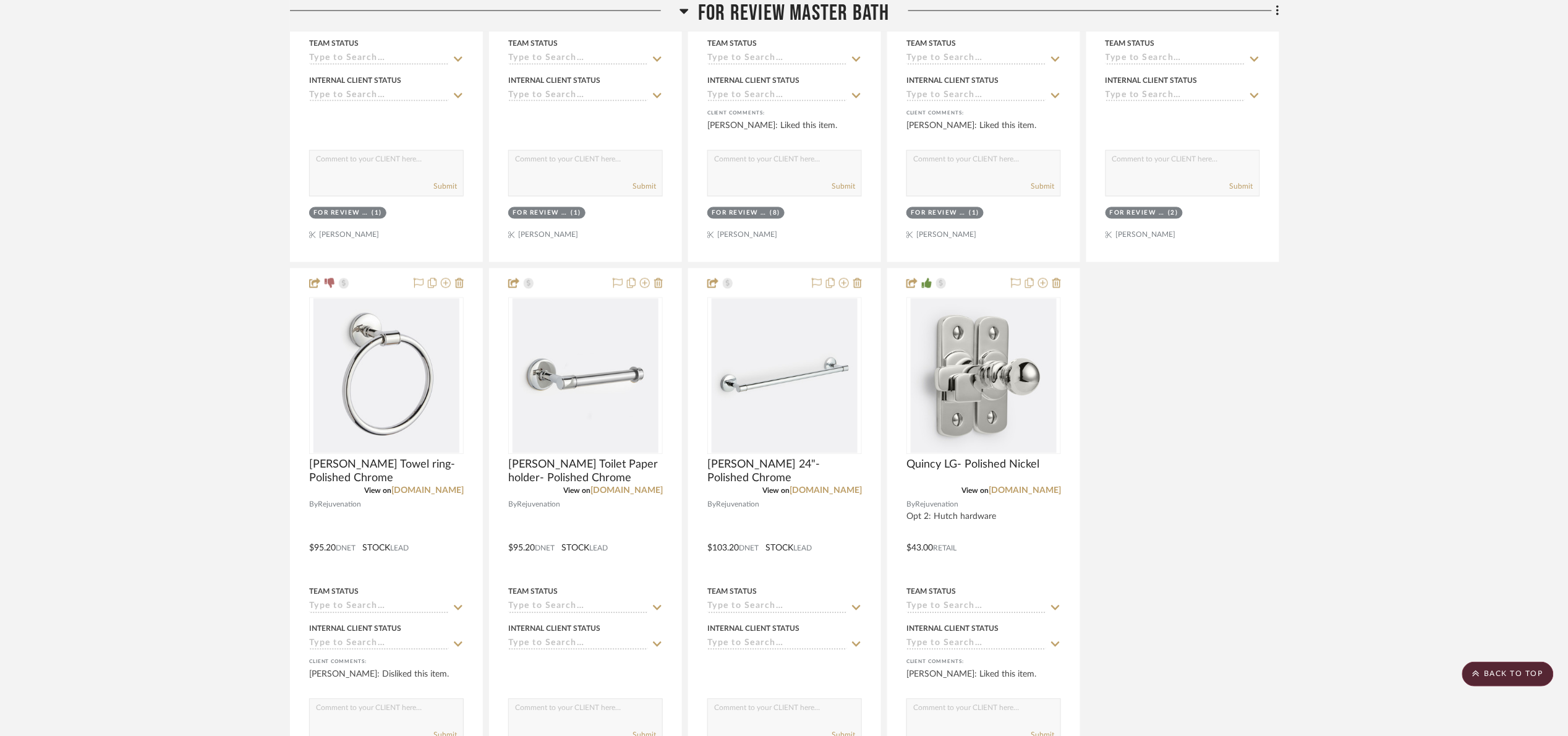
scroll to position [1113, 0]
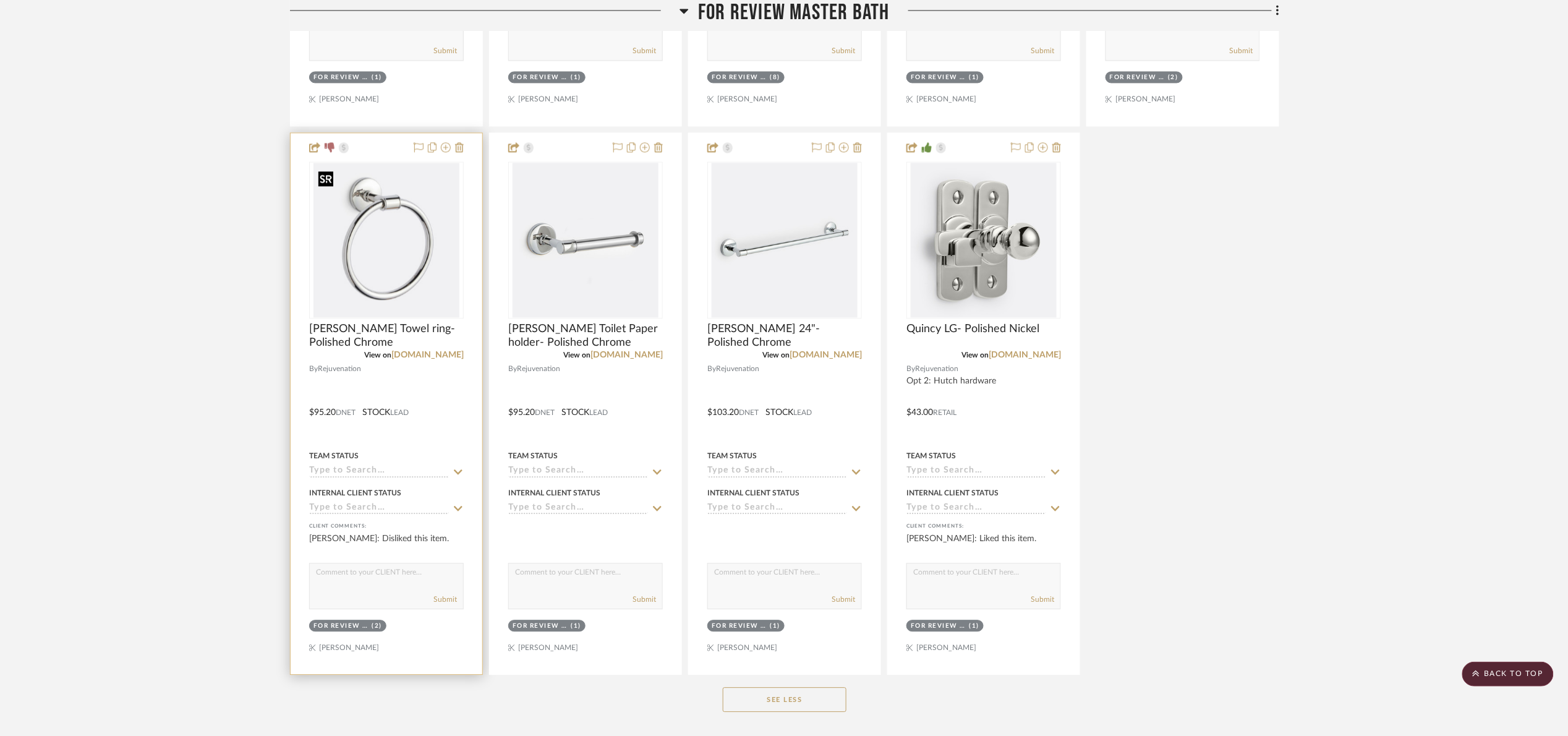
click at [0, 0] on img at bounding box center [0, 0] width 0 height 0
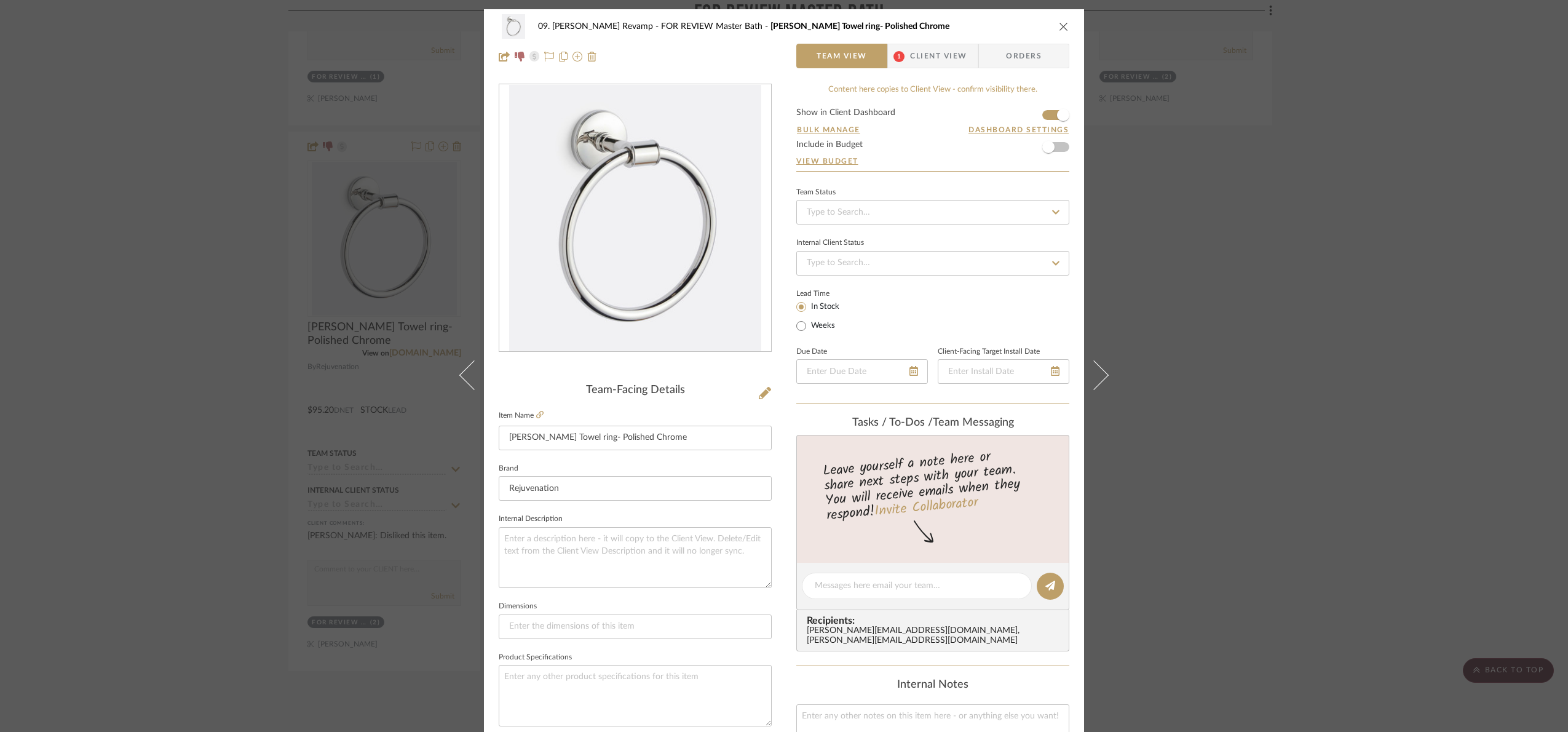
click at [897, 58] on span "1" at bounding box center [899, 56] width 11 height 11
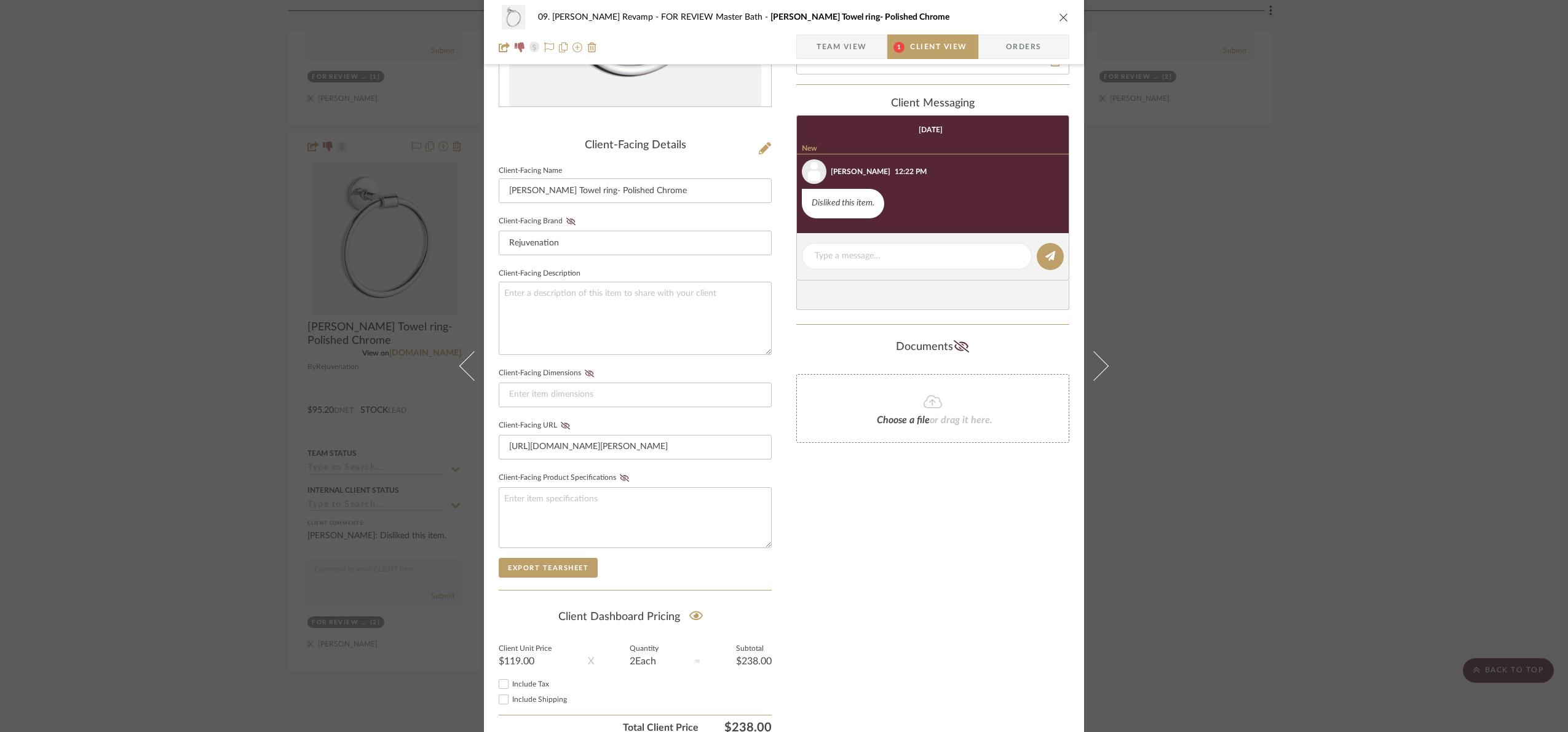
scroll to position [305, 0]
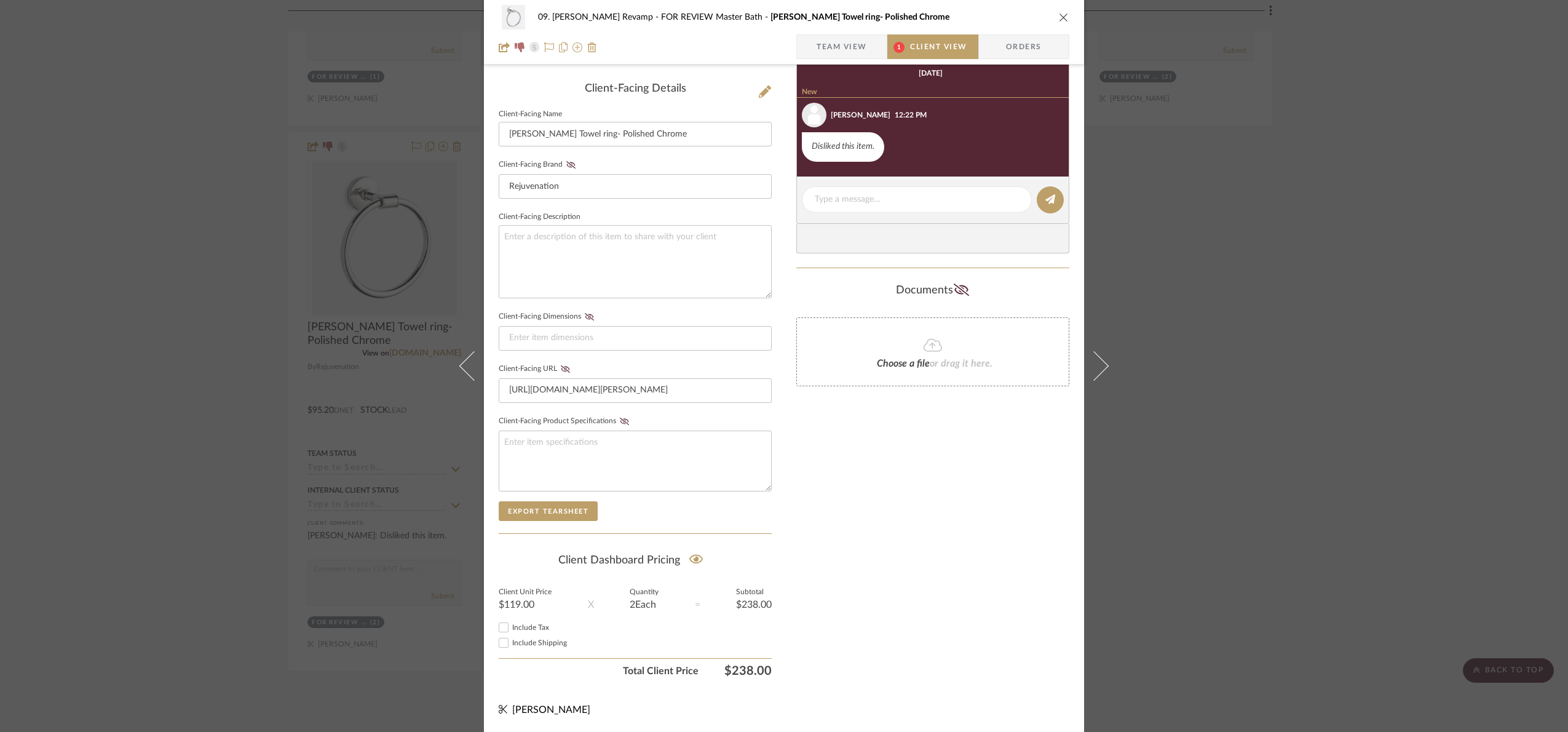
click at [1334, 275] on div "09. Jones Revamp FOR REVIEW Master Bath Ladd Towel ring- Polished Chrome Team V…" at bounding box center [784, 366] width 1568 height 732
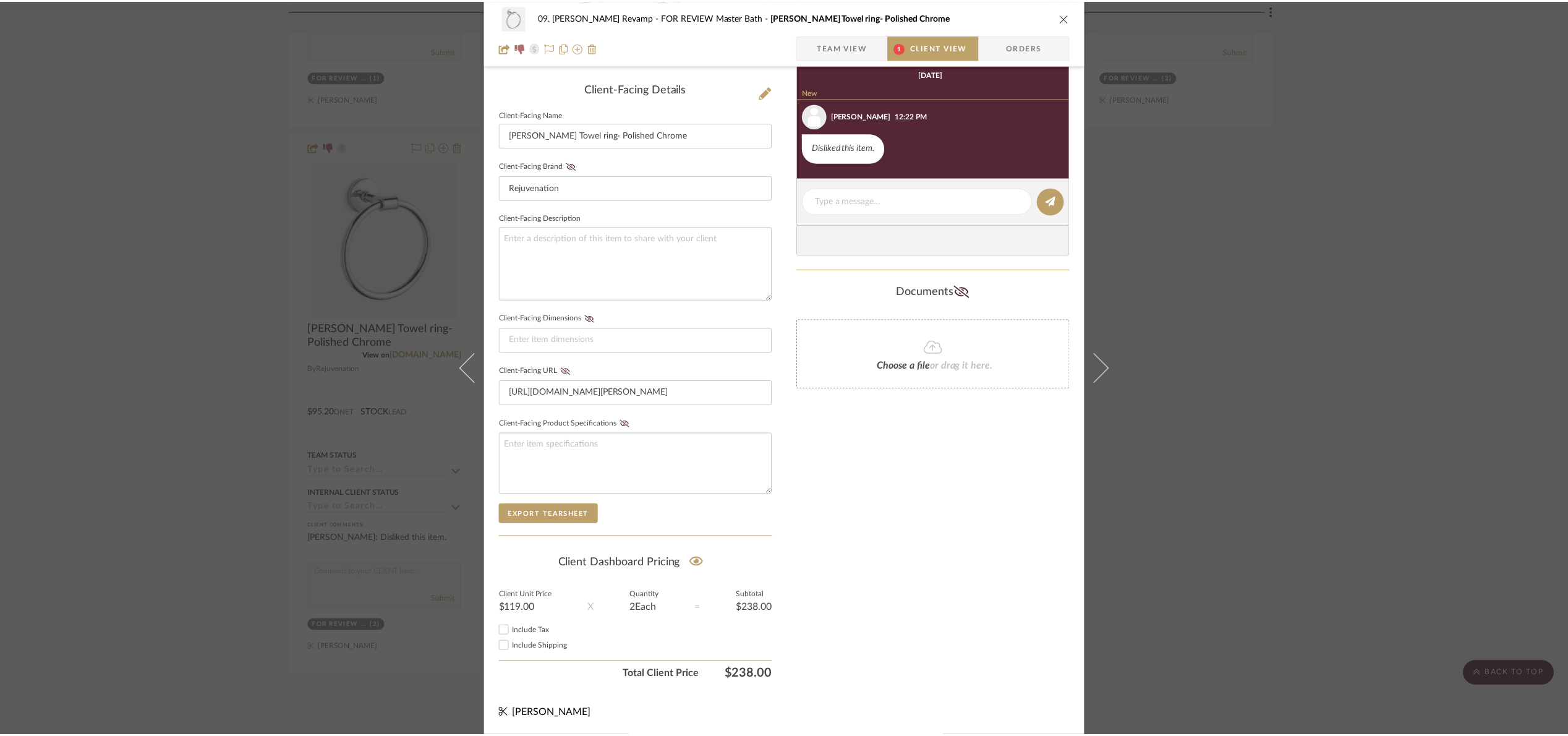
scroll to position [1113, 0]
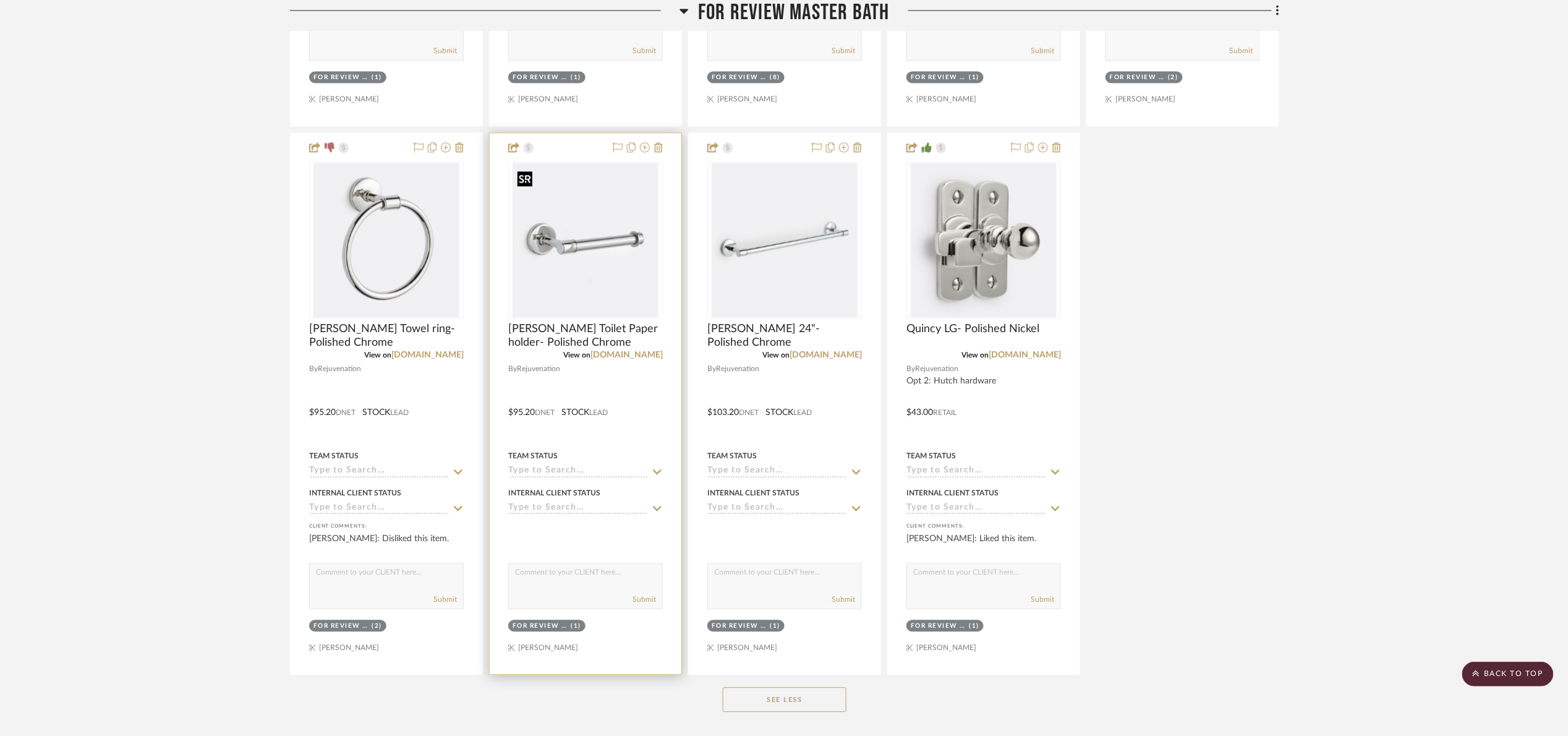
click at [603, 261] on div at bounding box center [585, 240] width 154 height 157
click at [593, 245] on img "0" at bounding box center [585, 240] width 146 height 154
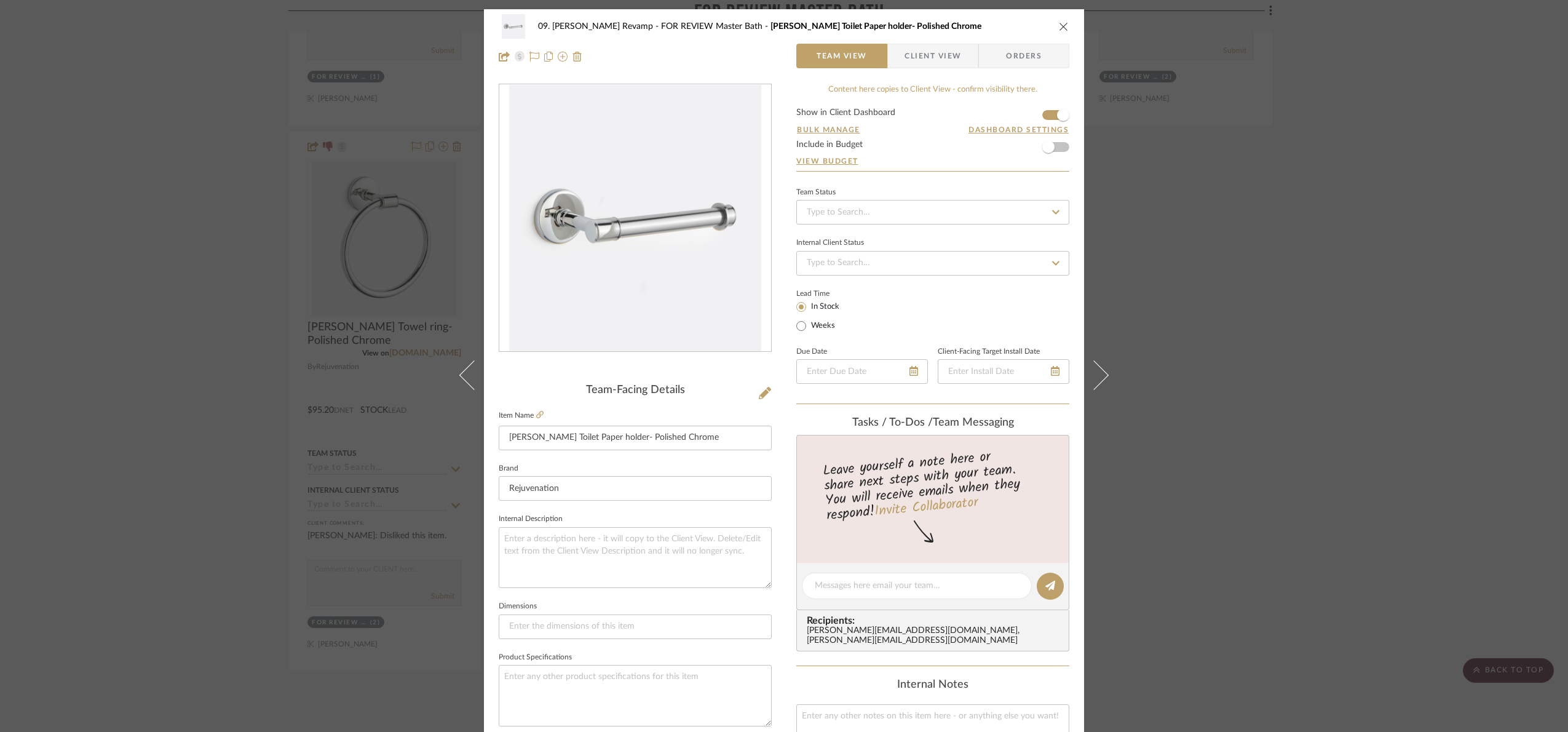
click at [913, 63] on span "Client View" at bounding box center [932, 56] width 56 height 24
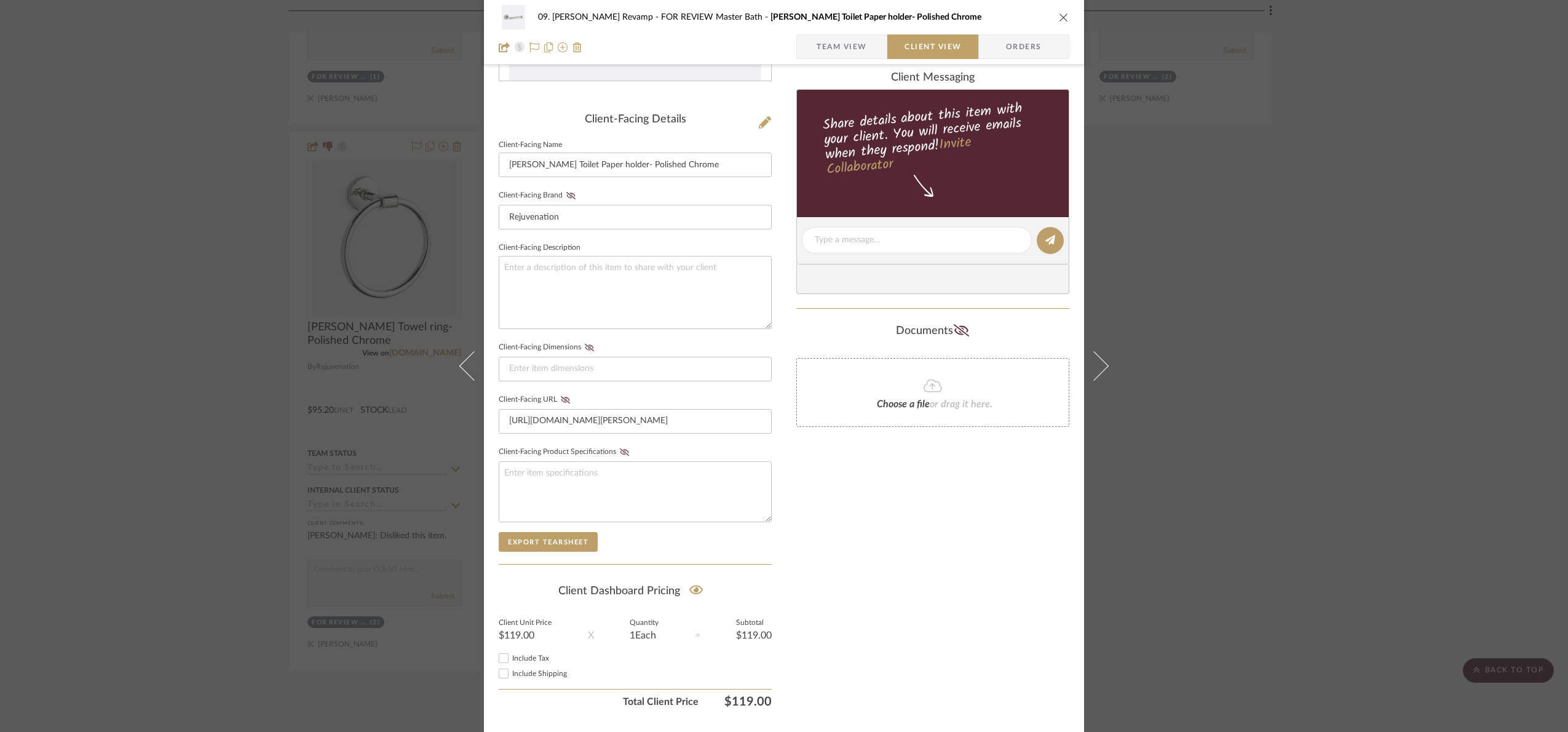
scroll to position [305, 0]
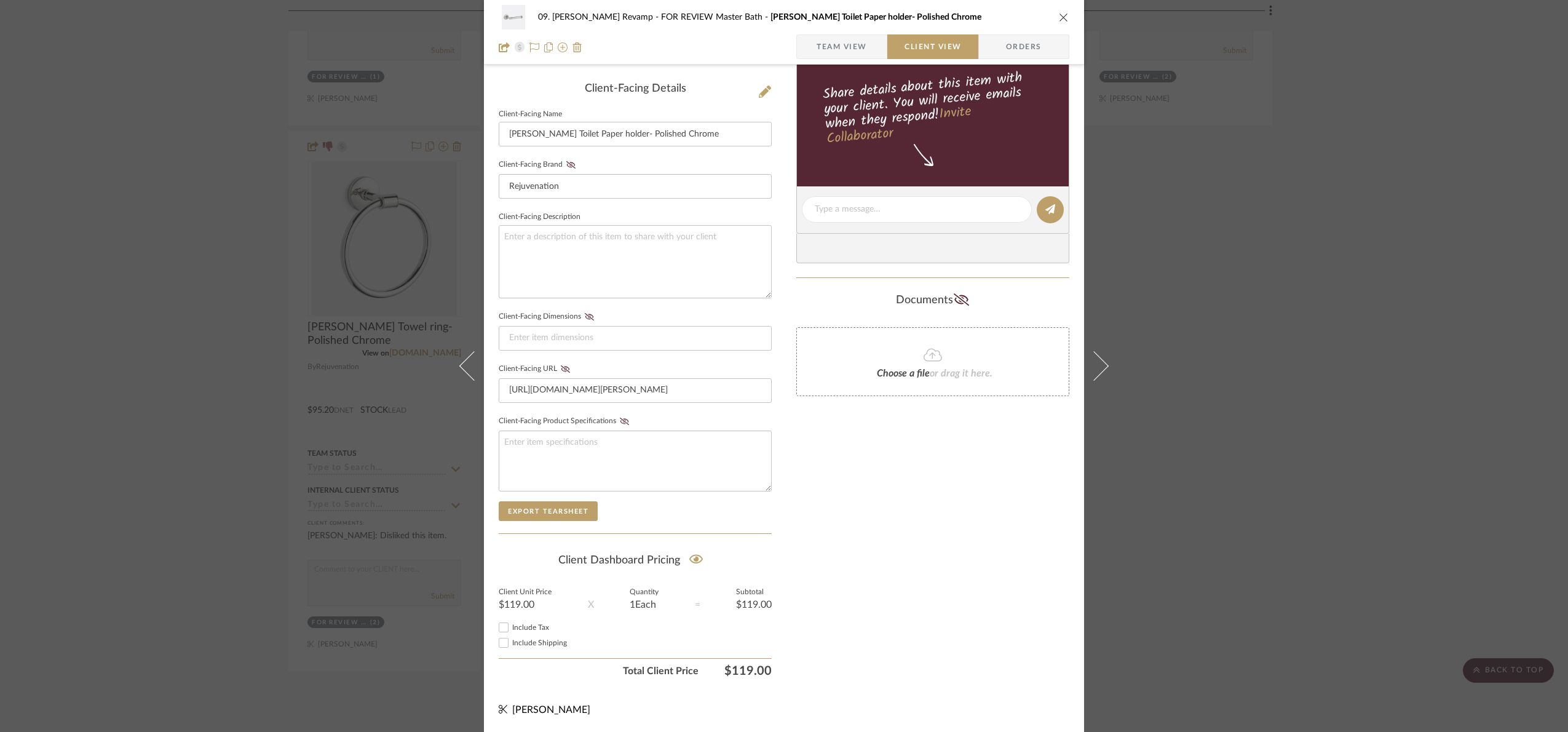
click at [1287, 323] on div "09. Jones Revamp FOR REVIEW Master Bath Ladd Toilet Paper holder- Polished Chro…" at bounding box center [784, 366] width 1568 height 732
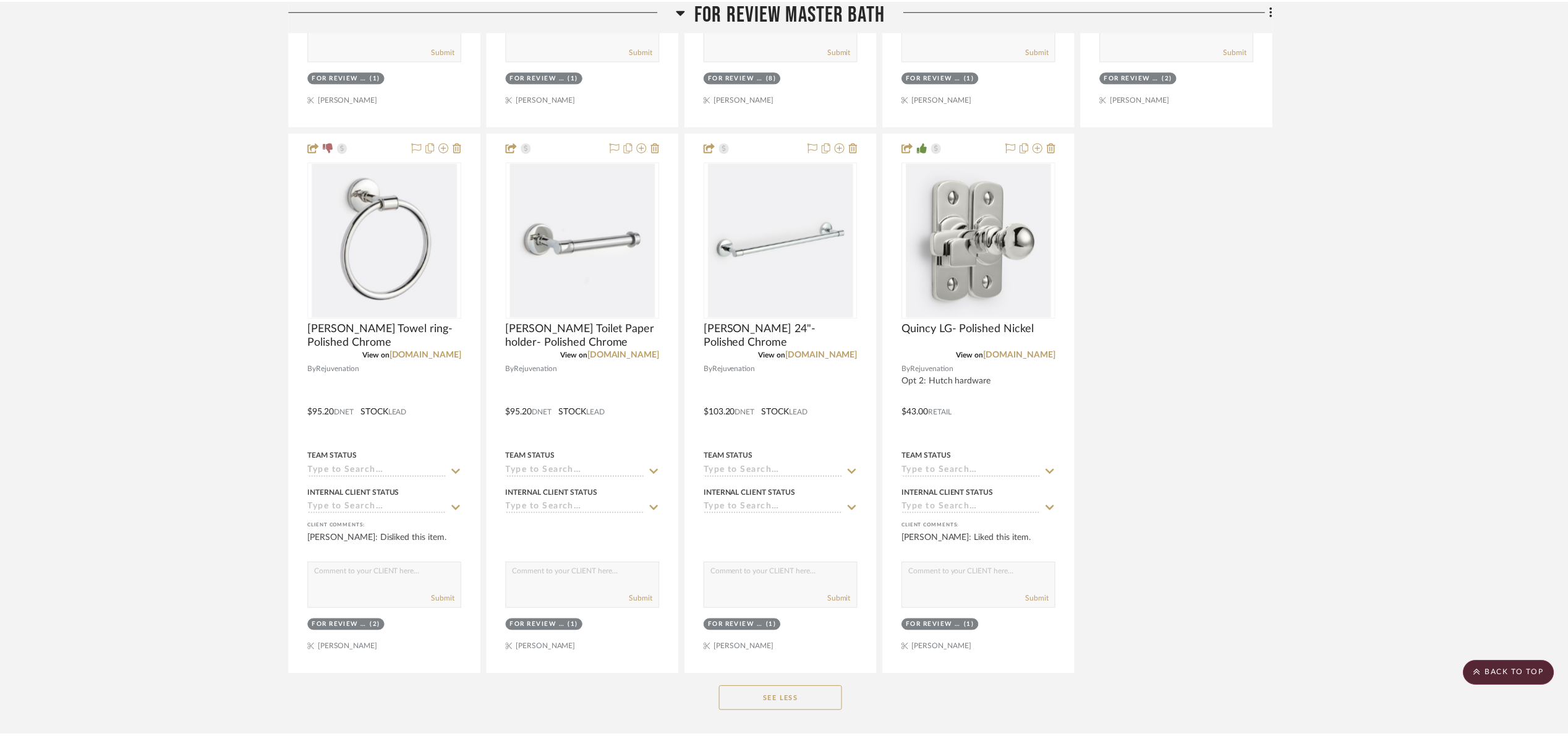
scroll to position [1113, 0]
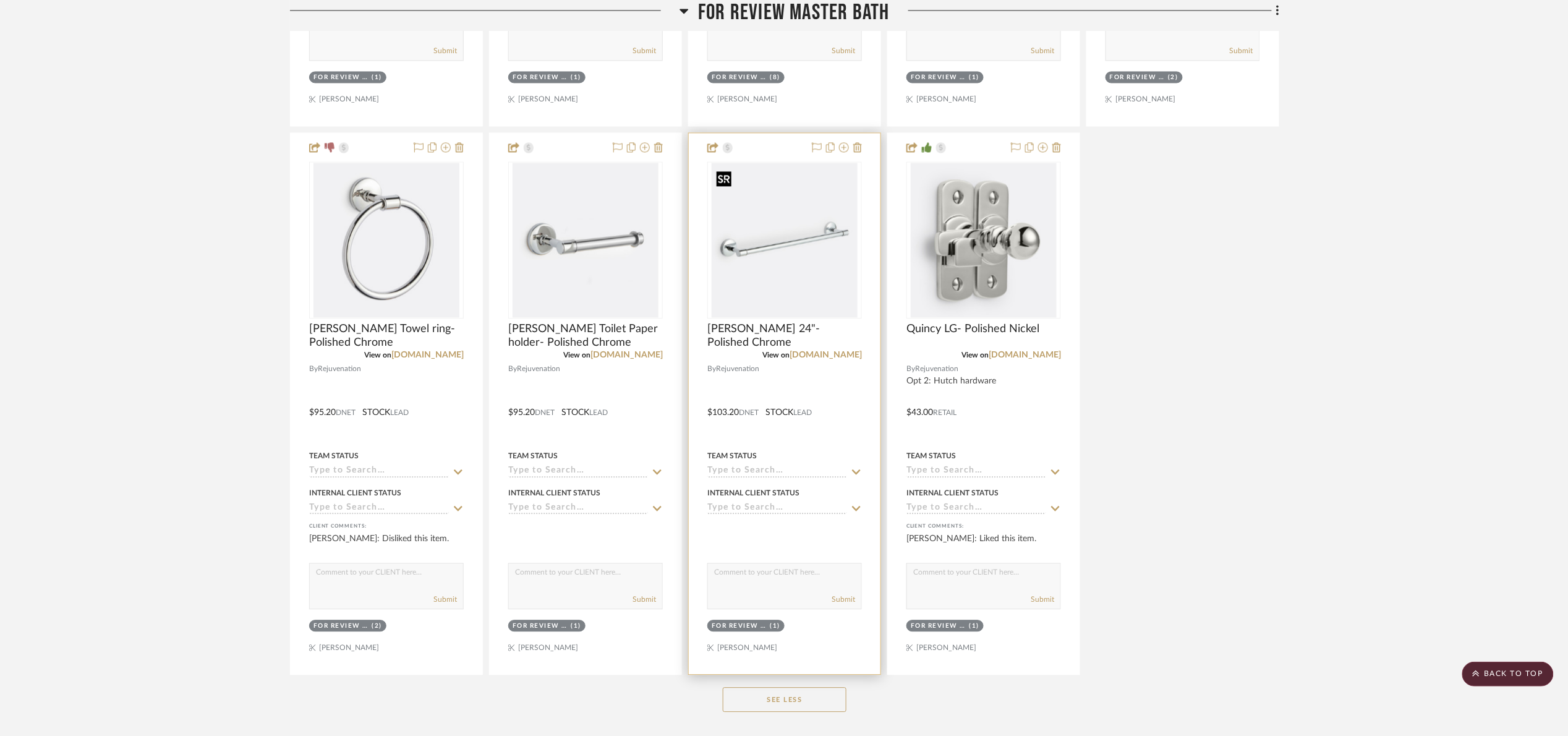
click at [788, 233] on img "0" at bounding box center [784, 240] width 146 height 154
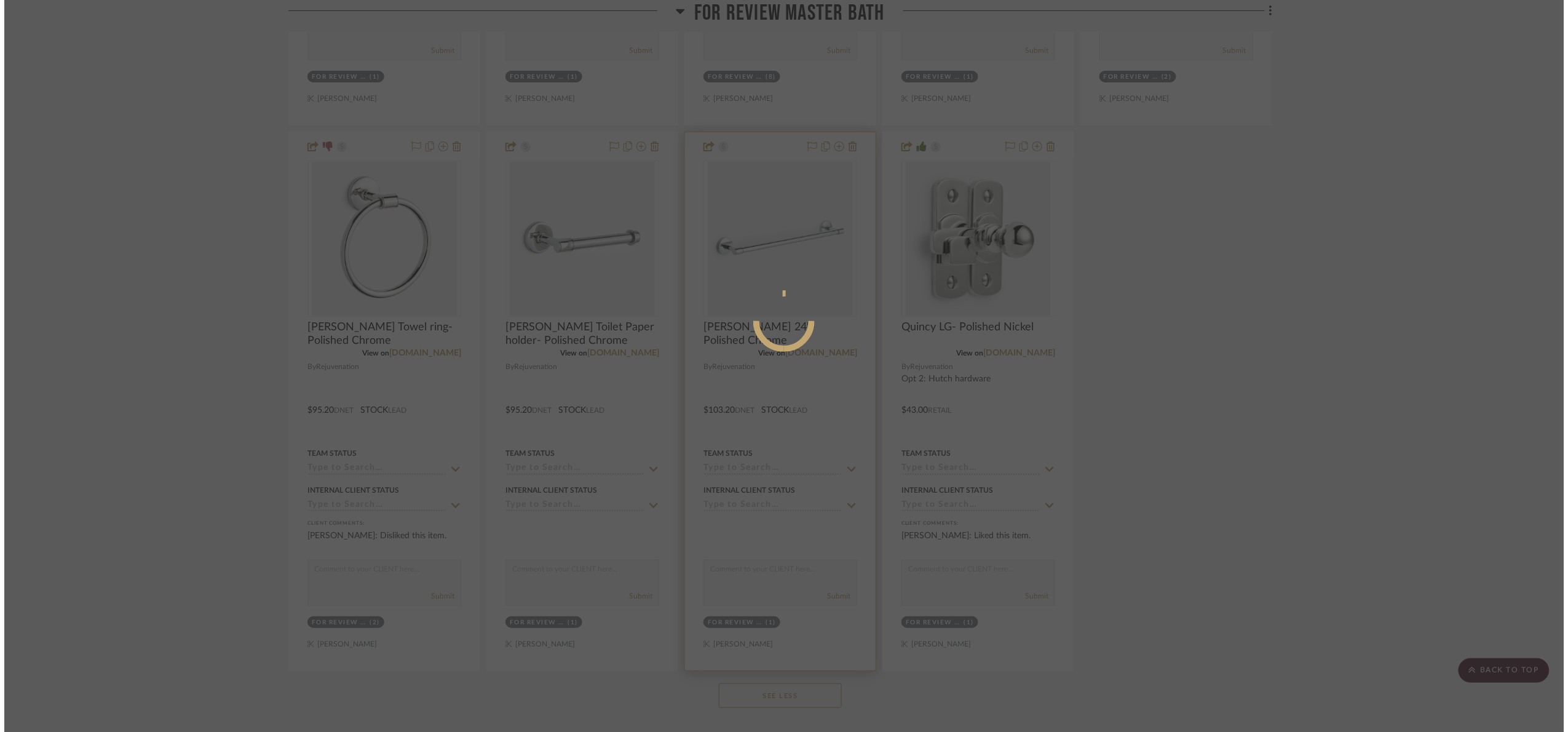
scroll to position [0, 0]
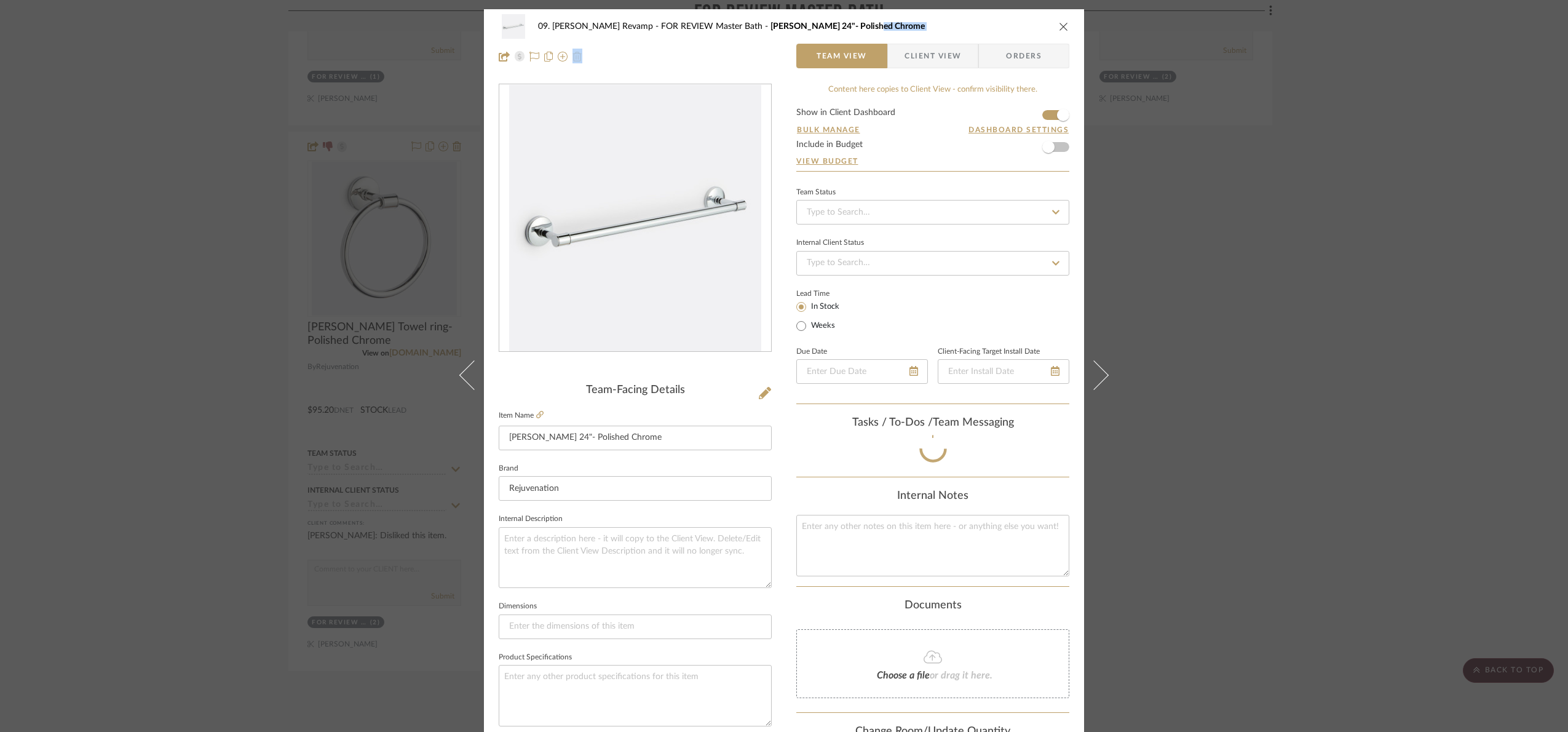
drag, startPoint x: 908, startPoint y: 40, endPoint x: 918, endPoint y: 48, distance: 12.8
click at [918, 48] on div "09. Jones Revamp FOR REVIEW Master Bath Ladd 24"- Polished Chrome Team View Cli…" at bounding box center [783, 41] width 600 height 65
click at [920, 50] on span "Client View" at bounding box center [932, 56] width 56 height 24
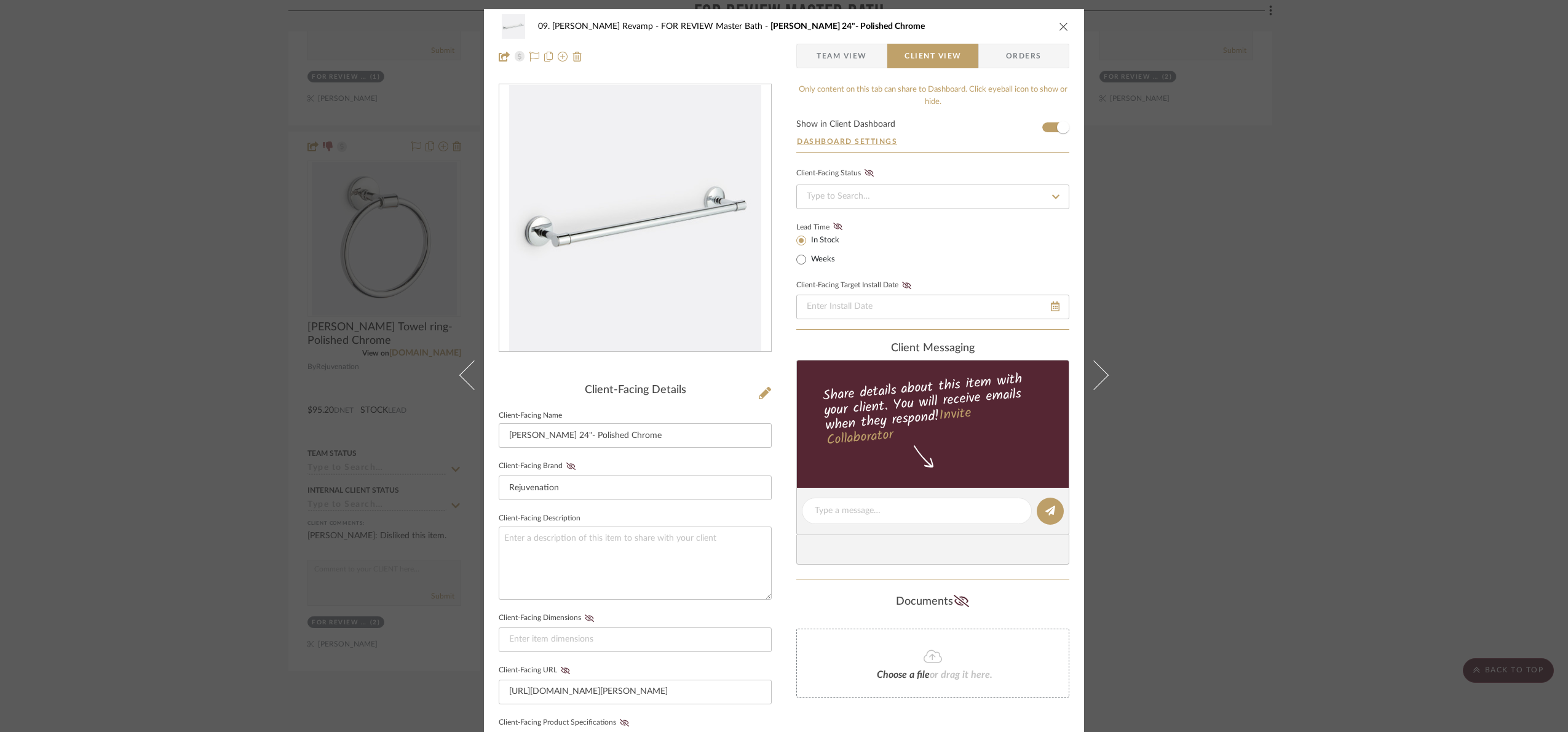
click at [1218, 368] on div "09. Jones Revamp FOR REVIEW Master Bath Ladd 24"- Polished Chrome Team View Cli…" at bounding box center [784, 366] width 1568 height 732
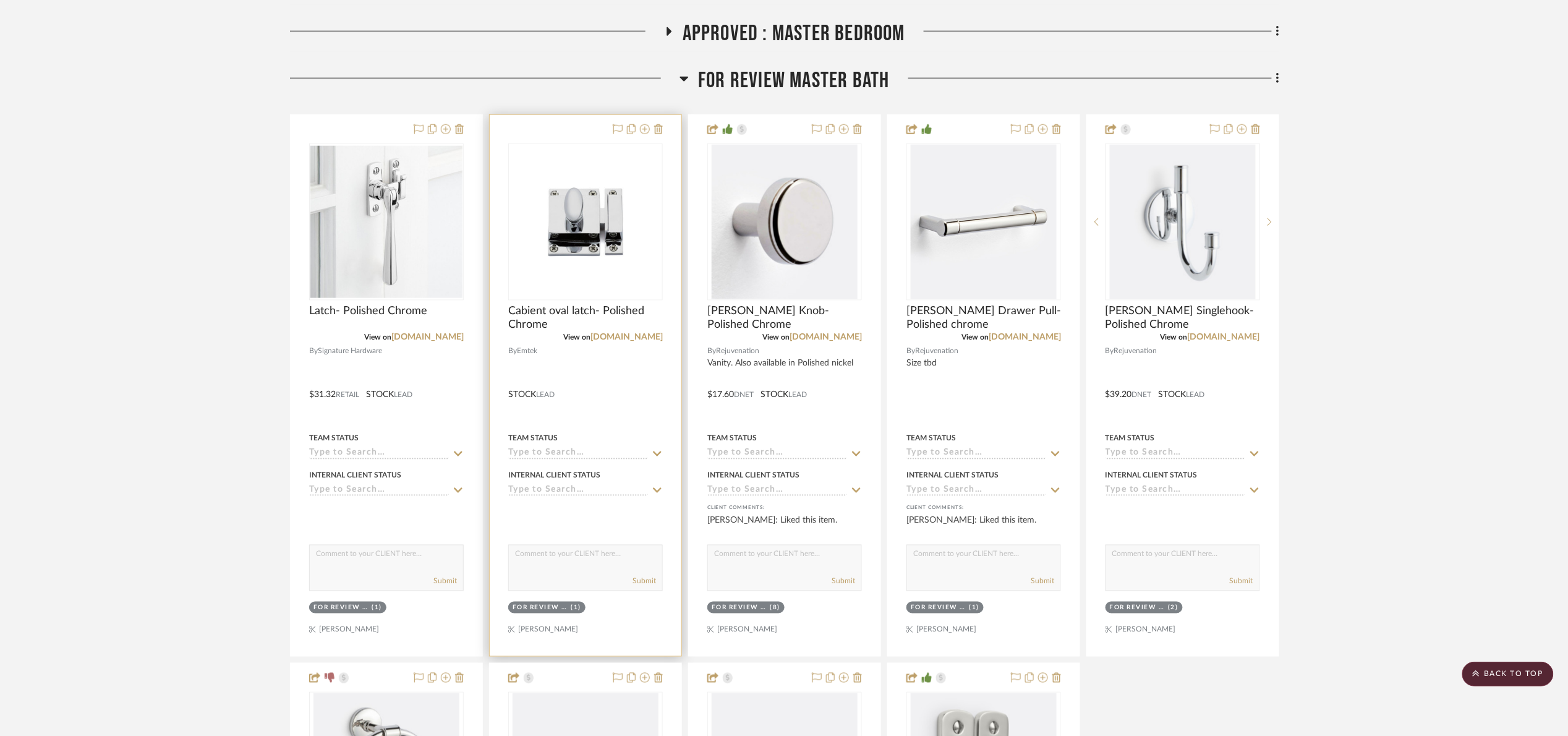
scroll to position [556, 0]
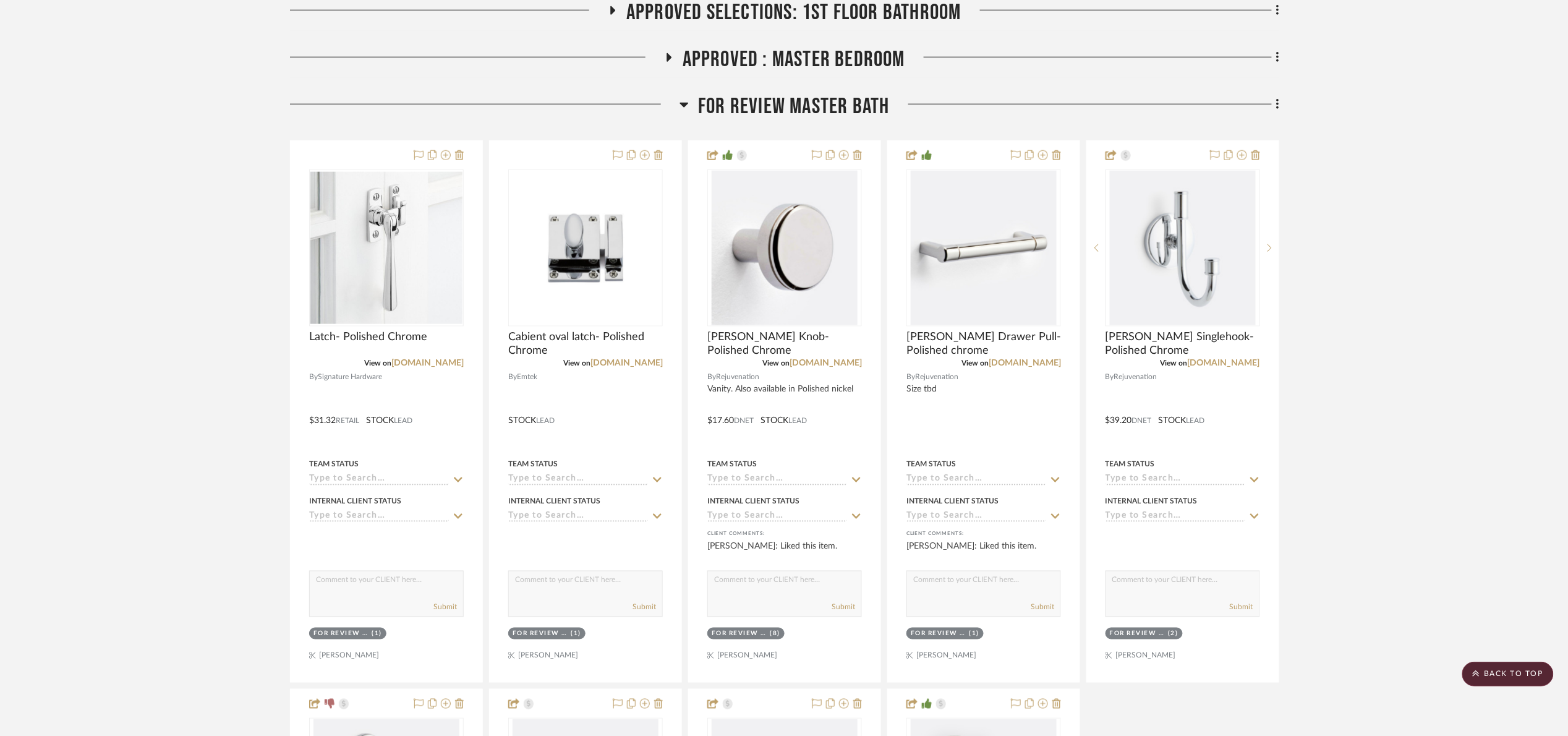
click at [781, 113] on span "FOR REVIEW Master Bath" at bounding box center [793, 107] width 191 height 27
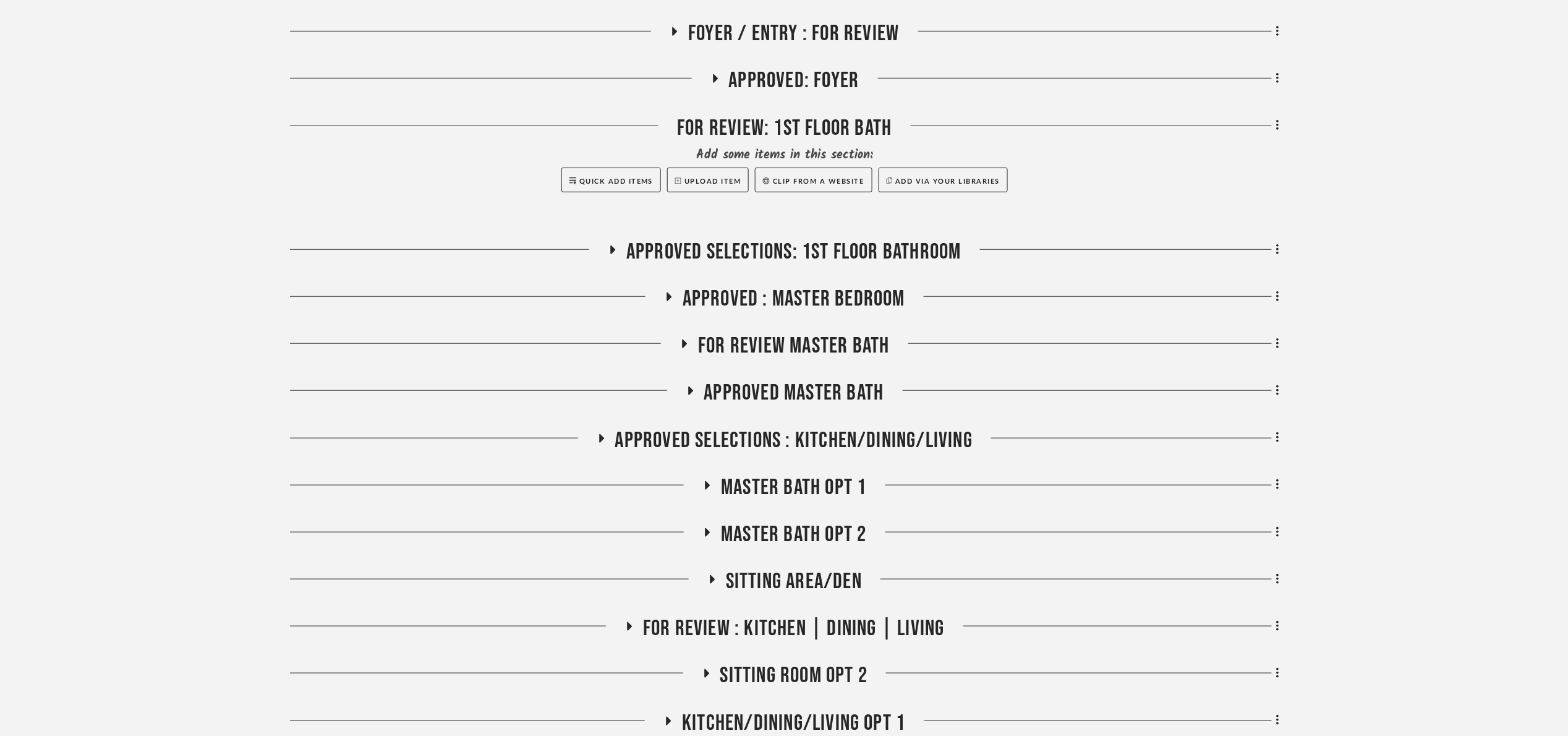
scroll to position [371, 0]
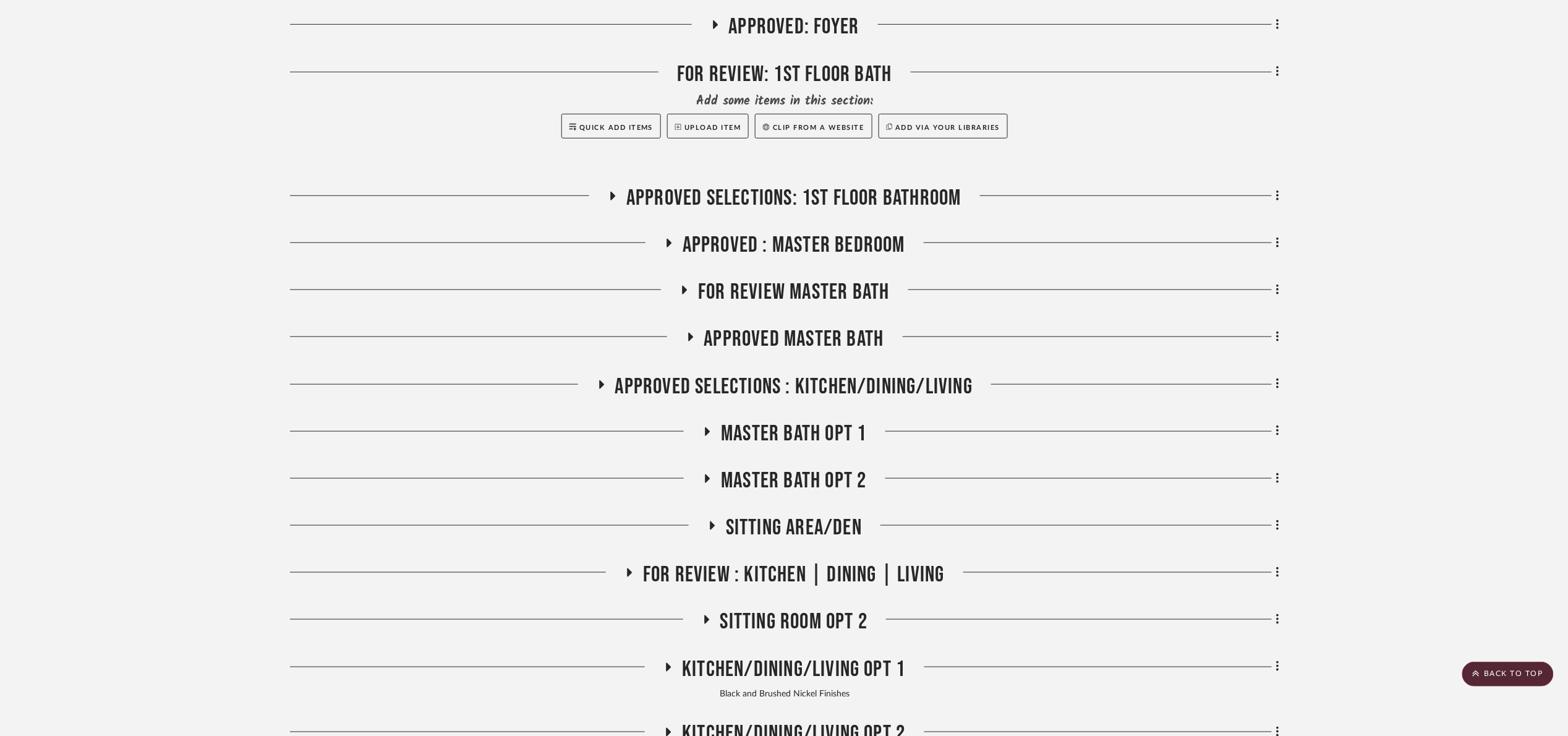
click at [804, 305] on span "FOR REVIEW Master Bath" at bounding box center [793, 292] width 191 height 27
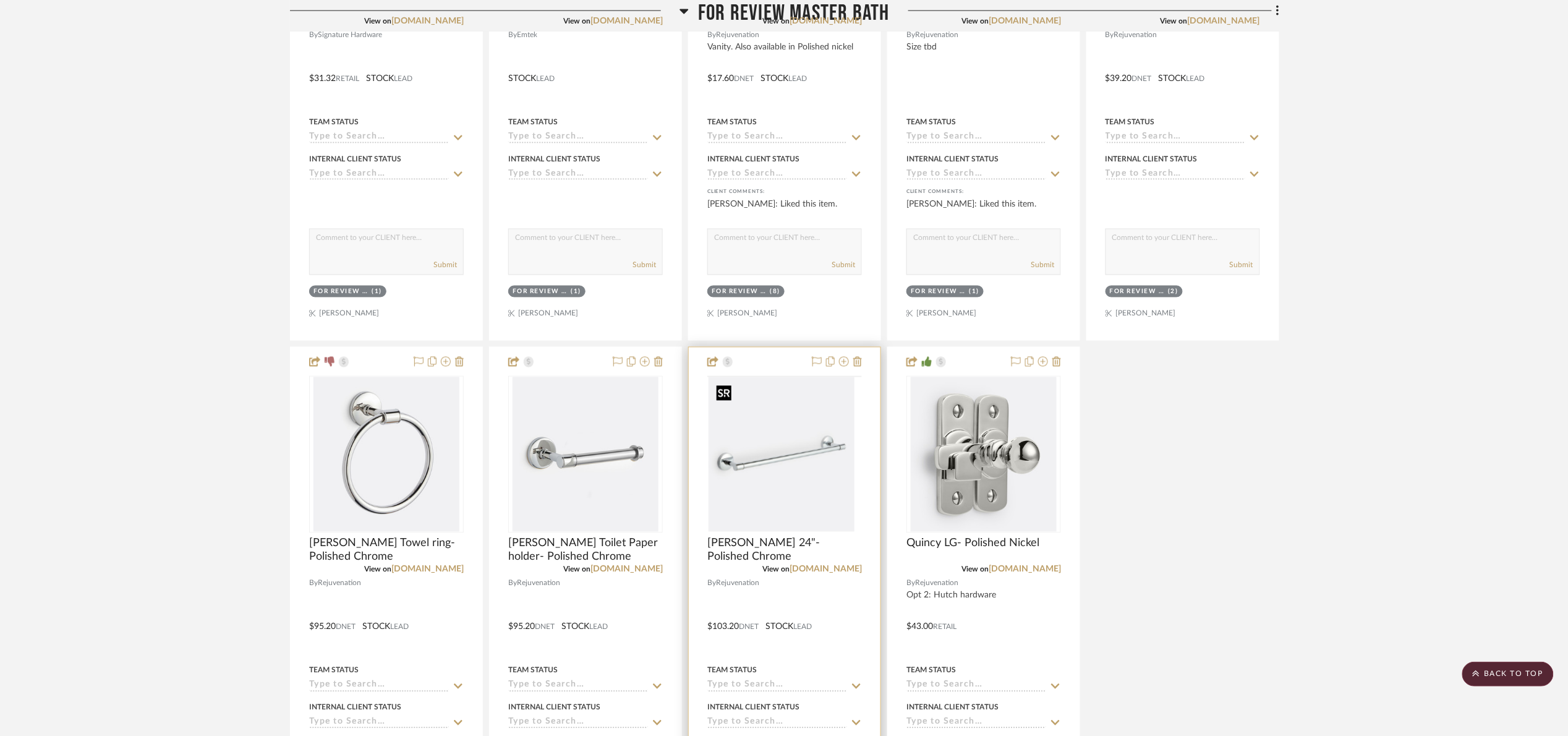
scroll to position [928, 0]
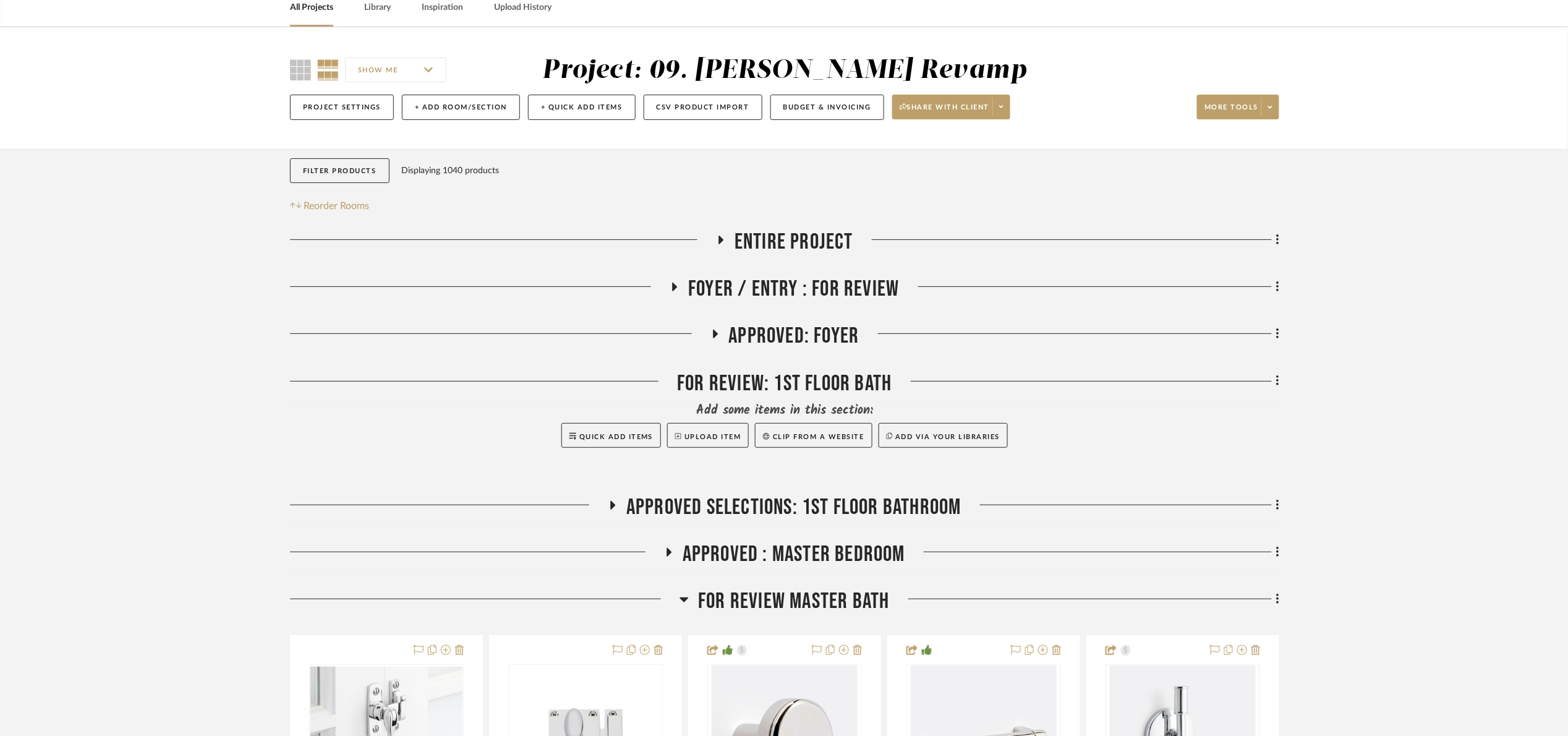
scroll to position [371, 0]
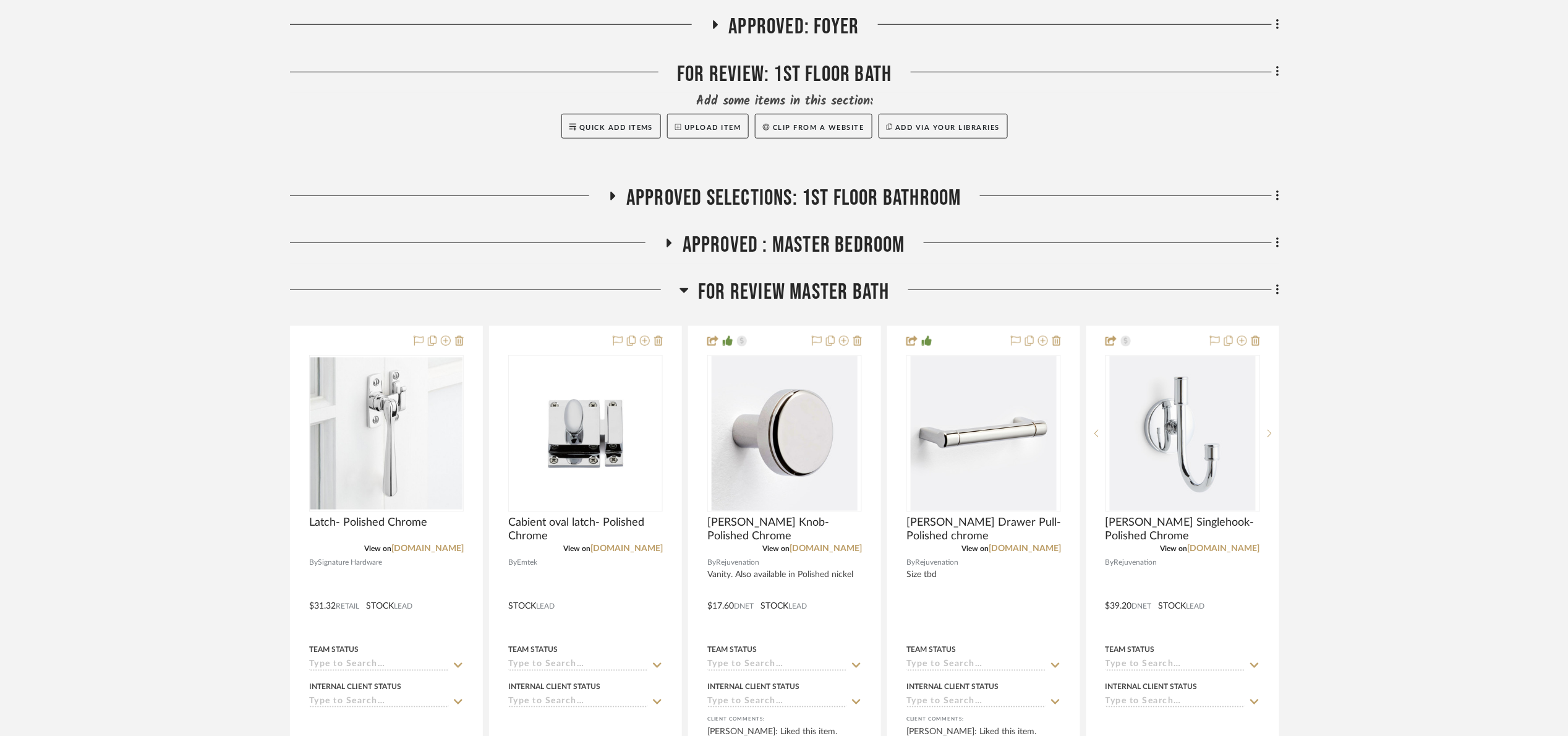
click at [811, 284] on span "FOR REVIEW Master Bath" at bounding box center [793, 292] width 191 height 27
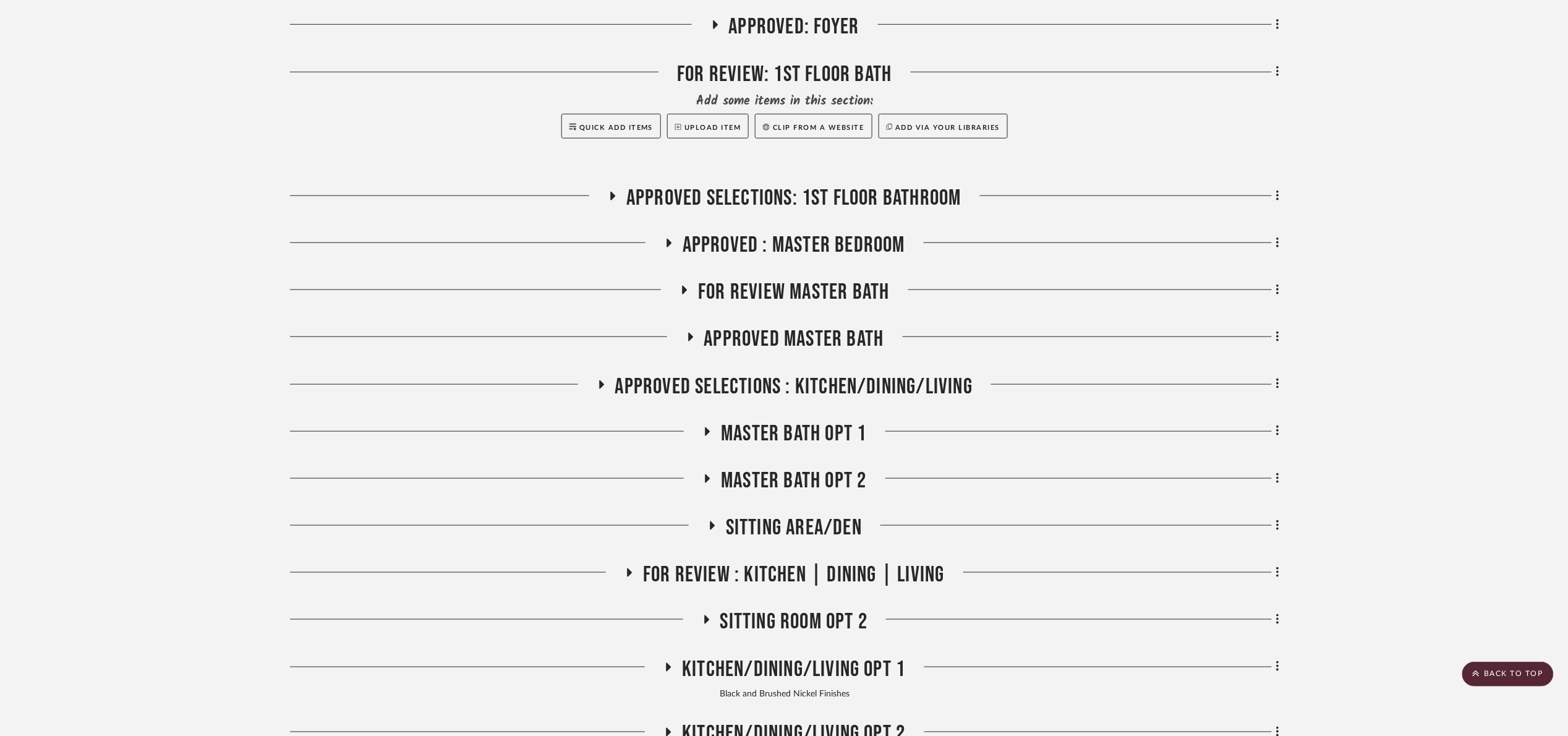
click at [851, 198] on span "Approved Selections: 1st Floor Bathroom" at bounding box center [793, 198] width 335 height 27
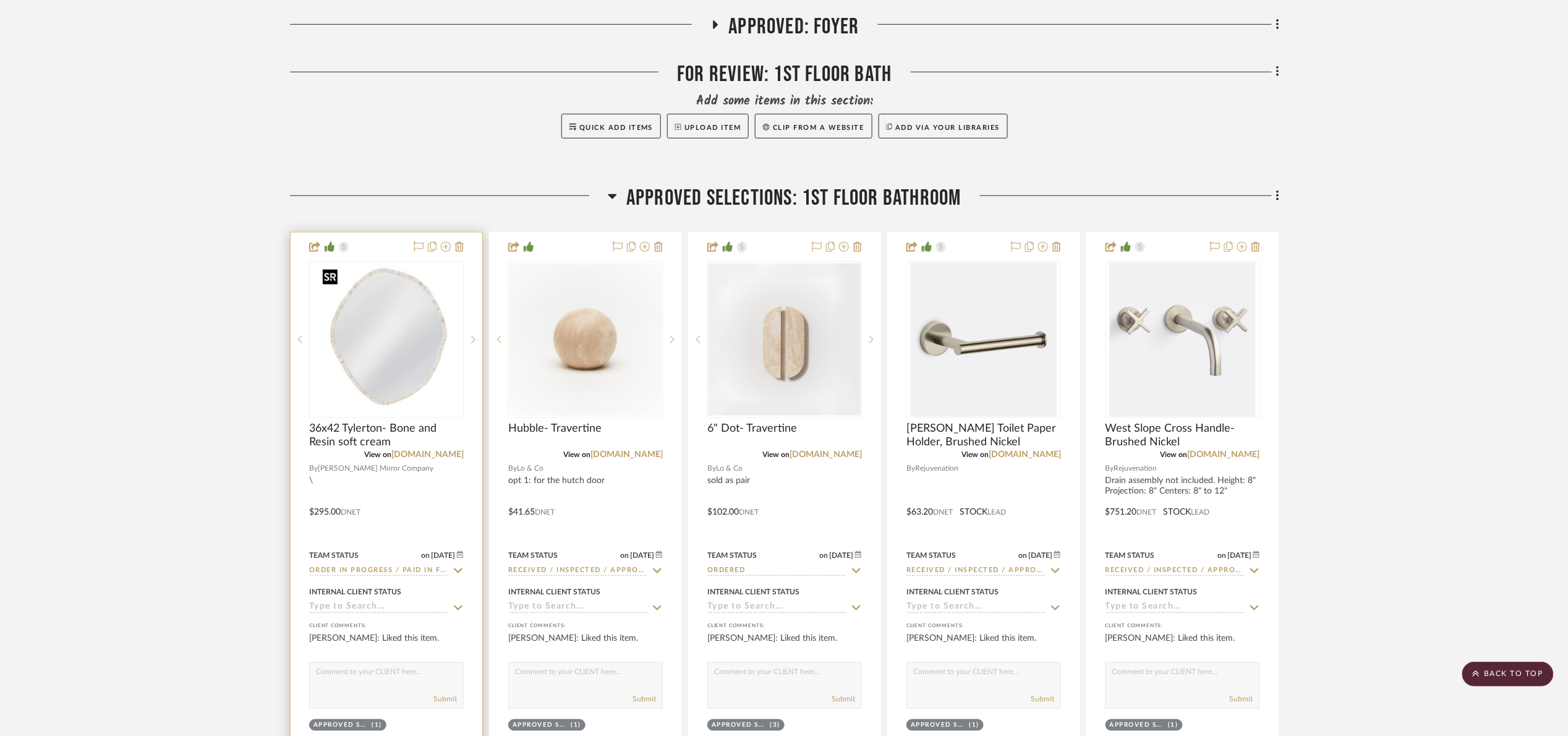
click at [383, 347] on img "0" at bounding box center [387, 339] width 138 height 154
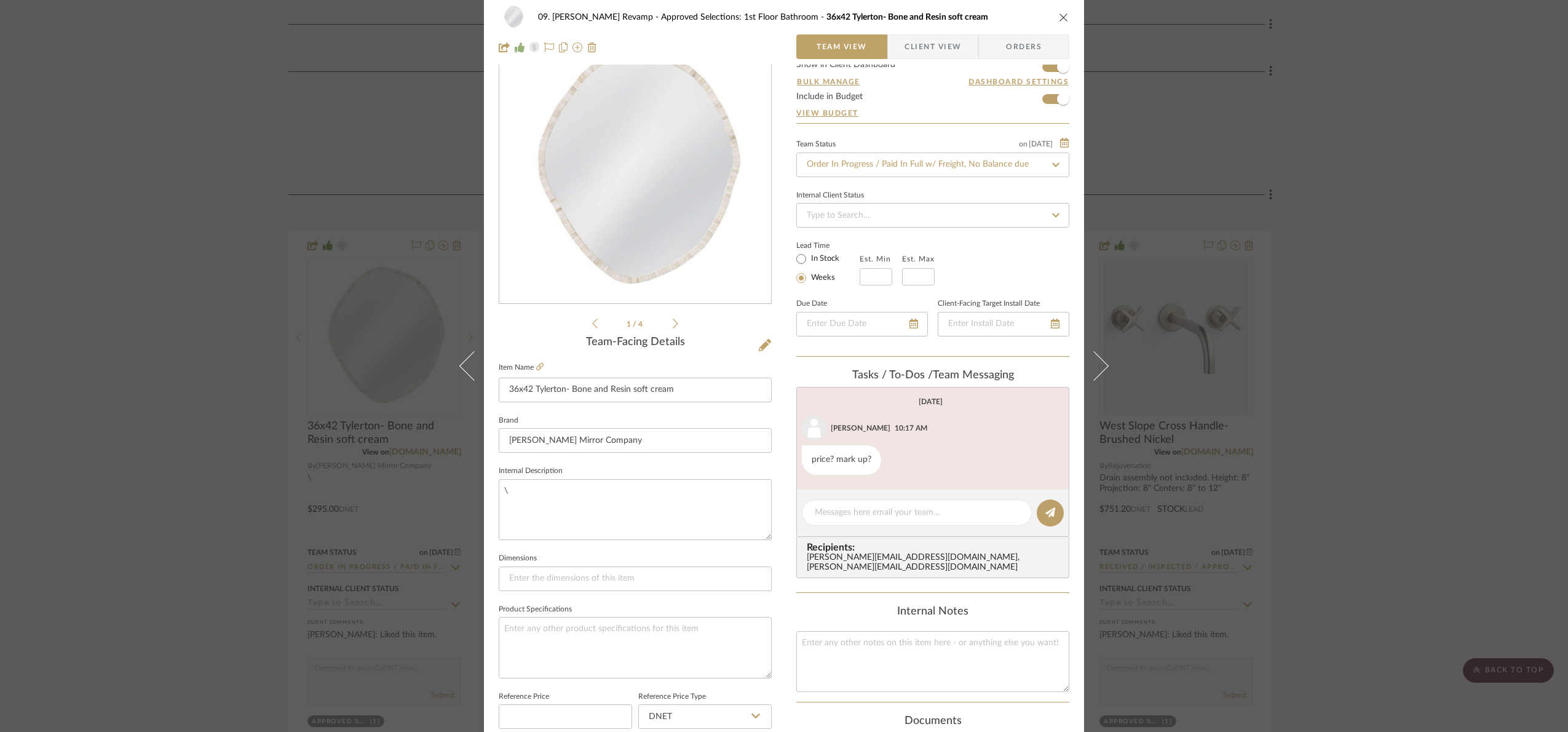
scroll to position [277, 0]
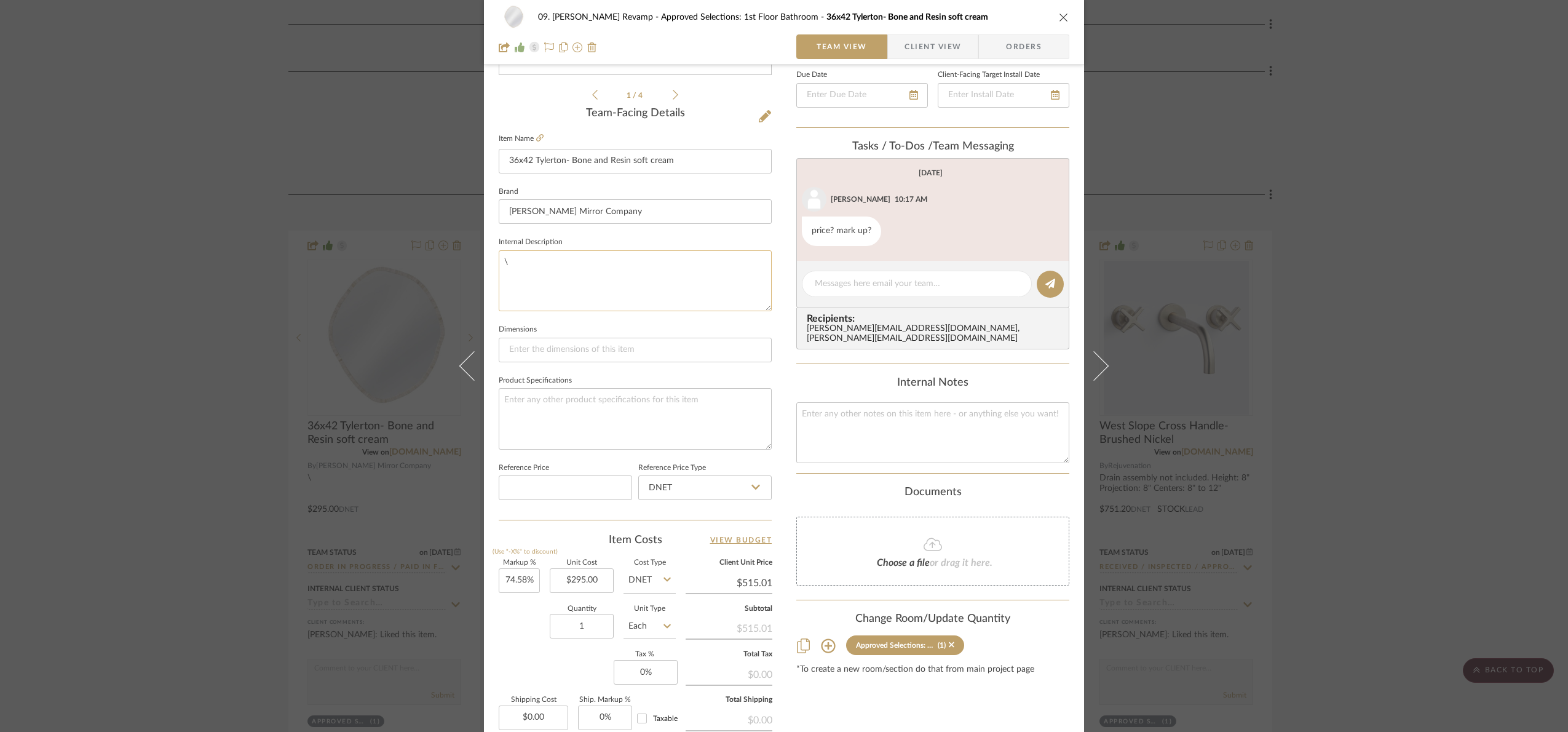
click at [530, 300] on textarea "\" at bounding box center [635, 281] width 273 height 61
drag, startPoint x: 509, startPoint y: 290, endPoint x: 500, endPoint y: 287, distance: 9.5
click at [500, 287] on textarea "\" at bounding box center [635, 281] width 273 height 61
click at [539, 272] on textarea at bounding box center [635, 281] width 273 height 61
paste textarea "[DATE]"
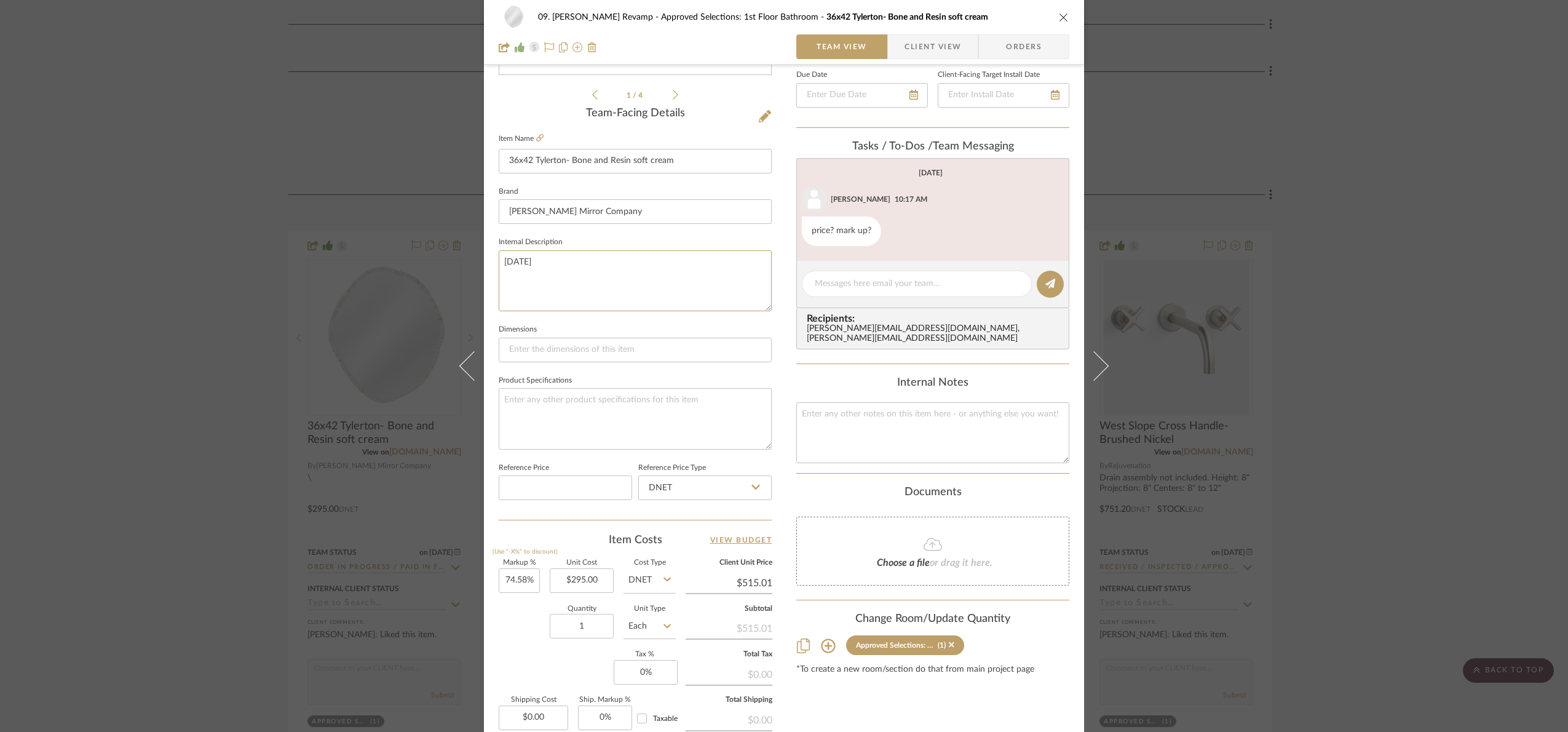
type textarea "[DATE]"
click at [575, 238] on fieldset "Internal Description [DATE]" at bounding box center [635, 272] width 273 height 77
click at [1384, 293] on div "09. [PERSON_NAME] Revamp Approved Selections: 1st Floor Bathroom 36x42 Tylerton…" at bounding box center [784, 366] width 1568 height 732
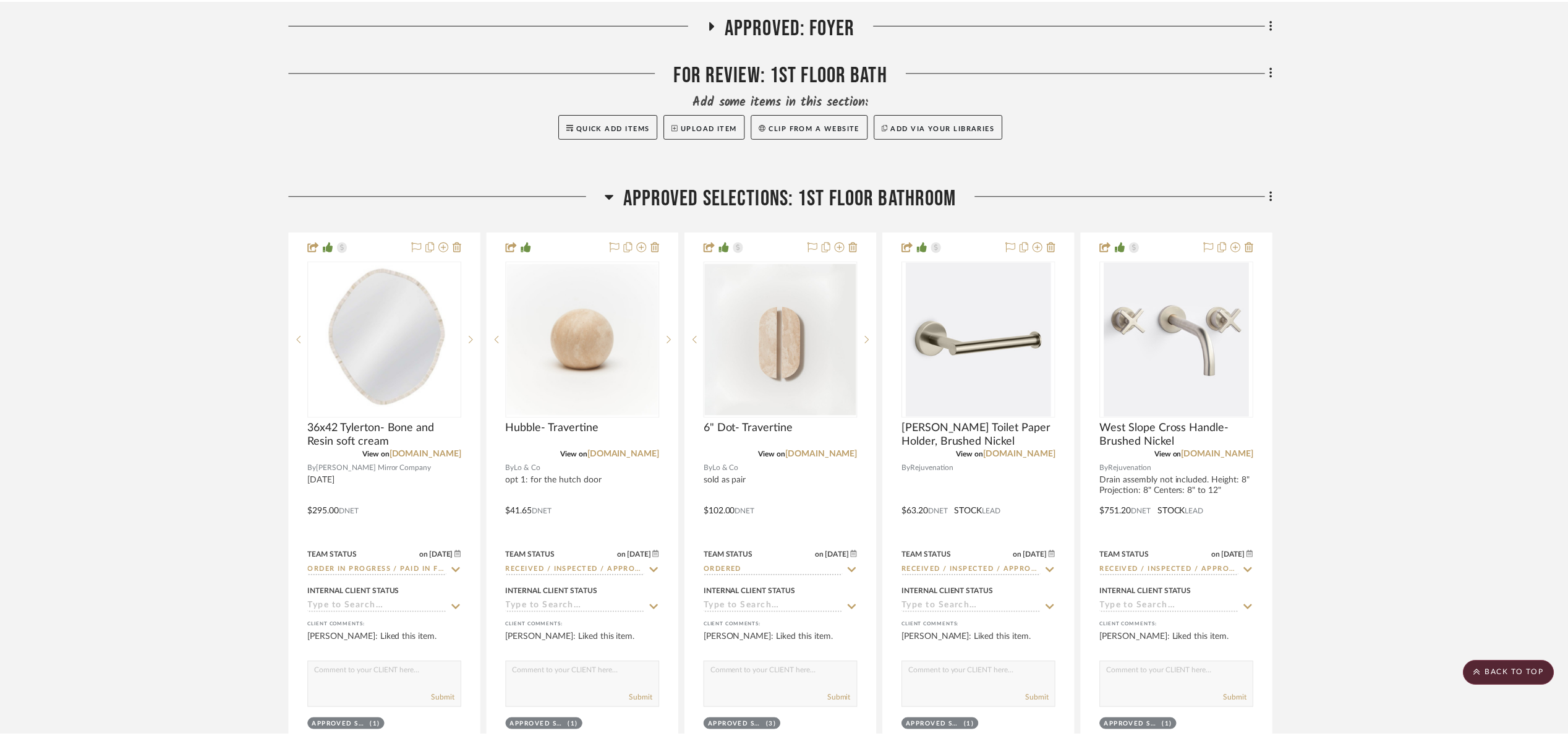
scroll to position [371, 0]
